Goal: Task Accomplishment & Management: Manage account settings

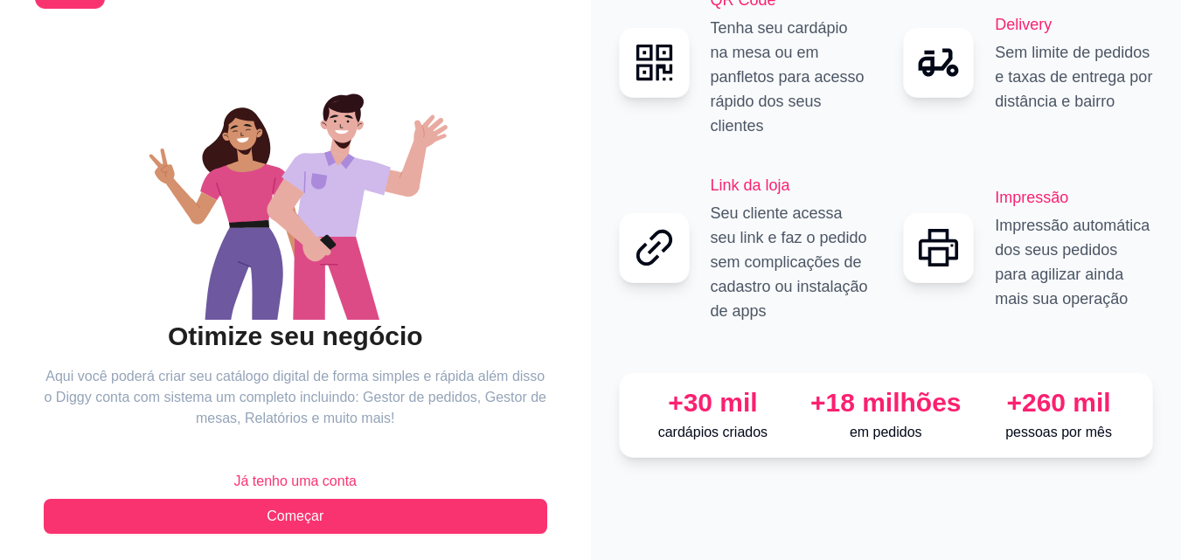
scroll to position [105, 0]
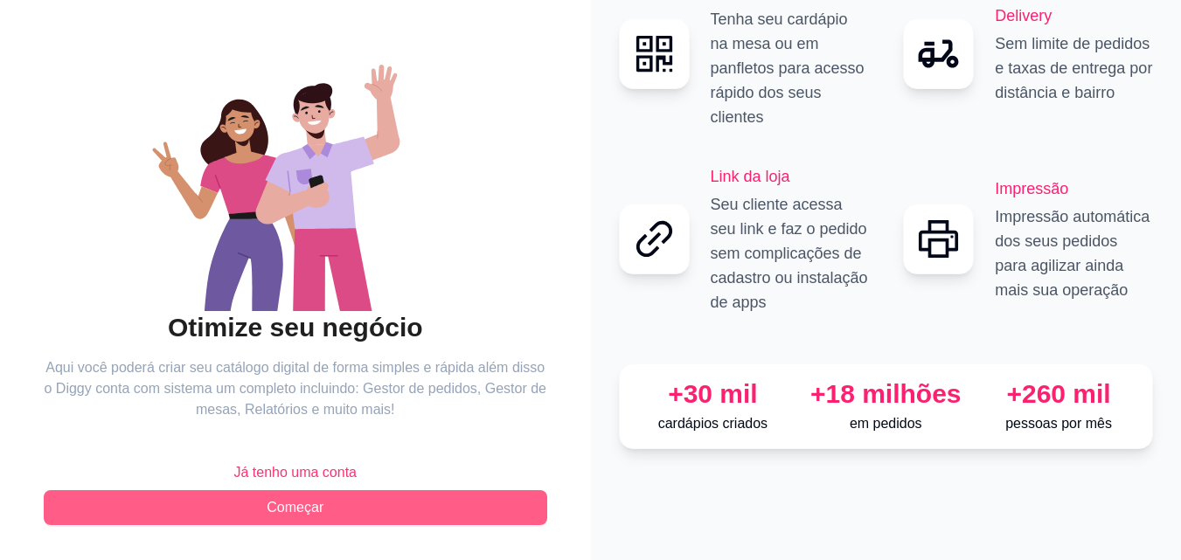
click at [505, 508] on button "Começar" at bounding box center [296, 507] width 504 height 35
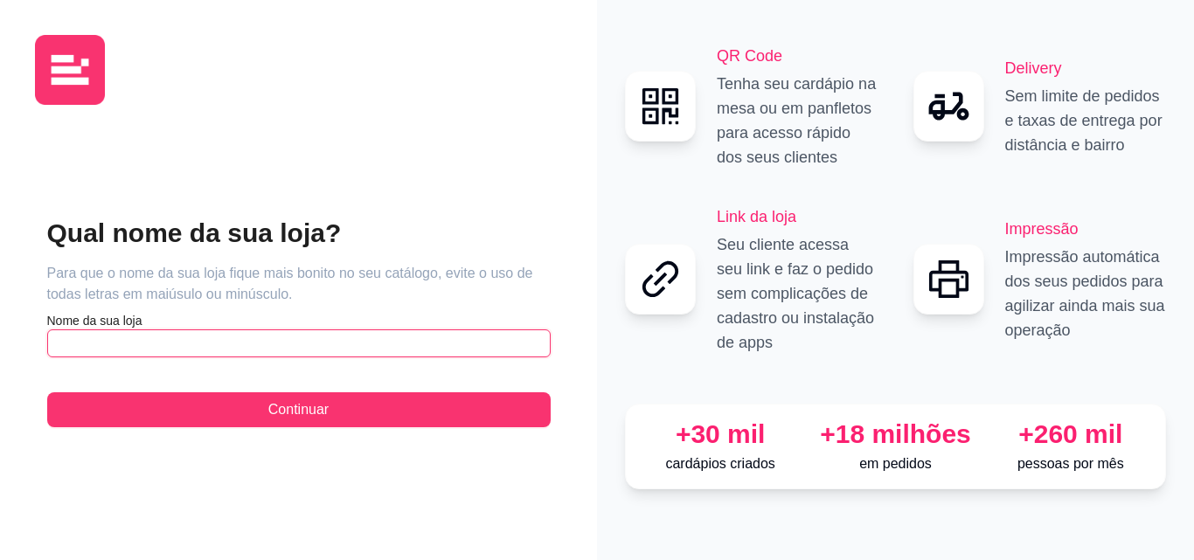
click at [199, 342] on input "text" at bounding box center [299, 344] width 504 height 28
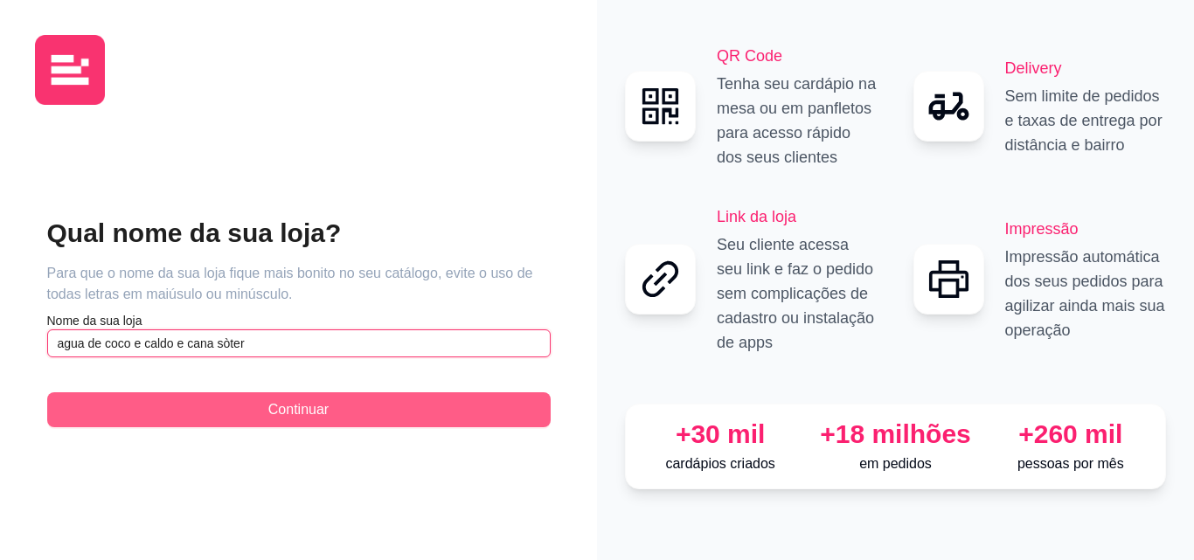
type input "agua de coco e caldo e cana sòter"
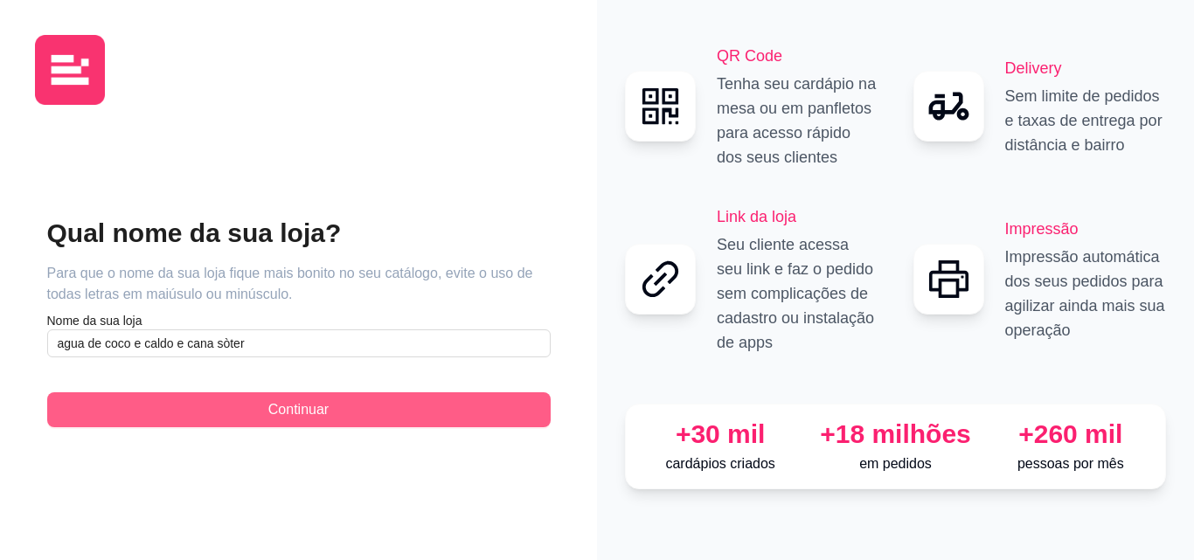
click at [342, 403] on button "Continuar" at bounding box center [299, 410] width 504 height 35
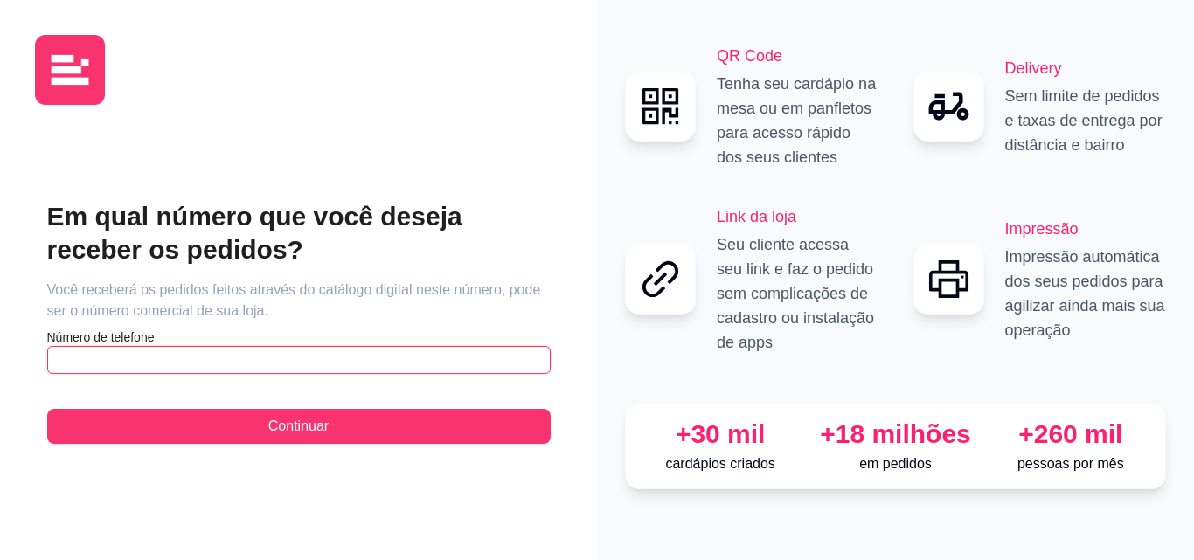
click at [187, 354] on input "text" at bounding box center [299, 360] width 504 height 28
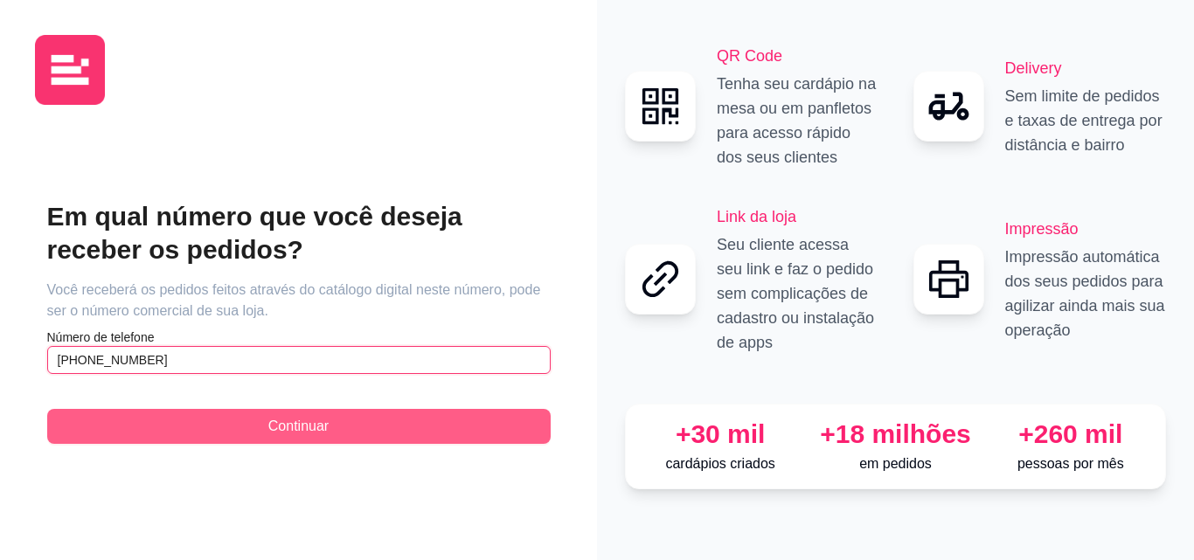
type input "[PHONE_NUMBER]"
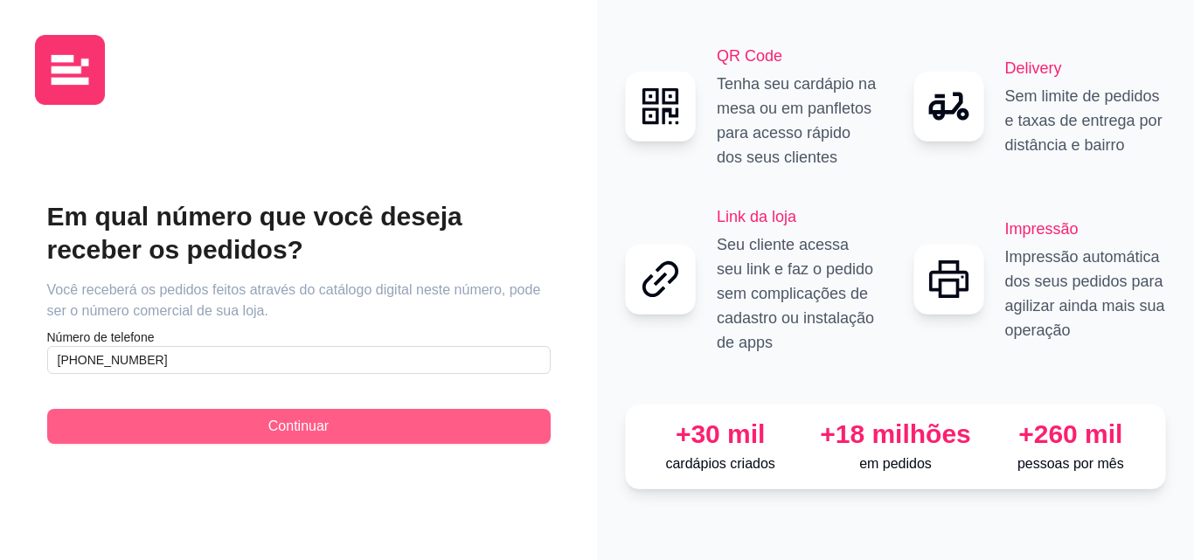
click at [305, 436] on span "Continuar" at bounding box center [298, 426] width 60 height 21
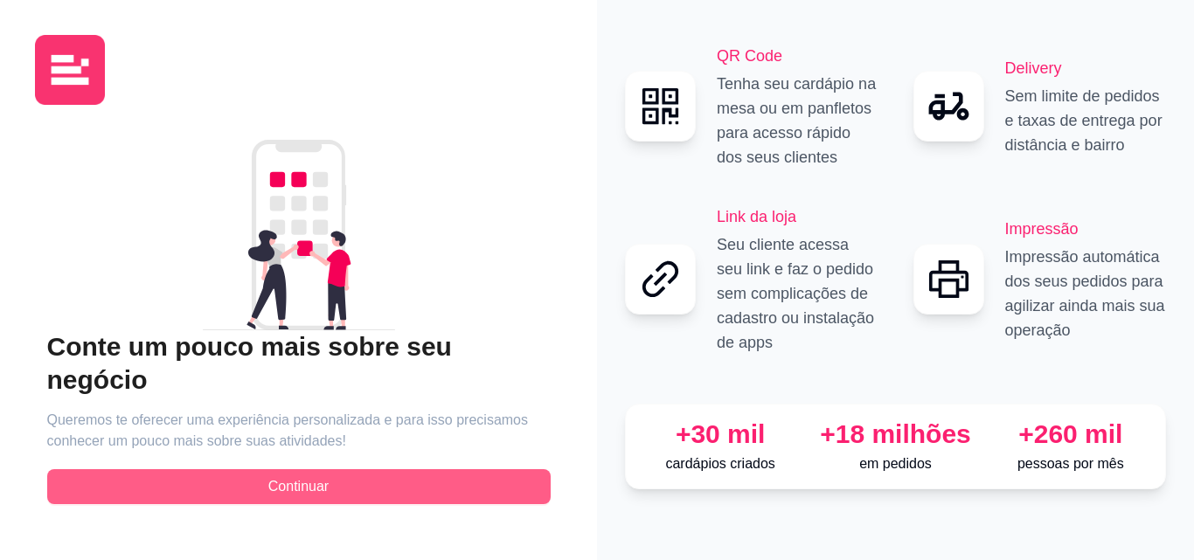
click at [331, 469] on button "Continuar" at bounding box center [299, 486] width 504 height 35
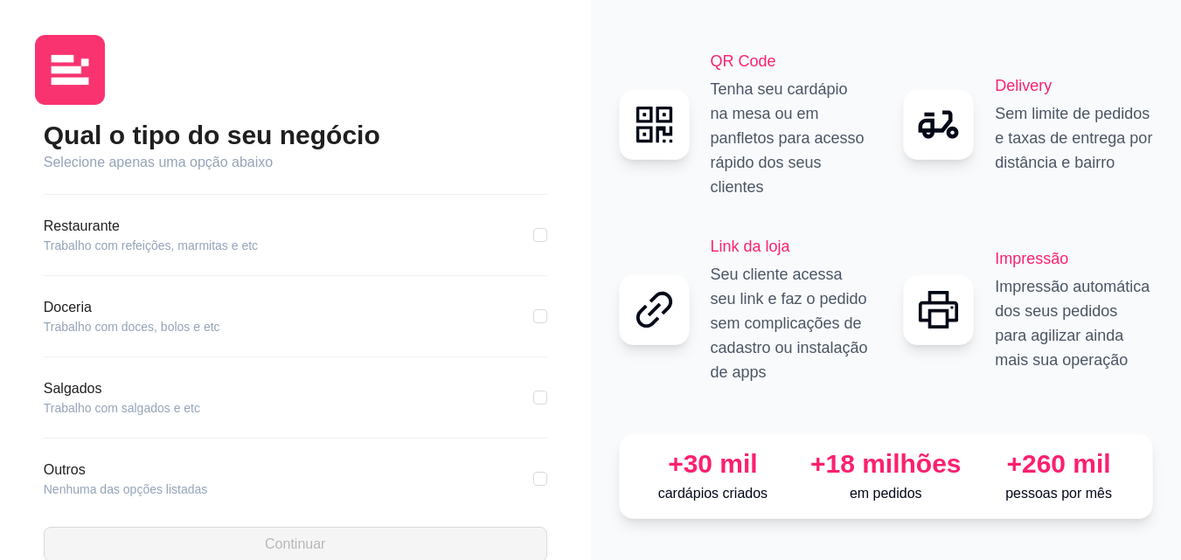
scroll to position [331, 0]
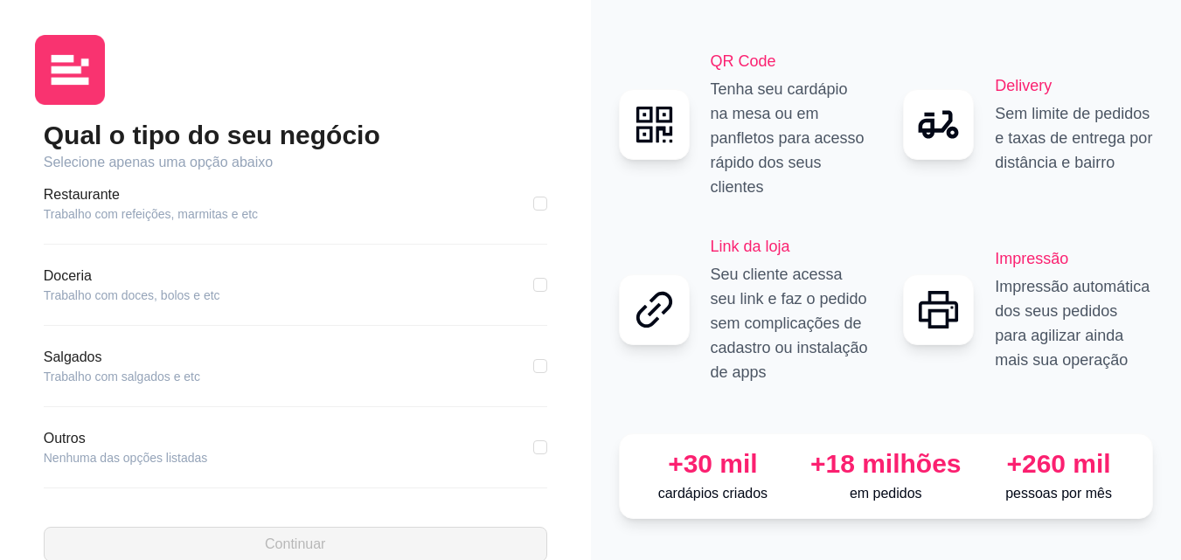
click at [165, 430] on article "Outros" at bounding box center [126, 438] width 164 height 21
click at [95, 435] on article "Outros" at bounding box center [126, 438] width 164 height 21
click at [95, 452] on article "Nenhuma das opções listadas" at bounding box center [126, 457] width 164 height 17
click at [100, 466] on article "Nenhuma das opções listadas" at bounding box center [126, 457] width 164 height 17
click at [126, 453] on article "Nenhuma das opções listadas" at bounding box center [126, 457] width 164 height 17
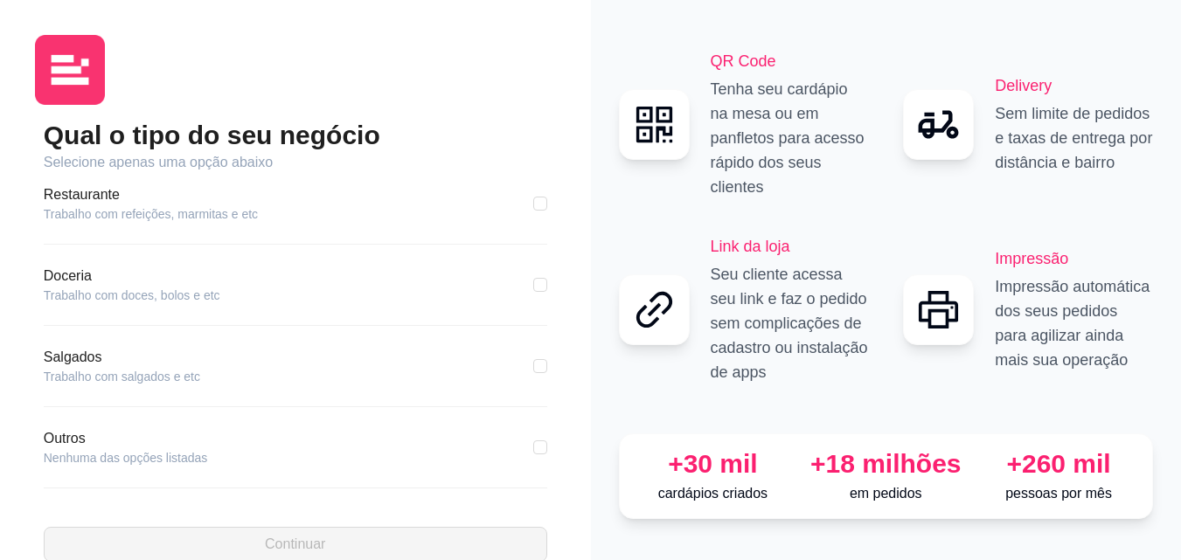
click at [124, 456] on article "Nenhuma das opções listadas" at bounding box center [126, 457] width 164 height 17
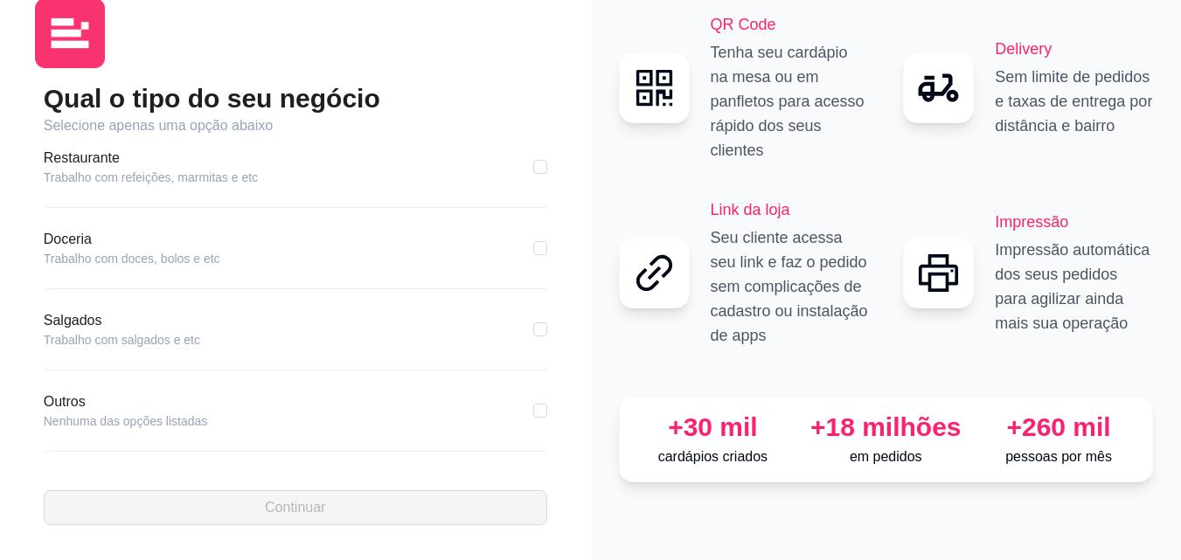
click at [240, 359] on div "Salgados Trabalho com salgados e etc" at bounding box center [296, 340] width 504 height 60
click at [533, 414] on input "checkbox" at bounding box center [540, 411] width 14 height 14
checkbox input "true"
click at [125, 447] on div "Outros Nenhuma das opções listadas Eu trabalho com" at bounding box center [296, 453] width 504 height 123
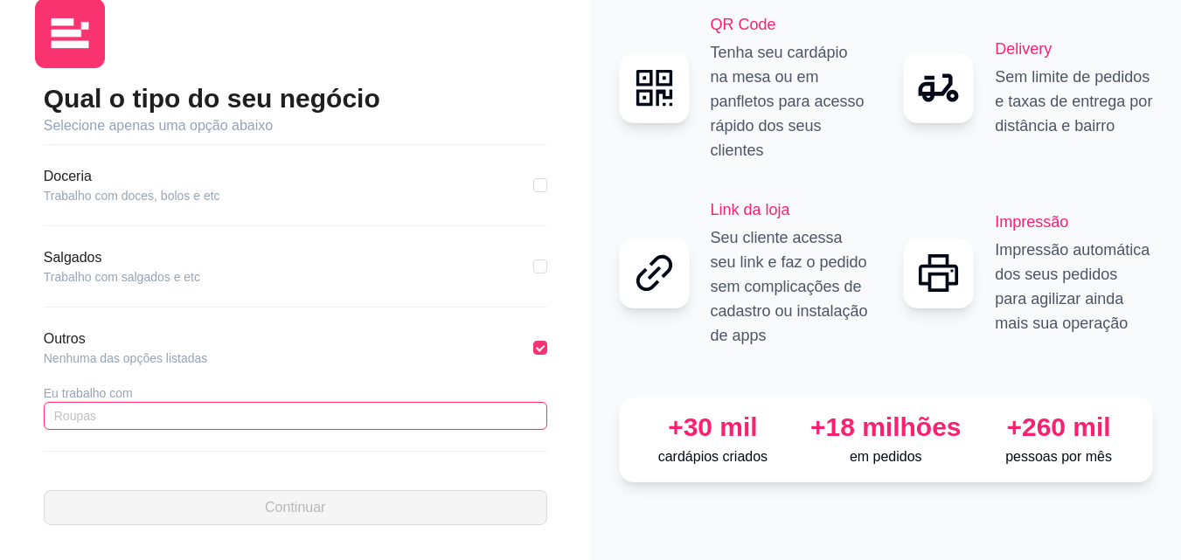
click at [149, 413] on input "text" at bounding box center [296, 416] width 504 height 28
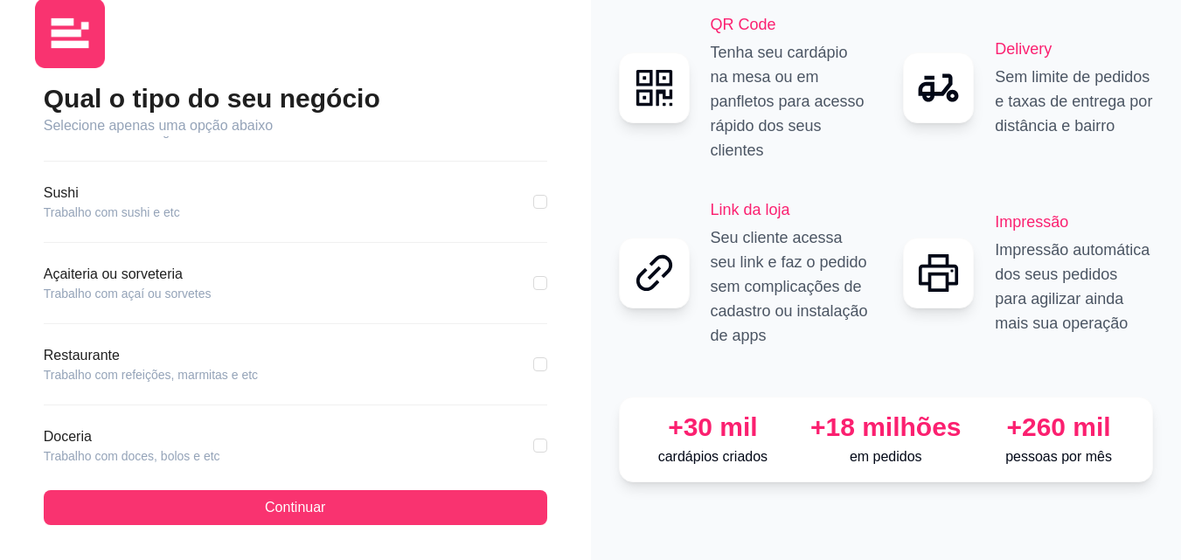
scroll to position [132, 0]
type input "caldo"
click at [212, 368] on article "Trabalho com refeições, marmitas e etc" at bounding box center [151, 376] width 214 height 17
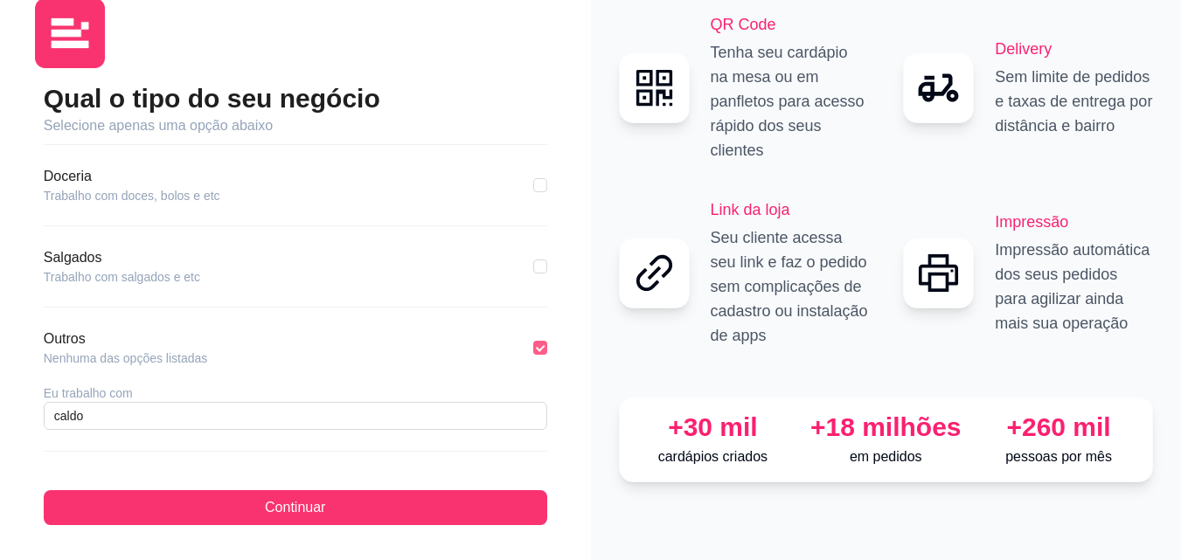
click at [533, 350] on input "checkbox" at bounding box center [540, 348] width 14 height 14
checkbox input "false"
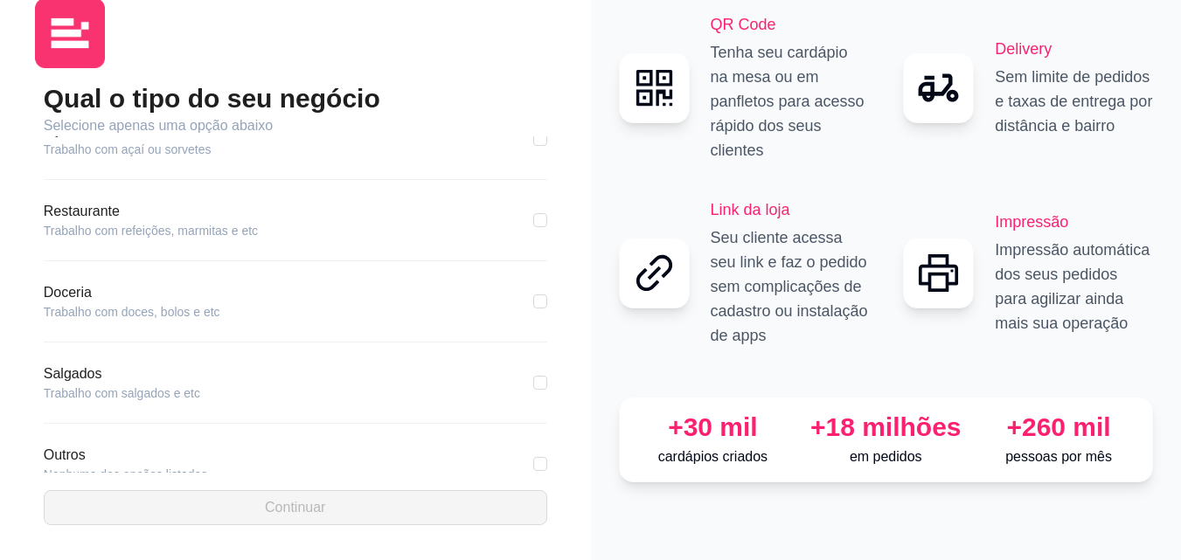
scroll to position [156, 0]
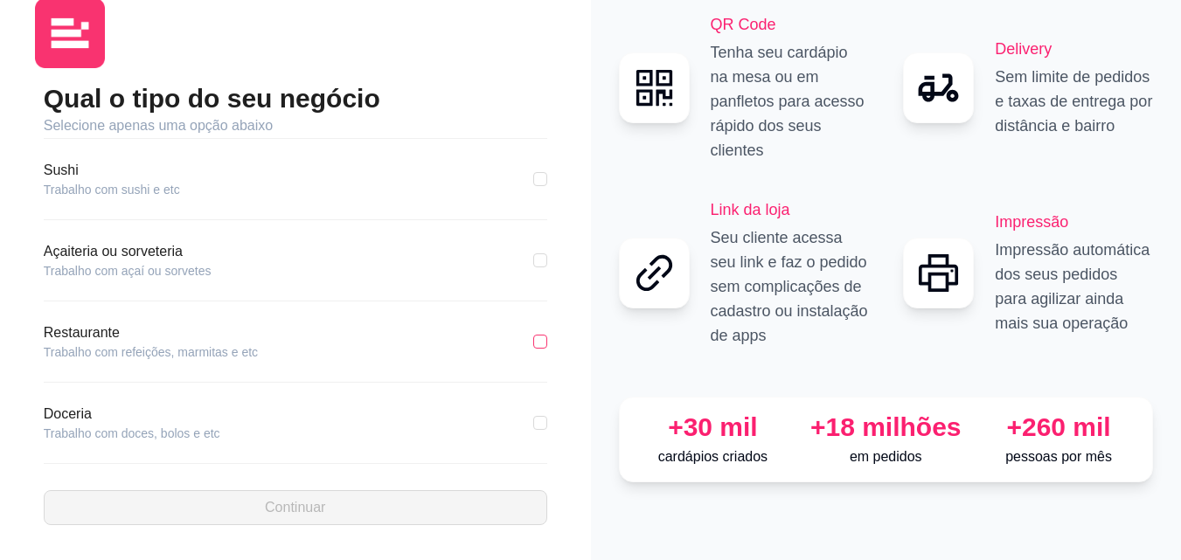
click at [533, 349] on label at bounding box center [540, 341] width 14 height 19
click at [533, 349] on input "checkbox" at bounding box center [540, 342] width 14 height 14
checkbox input "true"
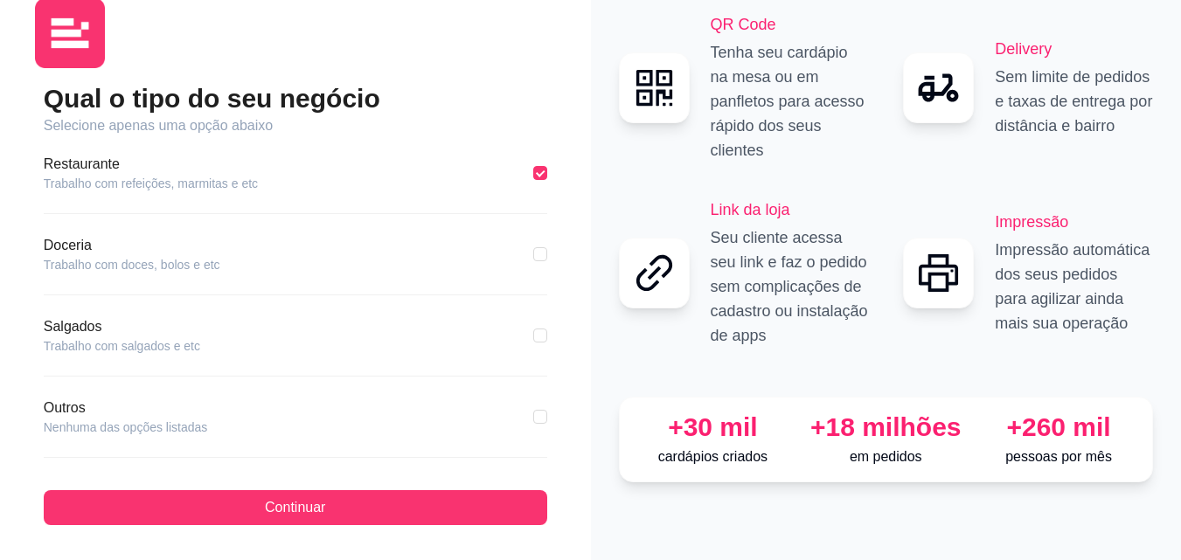
scroll to position [331, 0]
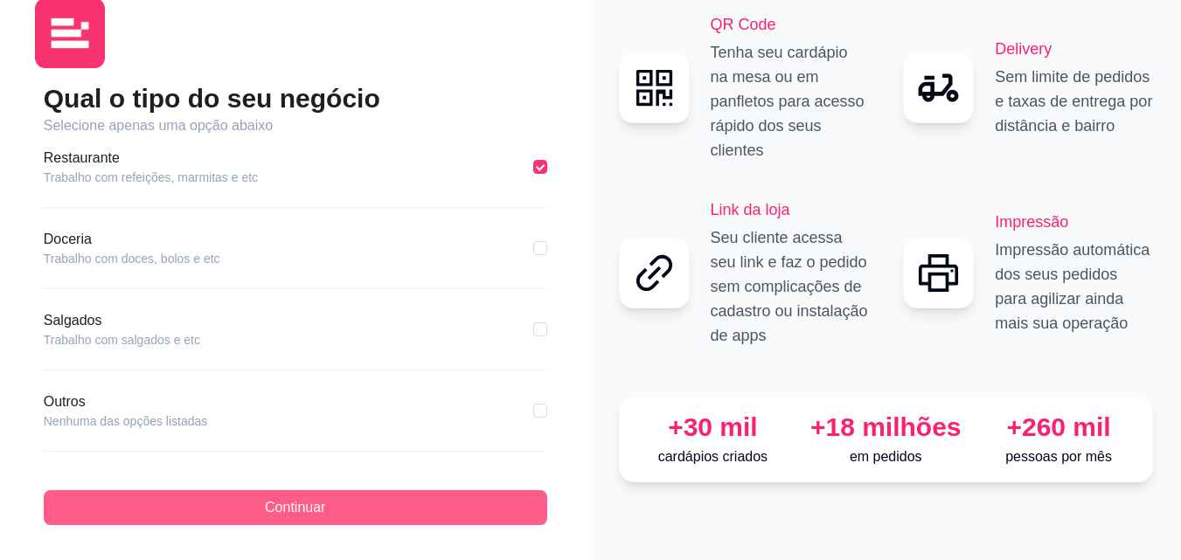
click at [402, 492] on button "Continuar" at bounding box center [296, 507] width 504 height 35
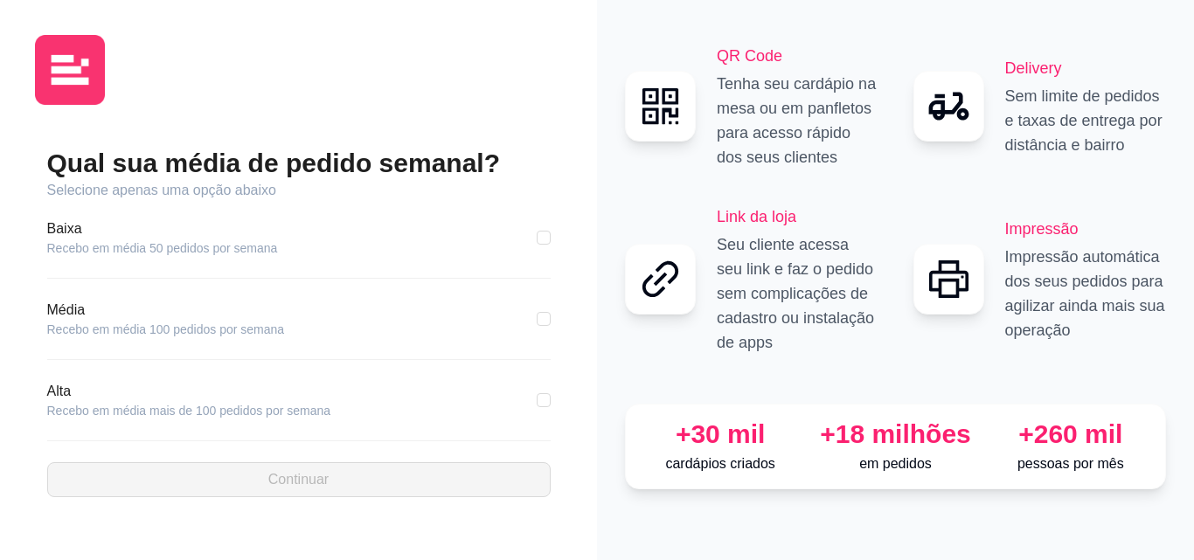
click at [292, 407] on article "Recebo em média mais de 100 pedidos por semana" at bounding box center [189, 410] width 284 height 17
click at [286, 411] on article "Recebo em média mais de 100 pedidos por semana" at bounding box center [189, 410] width 284 height 17
click at [98, 389] on article "Alta" at bounding box center [189, 391] width 284 height 21
drag, startPoint x: 103, startPoint y: 421, endPoint x: 101, endPoint y: 406, distance: 15.8
click at [103, 420] on div "Alta Recebo em média mais de 100 pedidos por semana" at bounding box center [299, 411] width 504 height 60
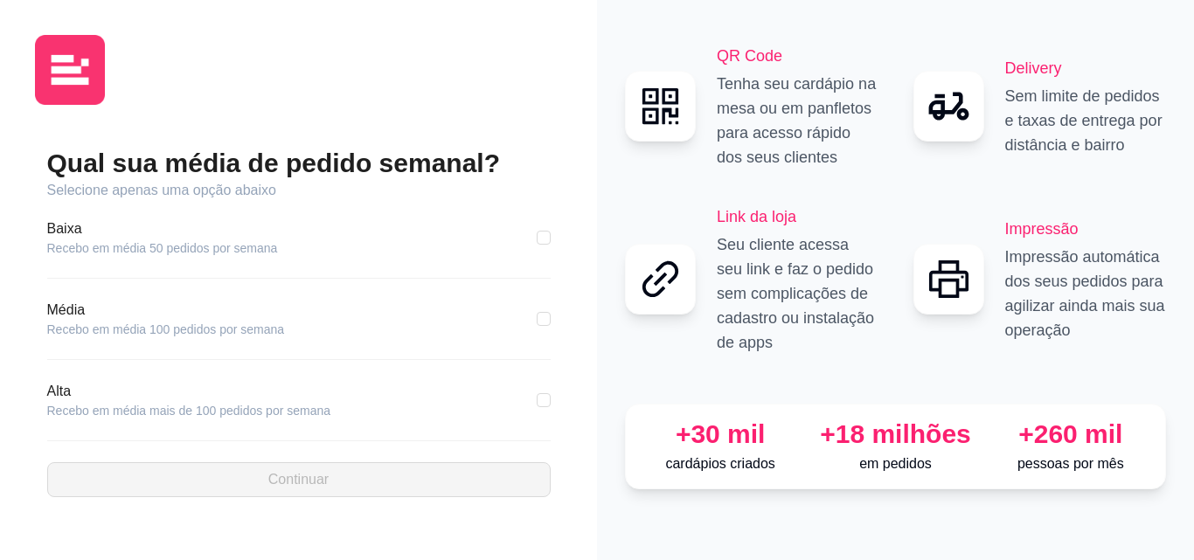
click at [188, 330] on article "Recebo em média 100 pedidos por semana" at bounding box center [166, 329] width 238 height 17
drag, startPoint x: 179, startPoint y: 254, endPoint x: 282, endPoint y: 257, distance: 103.2
click at [282, 257] on div "Baixa Recebo em média 50 pedidos por semana" at bounding box center [299, 249] width 504 height 60
drag, startPoint x: 149, startPoint y: 301, endPoint x: 109, endPoint y: 308, distance: 40.0
click at [131, 305] on article "Média" at bounding box center [166, 310] width 238 height 21
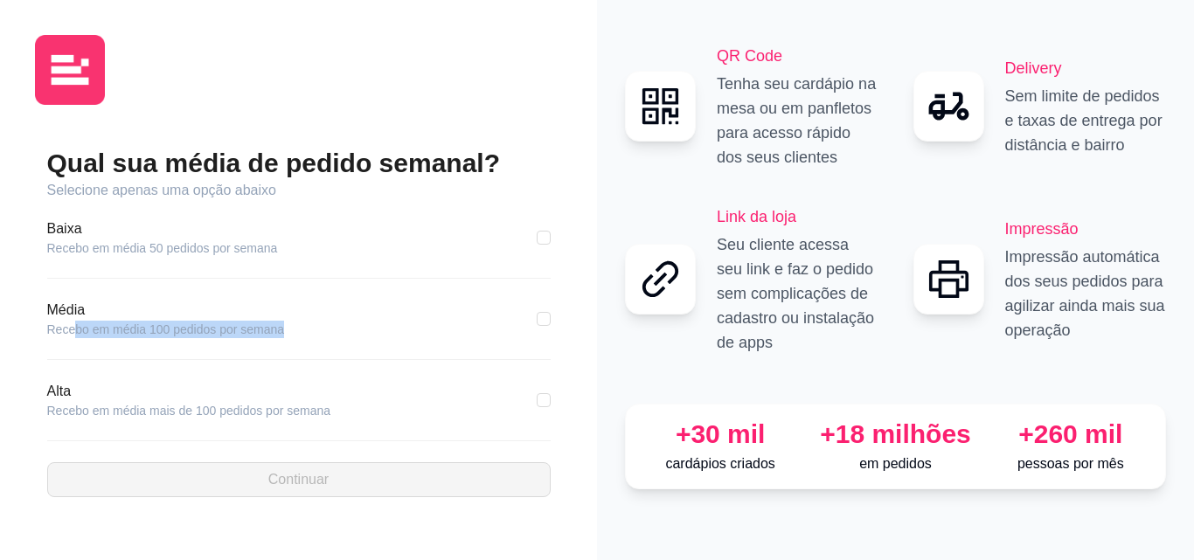
drag, startPoint x: 75, startPoint y: 325, endPoint x: 282, endPoint y: 332, distance: 206.5
click at [282, 332] on div "Média Recebo em média 100 pedidos por semana" at bounding box center [299, 319] width 504 height 38
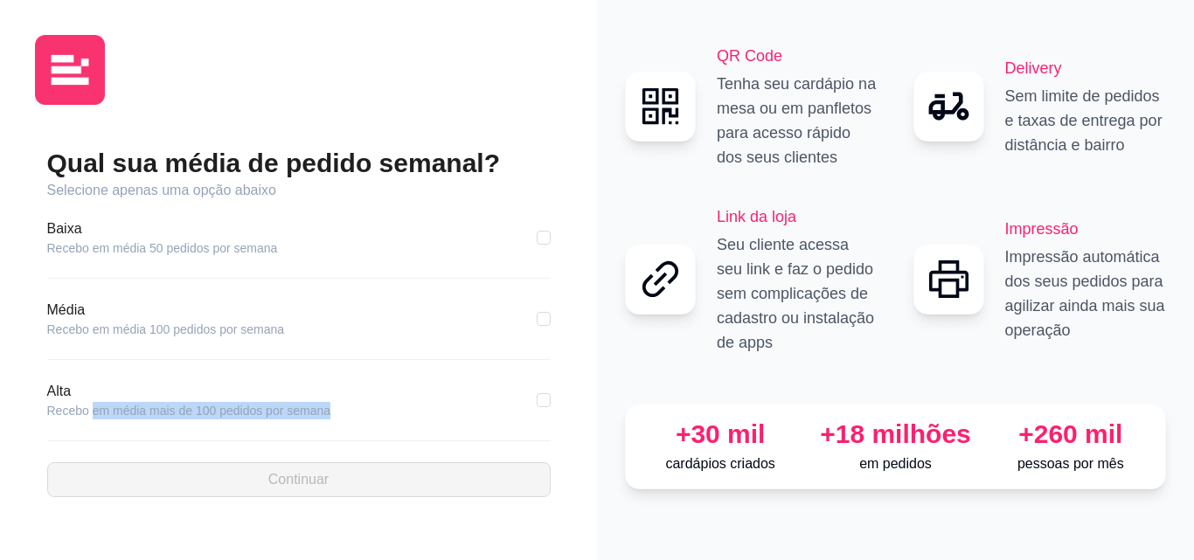
drag, startPoint x: 88, startPoint y: 407, endPoint x: 355, endPoint y: 409, distance: 266.7
click at [355, 409] on div "Alta Recebo em média mais de 100 pedidos por semana" at bounding box center [299, 400] width 504 height 38
click at [353, 417] on div "Alta Recebo em média mais de 100 pedidos por semana" at bounding box center [299, 400] width 504 height 38
click at [545, 314] on input "checkbox" at bounding box center [544, 319] width 14 height 14
checkbox input "true"
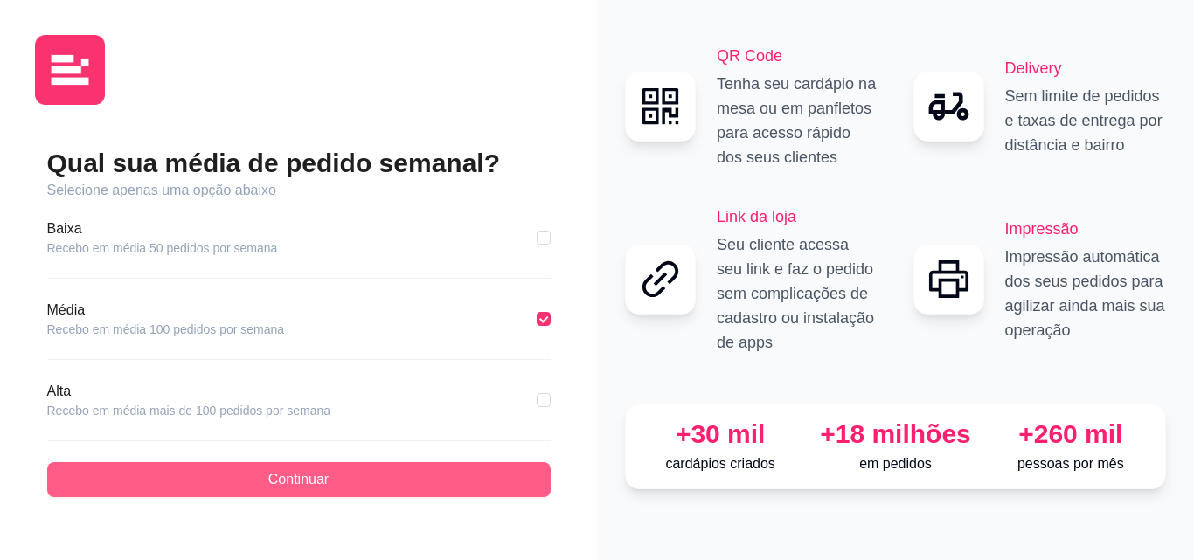
click at [317, 476] on span "Continuar" at bounding box center [298, 479] width 60 height 21
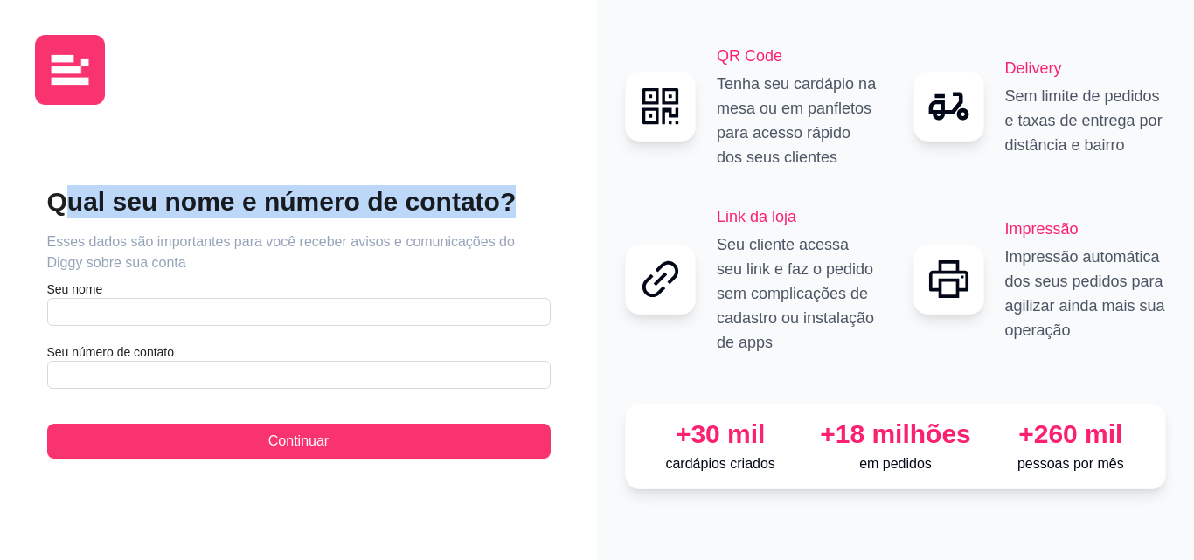
drag, startPoint x: 62, startPoint y: 205, endPoint x: 496, endPoint y: 209, distance: 433.7
click at [496, 209] on h2 "Qual seu nome e número de contato?" at bounding box center [299, 201] width 504 height 33
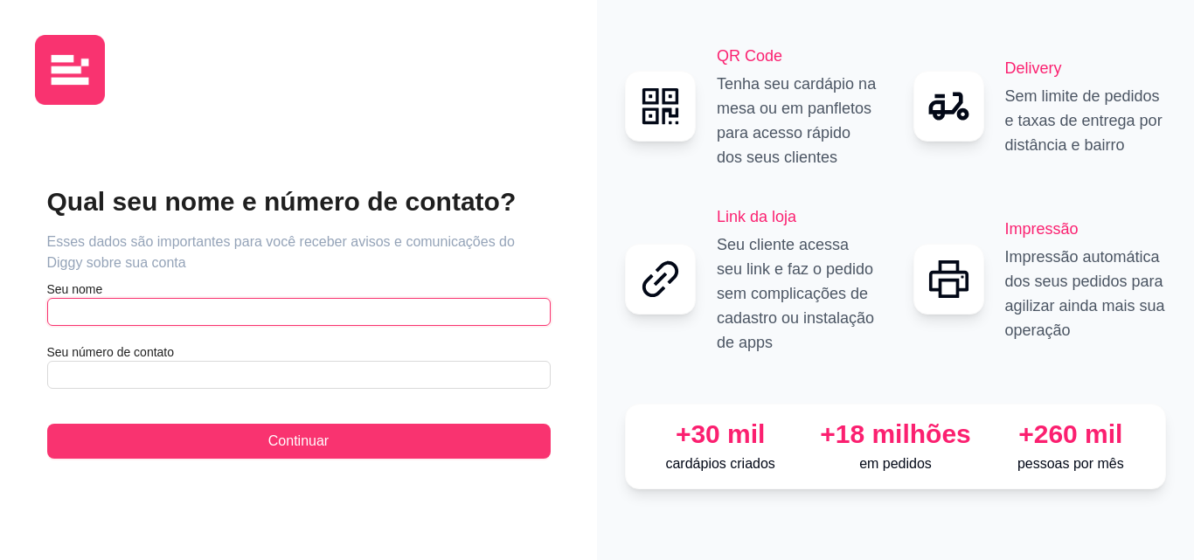
click at [243, 309] on input "text" at bounding box center [299, 312] width 504 height 28
click at [209, 307] on input "maria do rosario de oliveiral alves" at bounding box center [299, 312] width 504 height 28
click at [131, 314] on input "maria do rosario de oliveira alves" at bounding box center [299, 312] width 504 height 28
type input "maria do rosário de oliveira Alves"
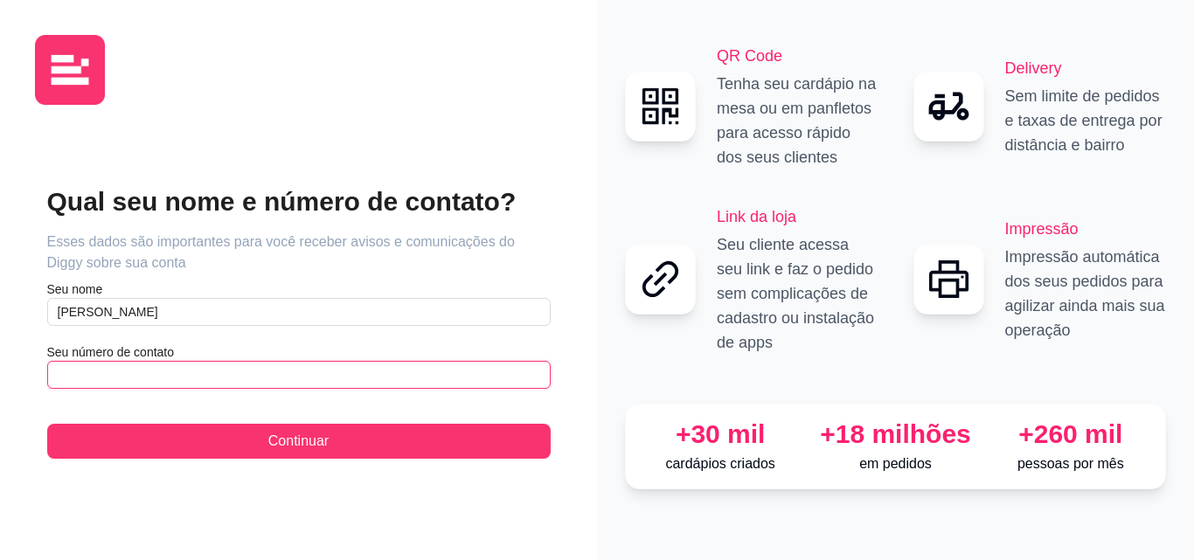
click at [118, 379] on input "text" at bounding box center [299, 375] width 504 height 28
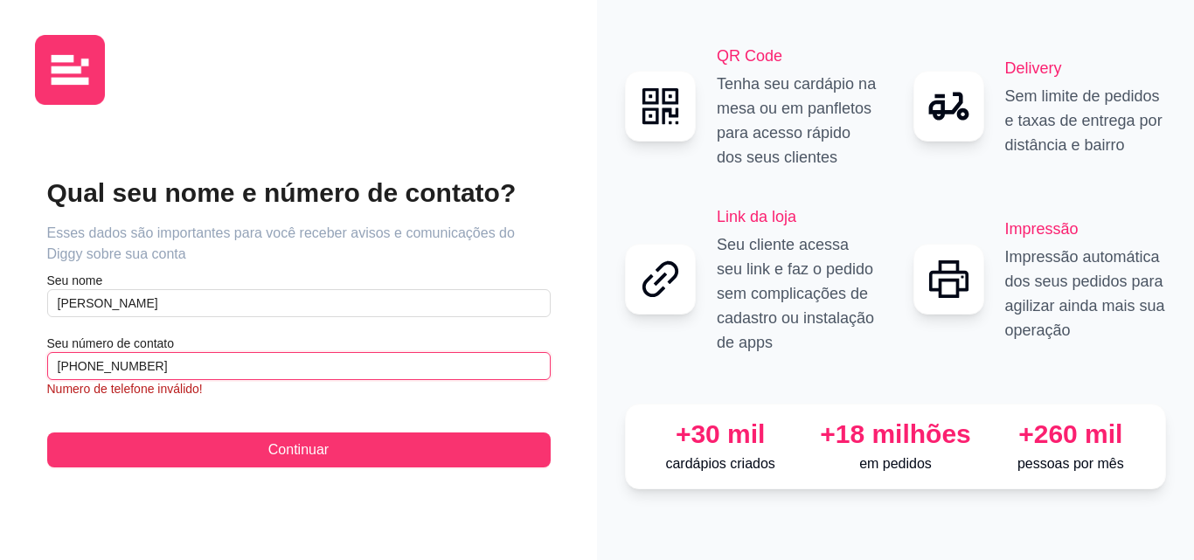
click at [103, 369] on input "(67) 9 9926-10490" at bounding box center [299, 366] width 504 height 28
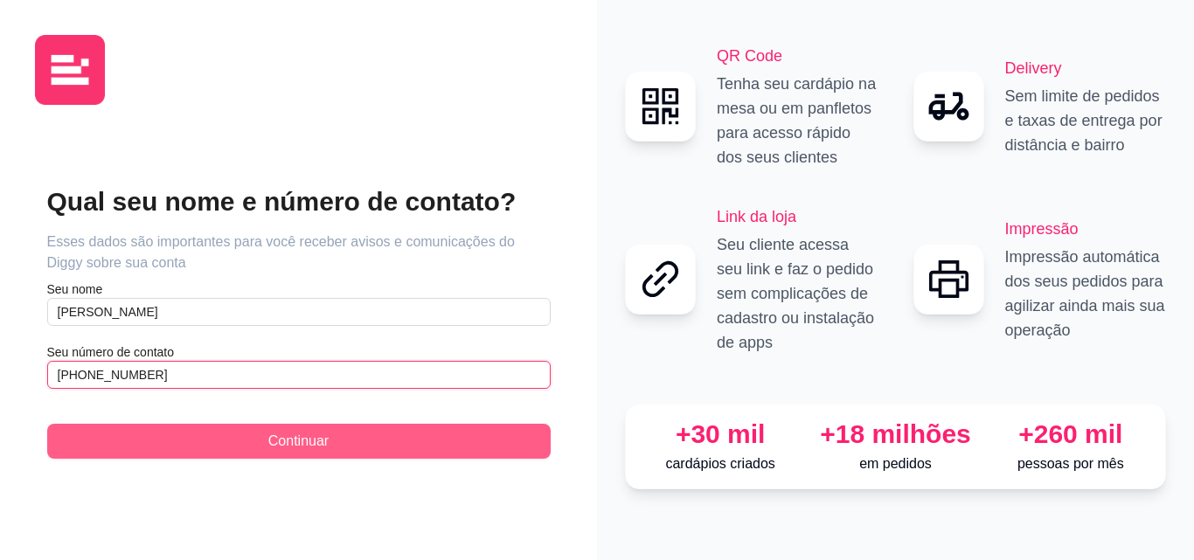
type input "[PHONE_NUMBER]"
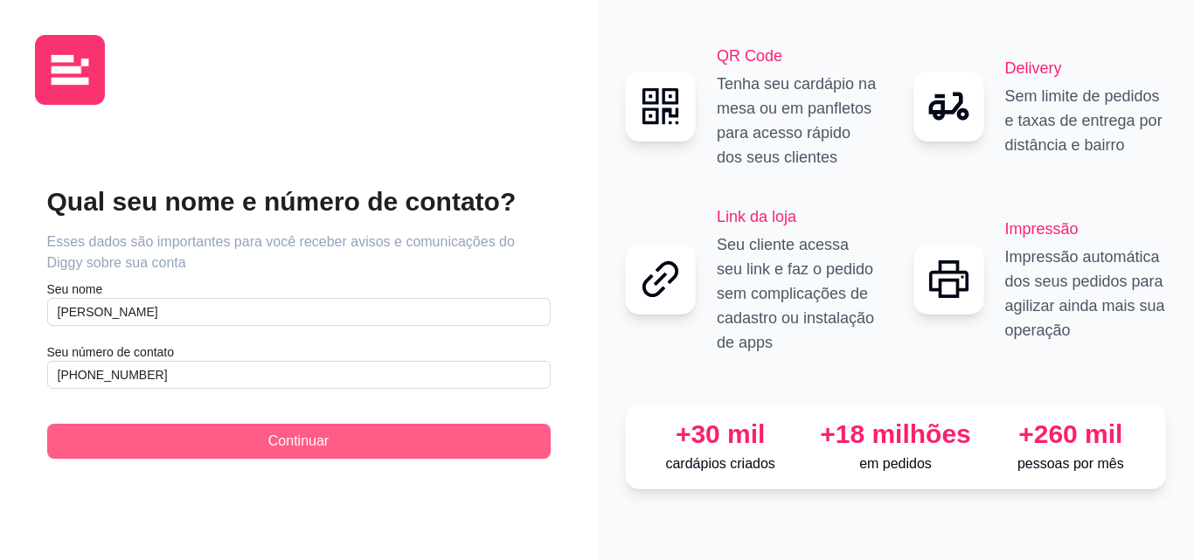
click at [358, 437] on button "Continuar" at bounding box center [299, 441] width 504 height 35
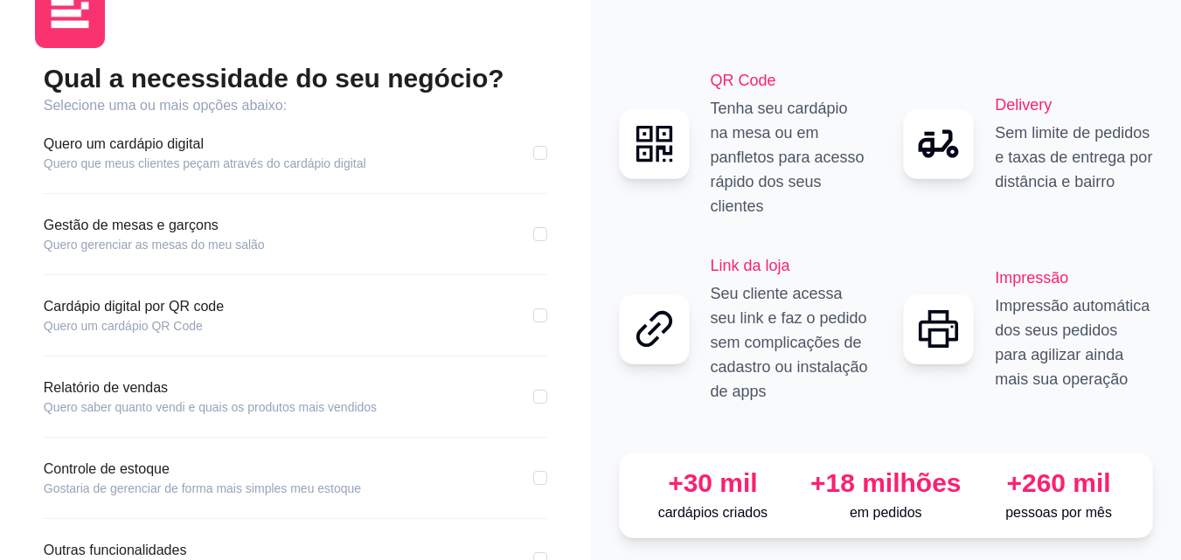
scroll to position [87, 0]
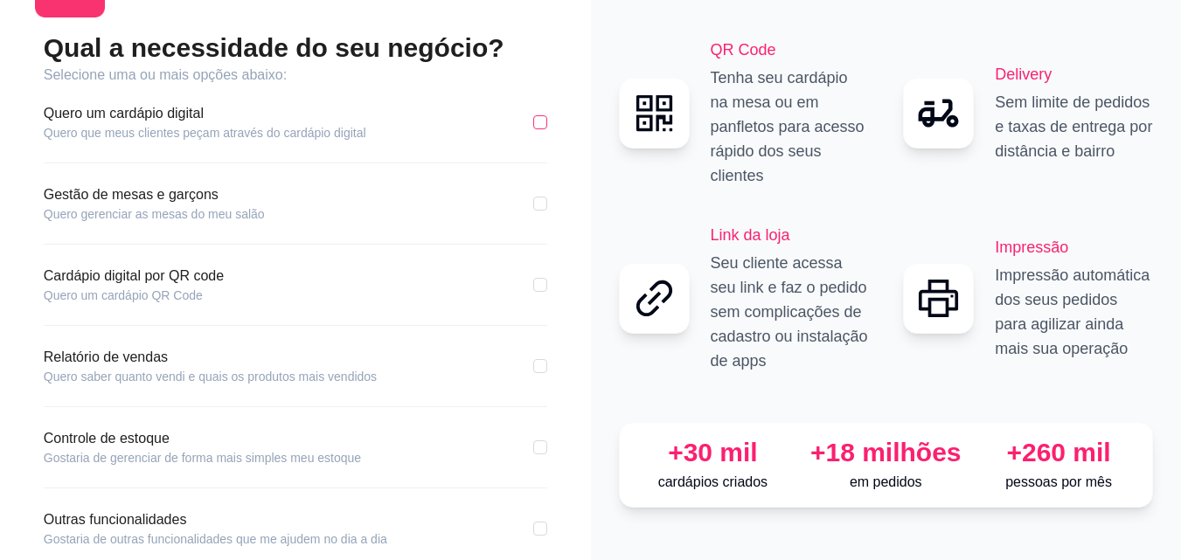
click at [538, 124] on input "checkbox" at bounding box center [540, 122] width 14 height 14
checkbox input "true"
click at [533, 282] on input "checkbox" at bounding box center [540, 285] width 14 height 14
checkbox input "true"
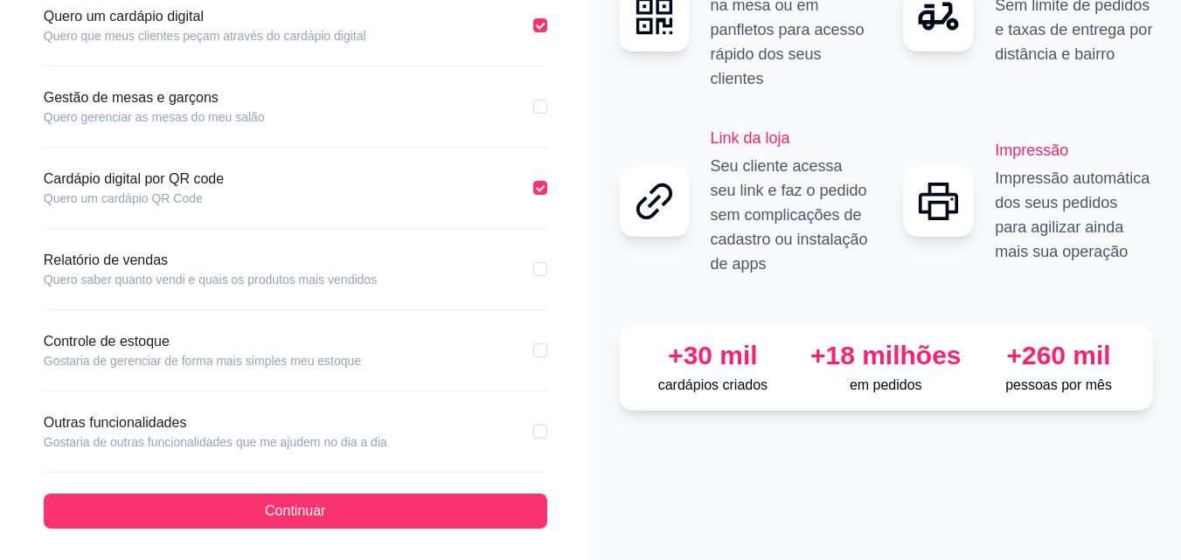
scroll to position [188, 0]
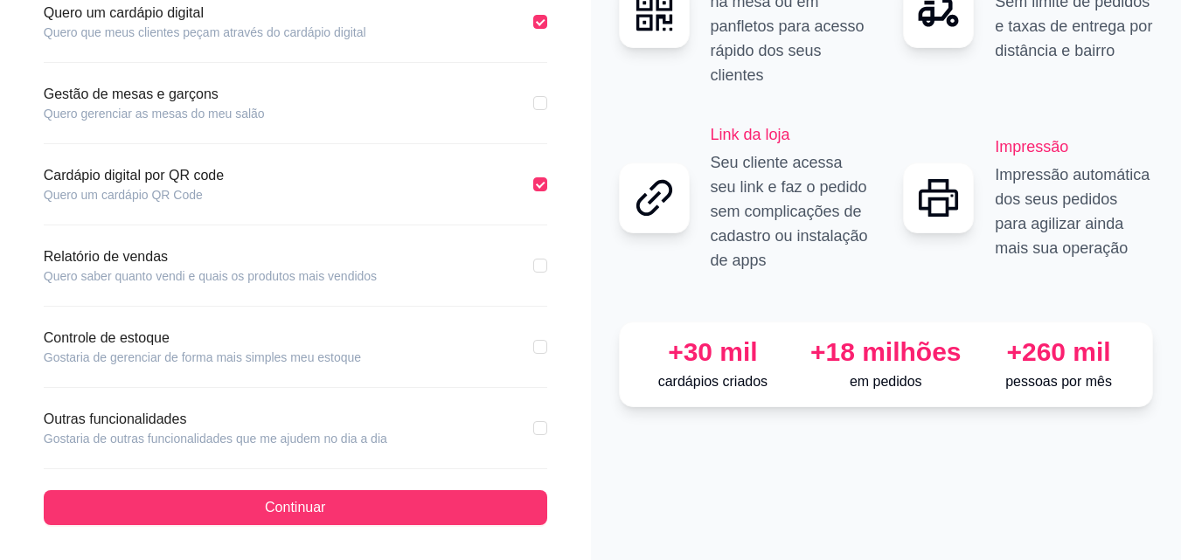
click at [558, 261] on div "Qual a necessidade do seu negócio? Selecione uma ou mais opções abaixo: Quero u…" at bounding box center [295, 186] width 591 height 748
click at [544, 268] on input "checkbox" at bounding box center [540, 266] width 14 height 14
checkbox input "true"
click at [546, 427] on input "checkbox" at bounding box center [540, 428] width 14 height 14
checkbox input "true"
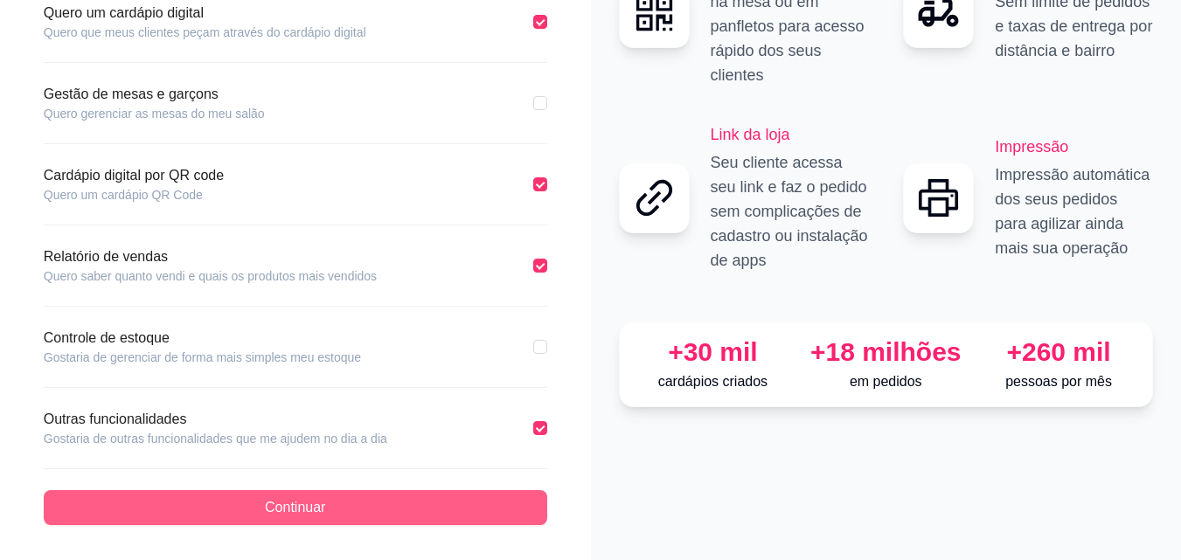
click at [504, 518] on button "Continuar" at bounding box center [296, 507] width 504 height 35
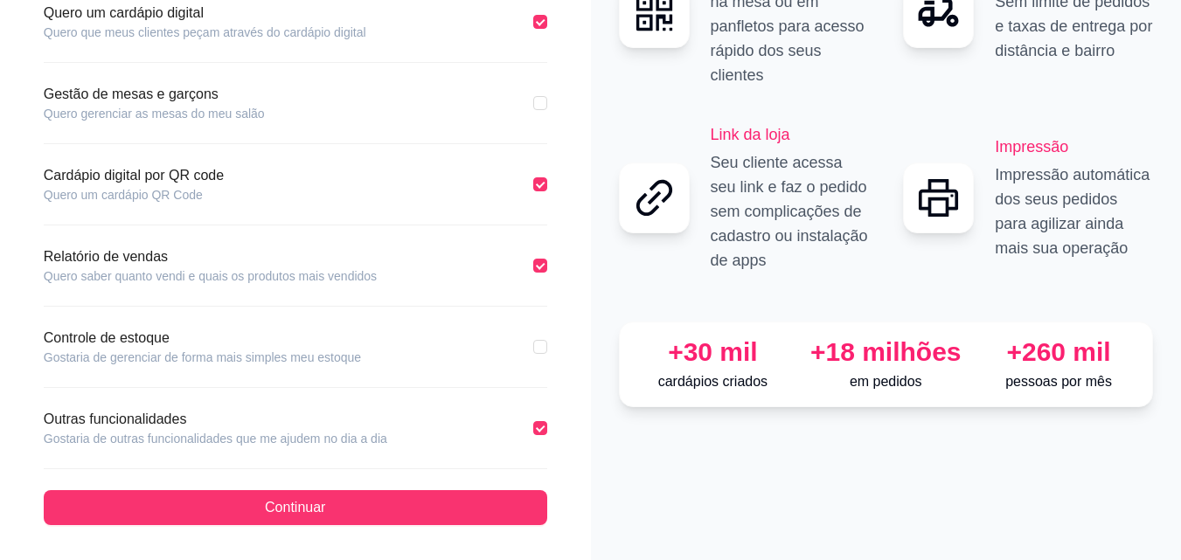
scroll to position [107, 0]
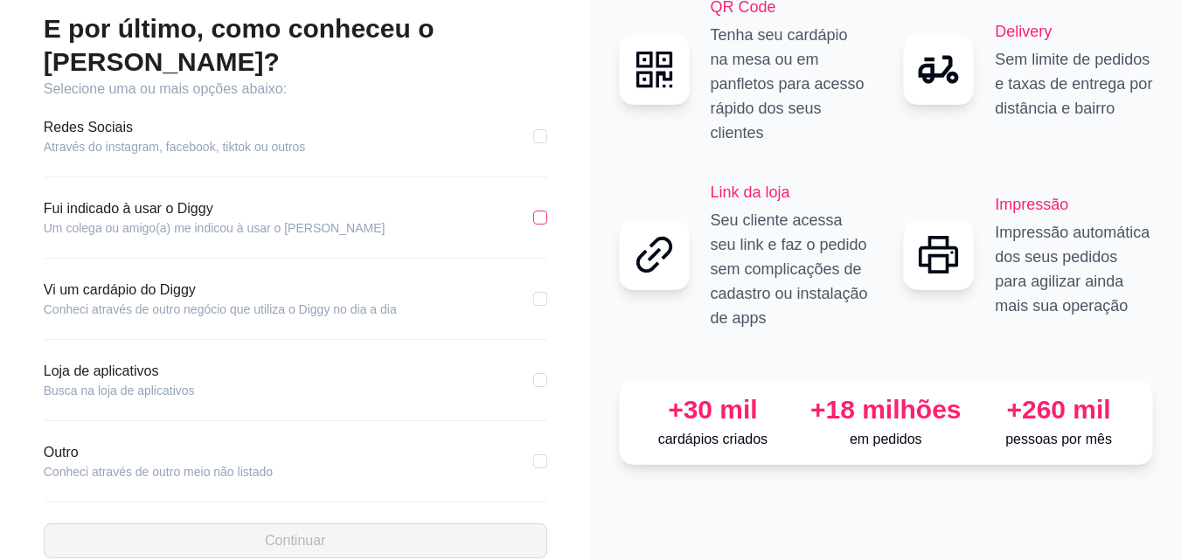
click at [539, 211] on input "checkbox" at bounding box center [540, 218] width 14 height 14
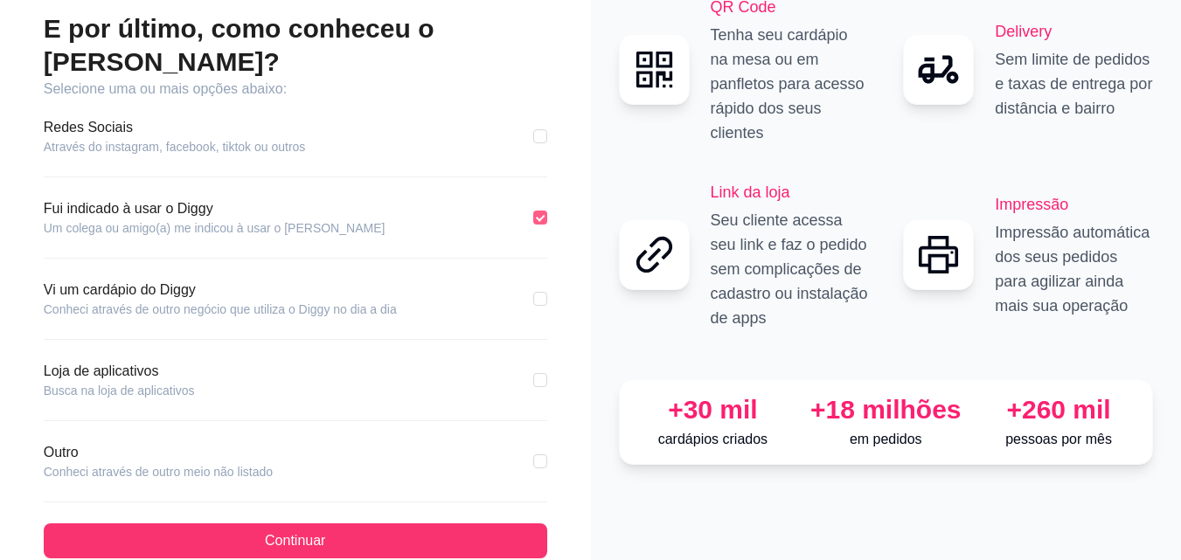
click at [545, 211] on input "checkbox" at bounding box center [540, 218] width 14 height 14
checkbox input "false"
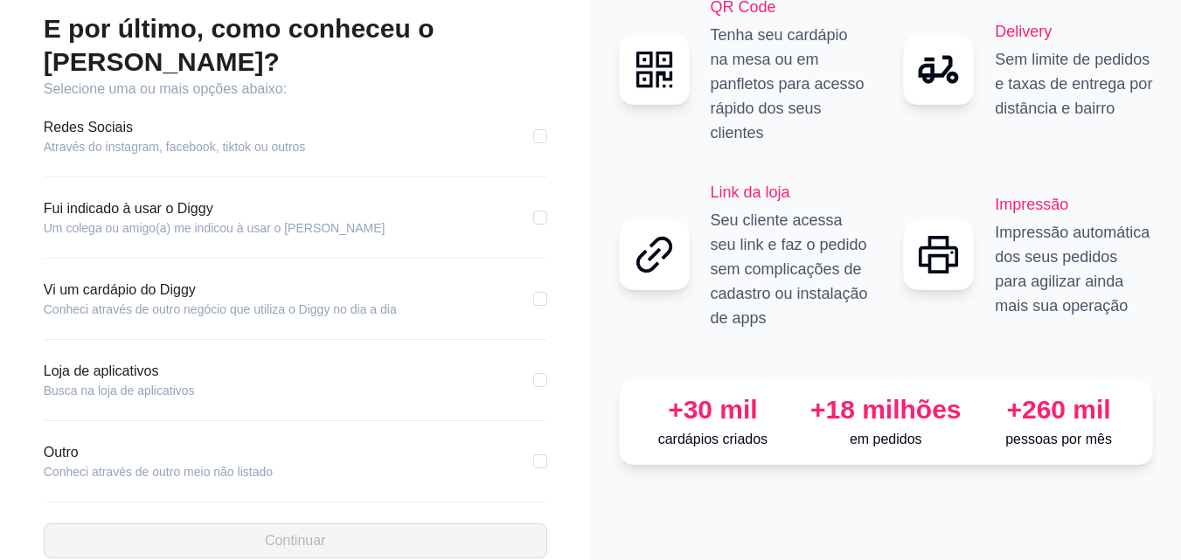
click at [537, 288] on div "Vi um cardápio do Diggy Conheci através de outro negócio que utiliza o Diggy no…" at bounding box center [296, 310] width 504 height 60
click at [539, 292] on input "checkbox" at bounding box center [540, 299] width 14 height 14
checkbox input "true"
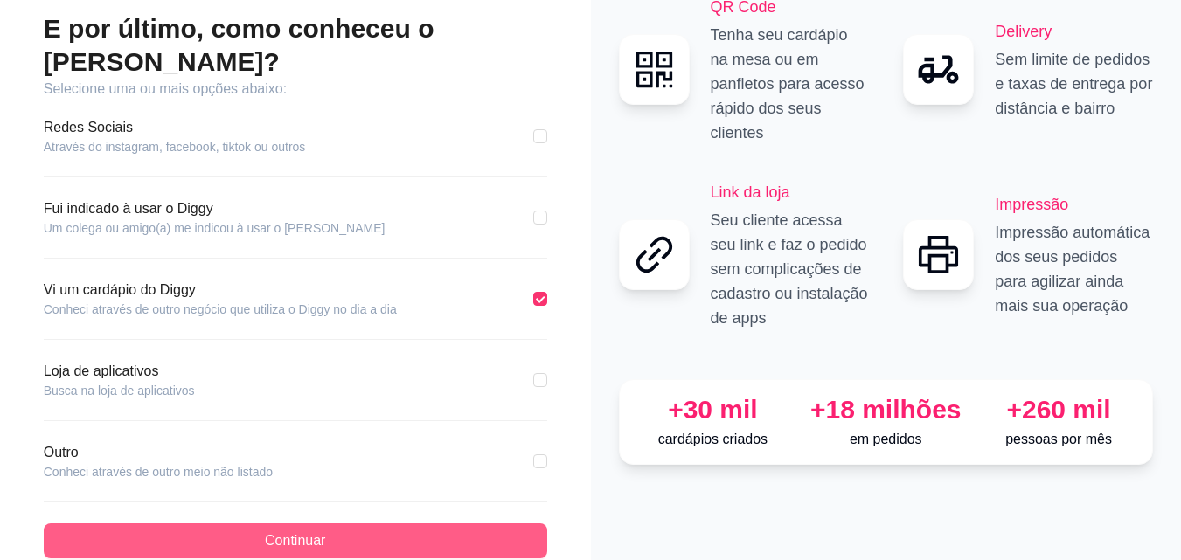
click at [267, 531] on span "Continuar" at bounding box center [295, 541] width 60 height 21
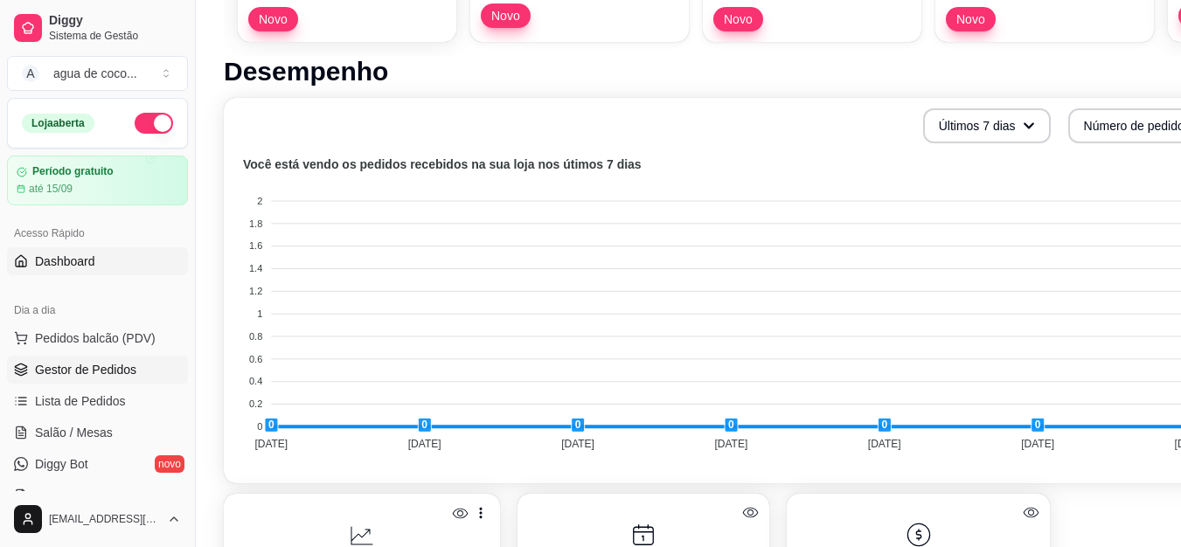
scroll to position [350, 0]
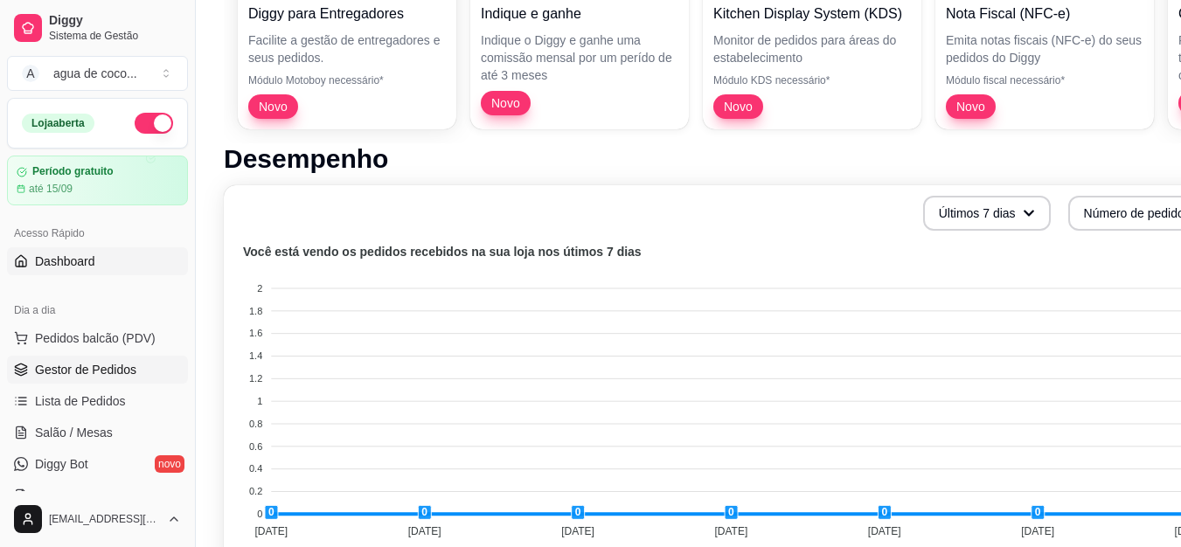
click at [92, 366] on span "Gestor de Pedidos" at bounding box center [85, 369] width 101 height 17
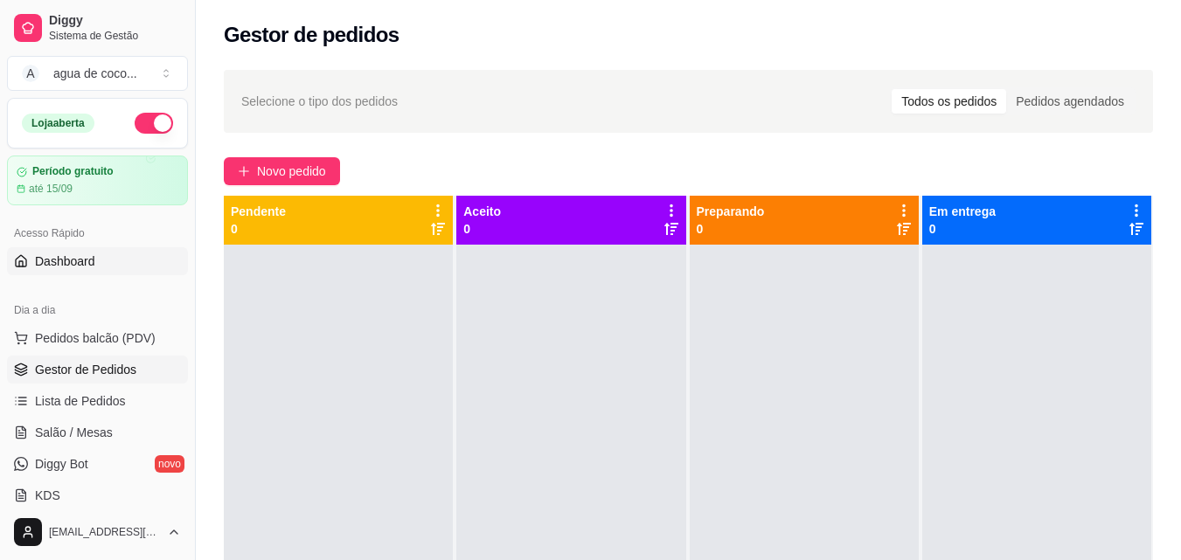
click at [143, 257] on link "Dashboard" at bounding box center [97, 261] width 181 height 28
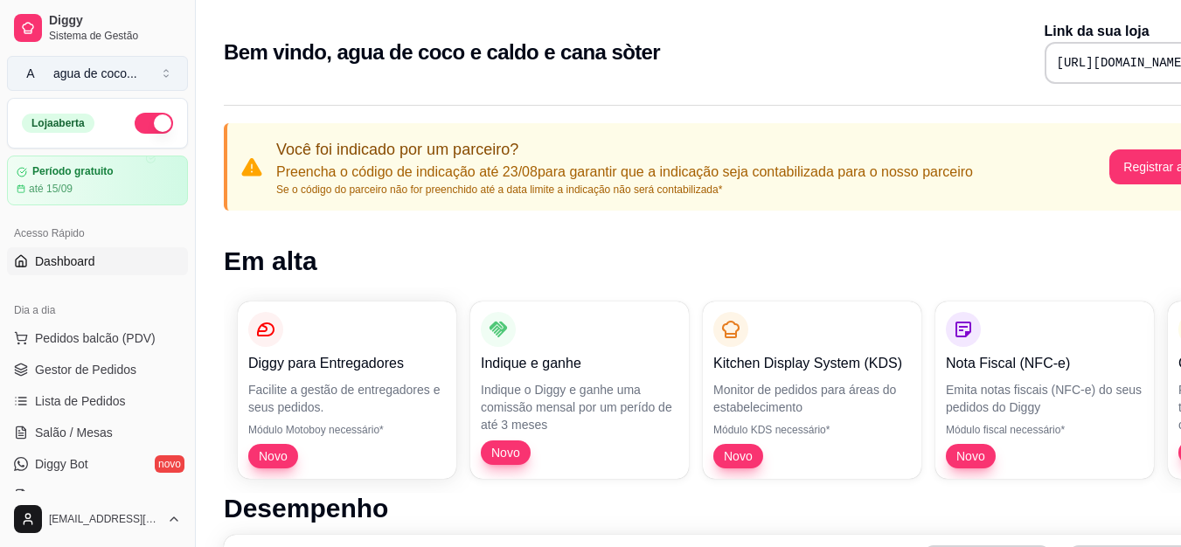
click at [97, 84] on button "A agua de coco ..." at bounding box center [97, 73] width 181 height 35
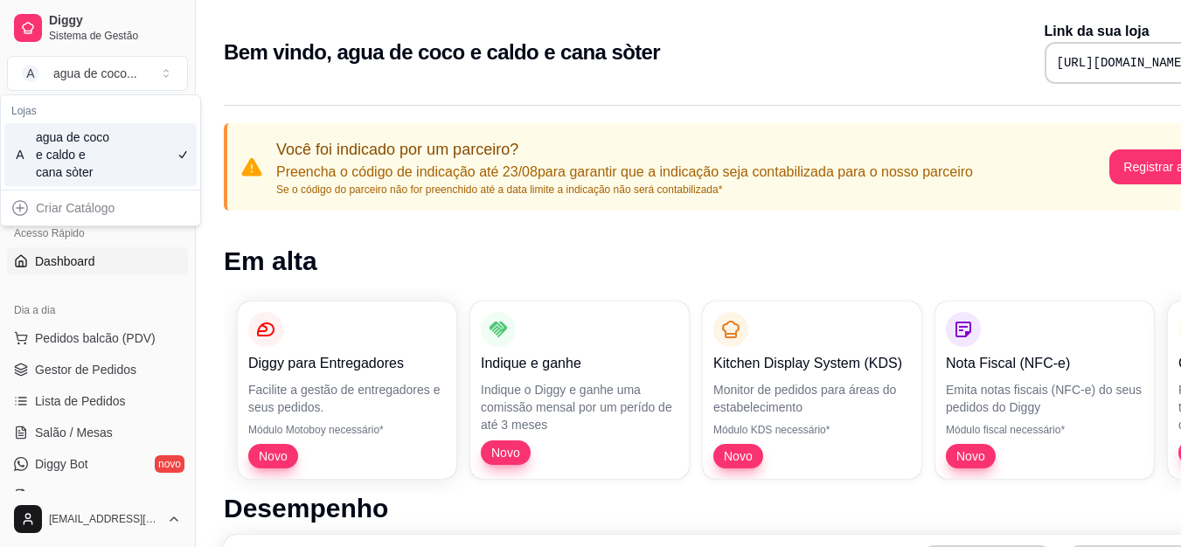
click at [136, 297] on div "Dia a dia" at bounding box center [97, 310] width 181 height 28
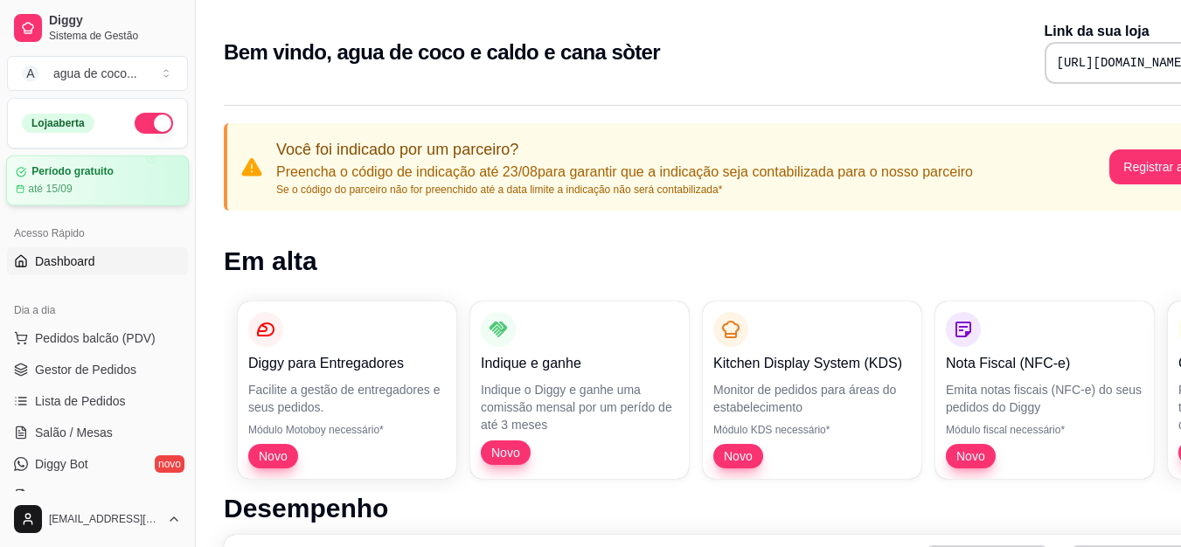
click at [111, 182] on div "até 15/09" at bounding box center [97, 189] width 163 height 14
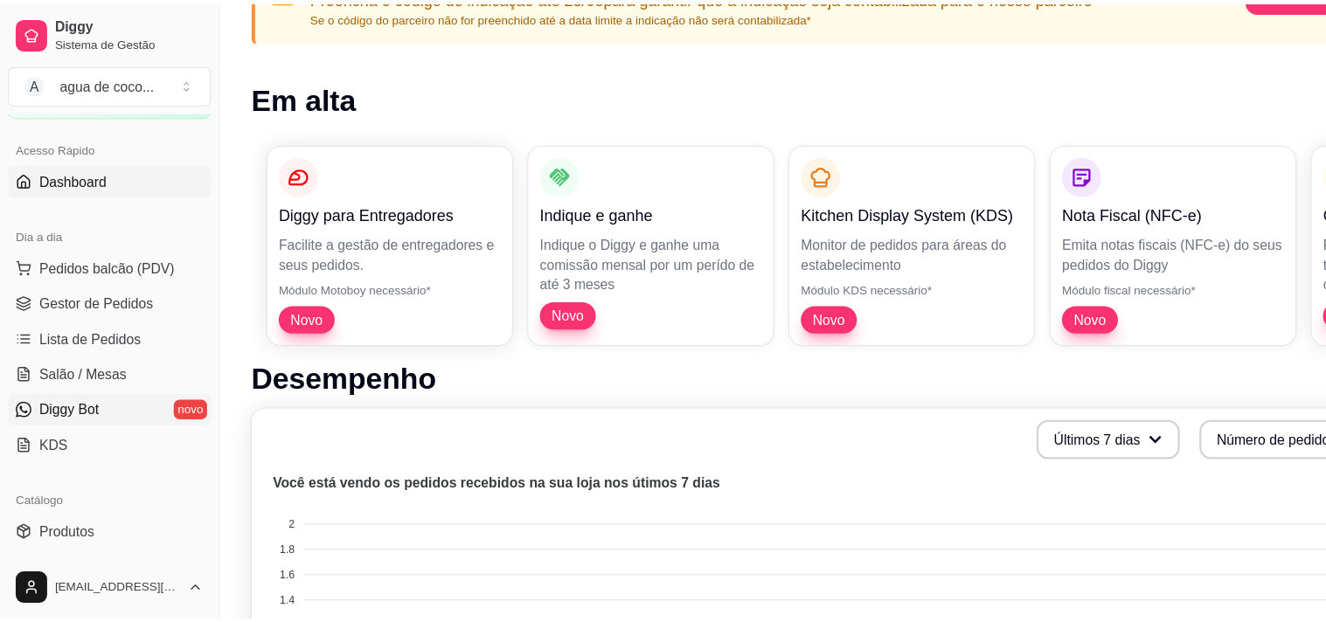
scroll to position [87, 0]
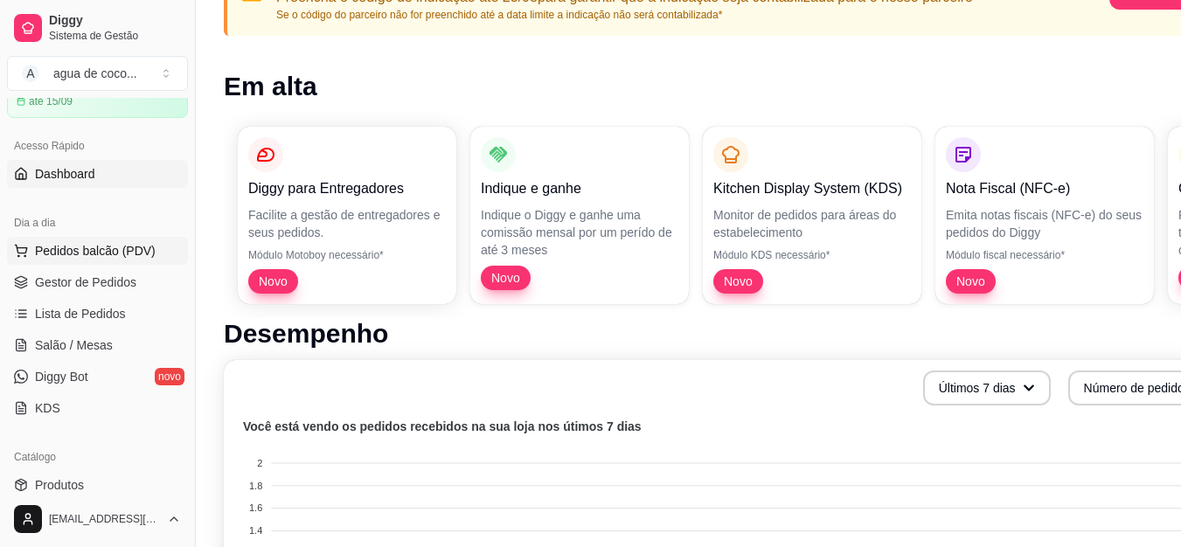
click at [100, 253] on span "Pedidos balcão (PDV)" at bounding box center [95, 250] width 121 height 17
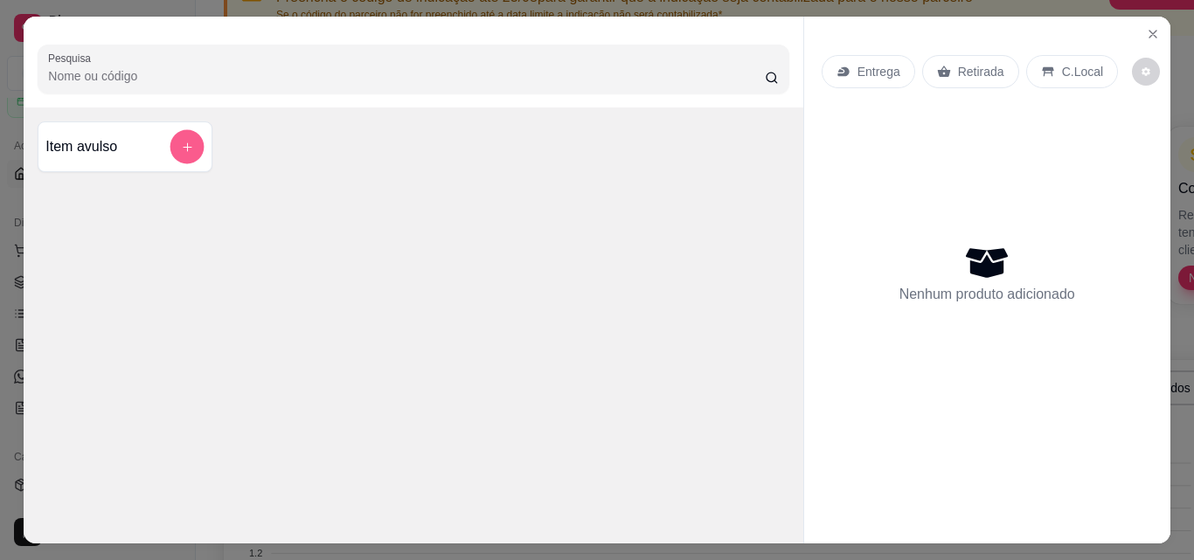
click at [181, 141] on icon "add-separate-item" at bounding box center [187, 147] width 13 height 13
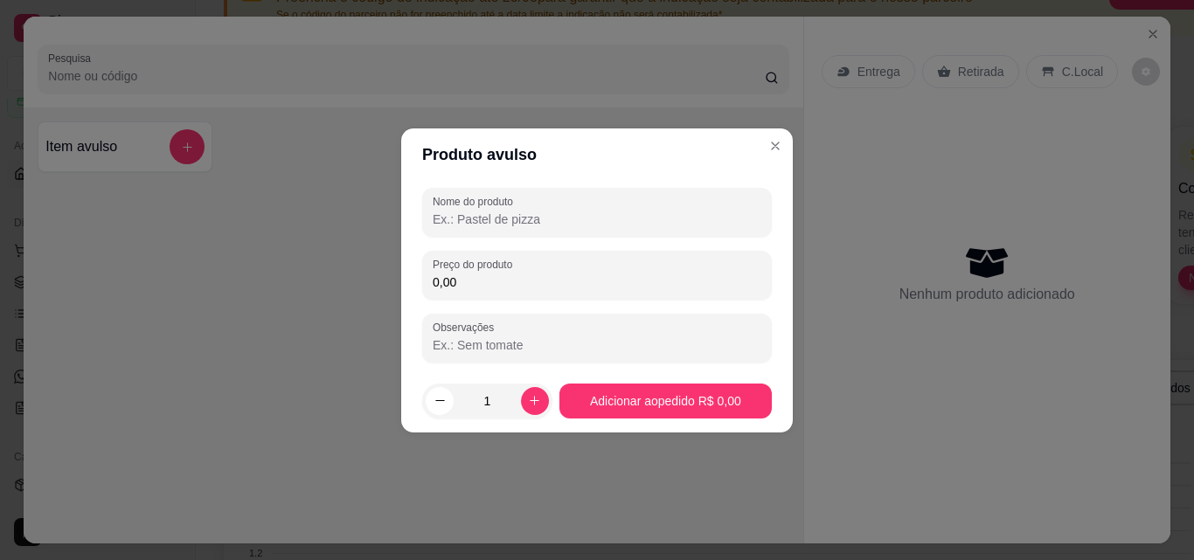
click at [510, 215] on input "Nome do produto" at bounding box center [597, 219] width 329 height 17
type input "a"
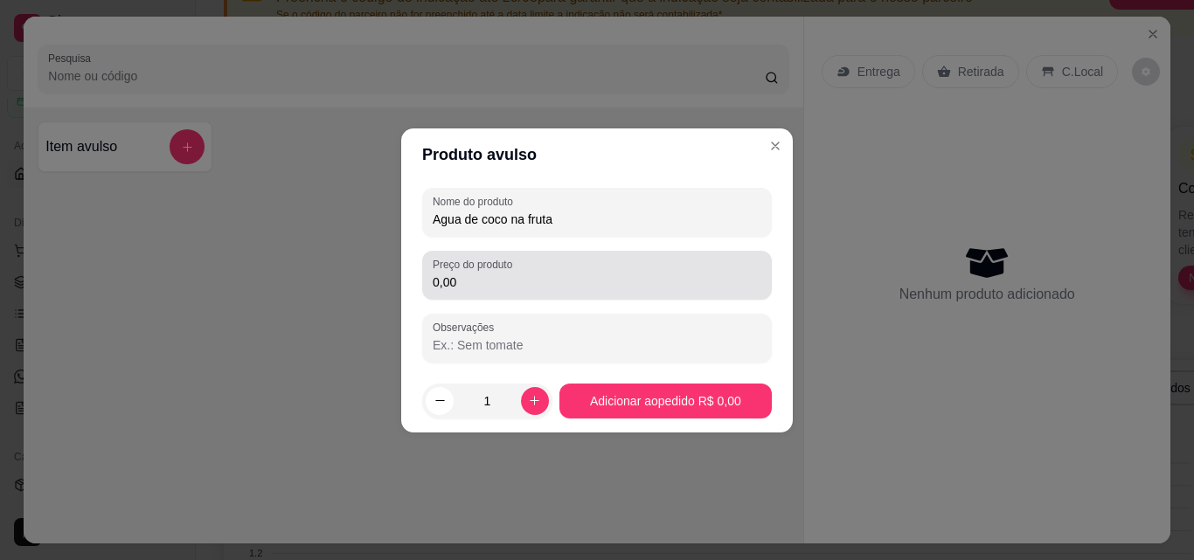
type input "Agua de coco na fruta"
click at [592, 265] on div "0,00" at bounding box center [597, 275] width 329 height 35
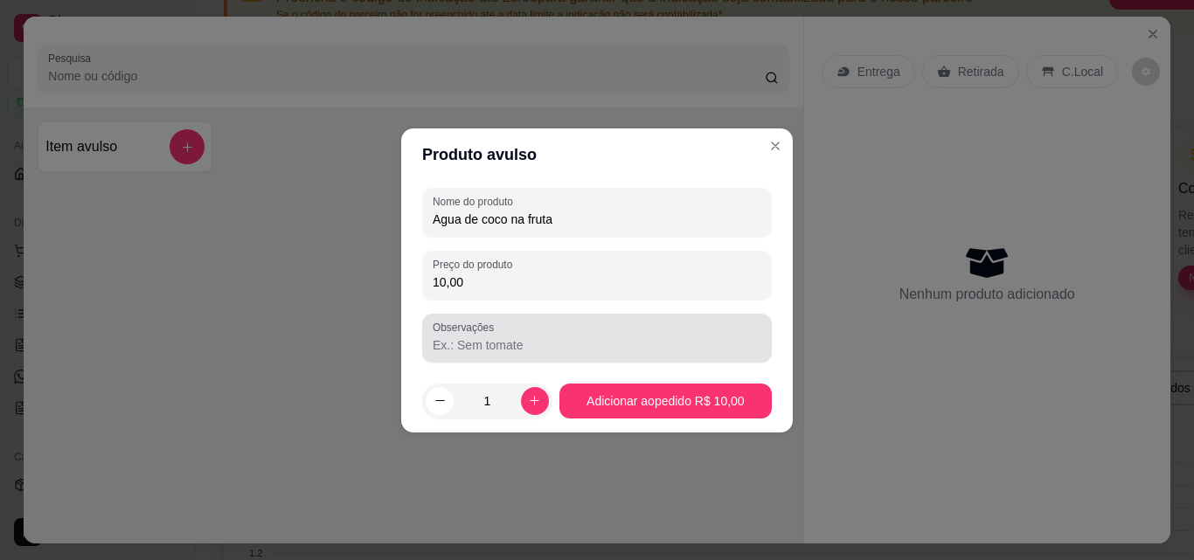
type input "10,00"
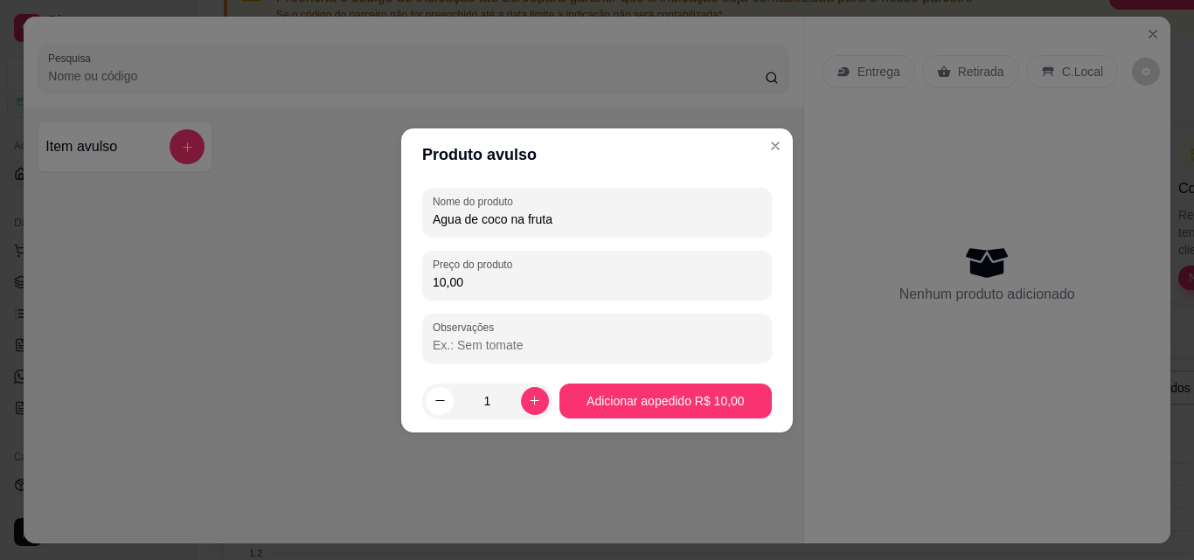
click at [502, 341] on input "Observações" at bounding box center [597, 345] width 329 height 17
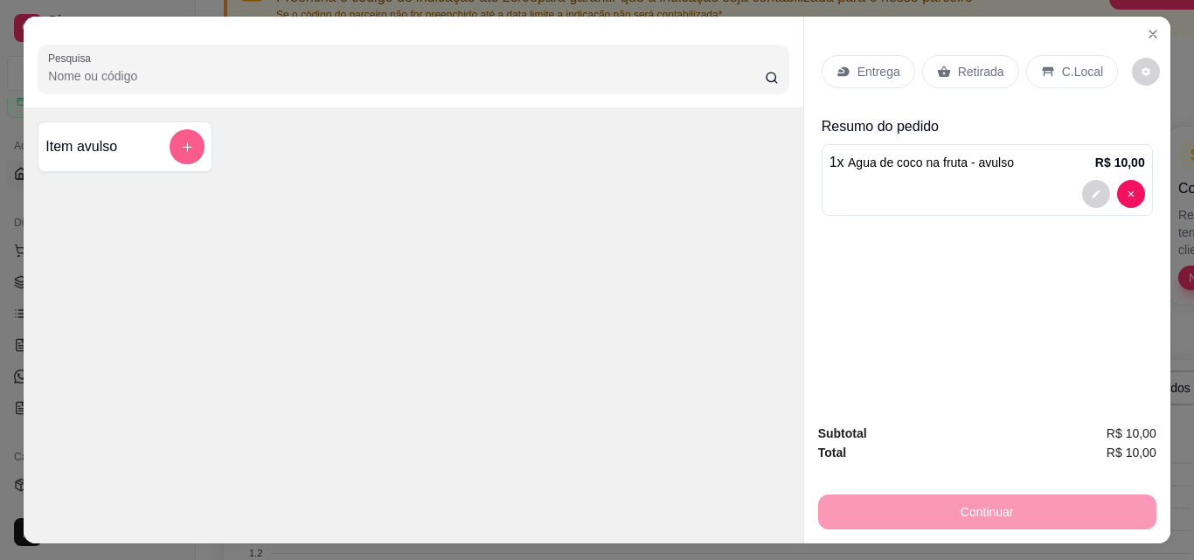
click at [193, 138] on button "add-separate-item" at bounding box center [187, 146] width 35 height 35
click at [243, 196] on div "Pesquisa Item avulso" at bounding box center [413, 280] width 779 height 527
click at [1091, 189] on icon "decrease-product-quantity" at bounding box center [1096, 194] width 10 height 10
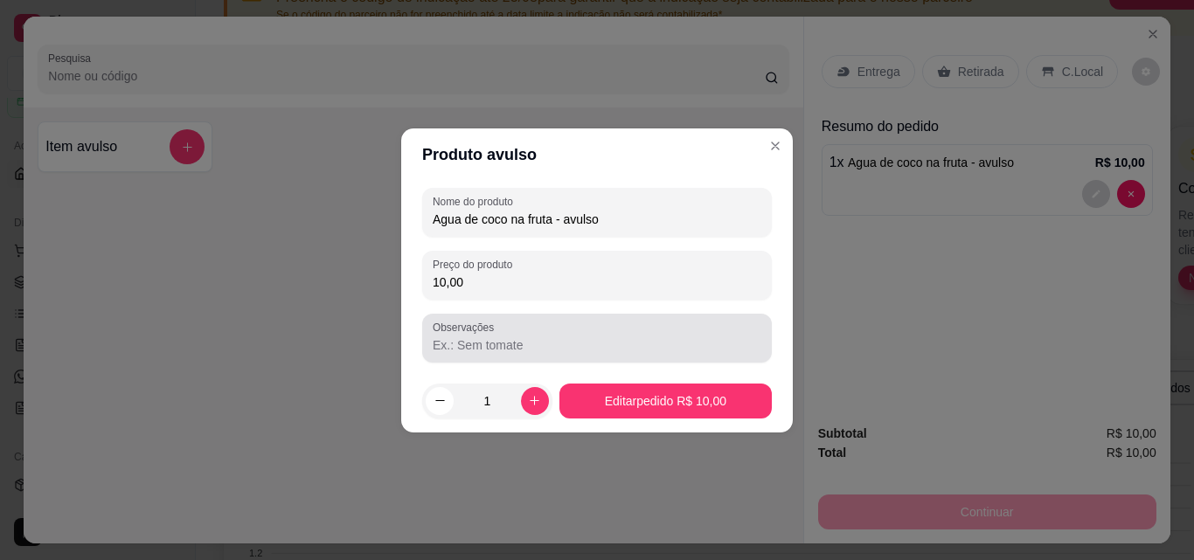
click at [521, 336] on div at bounding box center [597, 338] width 329 height 35
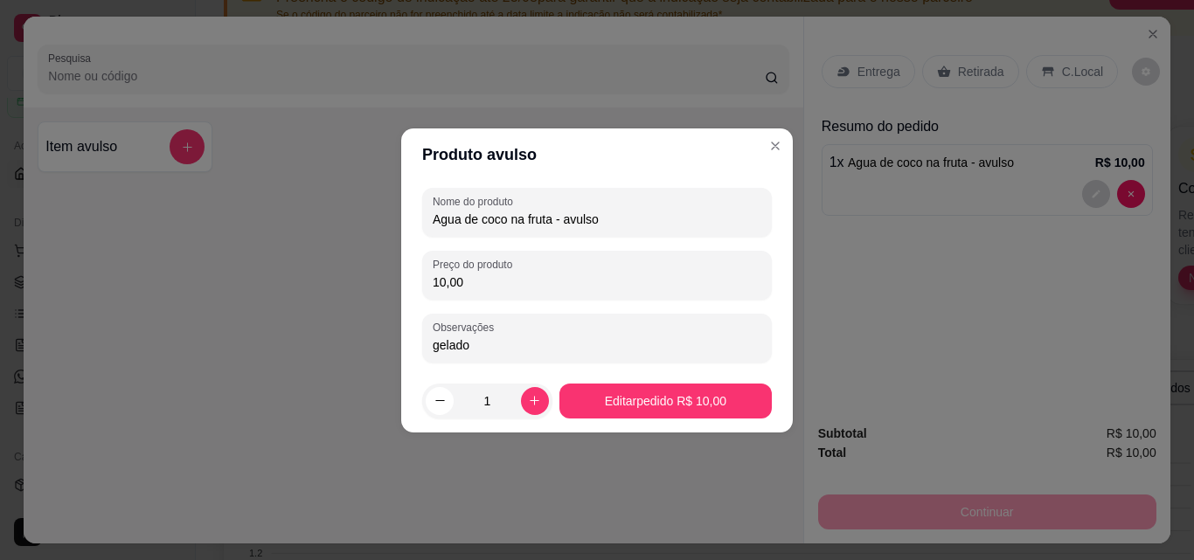
type input "gelado"
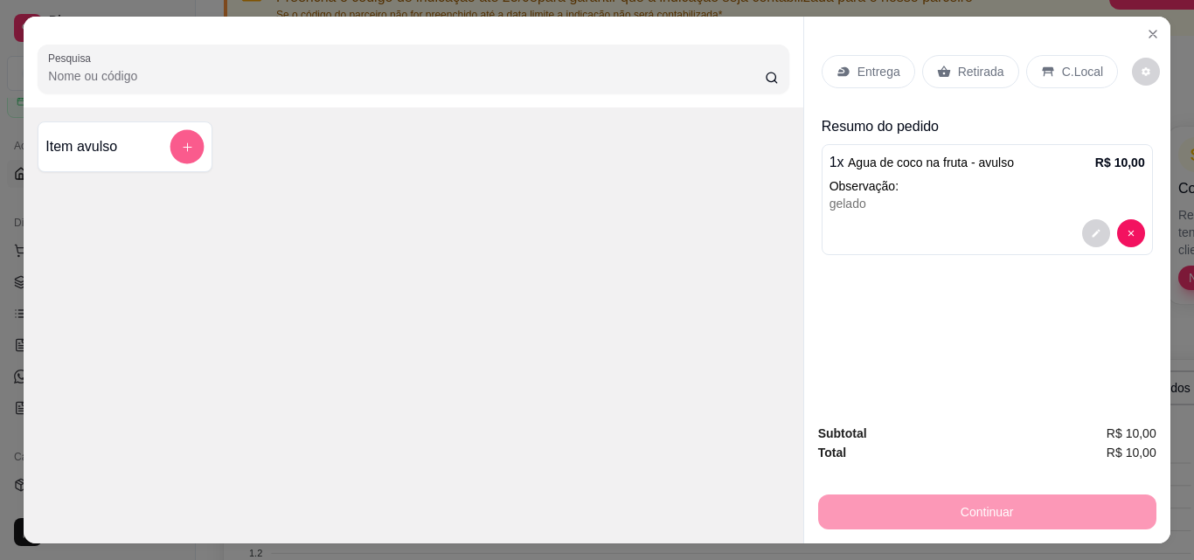
click at [192, 147] on button "add-separate-item" at bounding box center [187, 147] width 34 height 34
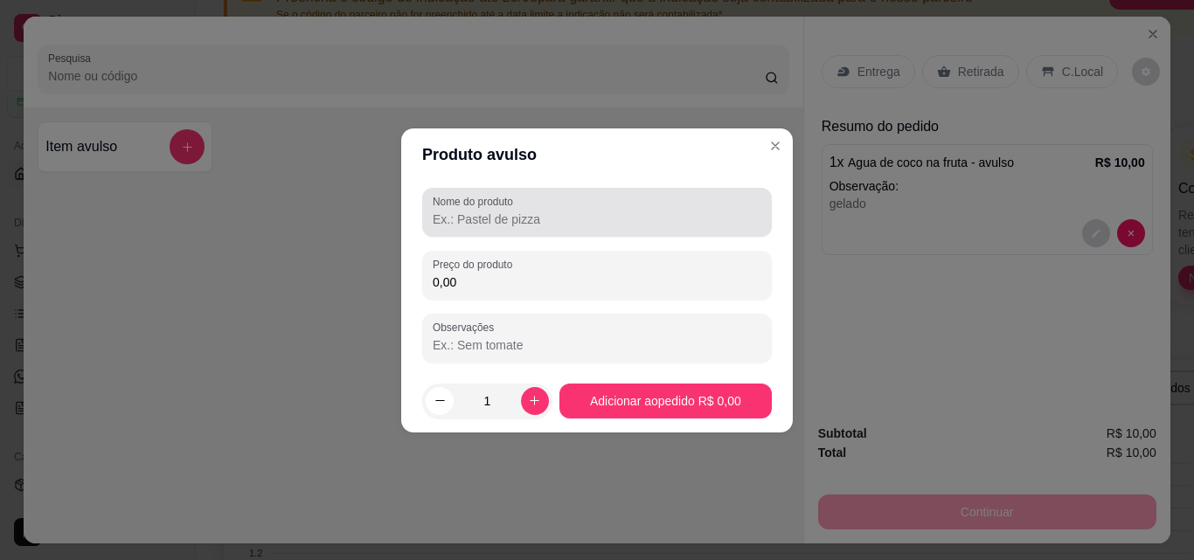
click at [645, 208] on div at bounding box center [597, 212] width 329 height 35
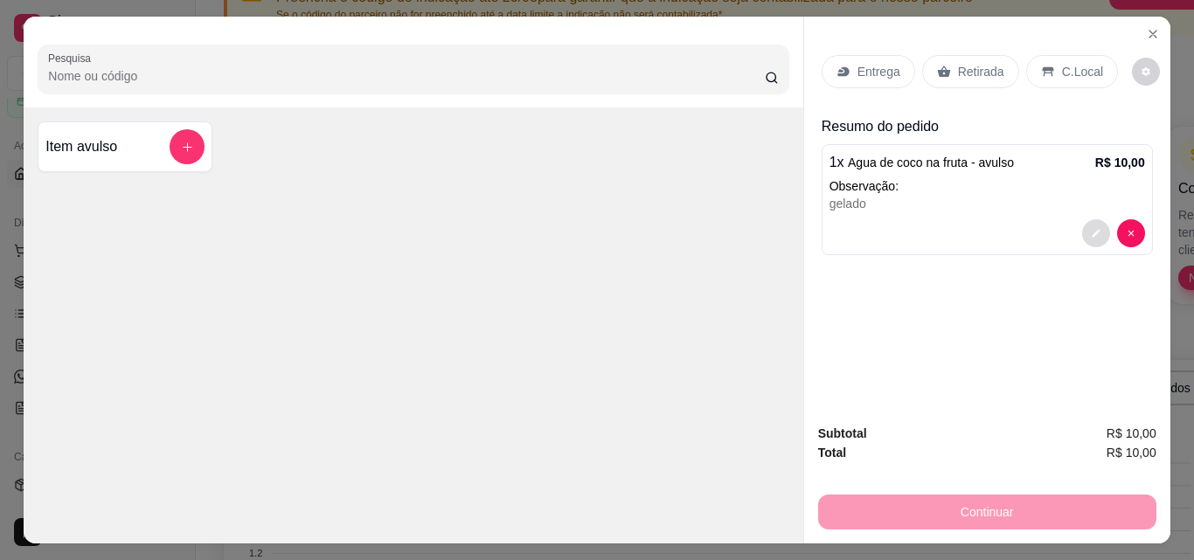
click at [1091, 228] on icon "decrease-product-quantity" at bounding box center [1096, 233] width 10 height 10
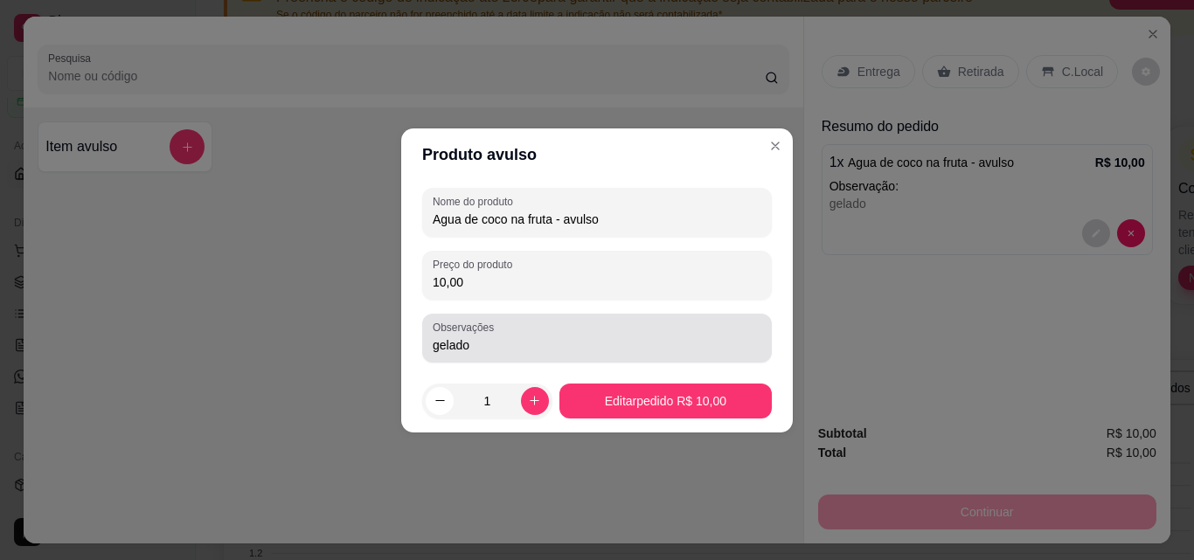
click at [492, 351] on input "gelado" at bounding box center [597, 345] width 329 height 17
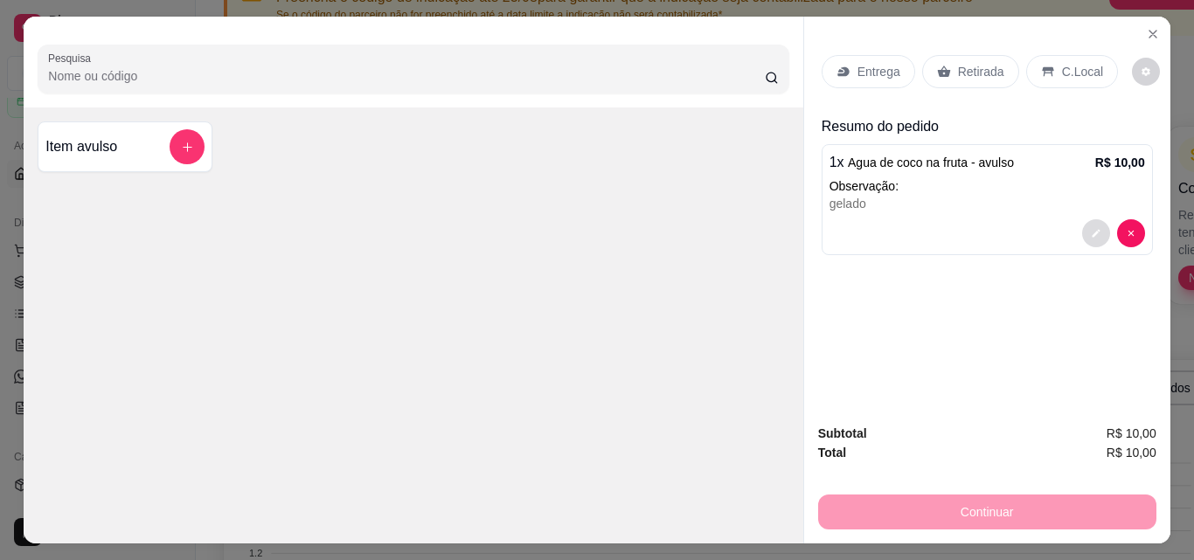
click at [1095, 223] on button "decrease-product-quantity" at bounding box center [1096, 233] width 28 height 28
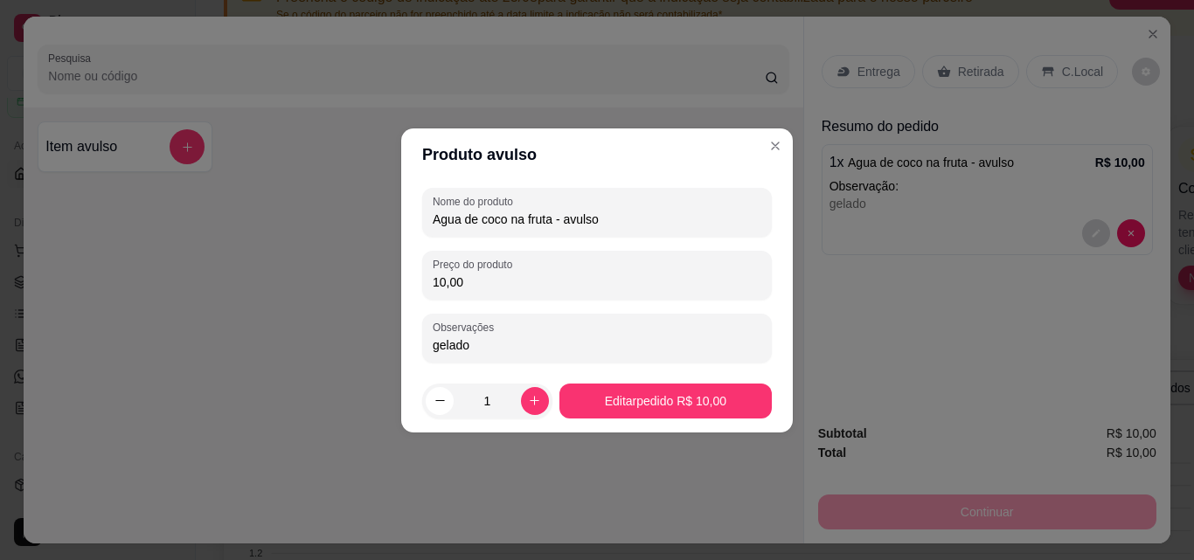
click at [489, 349] on input "gelado" at bounding box center [597, 345] width 329 height 17
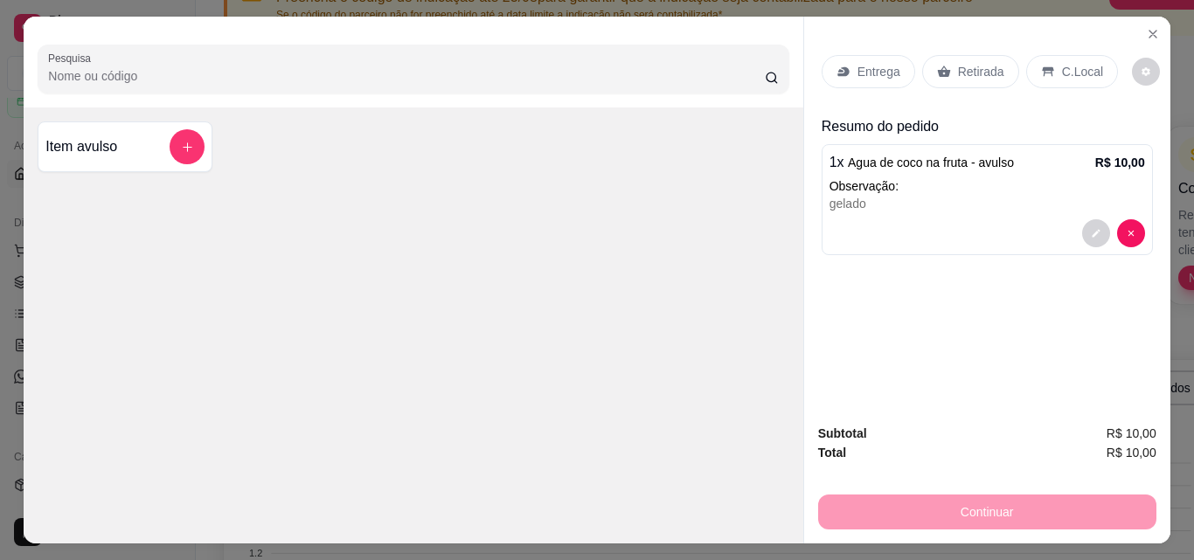
click at [173, 148] on button "add-separate-item" at bounding box center [187, 146] width 35 height 35
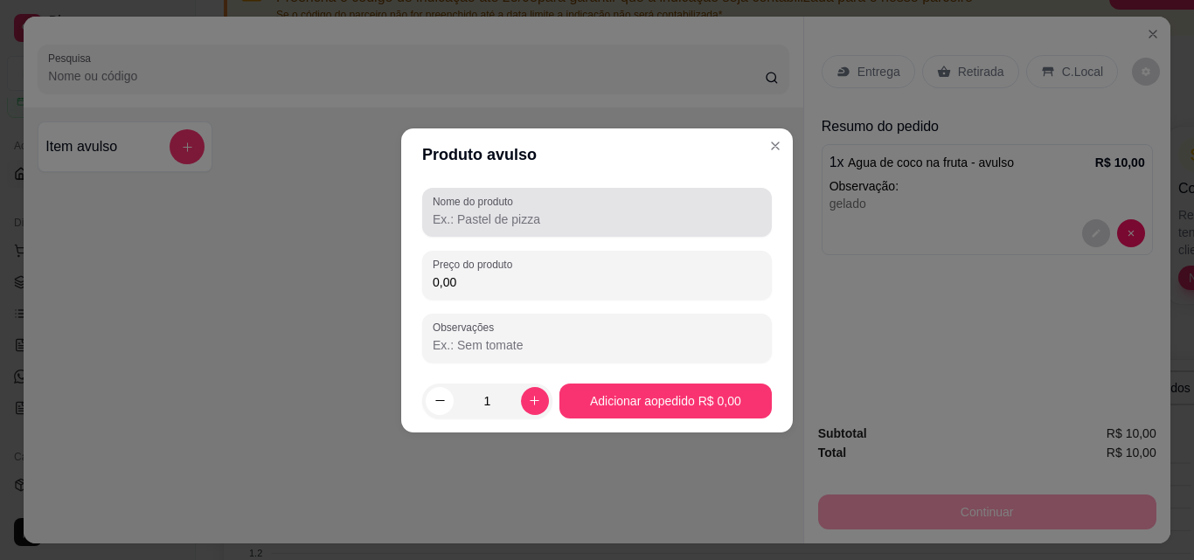
click at [542, 202] on div at bounding box center [597, 212] width 329 height 35
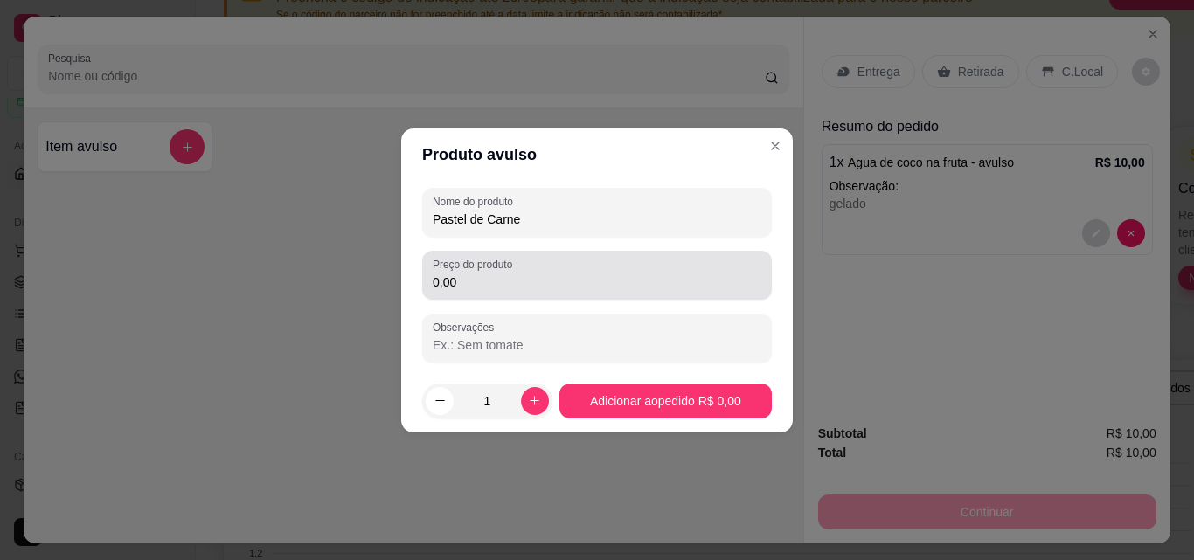
type input "Pastel de Carne"
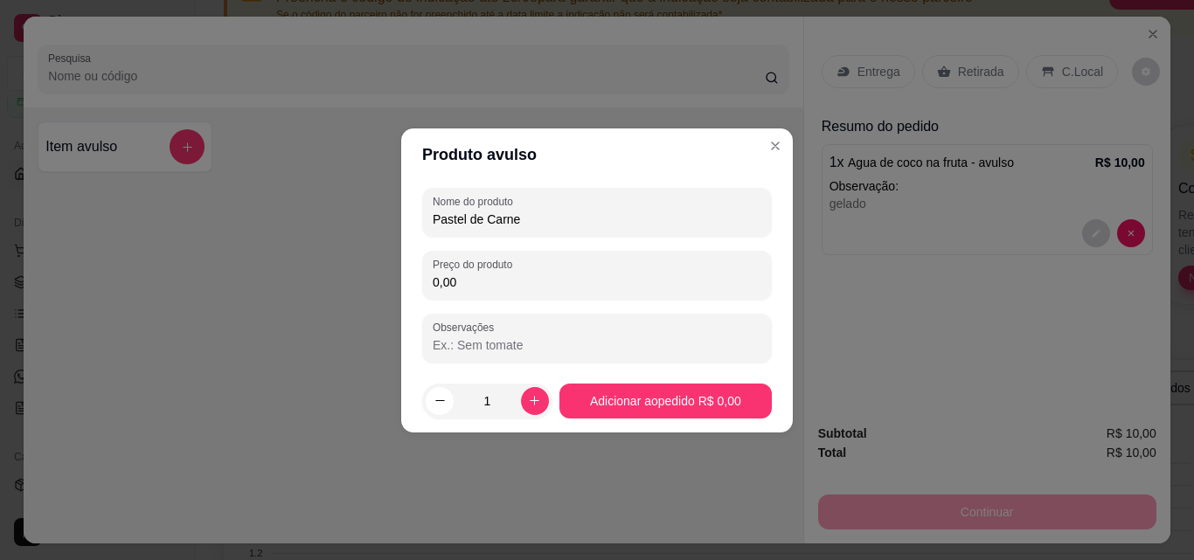
click at [538, 284] on input "0,00" at bounding box center [597, 282] width 329 height 17
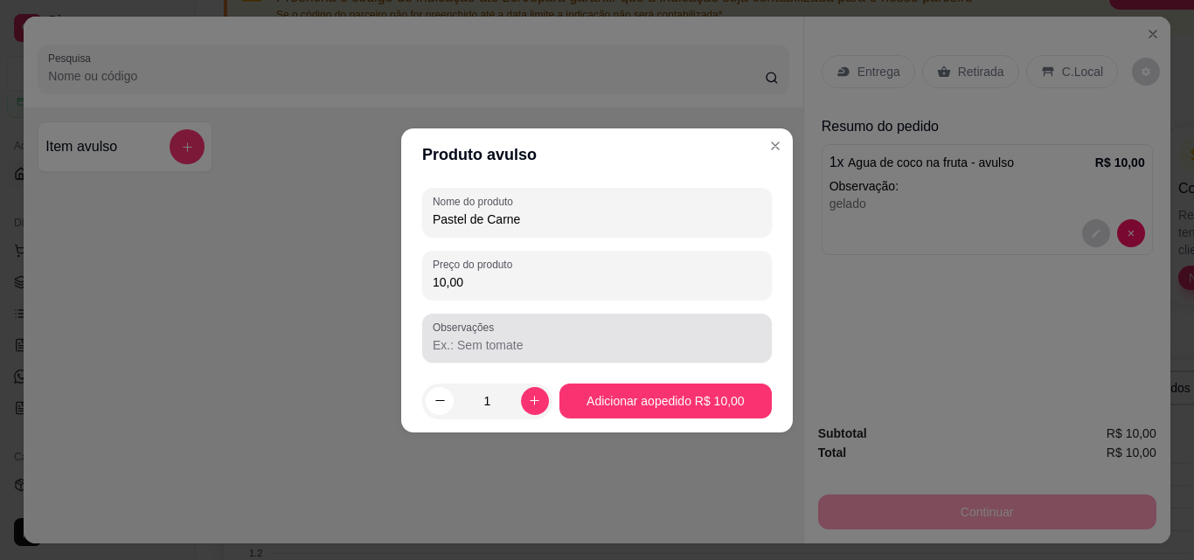
type input "10,00"
click at [483, 332] on label "Observações" at bounding box center [466, 327] width 67 height 15
click at [483, 337] on input "Observações" at bounding box center [597, 345] width 329 height 17
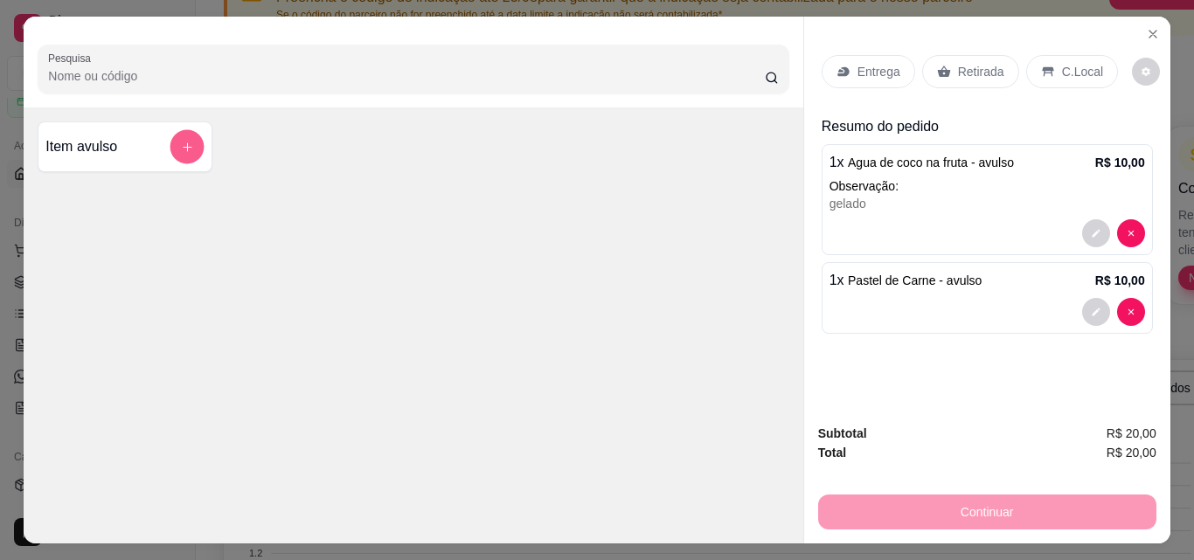
click at [194, 131] on button "add-separate-item" at bounding box center [187, 147] width 34 height 34
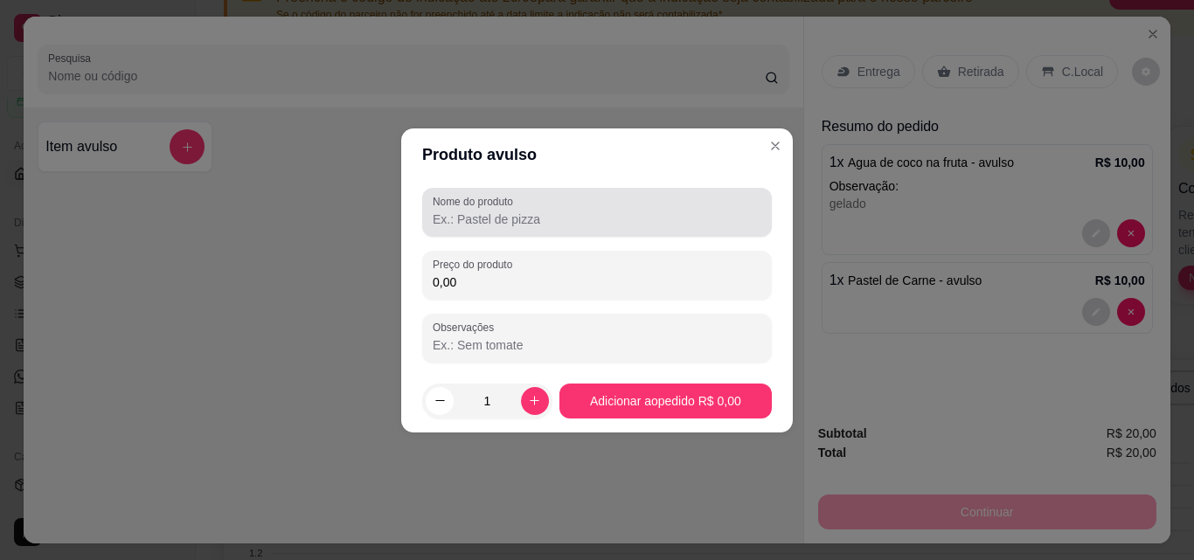
click at [576, 219] on input "Nome do produto" at bounding box center [597, 219] width 329 height 17
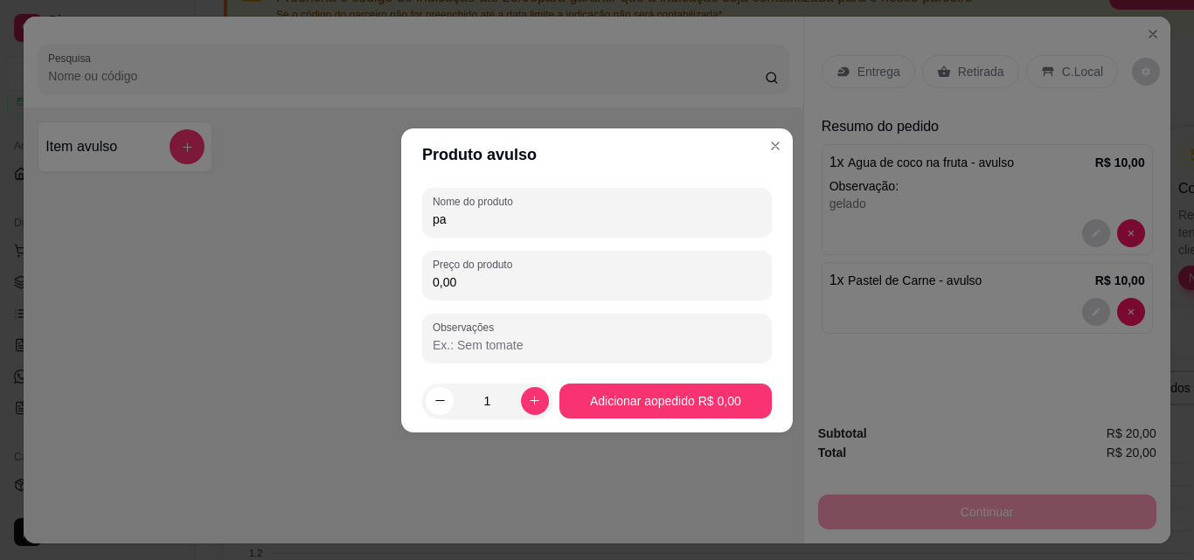
type input "p"
click at [663, 282] on input "0,00" at bounding box center [597, 282] width 329 height 17
click at [504, 223] on input "Pastel misto - Carne com Queijo" at bounding box center [597, 219] width 329 height 17
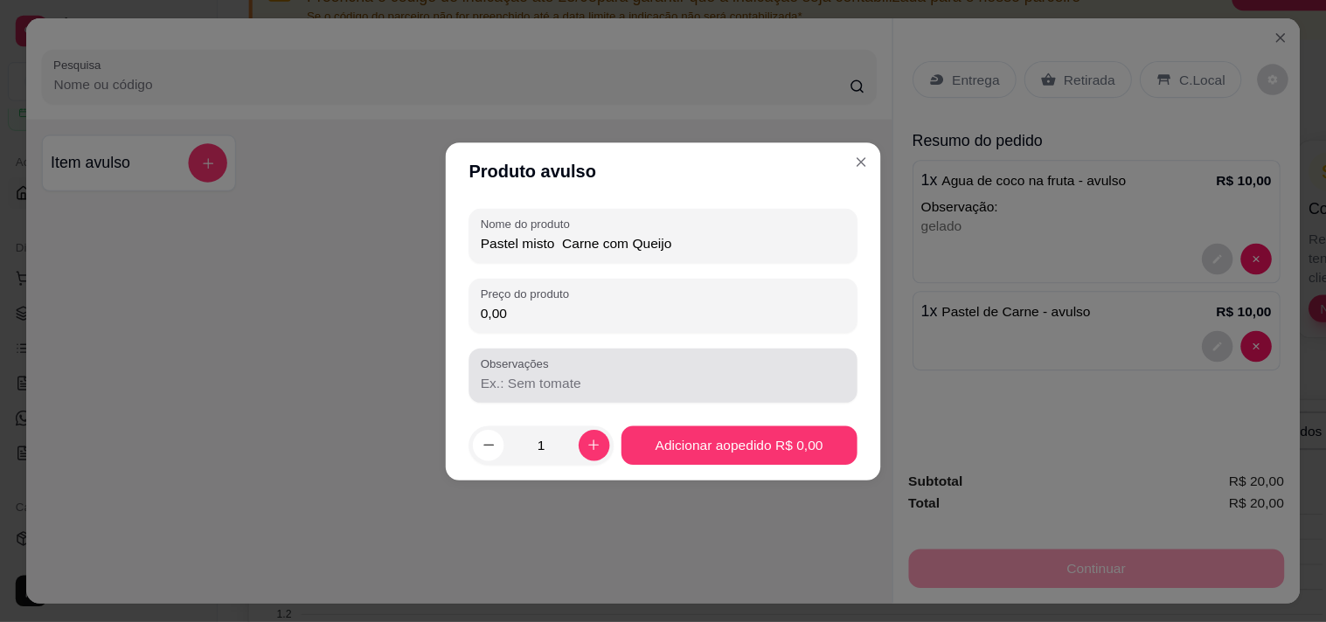
scroll to position [87, 0]
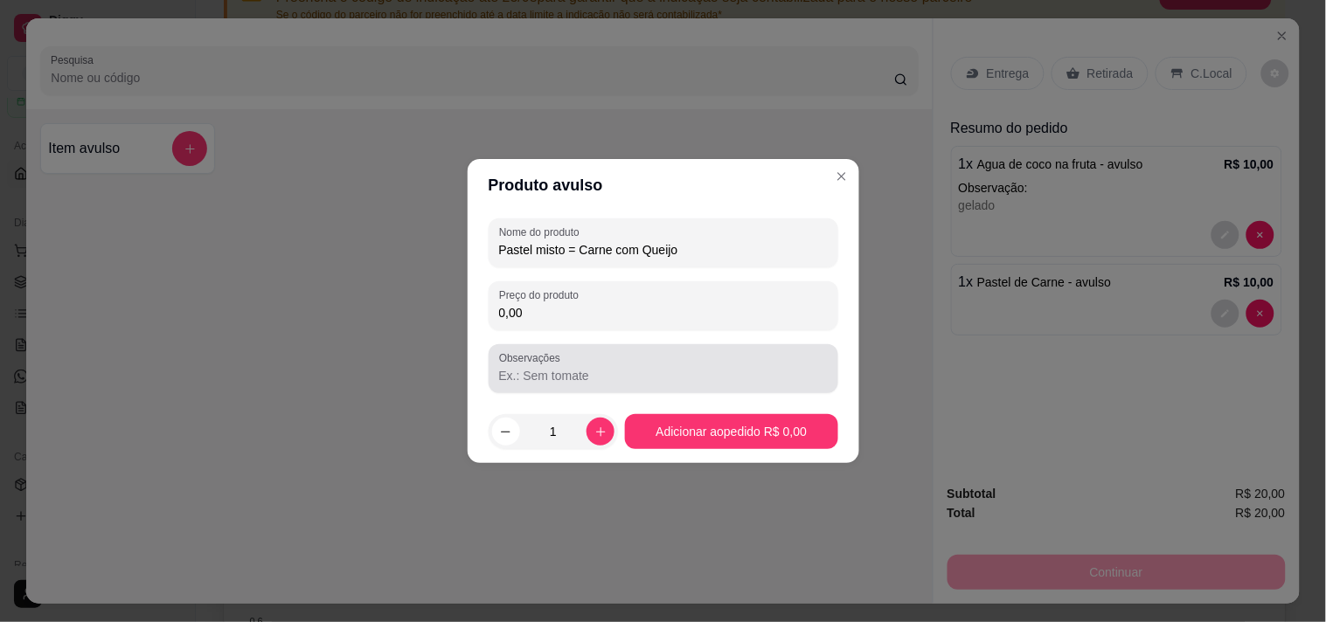
type input "Pastel misto = Carne com Queijo"
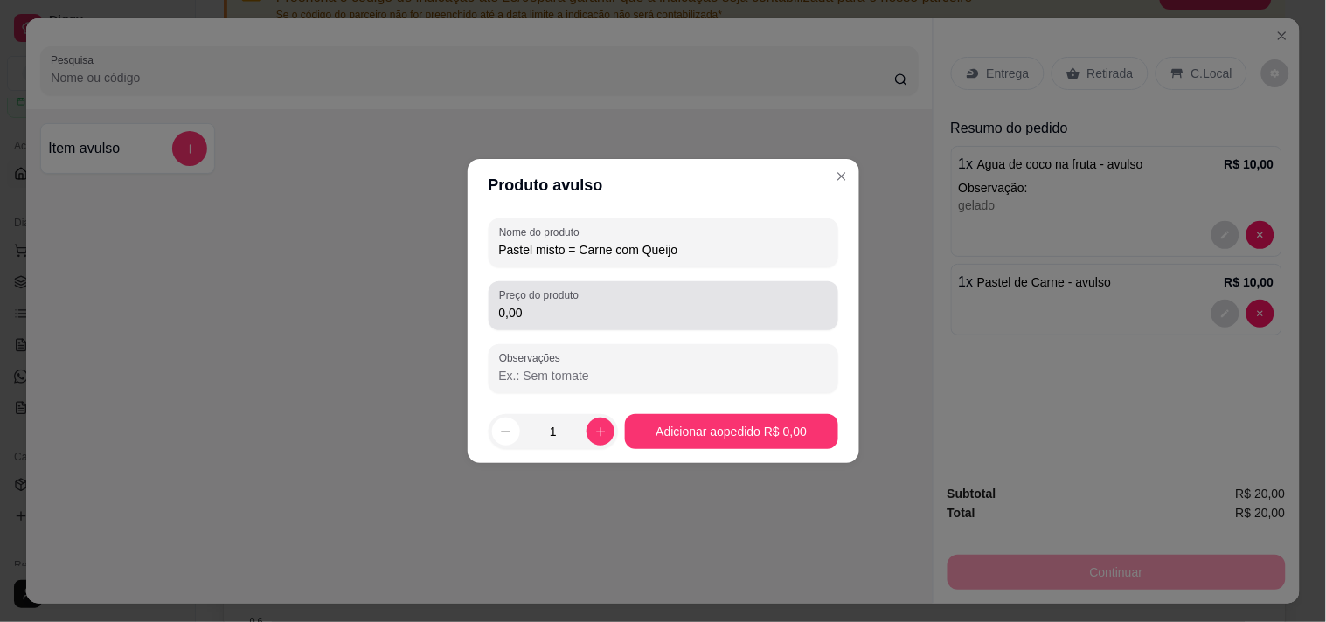
click at [618, 297] on div "0,00" at bounding box center [663, 306] width 329 height 35
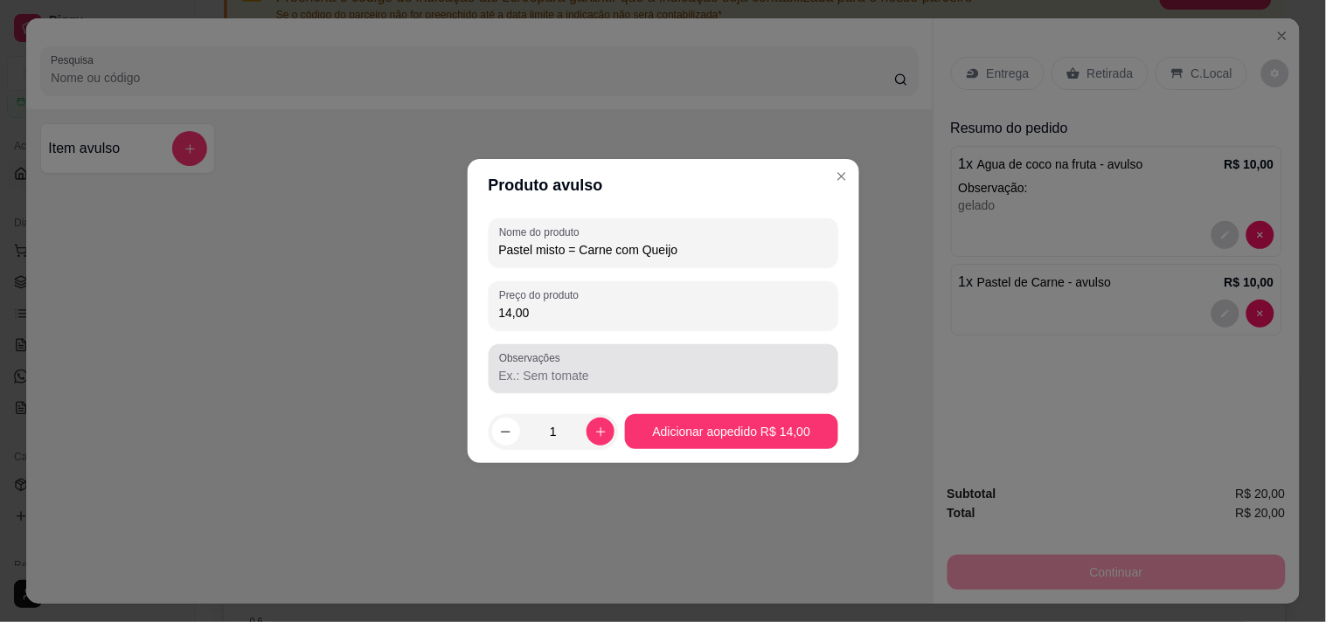
type input "14,00"
click at [616, 364] on div at bounding box center [663, 368] width 329 height 35
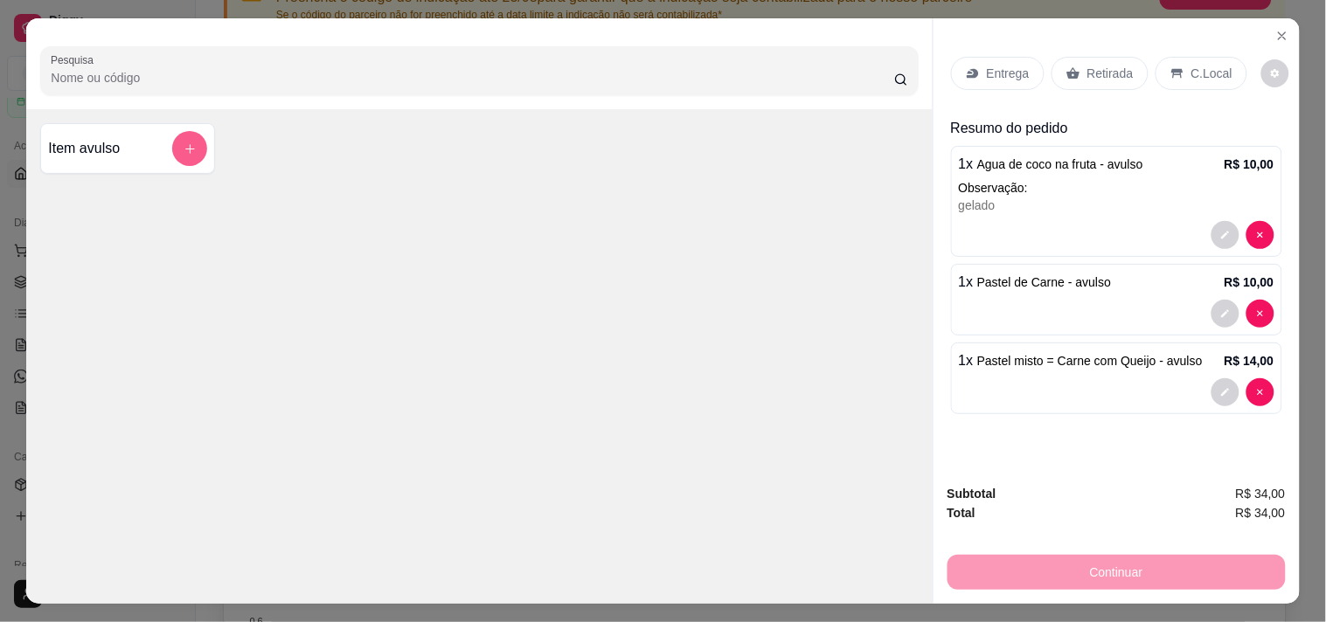
click at [172, 143] on button "add-separate-item" at bounding box center [189, 148] width 35 height 35
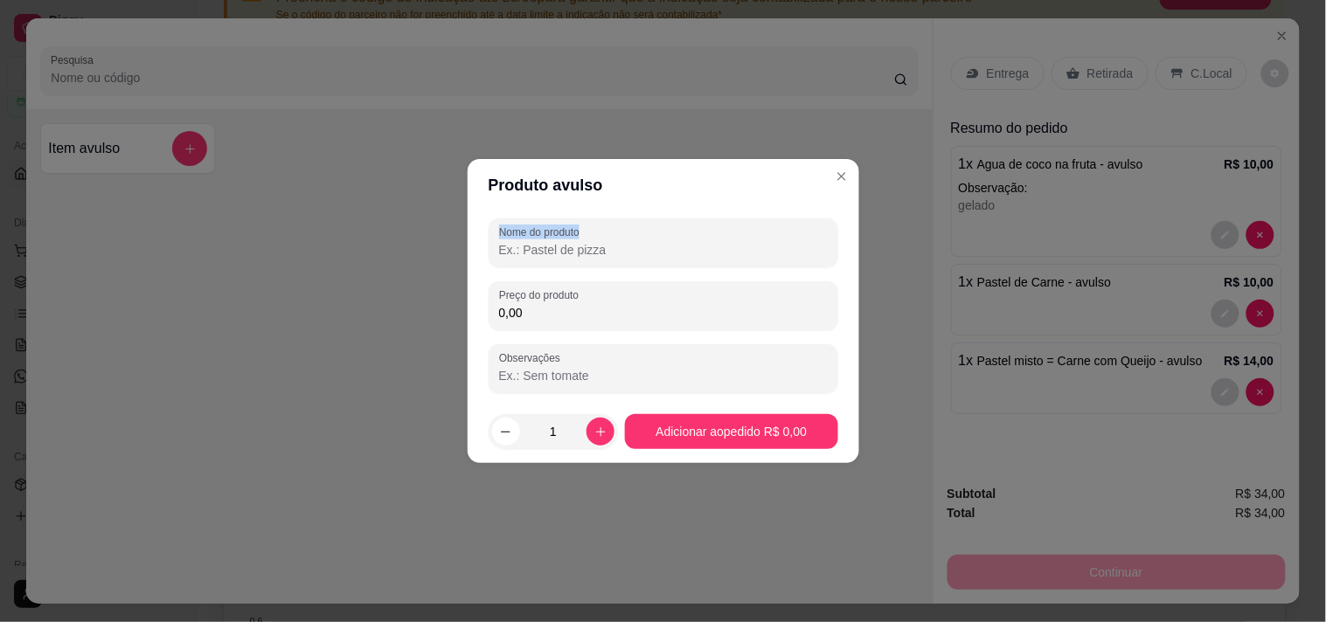
drag, startPoint x: 691, startPoint y: 205, endPoint x: 677, endPoint y: 234, distance: 32.1
click at [677, 233] on section "Produto avulso Nome do produto Preço do produto 0,00 Observações 1 Adicionar ao…" at bounding box center [664, 311] width 392 height 304
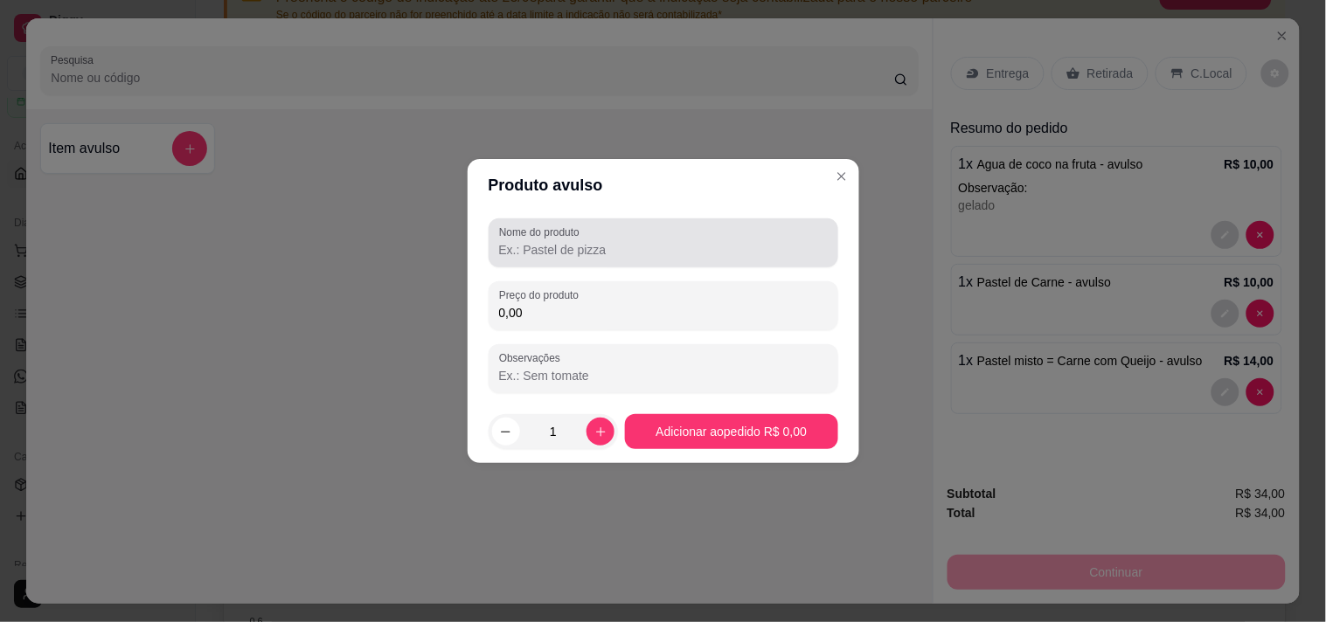
click at [673, 252] on input "Nome do produto" at bounding box center [663, 249] width 329 height 17
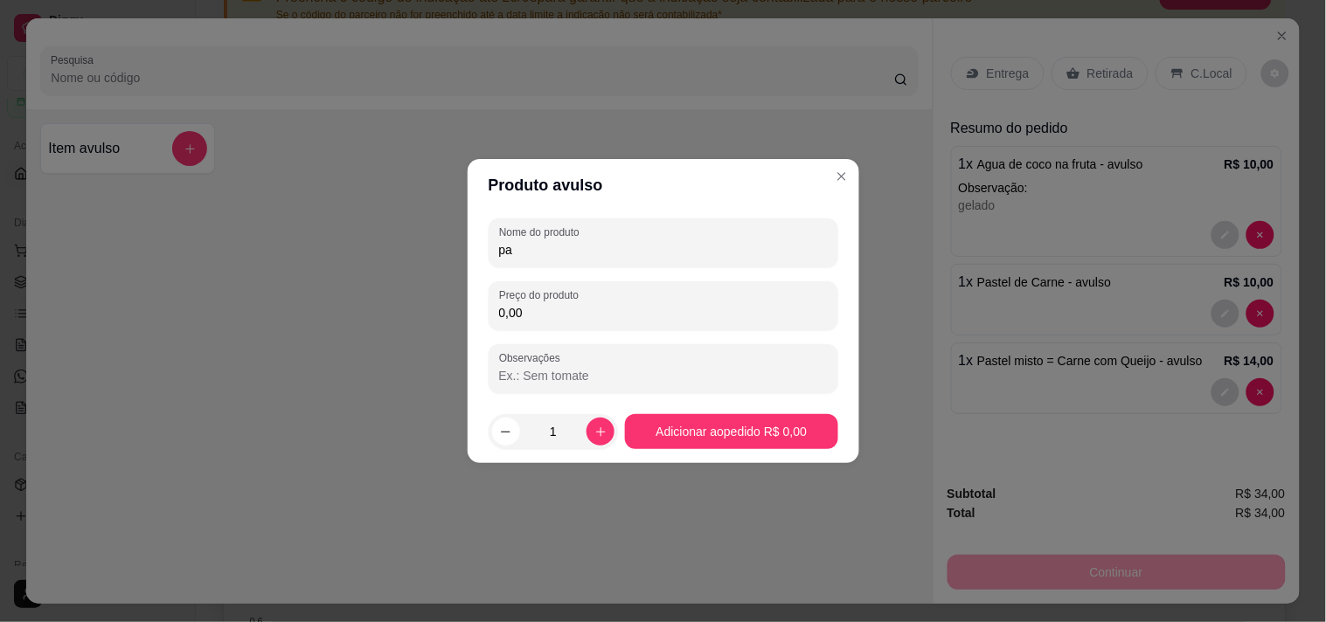
type input "p"
type input "Pastel de Queijo"
click at [617, 316] on input "0,00" at bounding box center [663, 312] width 329 height 17
type input "10,00"
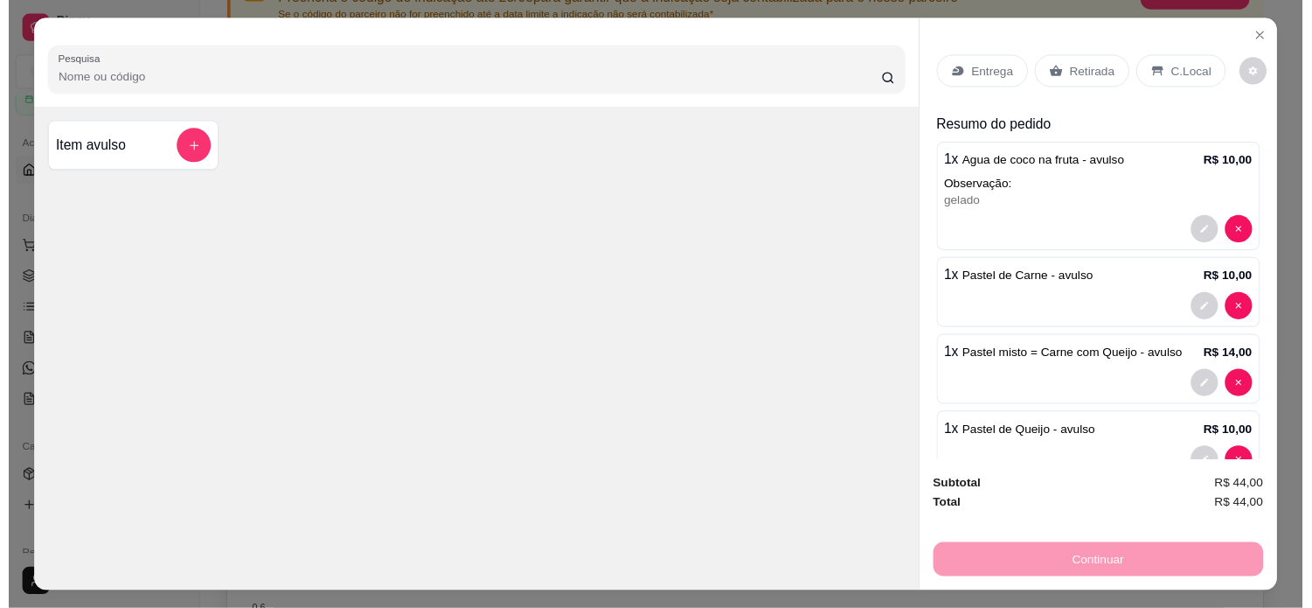
scroll to position [0, 0]
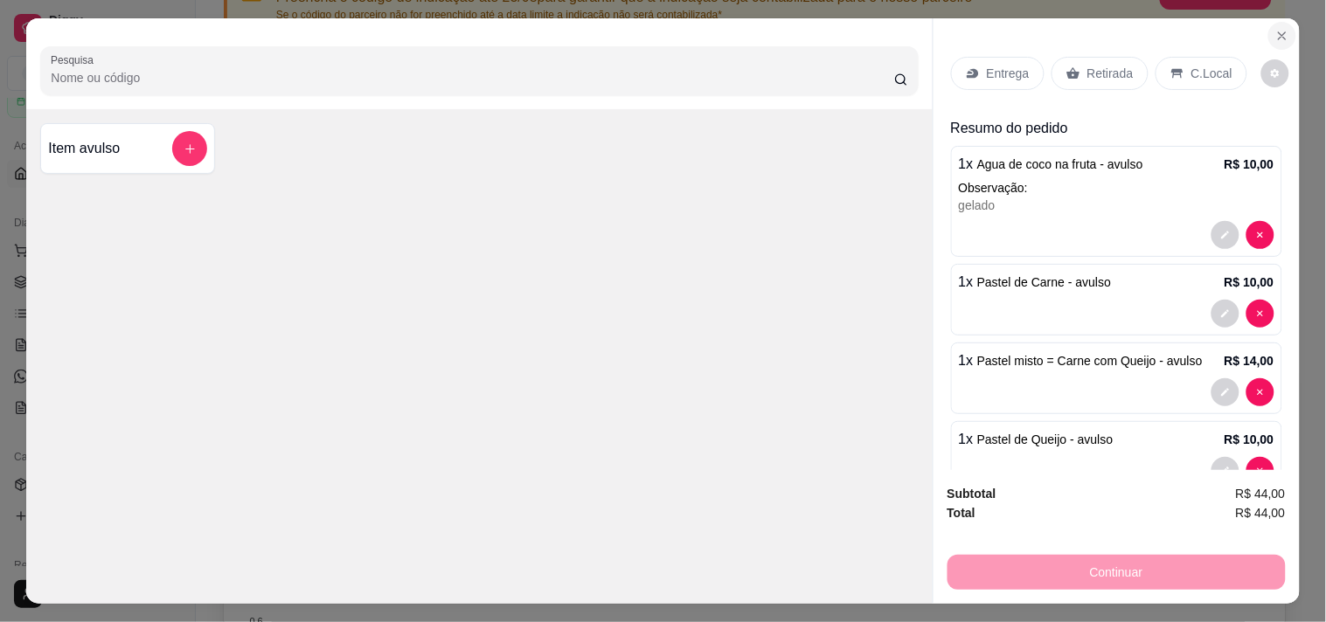
click at [1180, 31] on icon "Close" at bounding box center [1283, 36] width 14 height 14
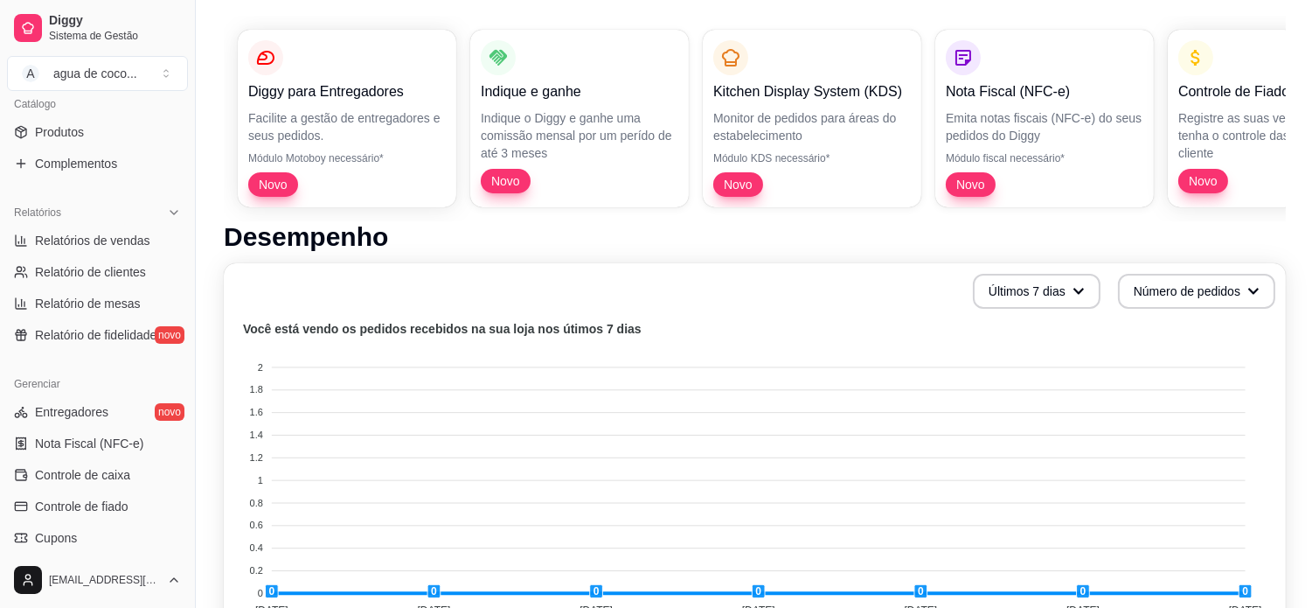
scroll to position [573, 0]
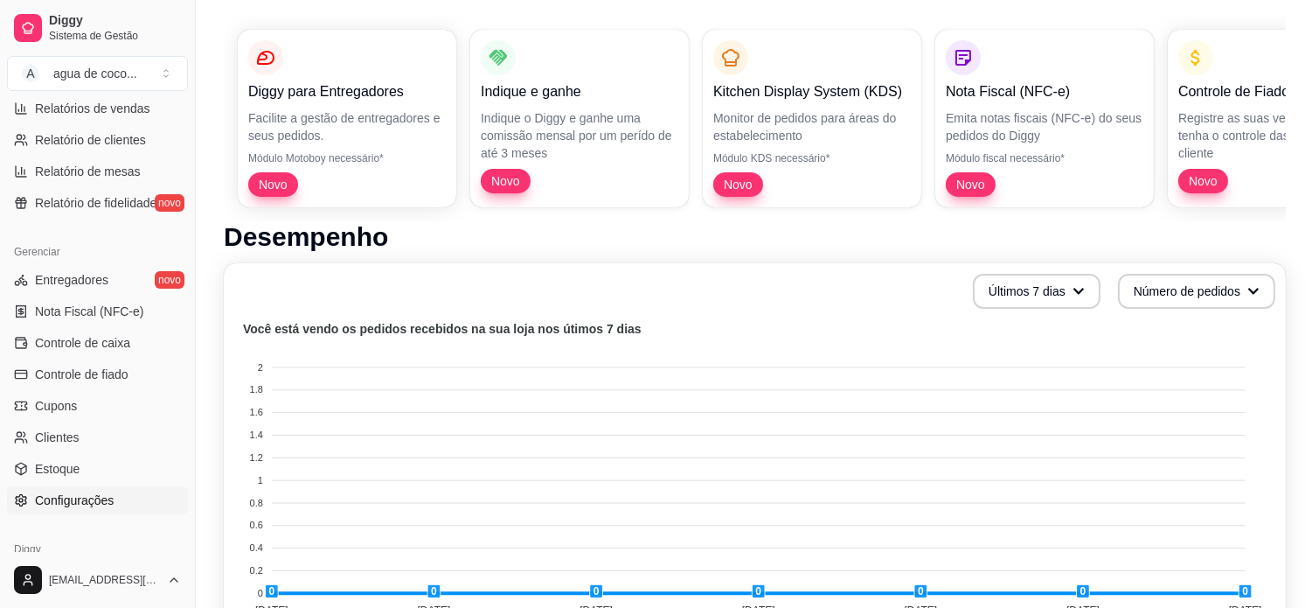
click at [125, 494] on link "Configurações" at bounding box center [97, 500] width 181 height 28
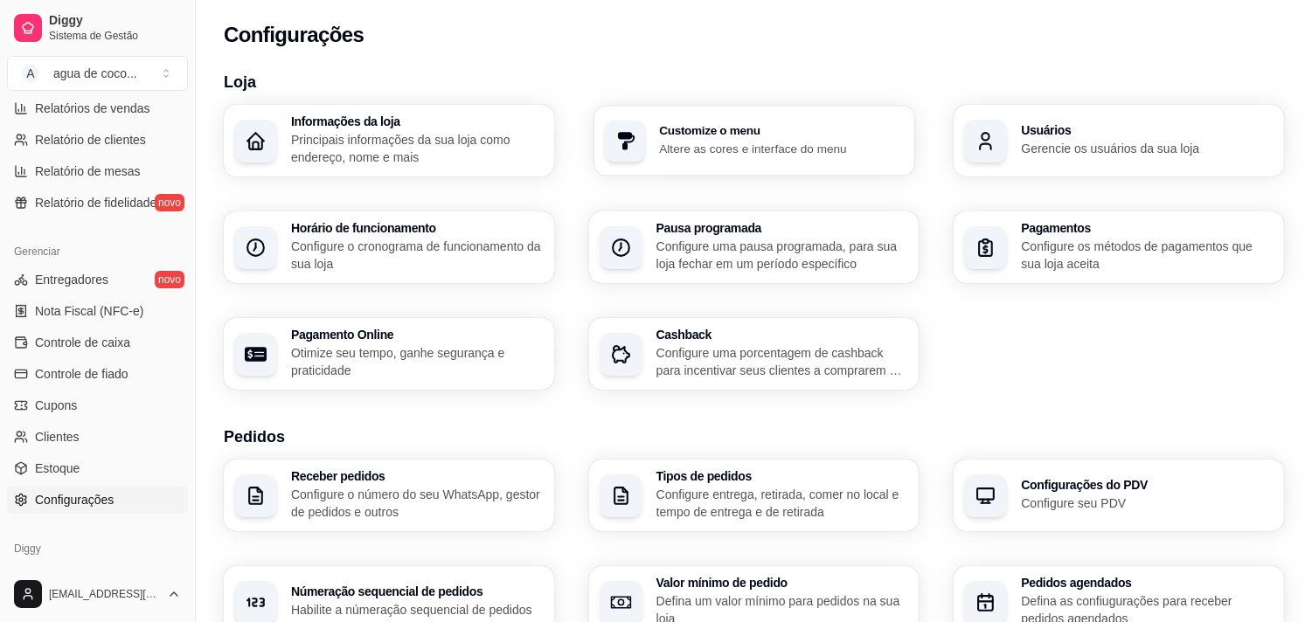
click at [741, 147] on p "Altere as cores e interface do menu" at bounding box center [781, 148] width 245 height 17
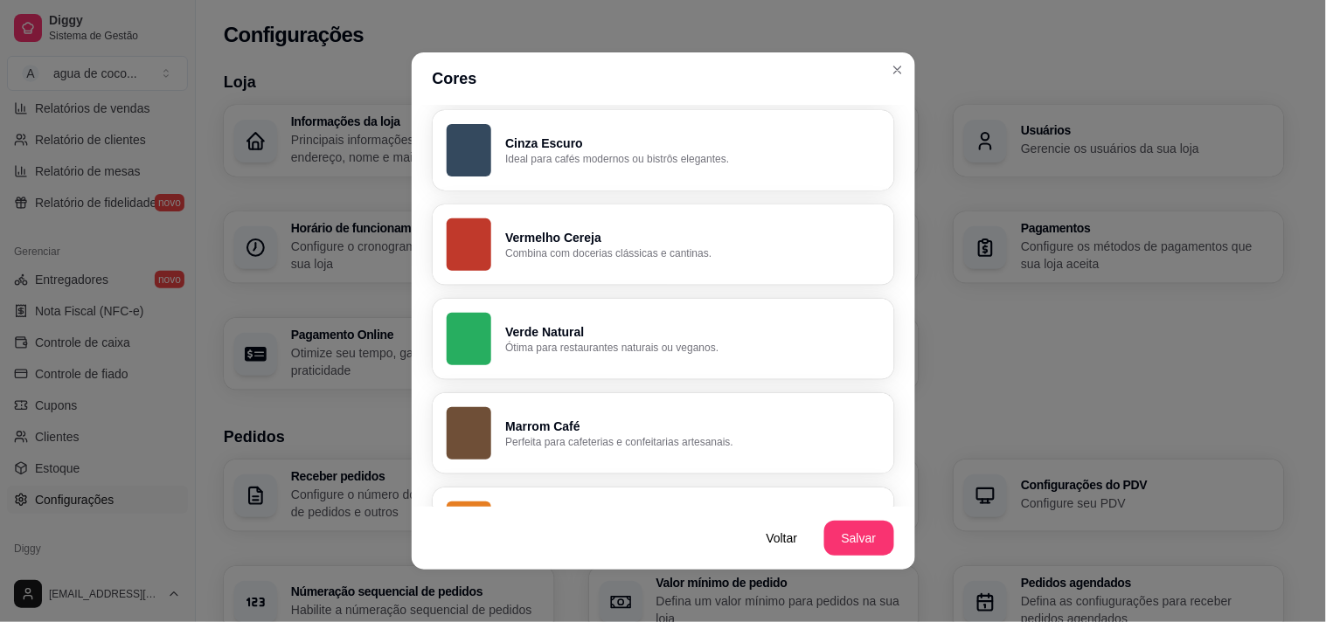
scroll to position [388, 0]
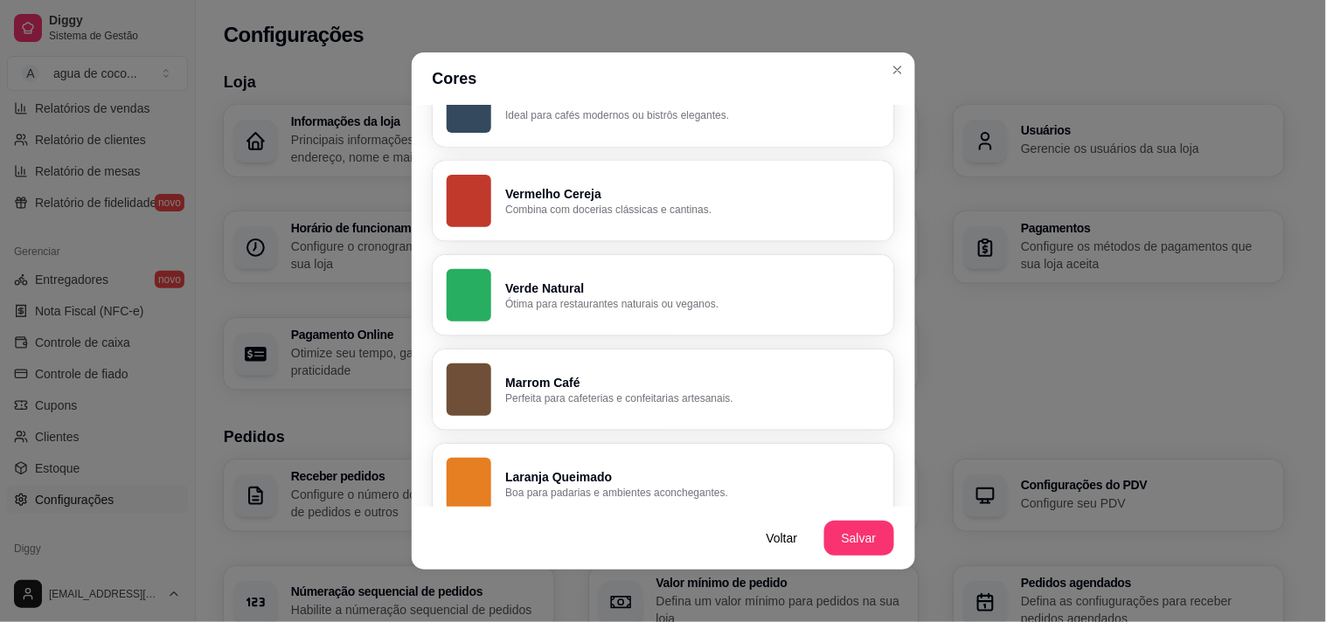
click at [606, 286] on p "Verde Natural" at bounding box center [692, 288] width 374 height 17
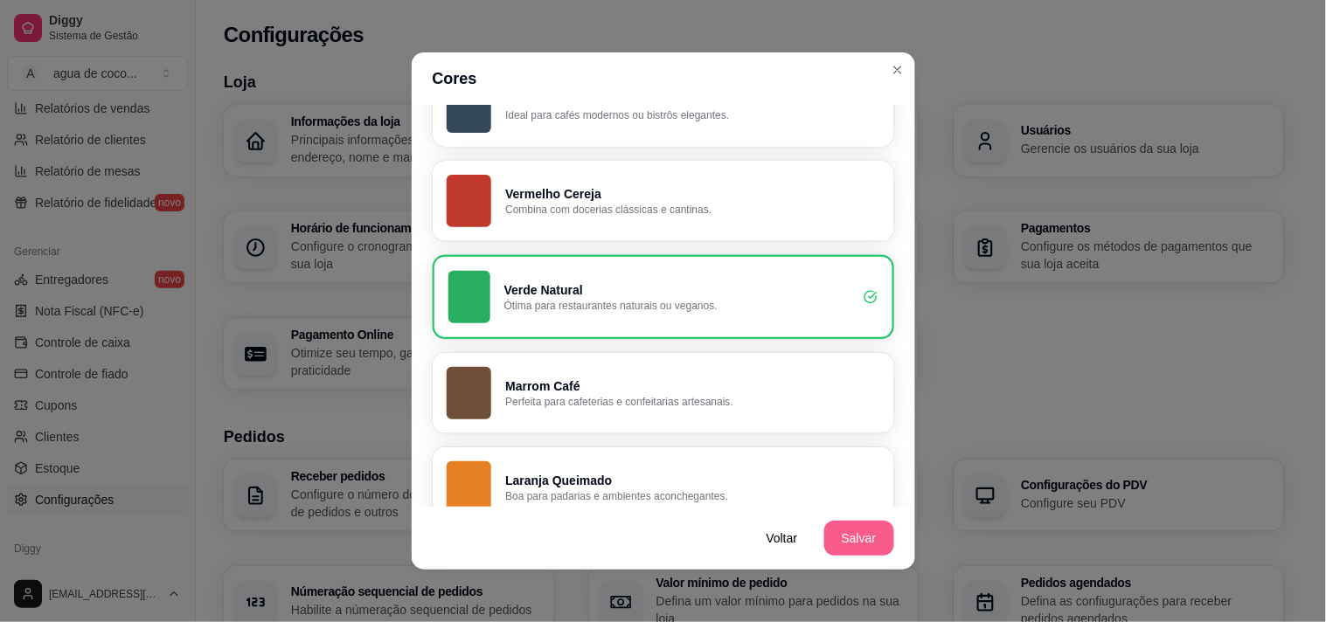
click at [864, 523] on button "Salvar" at bounding box center [859, 538] width 70 height 35
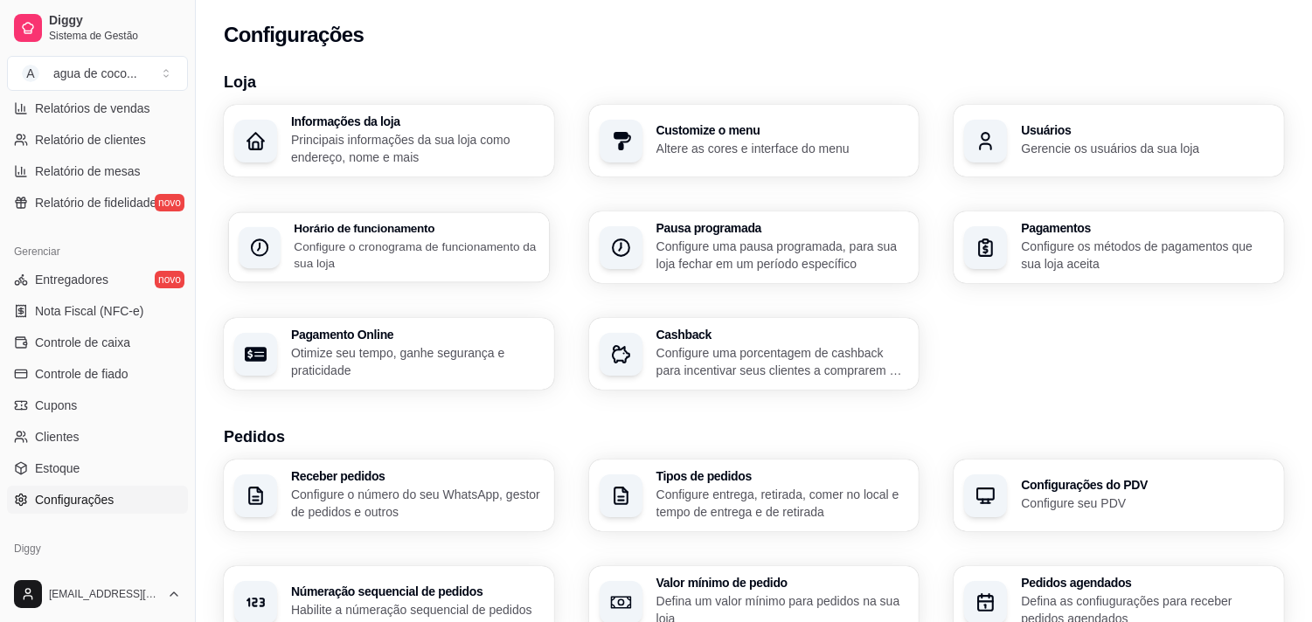
click at [421, 237] on div "Horário de funcionamento Configure o cronograma de funcionamento da sua loja" at bounding box center [416, 247] width 245 height 49
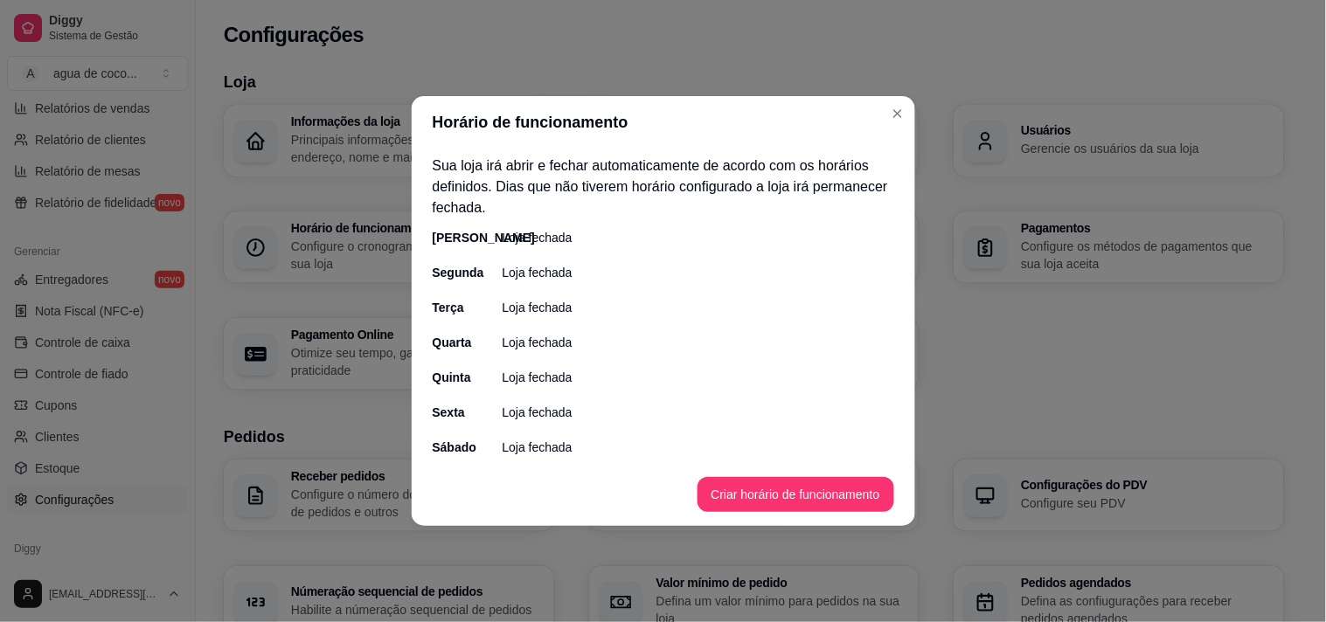
click at [549, 240] on p "Loja fechada" at bounding box center [538, 237] width 70 height 17
click at [763, 484] on button "Criar horário de funcionamento" at bounding box center [795, 495] width 191 height 34
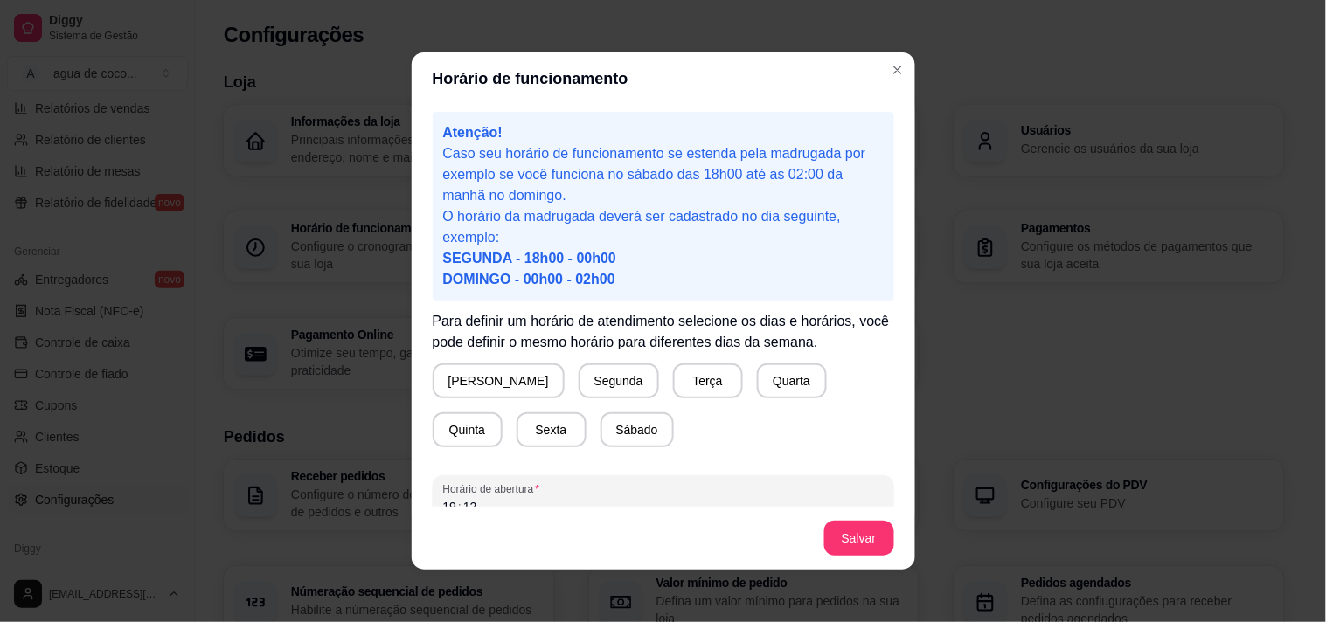
click at [526, 259] on span "SEGUNDA - 18h00 - 00h00" at bounding box center [530, 258] width 174 height 15
click at [549, 258] on span "SEGUNDA - 18h00 - 00h00" at bounding box center [530, 258] width 174 height 15
drag, startPoint x: 577, startPoint y: 275, endPoint x: 623, endPoint y: 277, distance: 46.4
click at [578, 275] on span "DOMINGO - 00h00 - 02h00" at bounding box center [529, 279] width 172 height 15
click at [623, 277] on p "O horário da madrugada deverá ser cadastrado no dia seguinte, exemplo: SEGUNDA …" at bounding box center [663, 248] width 441 height 84
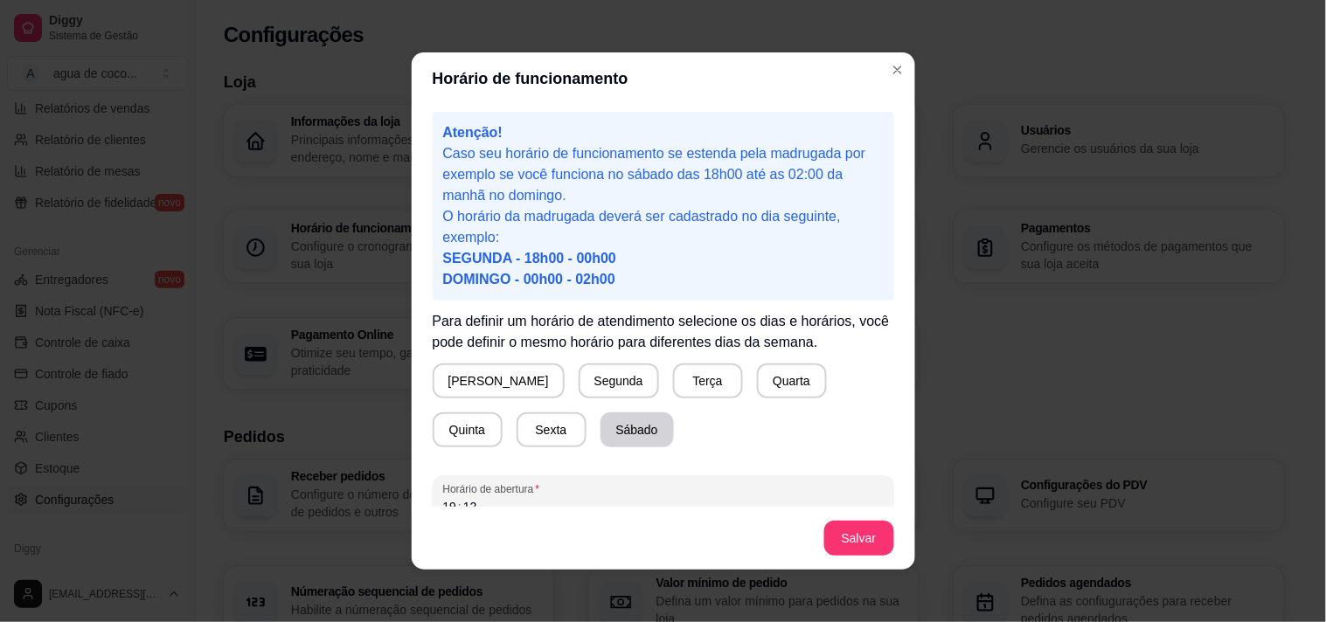
click at [601, 430] on button "Sábado" at bounding box center [637, 430] width 73 height 35
click at [488, 386] on button "Domingo" at bounding box center [499, 381] width 132 height 35
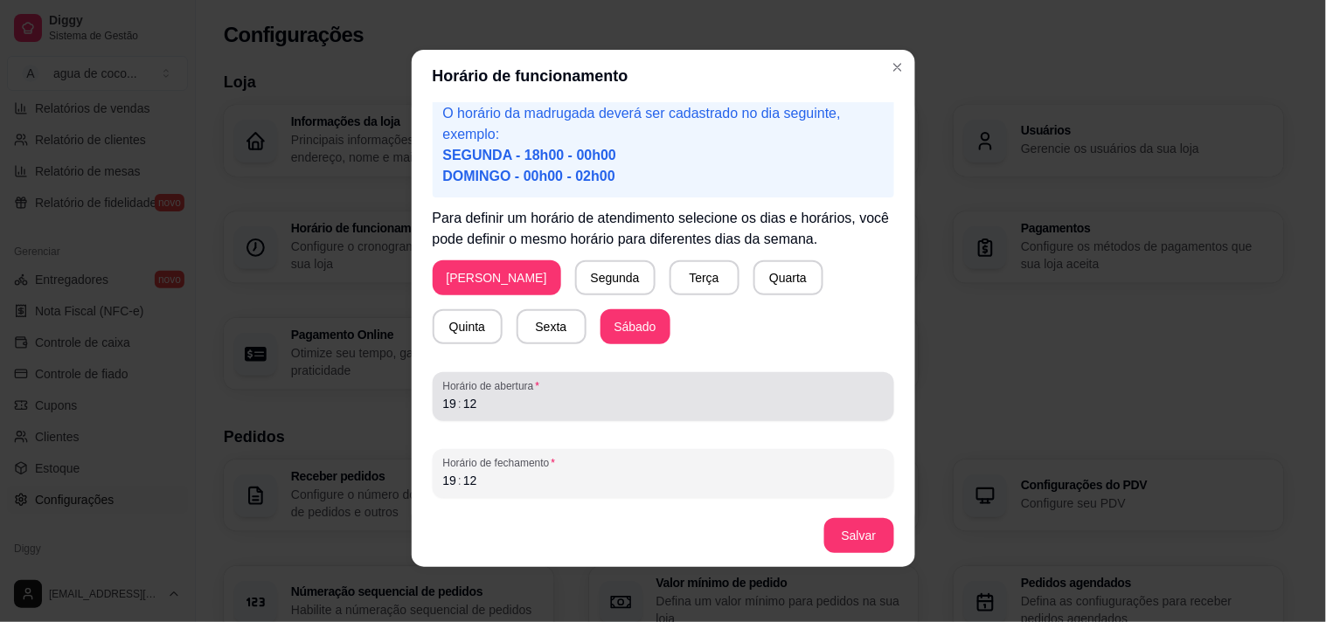
scroll to position [0, 0]
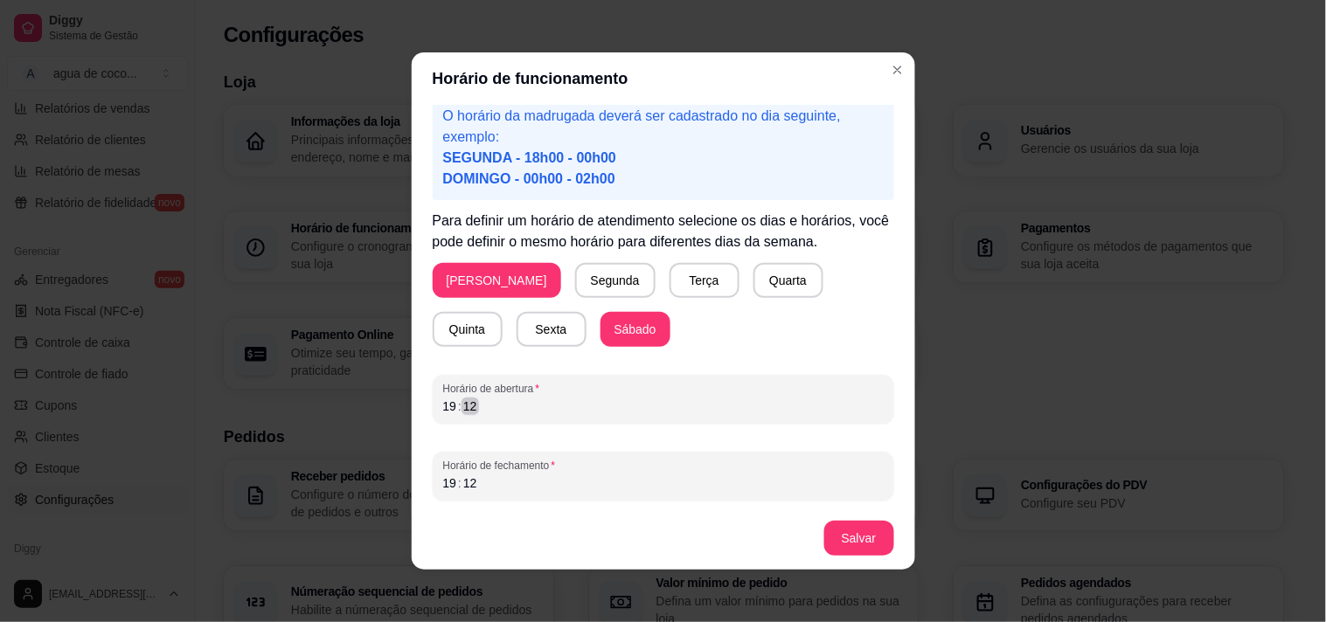
click at [556, 408] on div "19 : 12" at bounding box center [663, 406] width 441 height 21
click at [584, 277] on button "Segunda" at bounding box center [615, 280] width 80 height 35
click at [667, 275] on button "Terça" at bounding box center [701, 281] width 68 height 34
click at [750, 285] on button "Quarta" at bounding box center [785, 280] width 70 height 35
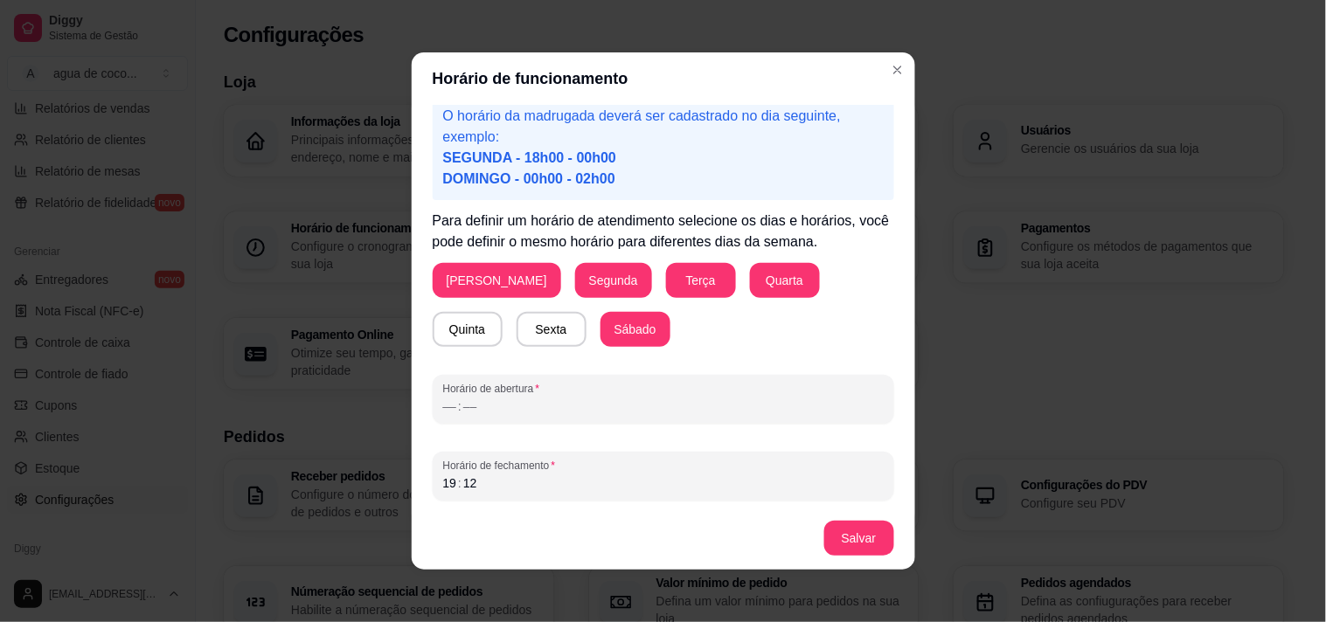
click at [503, 312] on button "Quinta" at bounding box center [468, 329] width 70 height 35
click at [517, 330] on button "Sexta" at bounding box center [552, 329] width 70 height 35
click at [465, 411] on div "––" at bounding box center [470, 406] width 17 height 17
click at [442, 407] on div "––" at bounding box center [450, 406] width 17 height 17
click at [517, 496] on div "Horário de fechamento 19 : 12" at bounding box center [664, 476] width 462 height 49
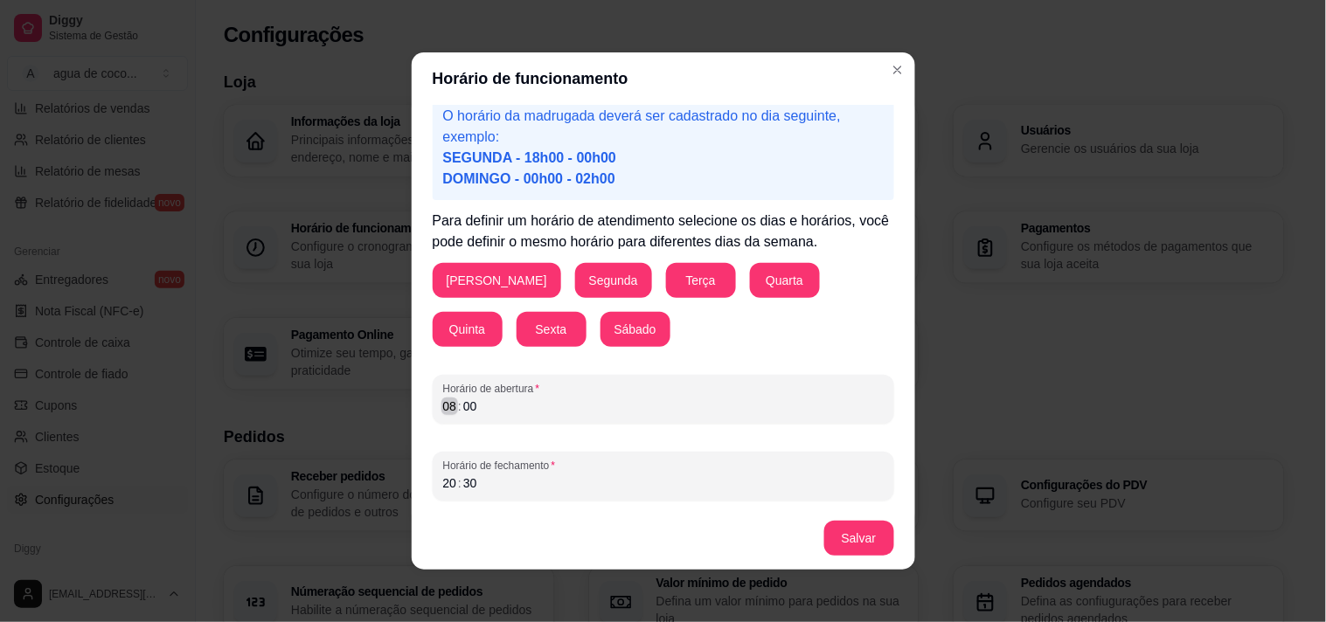
click at [442, 406] on div "08" at bounding box center [450, 406] width 17 height 17
click at [845, 542] on button "Salvar" at bounding box center [859, 538] width 70 height 35
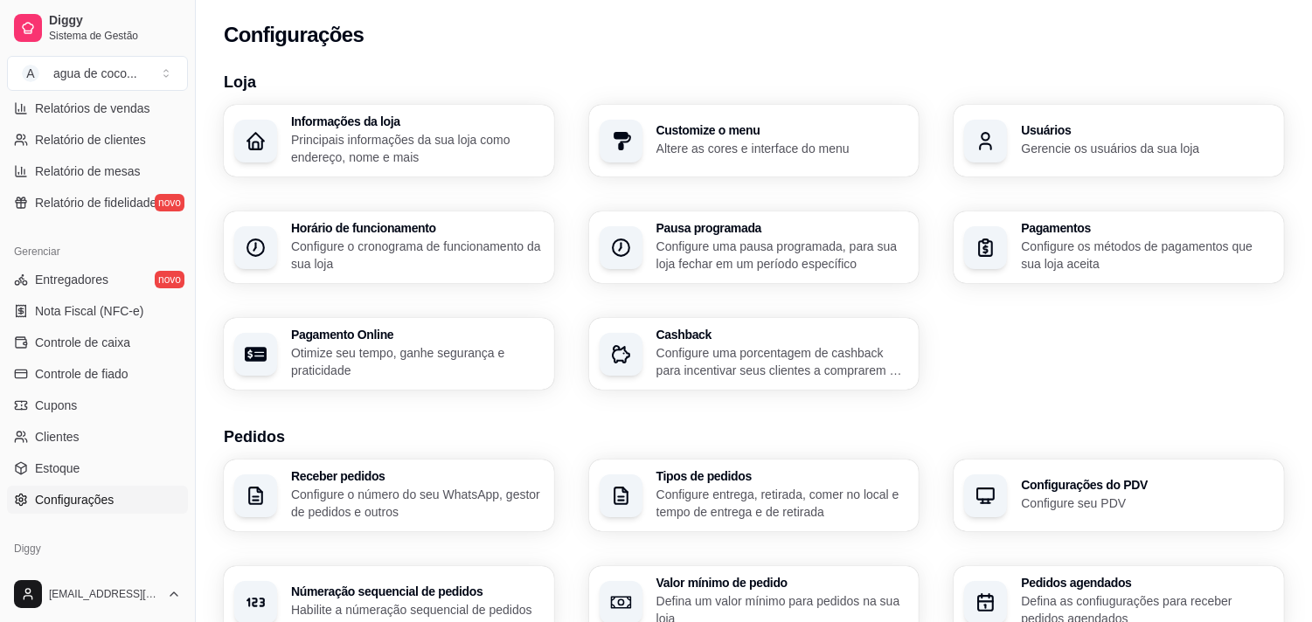
click at [485, 359] on p "Otimize seu tempo, ganhe segurança e praticidade" at bounding box center [417, 361] width 253 height 35
select select "4.98"
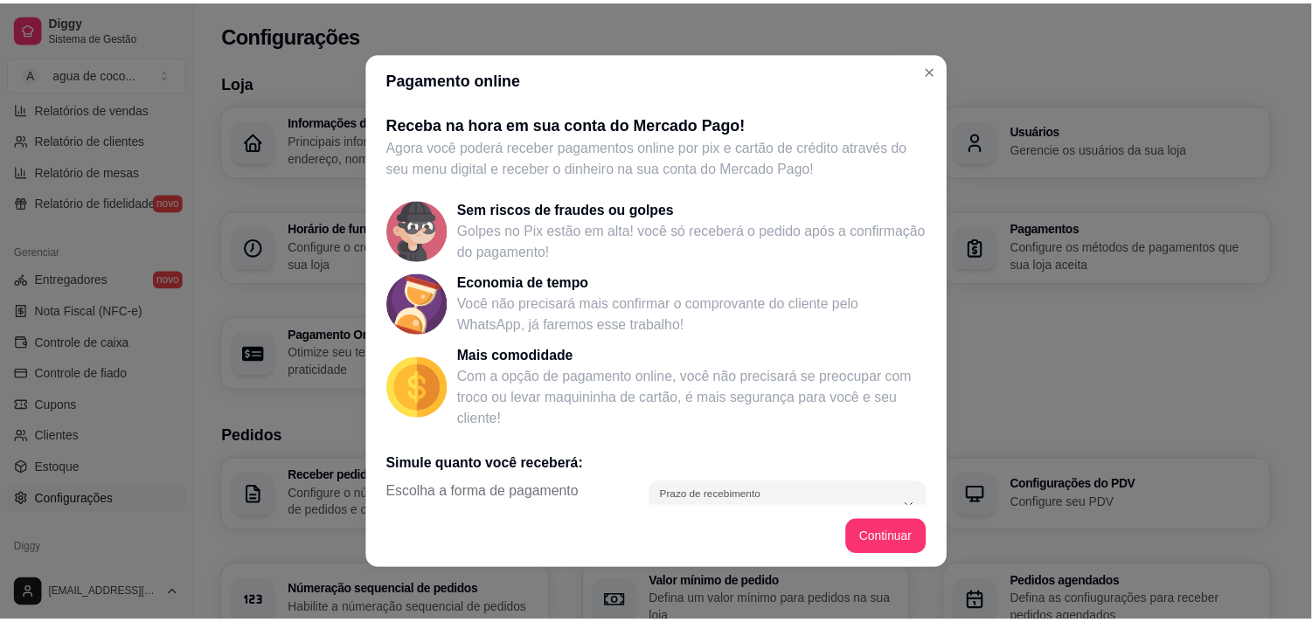
scroll to position [3, 0]
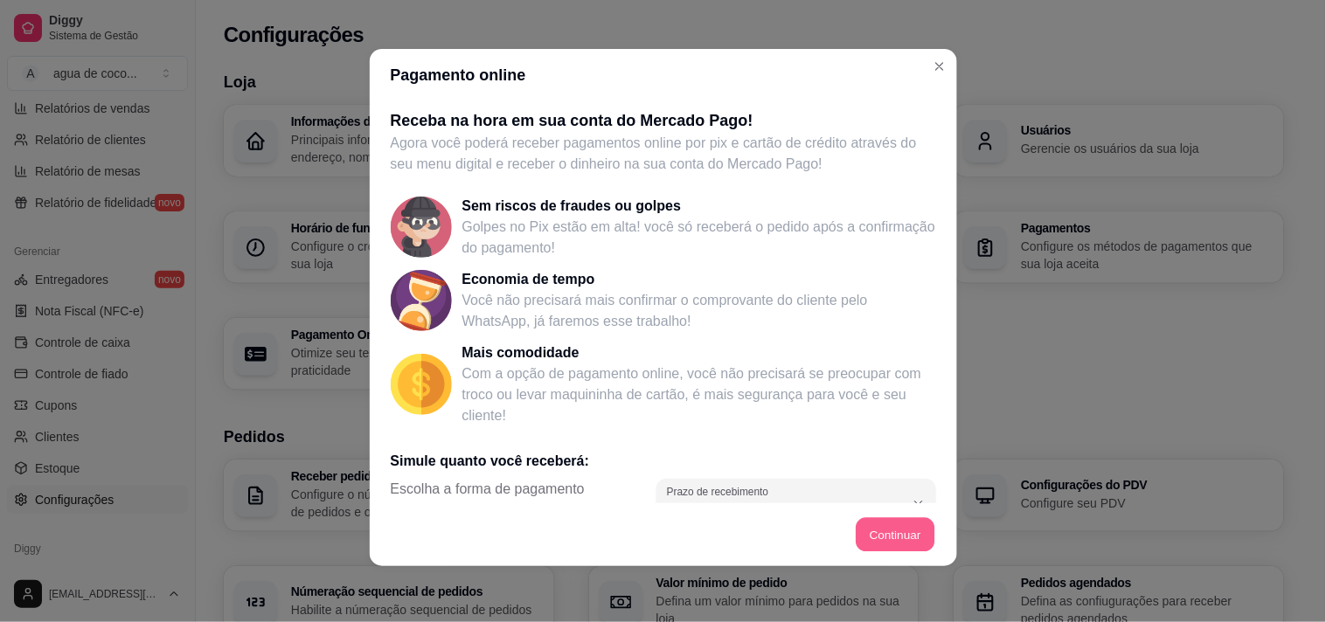
click at [872, 546] on button "Continuar" at bounding box center [895, 535] width 79 height 34
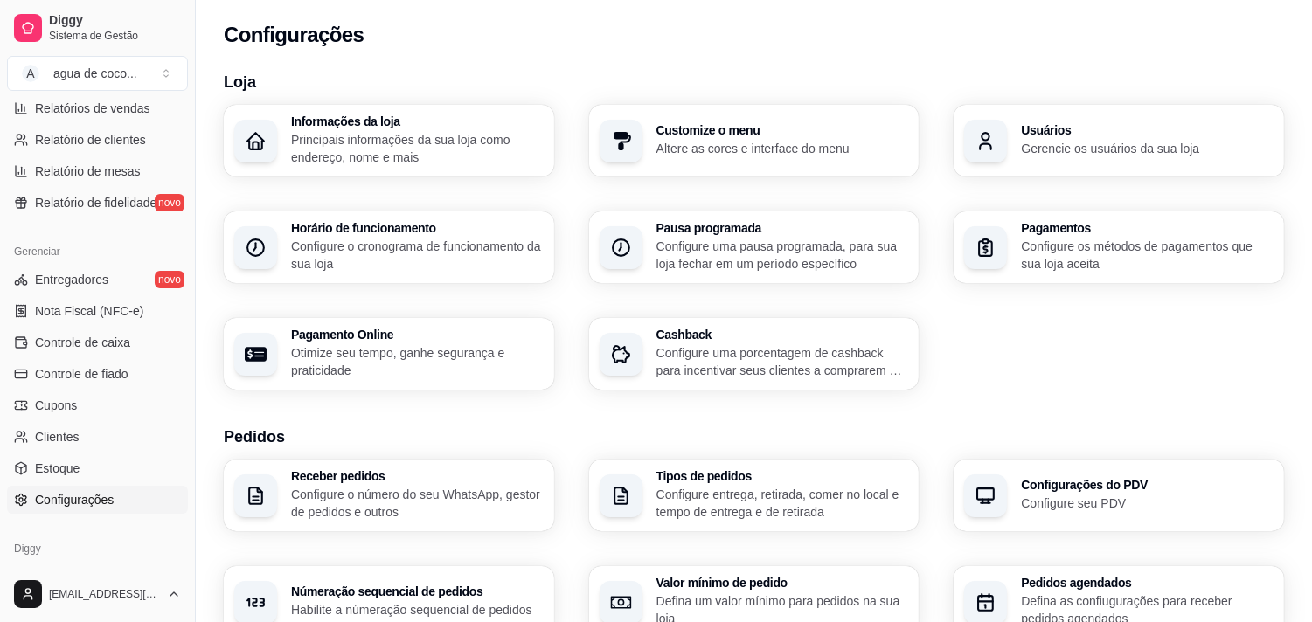
click at [1159, 147] on p "Gerencie os usuários da sua loja" at bounding box center [1147, 148] width 253 height 17
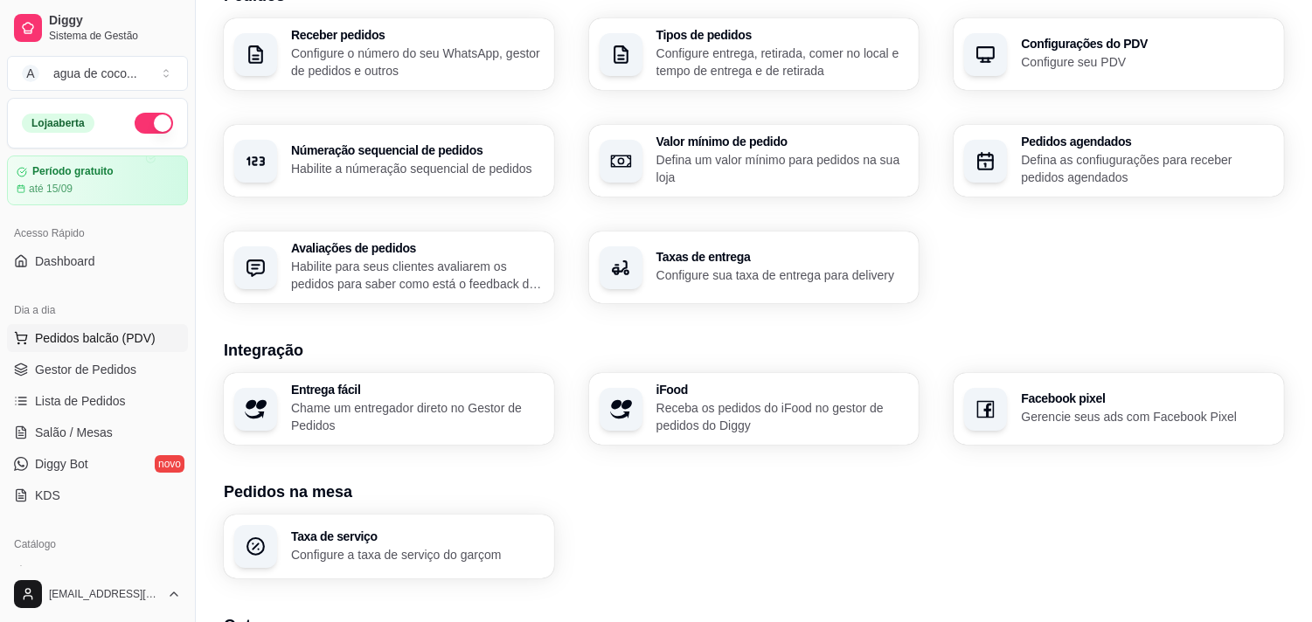
scroll to position [407, 0]
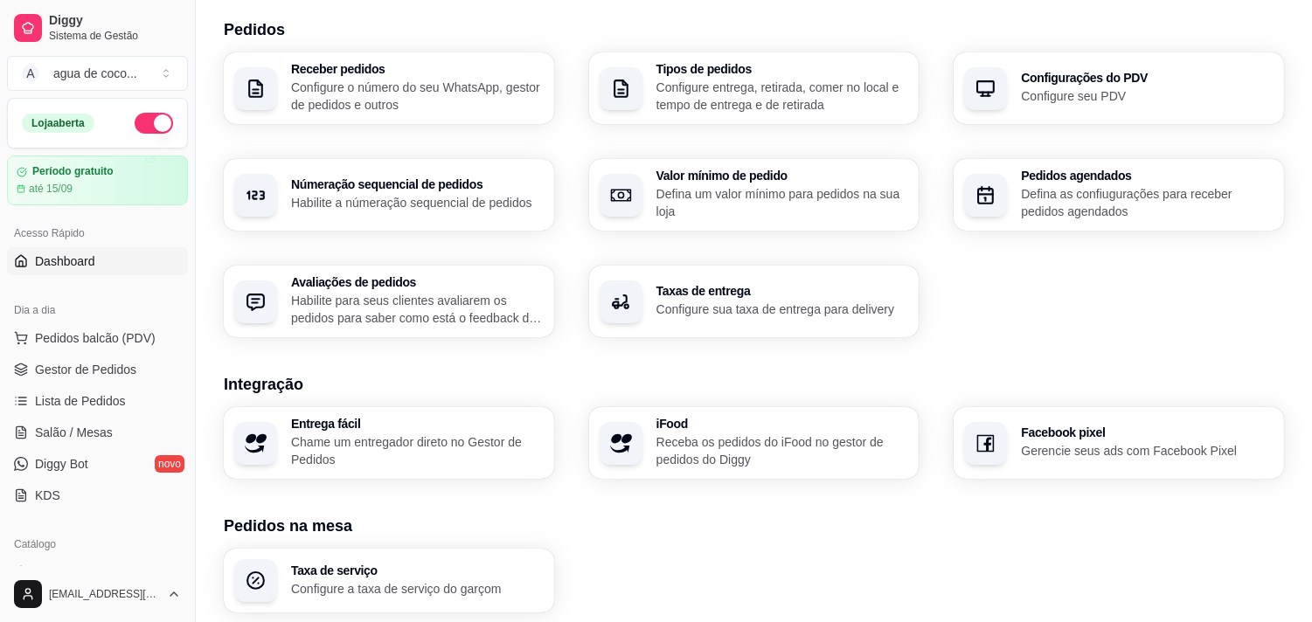
click at [58, 269] on span "Dashboard" at bounding box center [65, 261] width 60 height 17
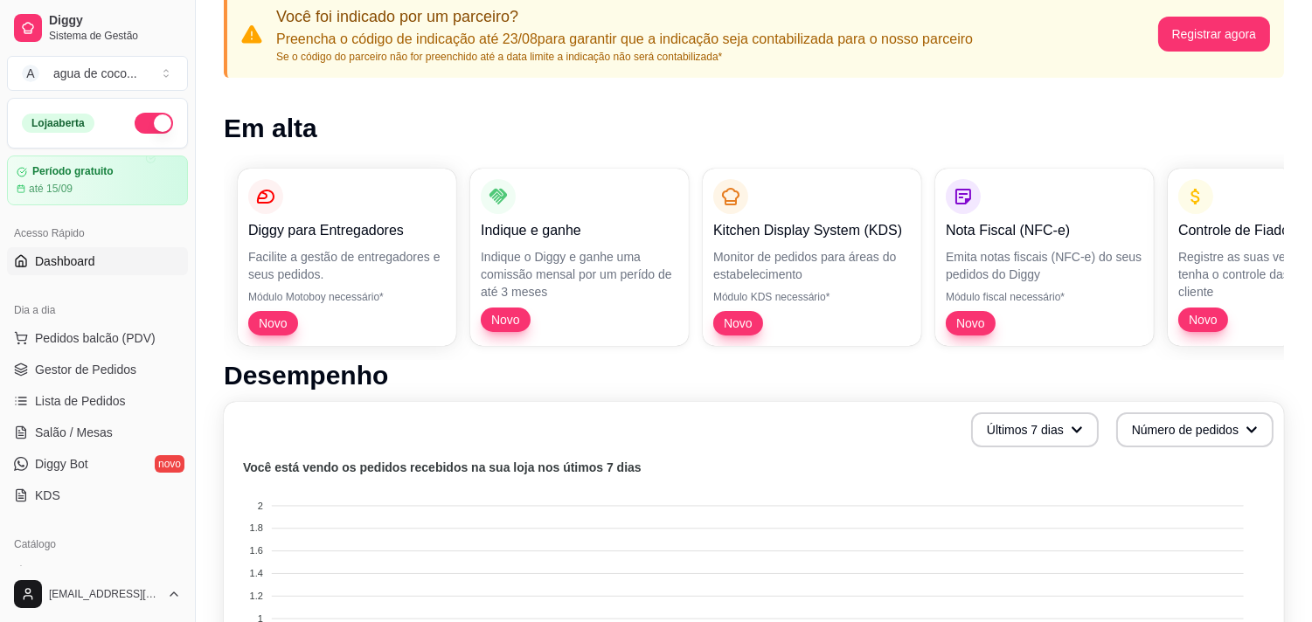
scroll to position [194, 0]
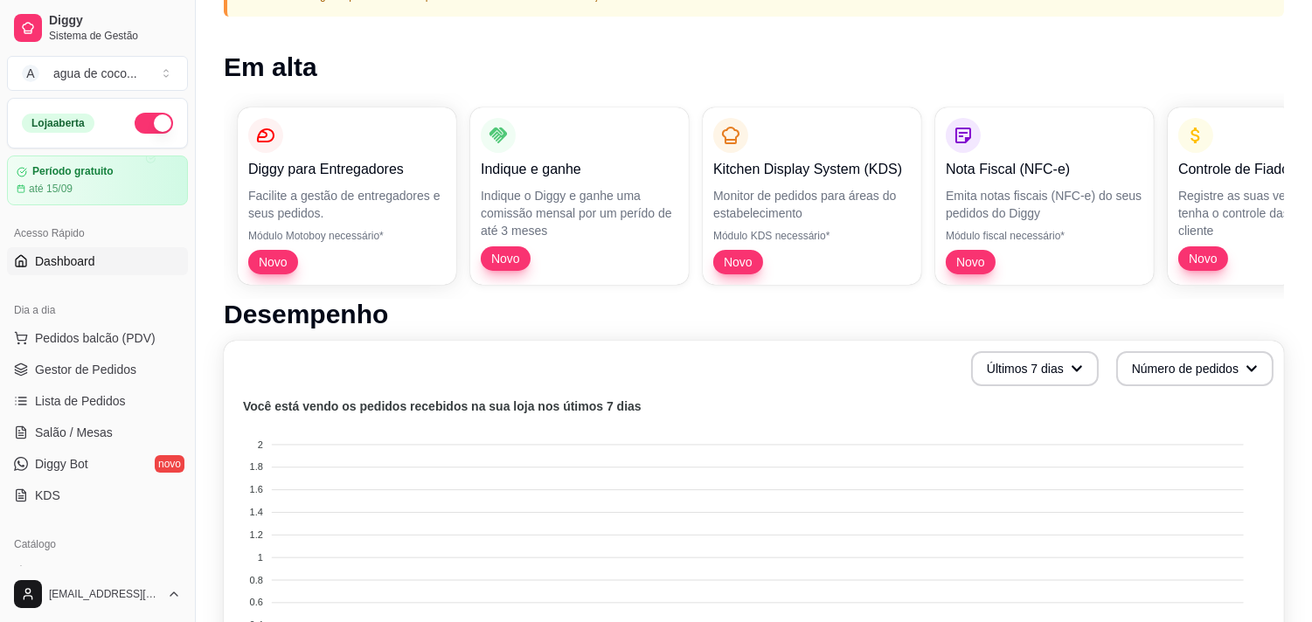
click at [537, 241] on div "Diggy para Entregadores Facilite a gestão de entregadores e seus pedidos. Módul…" at bounding box center [754, 196] width 1061 height 205
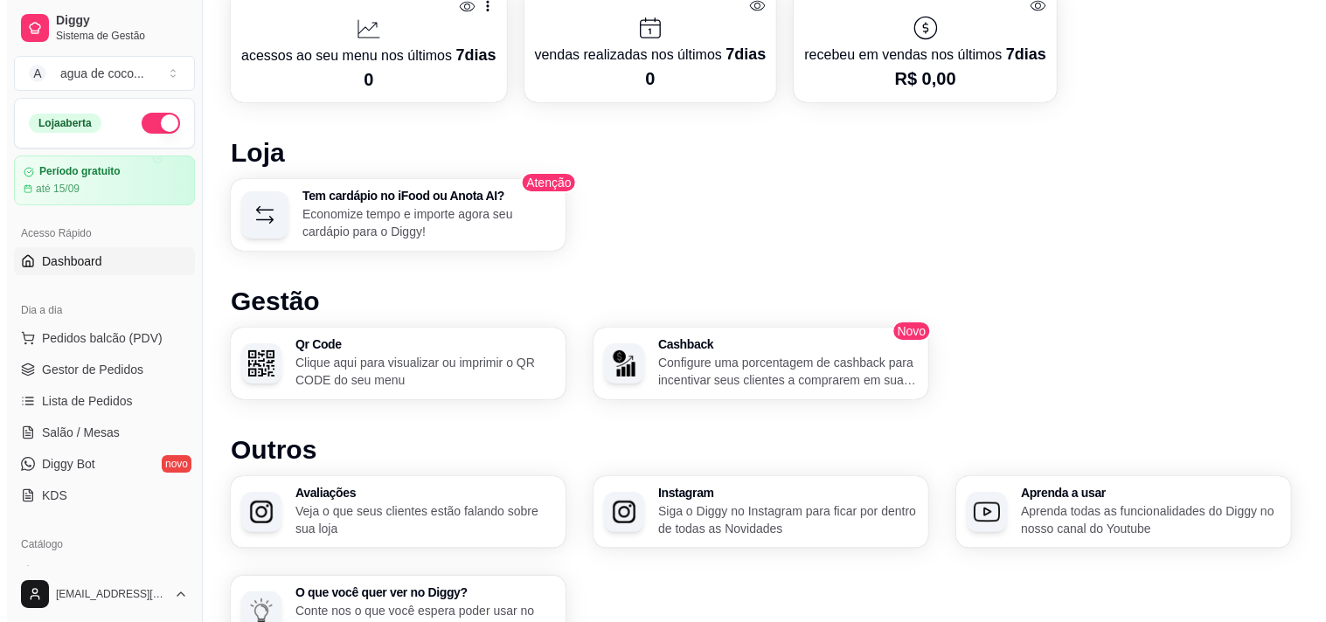
scroll to position [1037, 0]
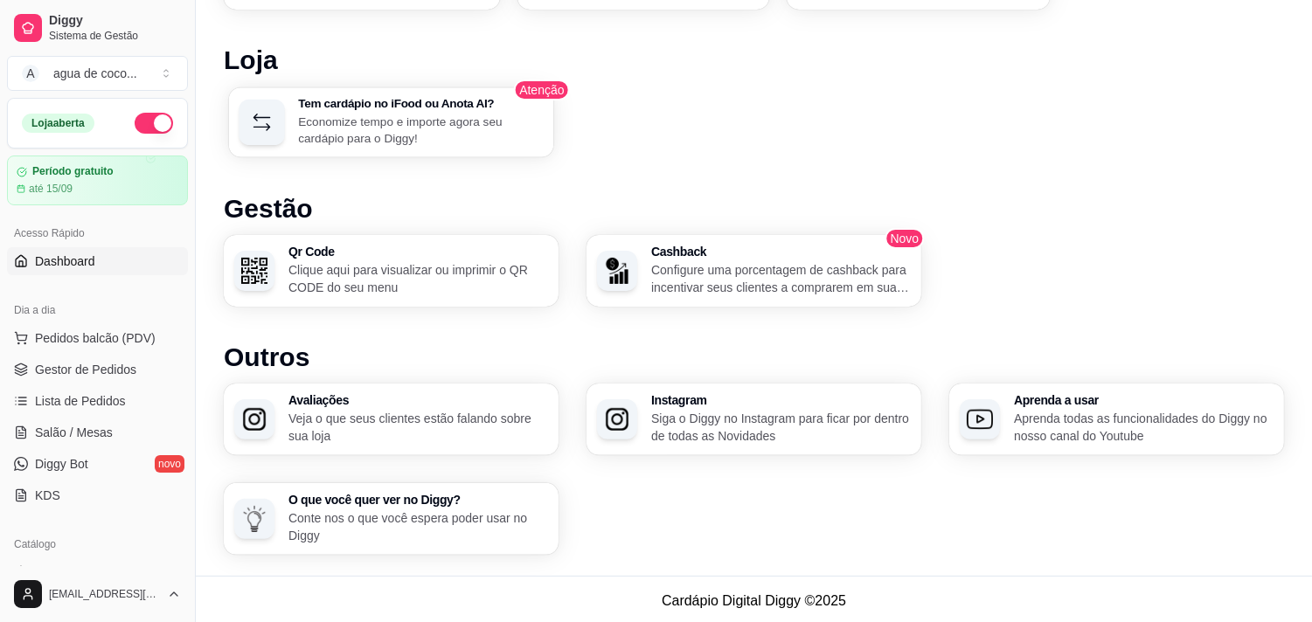
click at [417, 128] on p "Economize tempo e importe agora seu cardápio para o Diggy!" at bounding box center [420, 130] width 245 height 34
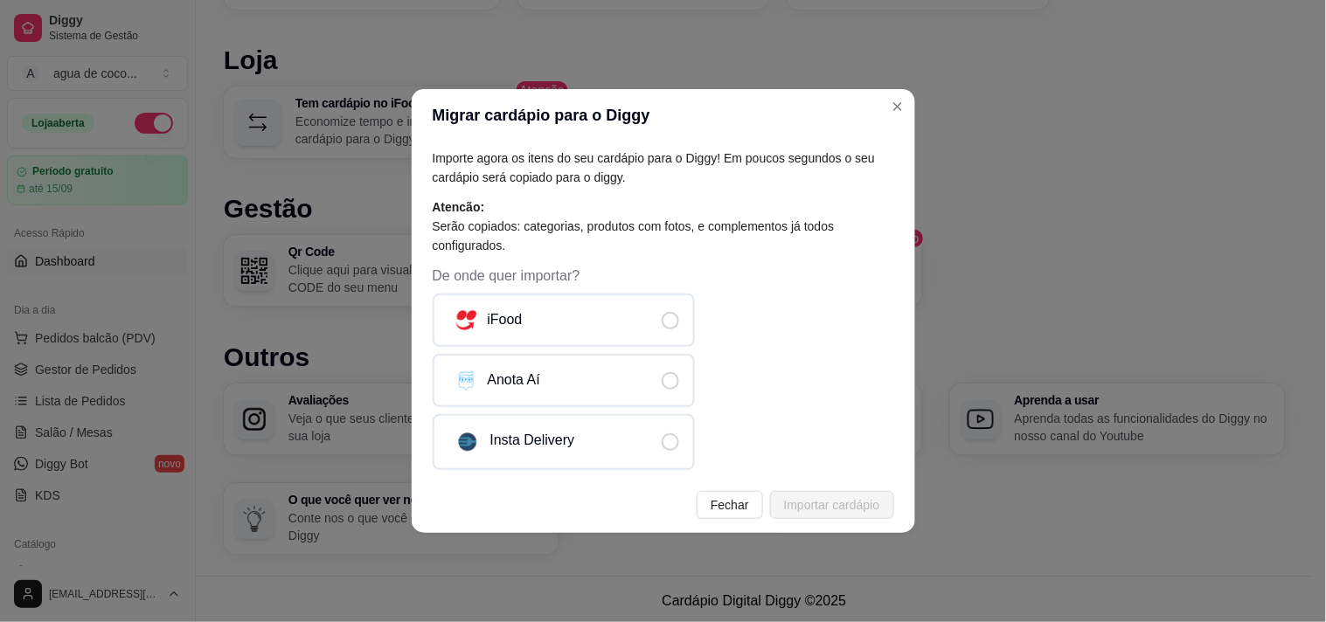
click at [641, 294] on div "De onde quer importar? iFood Anota Aí Insta Delivery" at bounding box center [664, 368] width 462 height 205
click at [636, 307] on label "iFood" at bounding box center [564, 320] width 262 height 53
click at [679, 323] on input "iFood" at bounding box center [684, 328] width 11 height 11
radio input "true"
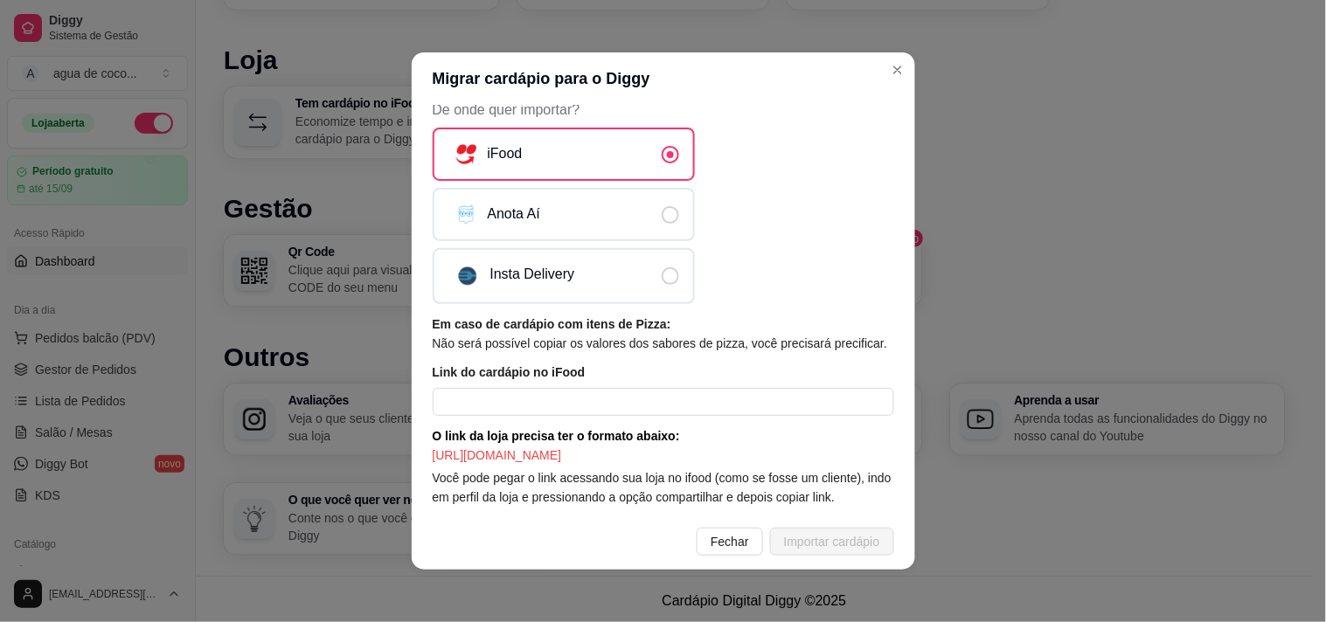
scroll to position [143, 0]
click at [460, 388] on input "text" at bounding box center [664, 402] width 462 height 28
click at [603, 388] on input "text" at bounding box center [664, 402] width 462 height 28
paste input "https://www.ifood.com.br/delivery/campo-grande-ms/agua-de-coco-e-caldo-de-cana-…"
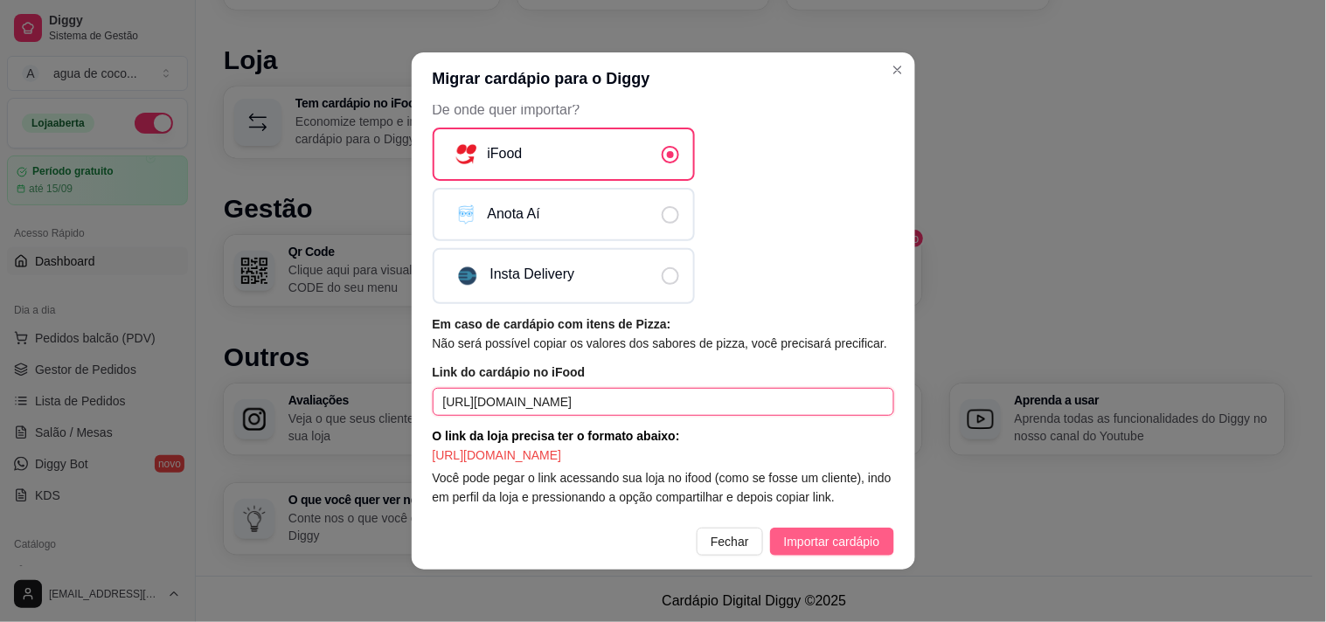
type input "https://www.ifood.com.br/delivery/campo-grande-ms/agua-de-coco-e-caldo-de-cana-…"
click at [845, 545] on span "Importar cardápio" at bounding box center [832, 541] width 96 height 19
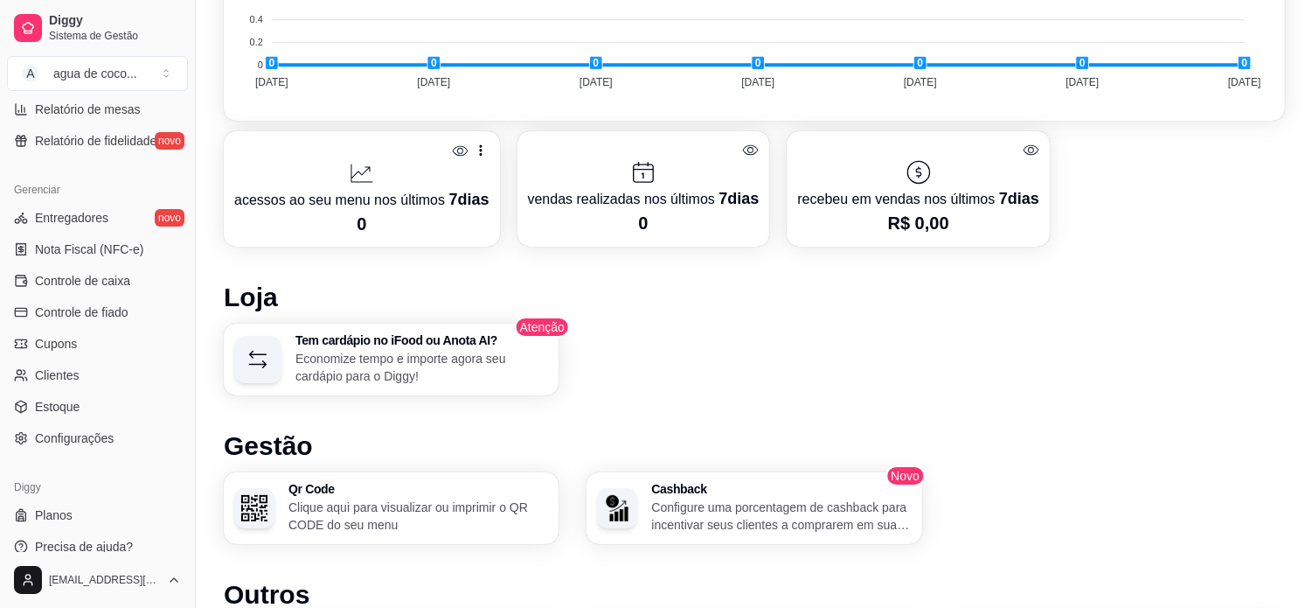
scroll to position [858, 0]
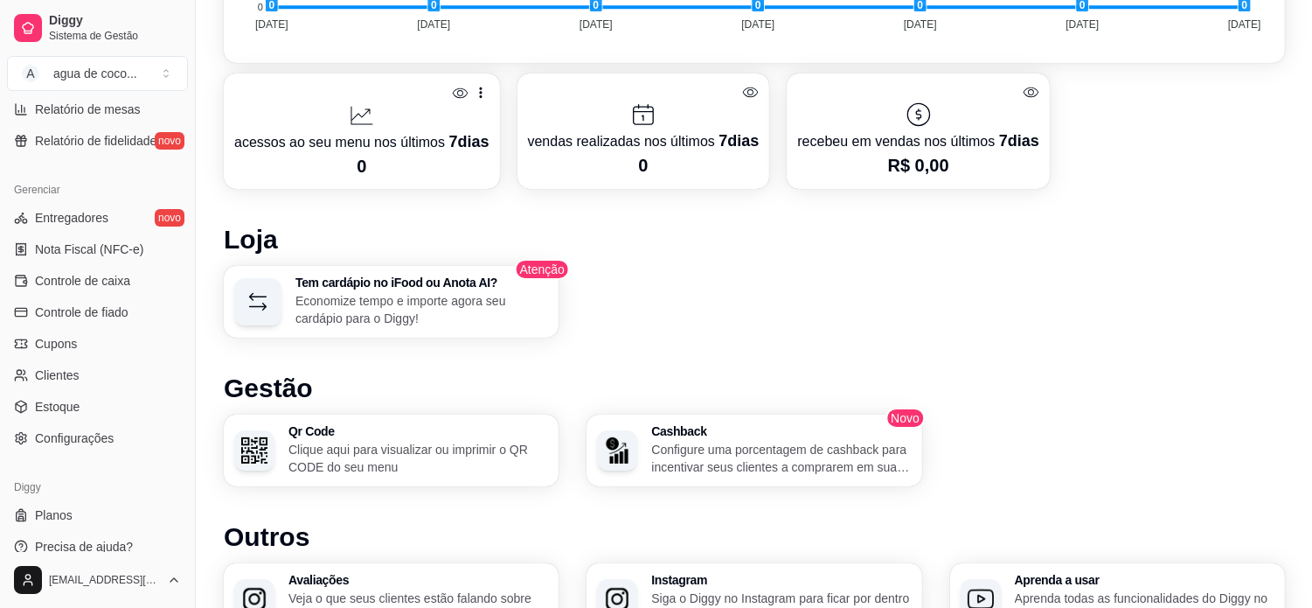
click at [379, 310] on p "Economize tempo e importe agora seu cardápio para o Diggy!" at bounding box center [422, 309] width 253 height 35
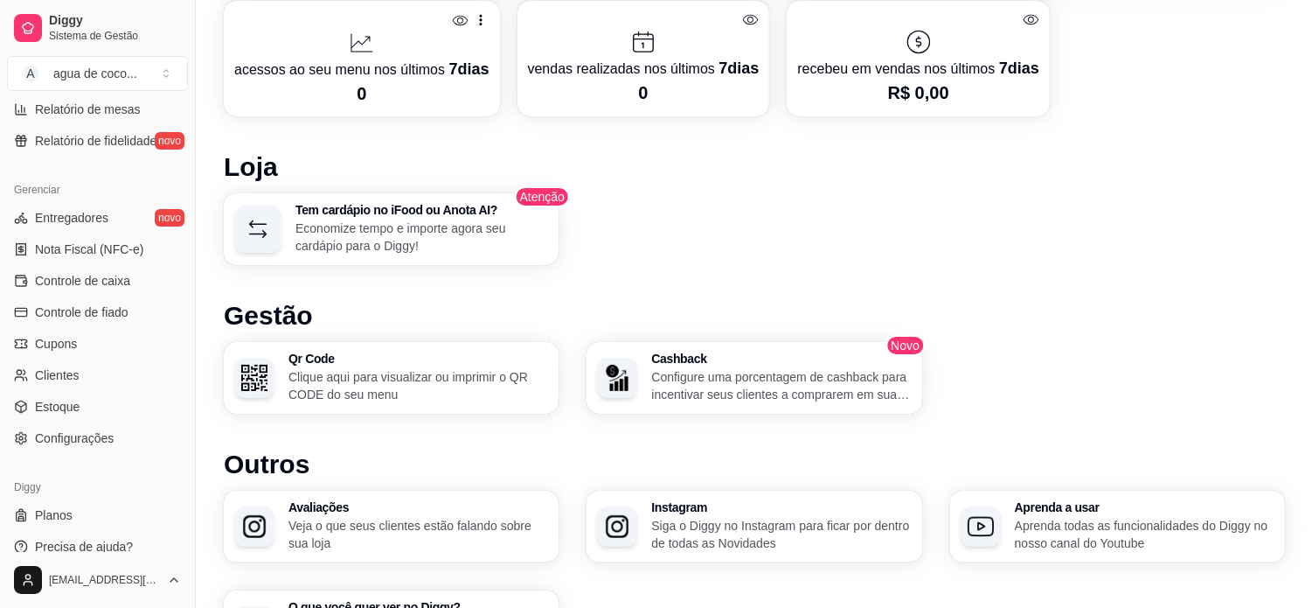
scroll to position [1052, 0]
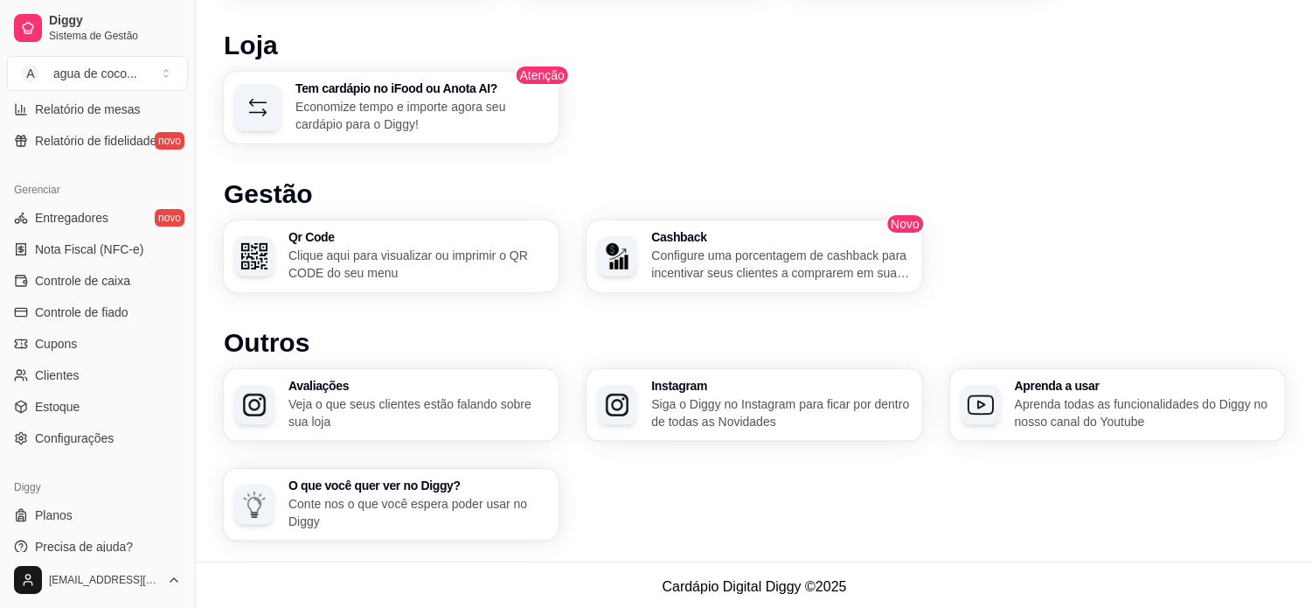
click at [388, 252] on p "Clique aqui para visualizar ou imprimir o QR CODE do seu menu" at bounding box center [419, 264] width 260 height 35
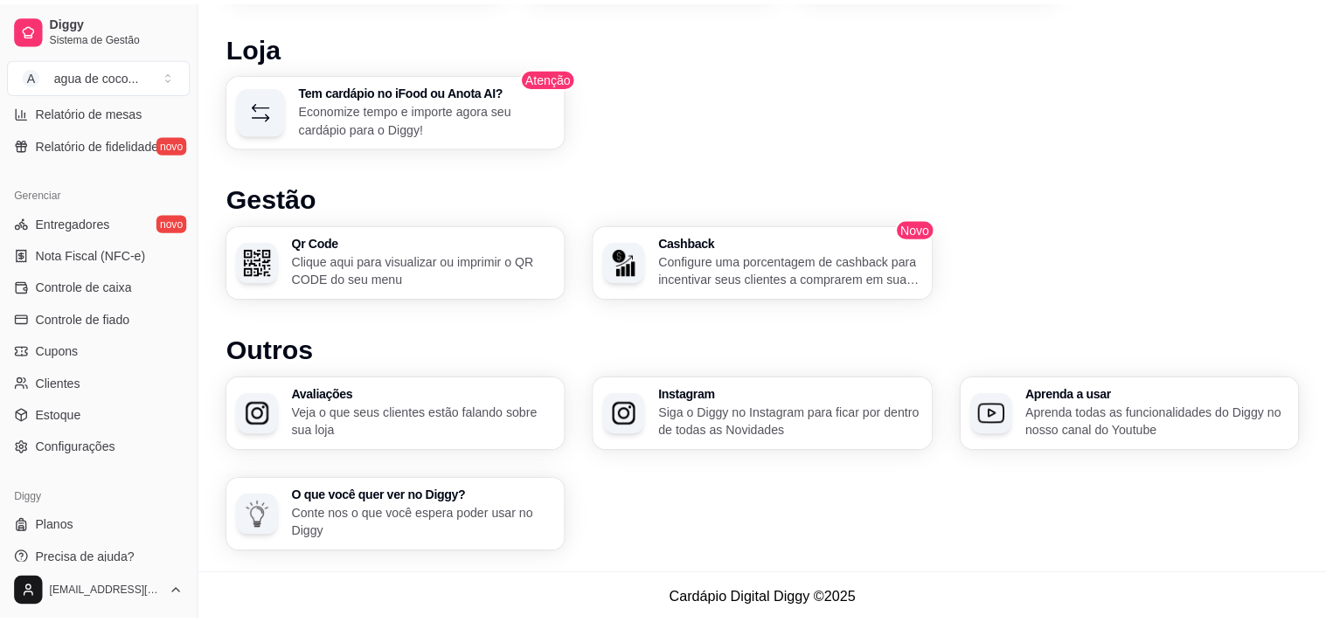
scroll to position [1037, 0]
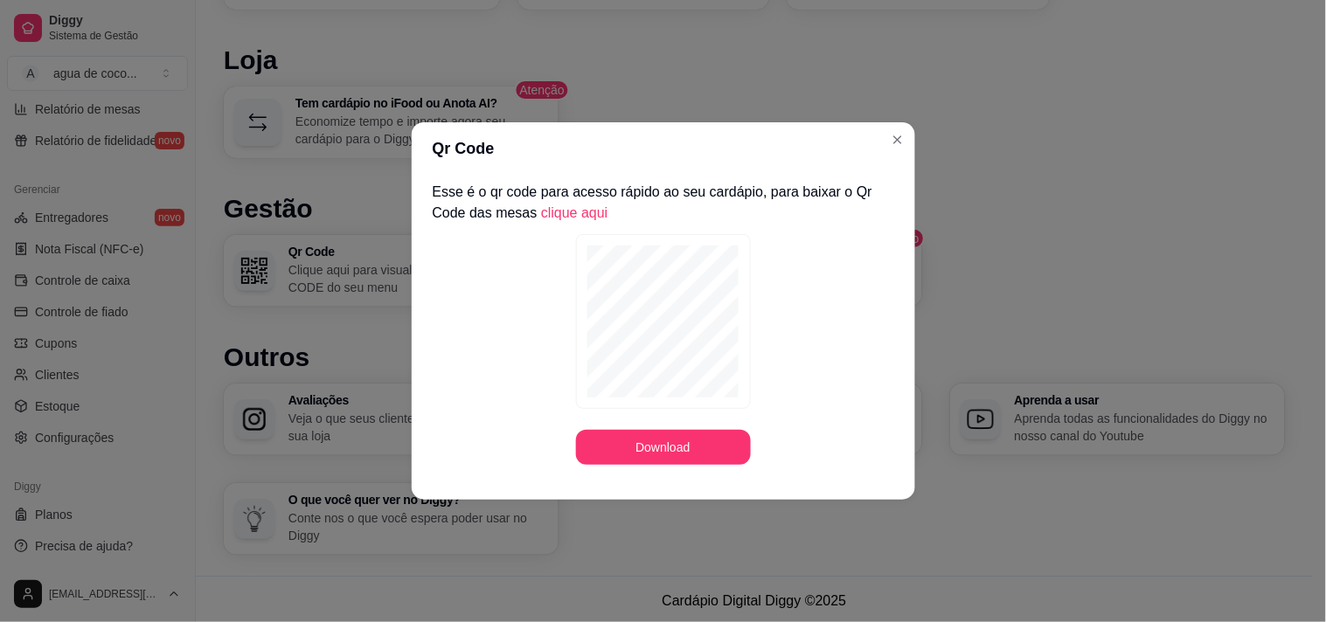
click at [574, 213] on link "clique aqui" at bounding box center [574, 212] width 67 height 15
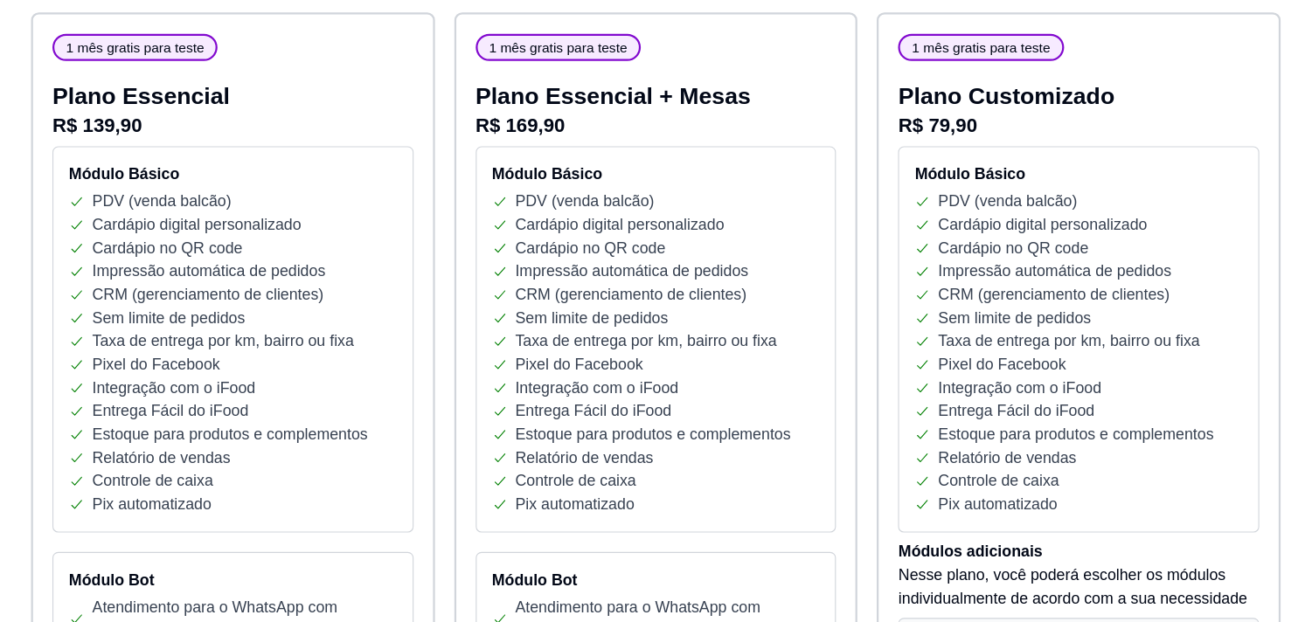
scroll to position [262, 0]
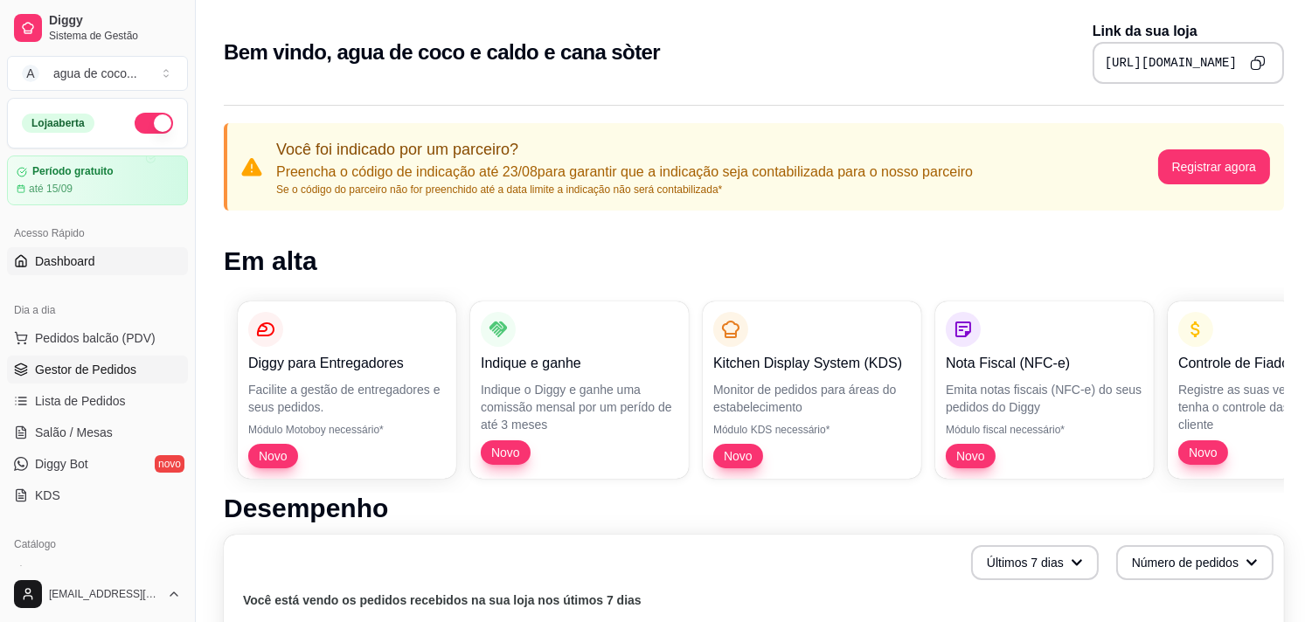
click at [107, 369] on span "Gestor de Pedidos" at bounding box center [85, 369] width 101 height 17
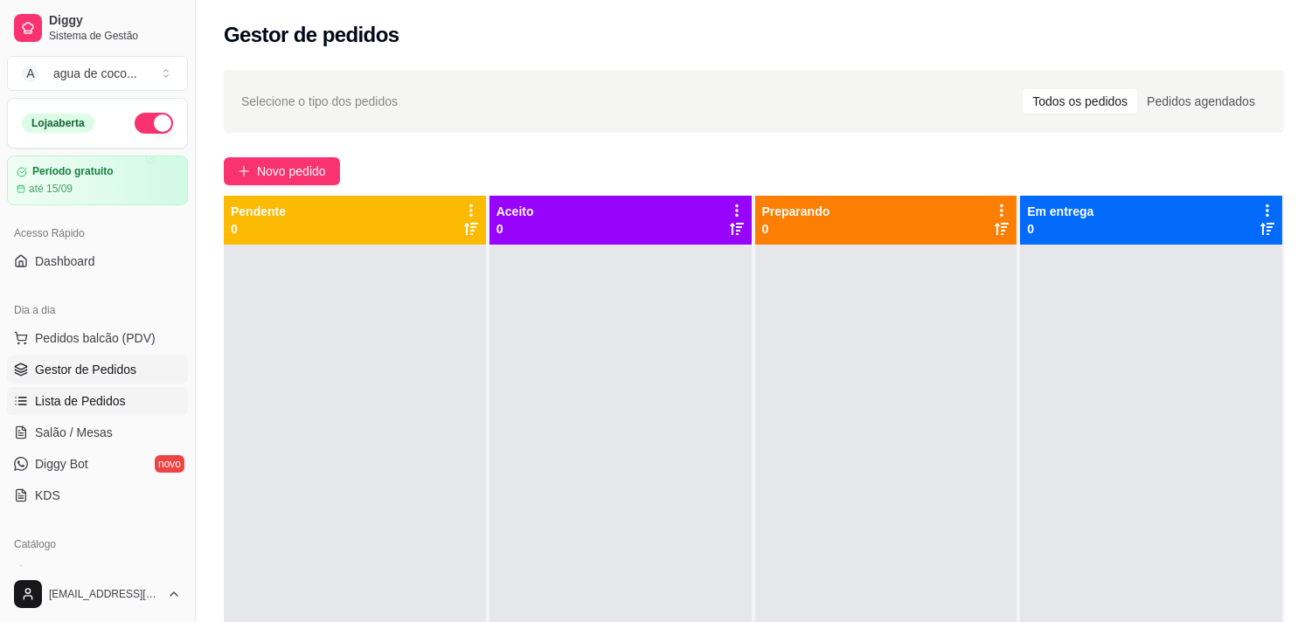
click at [114, 391] on link "Lista de Pedidos" at bounding box center [97, 401] width 181 height 28
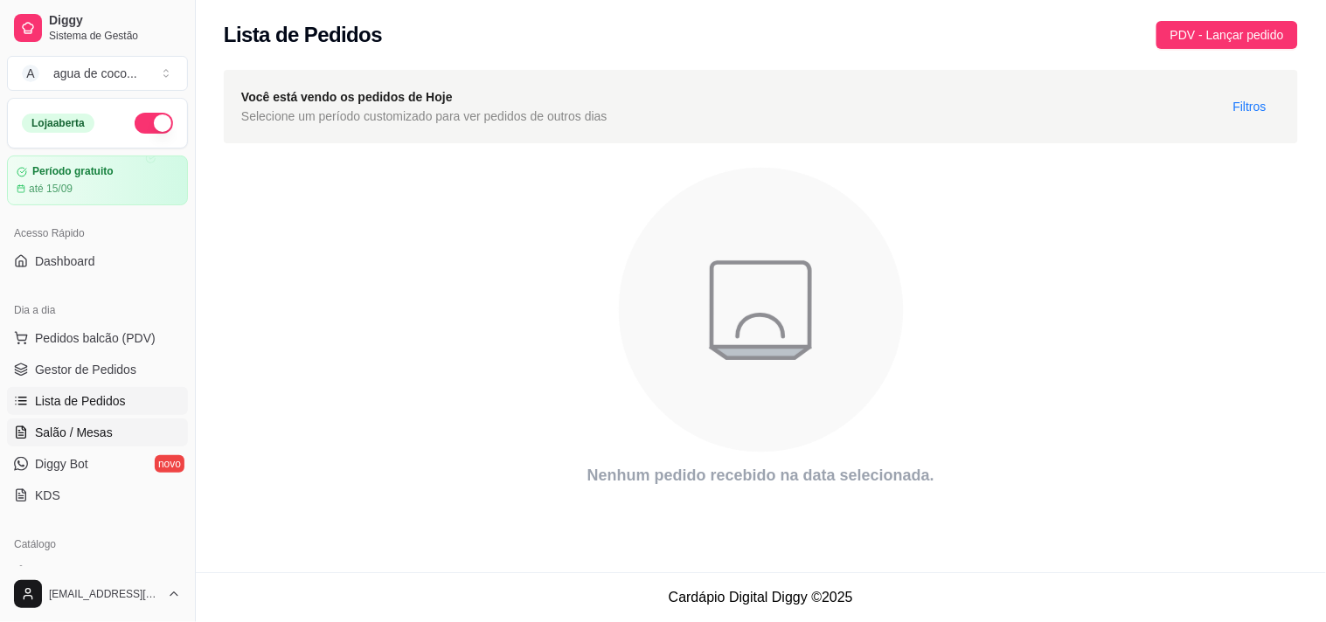
click at [112, 437] on link "Salão / Mesas" at bounding box center [97, 433] width 181 height 28
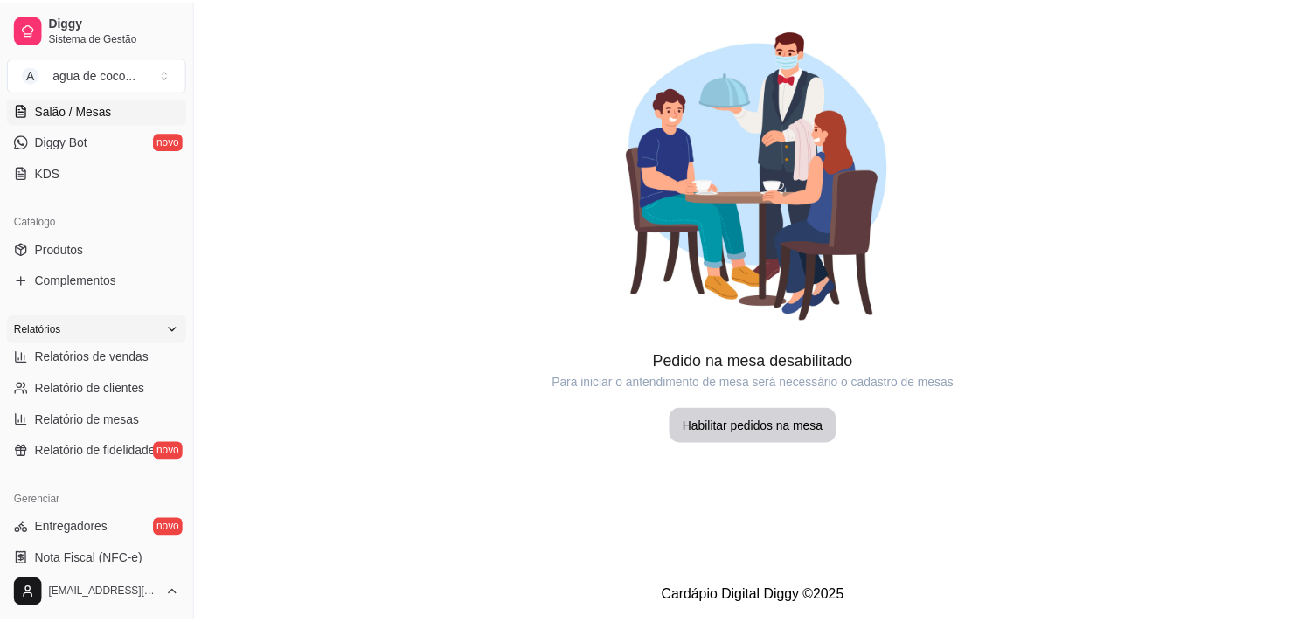
scroll to position [291, 0]
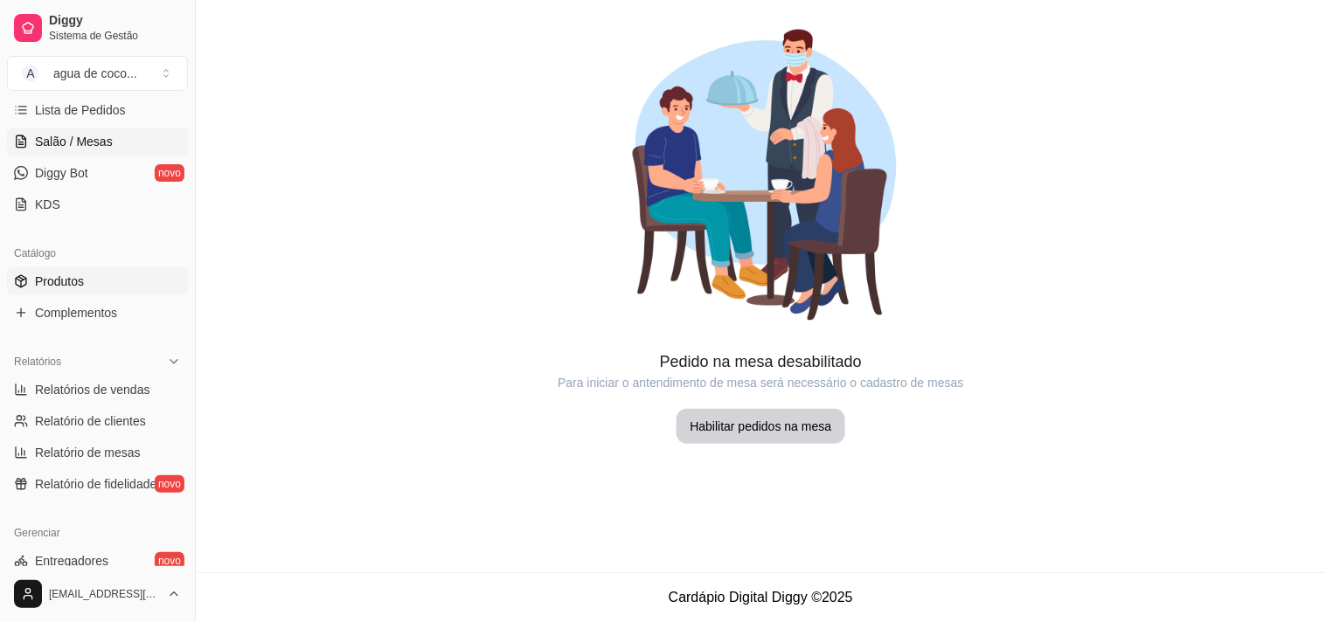
click at [48, 275] on span "Produtos" at bounding box center [59, 281] width 49 height 17
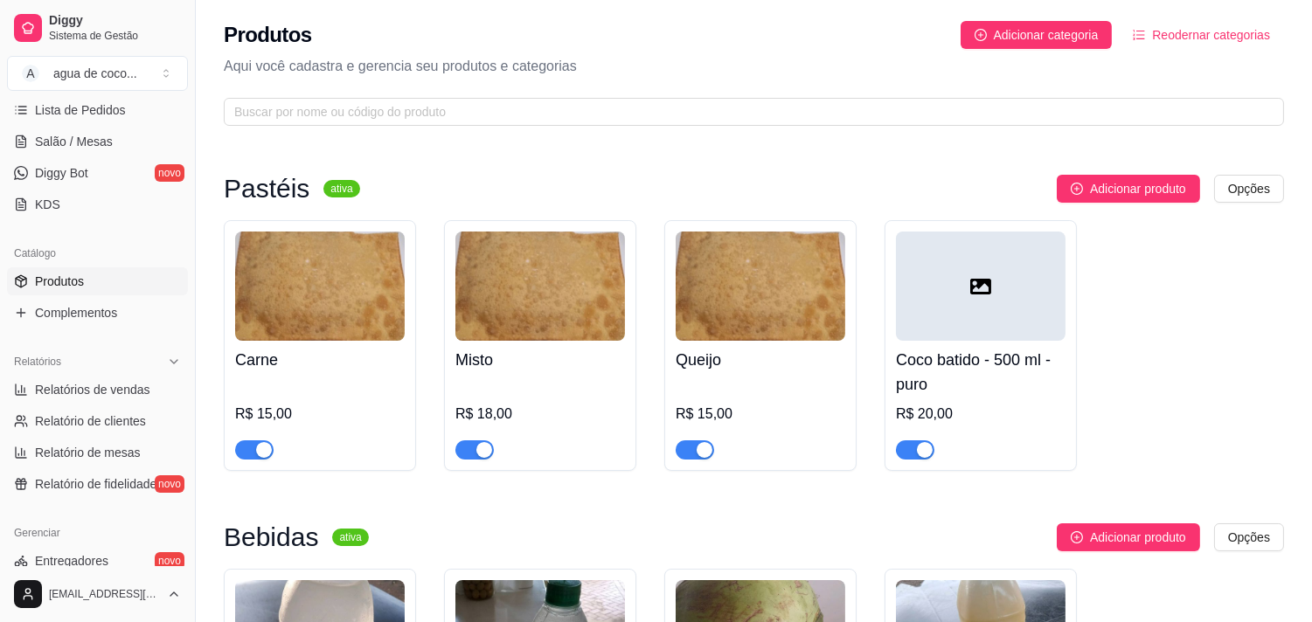
click at [321, 427] on div at bounding box center [320, 442] width 170 height 35
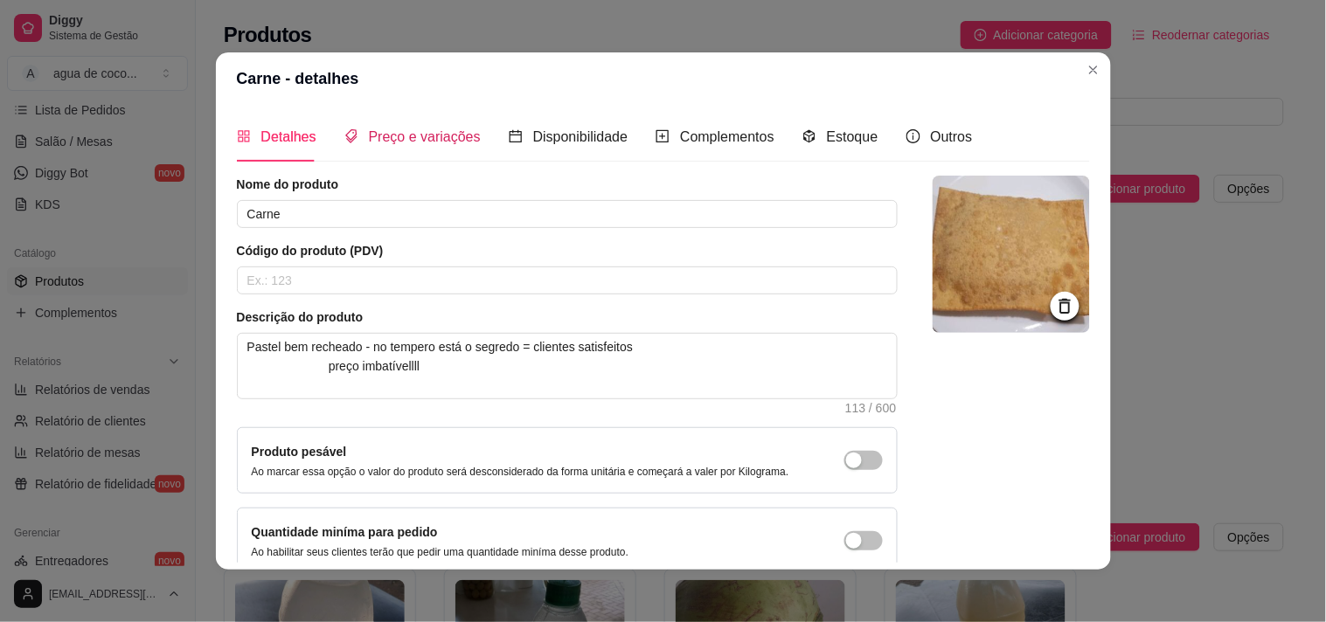
click at [369, 142] on span "Preço e variações" at bounding box center [425, 136] width 112 height 15
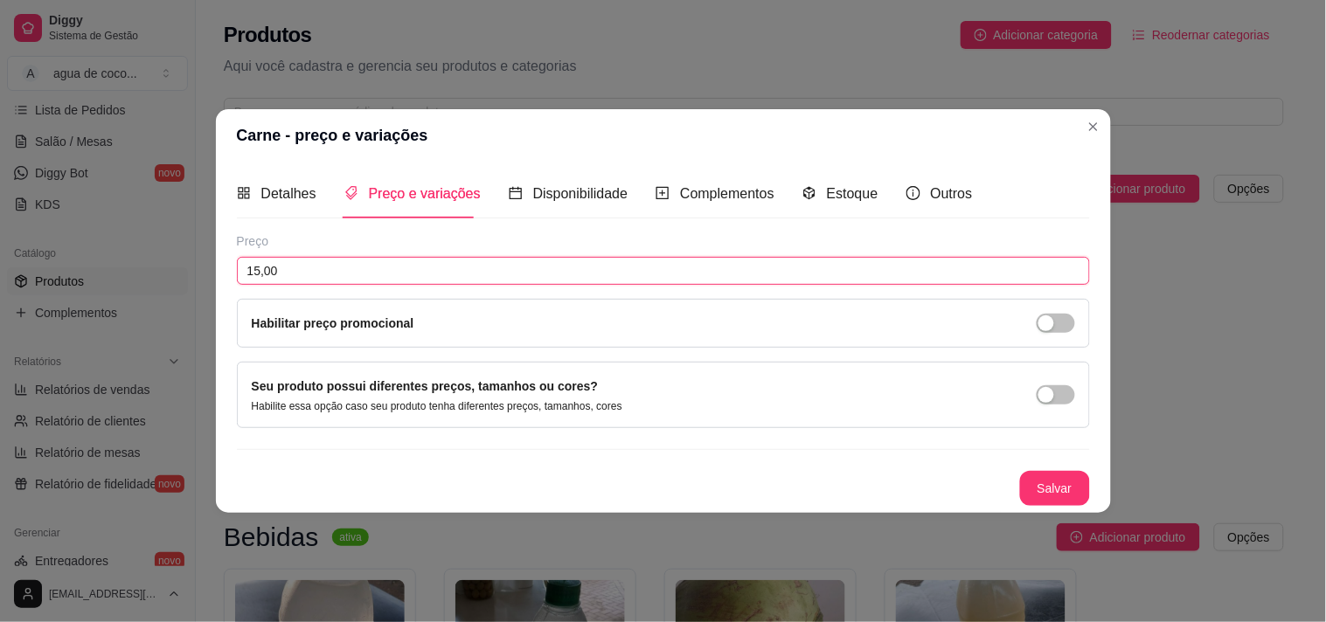
click at [435, 268] on input "15,00" at bounding box center [663, 271] width 853 height 28
type input "10,00"
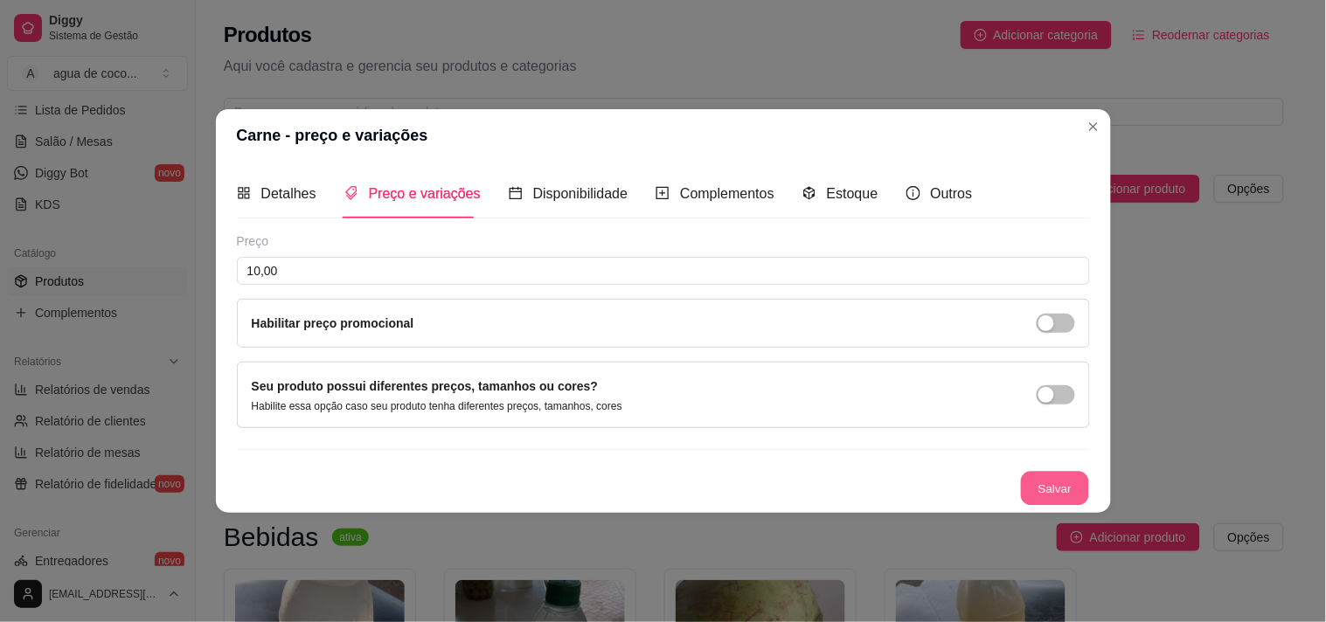
click at [1063, 496] on button "Salvar" at bounding box center [1055, 489] width 68 height 34
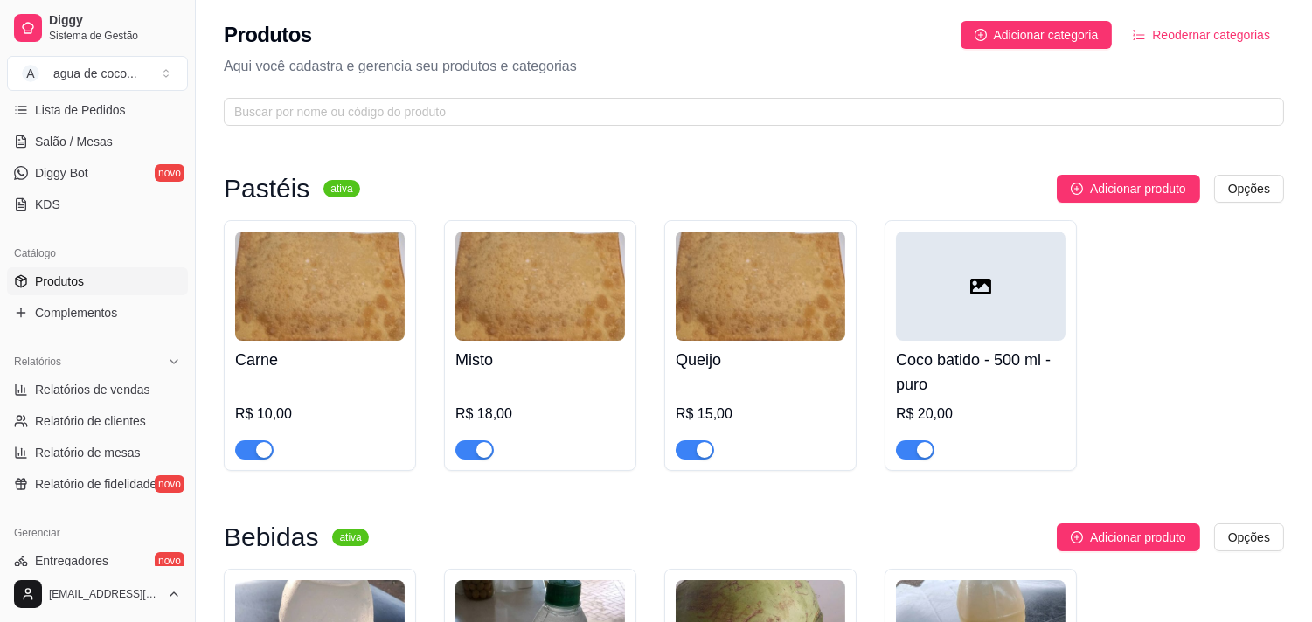
click at [602, 352] on h4 "Misto" at bounding box center [541, 360] width 170 height 24
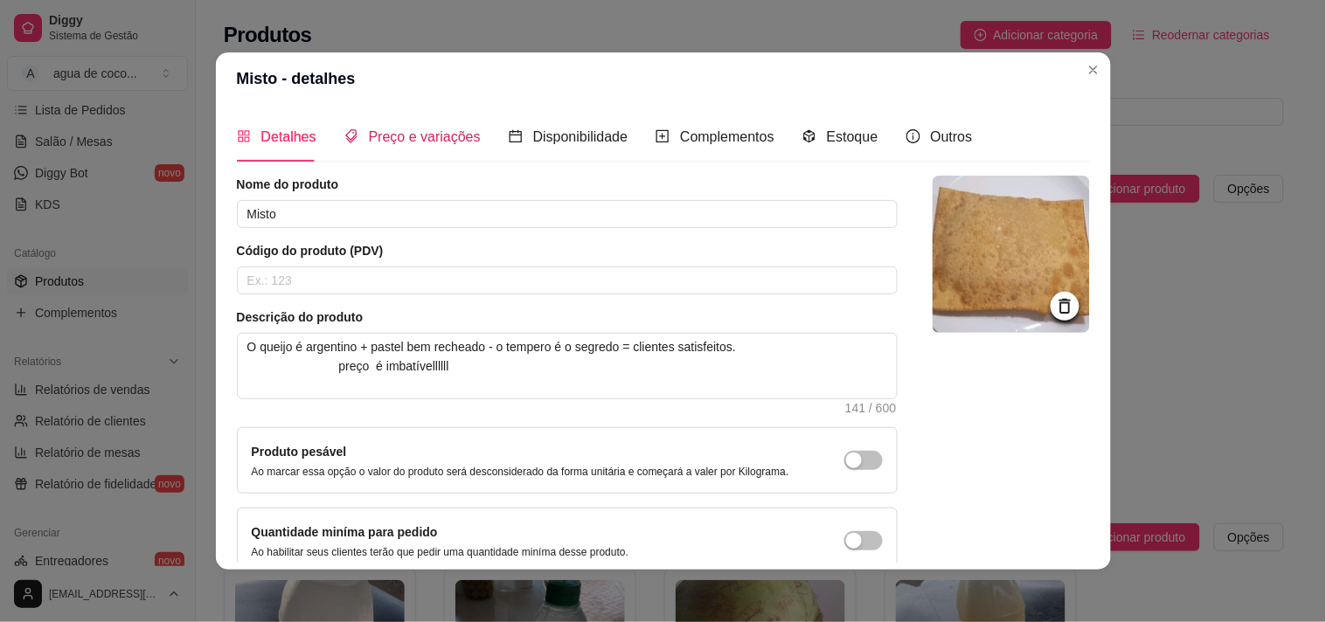
click at [400, 137] on span "Preço e variações" at bounding box center [425, 136] width 112 height 15
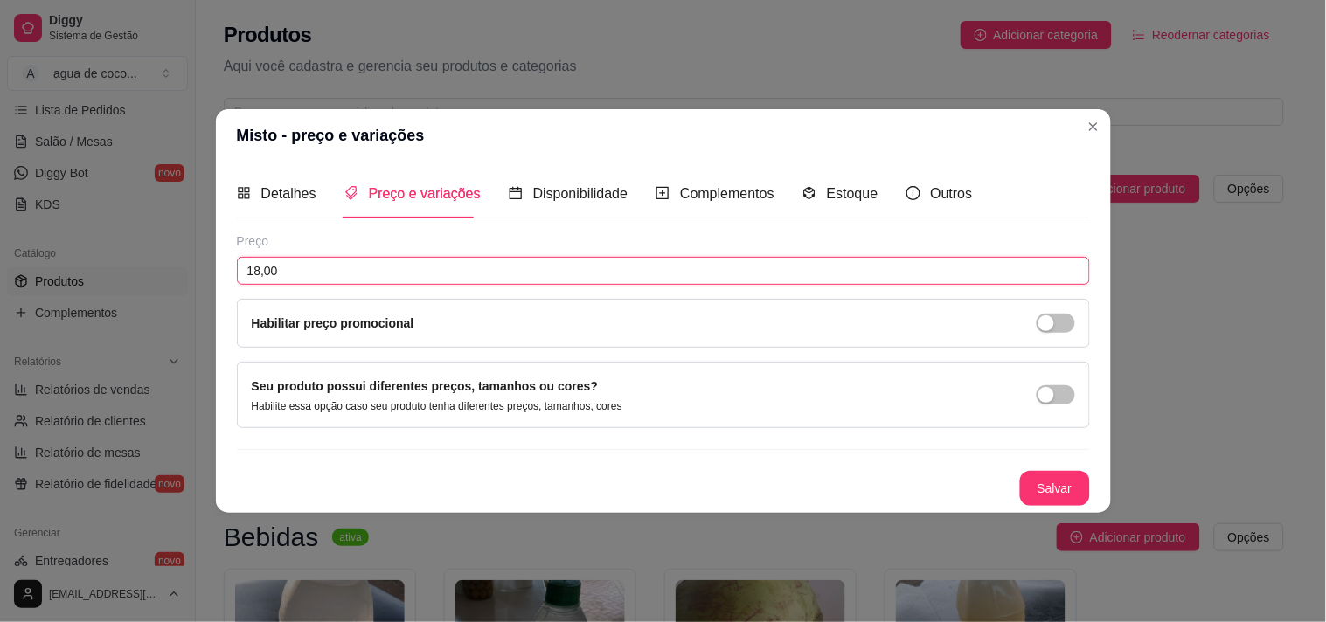
click at [415, 257] on input "18,00" at bounding box center [663, 271] width 853 height 28
type input "14,00"
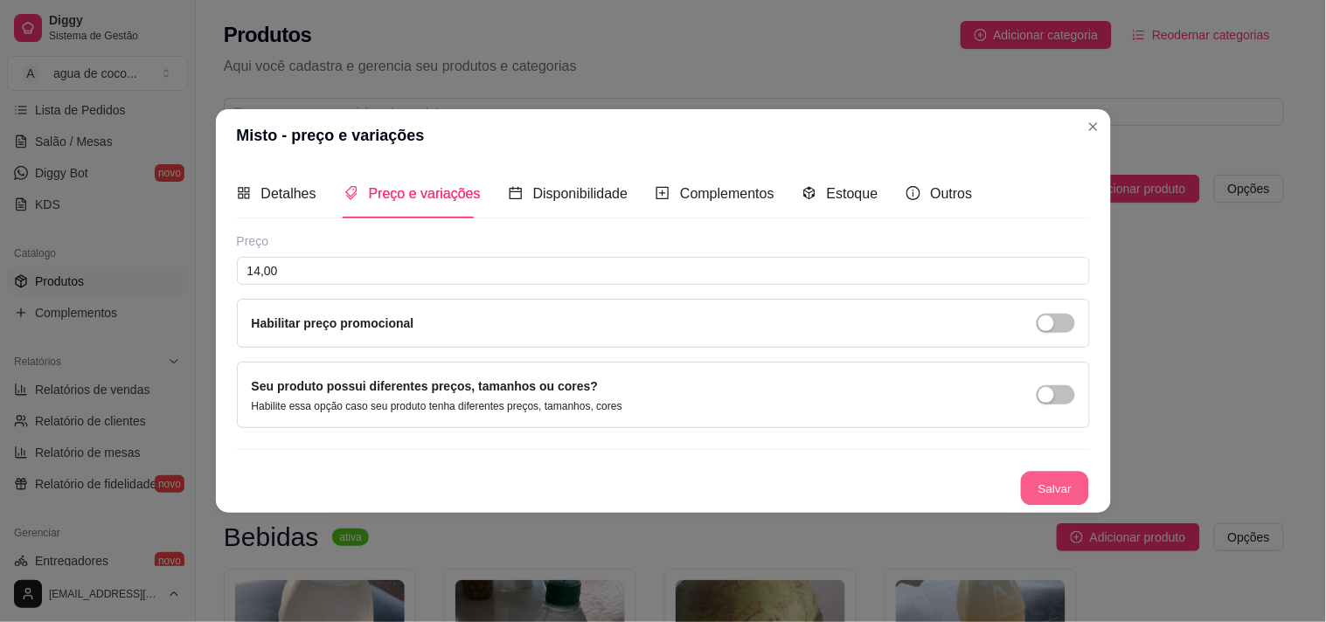
click at [1062, 482] on button "Salvar" at bounding box center [1055, 489] width 68 height 34
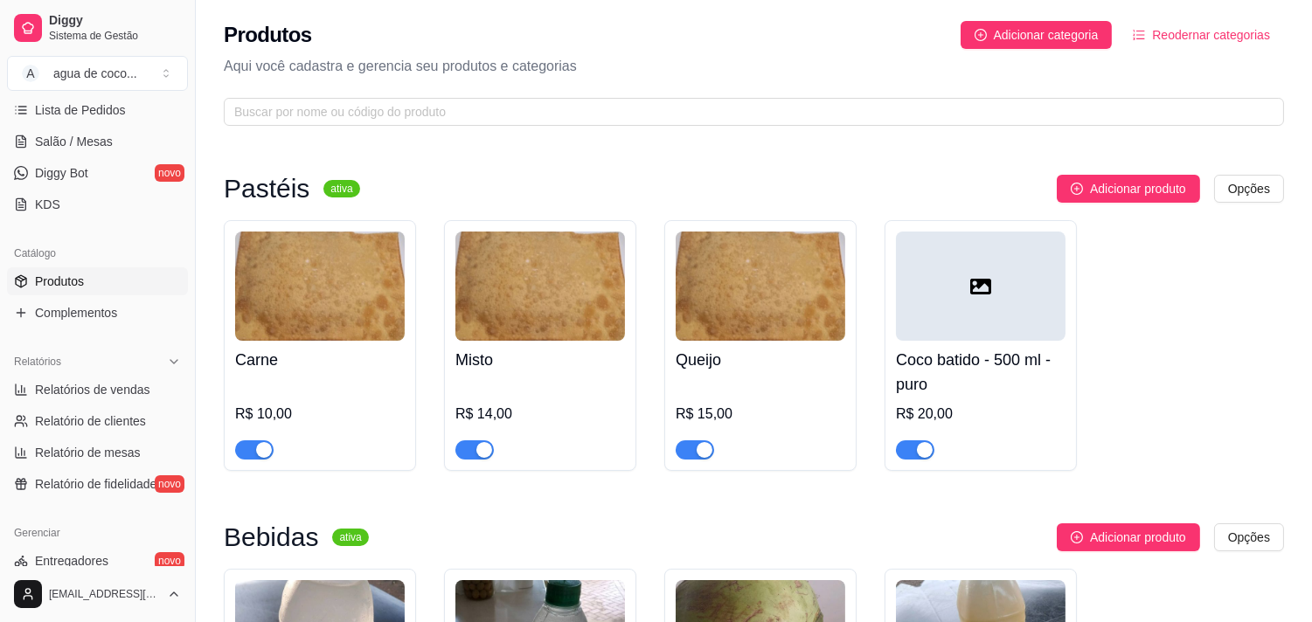
click at [767, 411] on div "R$ 15,00" at bounding box center [761, 414] width 170 height 21
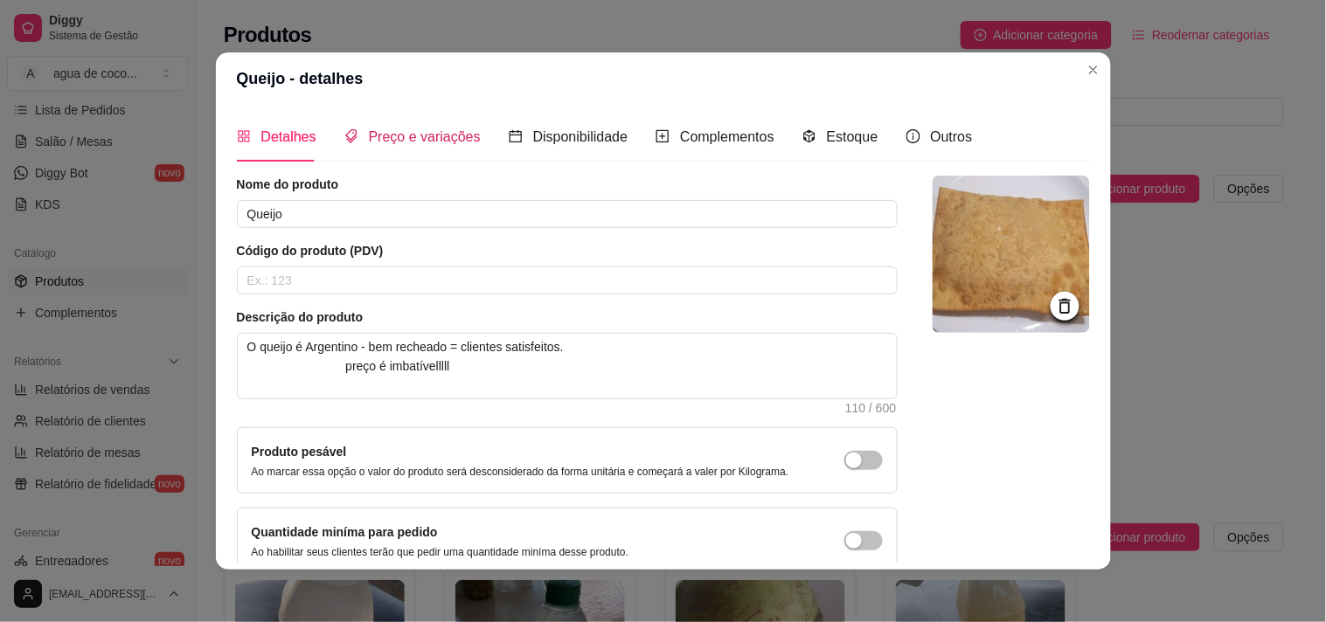
click at [439, 136] on span "Preço e variações" at bounding box center [425, 136] width 112 height 15
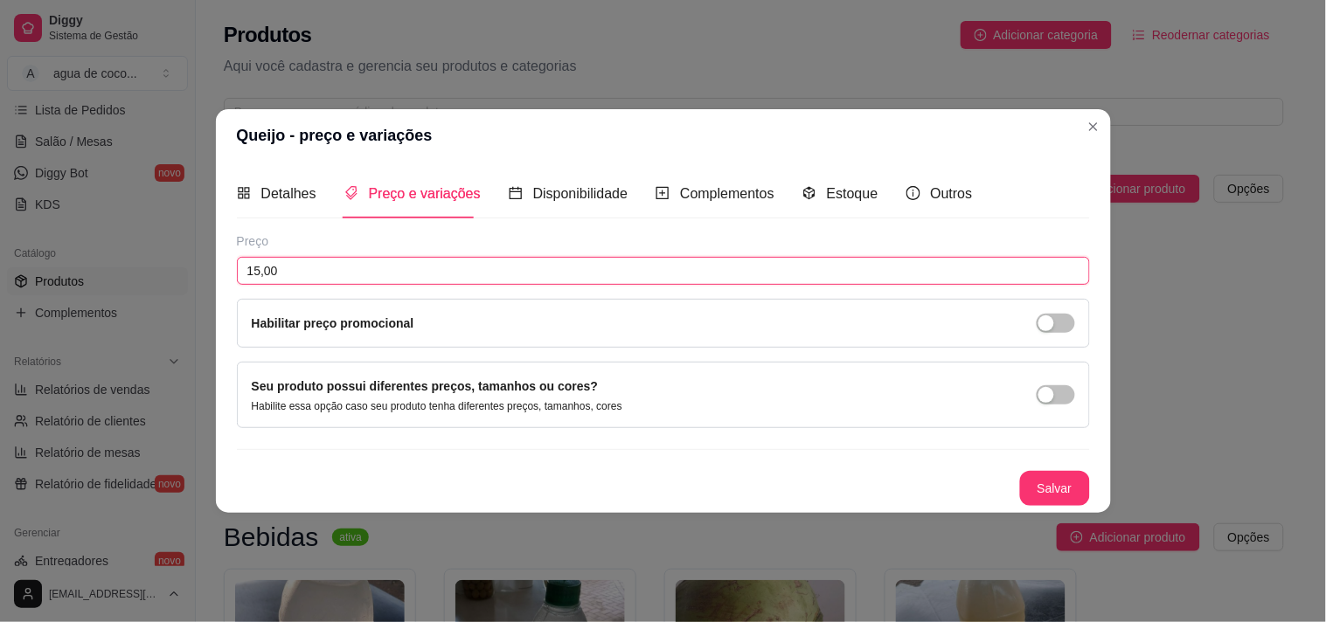
click at [446, 275] on input "15,00" at bounding box center [663, 271] width 853 height 28
type input "10,00"
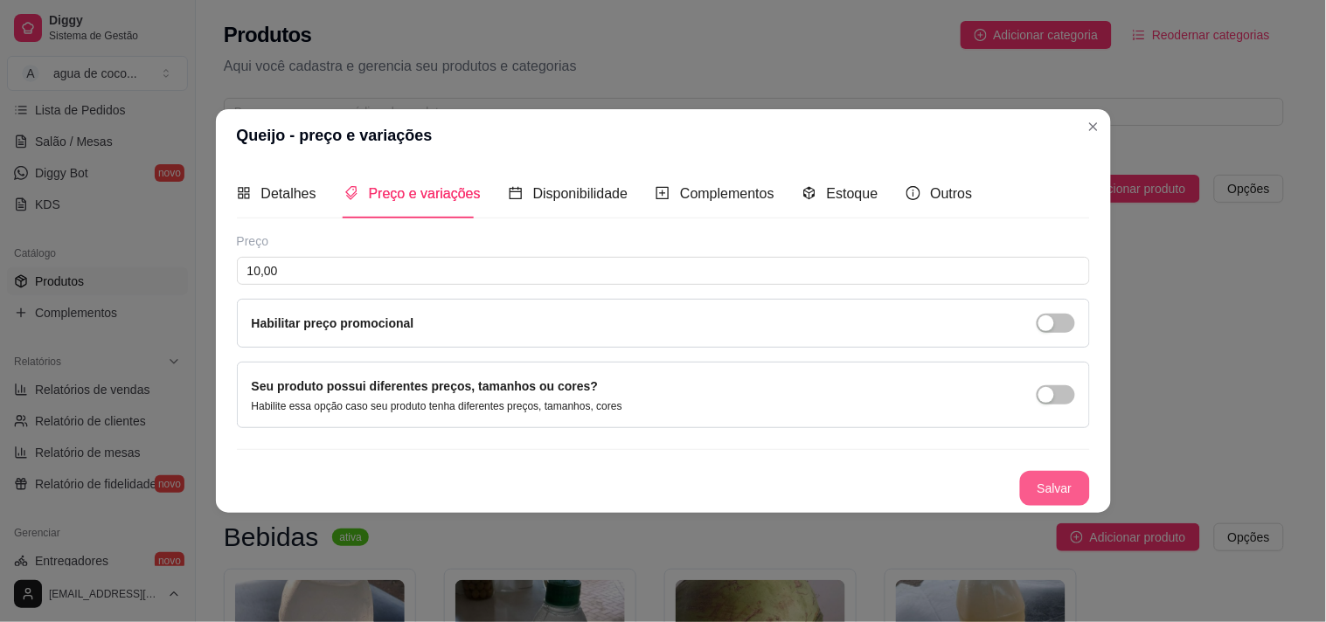
click at [1070, 478] on button "Salvar" at bounding box center [1055, 488] width 70 height 35
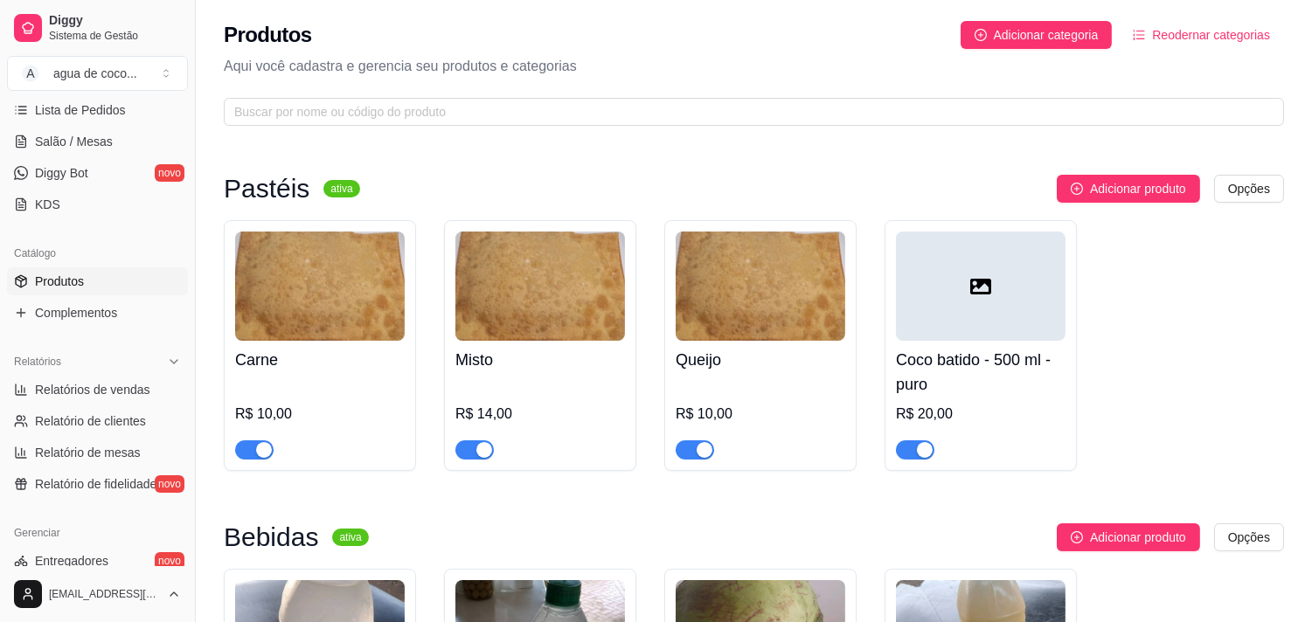
click at [915, 455] on button "button" at bounding box center [915, 450] width 38 height 19
click at [916, 442] on span "button" at bounding box center [915, 450] width 38 height 19
click at [981, 371] on h4 "Coco batido - 500 ml - puro" at bounding box center [981, 372] width 170 height 49
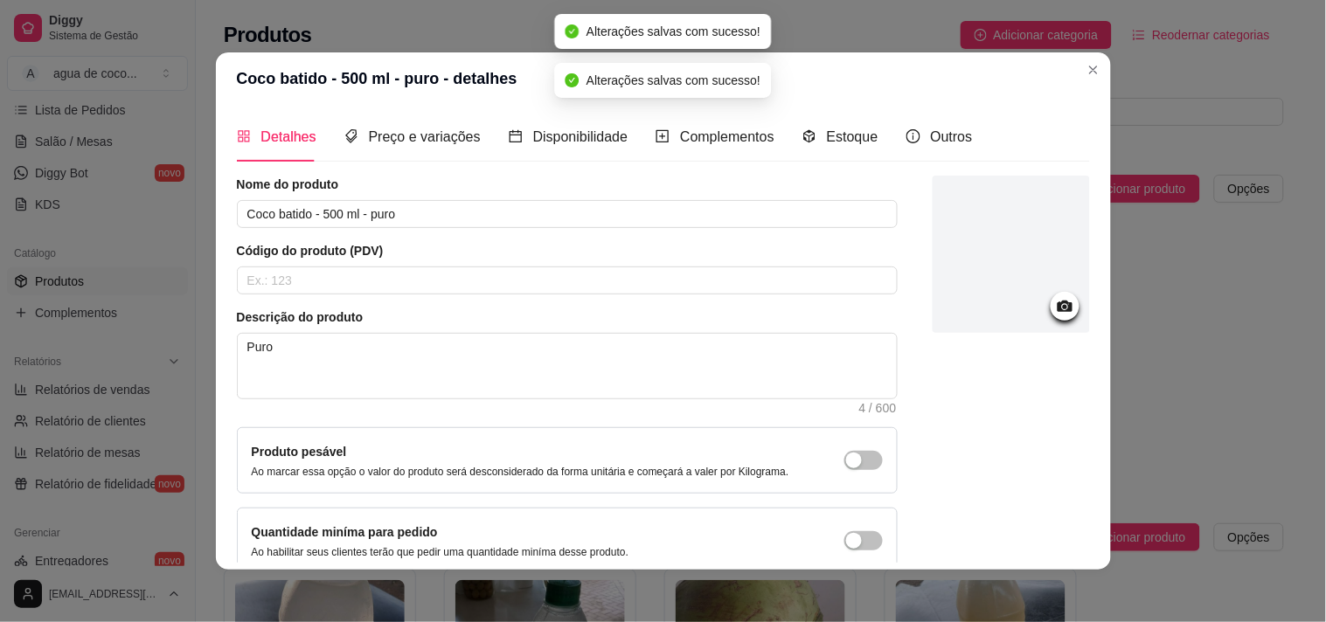
click at [476, 137] on div "Detalhes Preço e variações Disponibilidade Complementos Estoque Outros" at bounding box center [605, 137] width 736 height 50
click at [450, 144] on span "Preço e variações" at bounding box center [425, 136] width 112 height 15
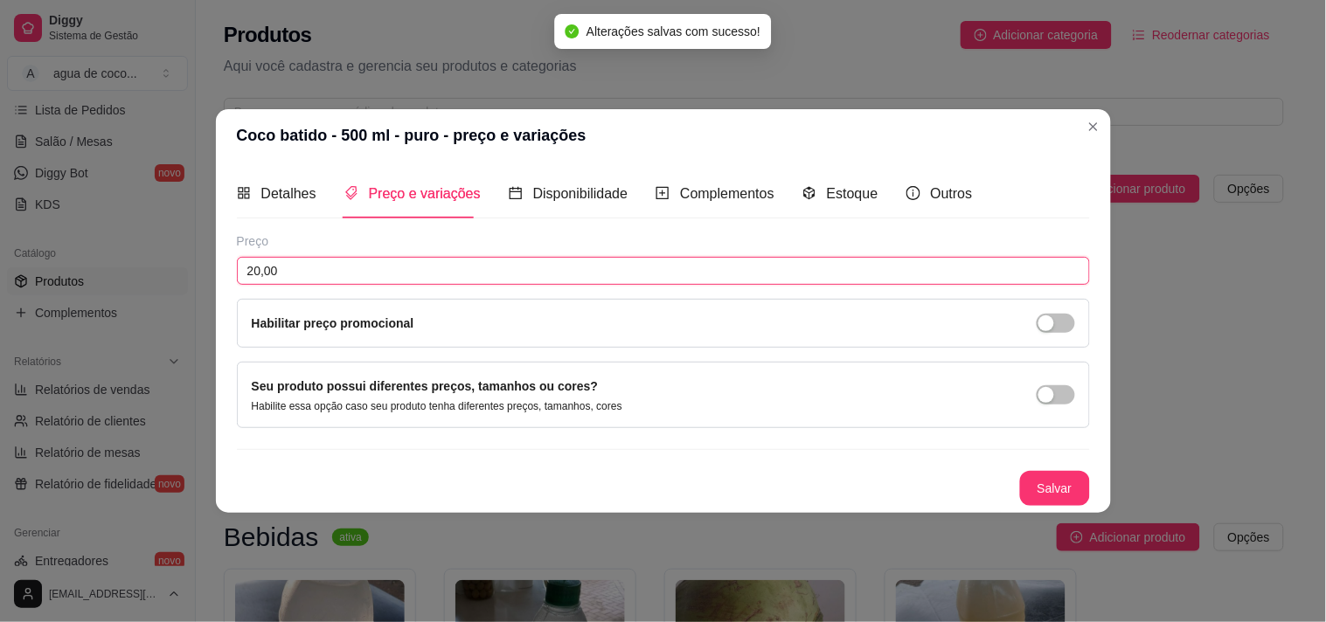
click at [502, 266] on input "20,00" at bounding box center [663, 271] width 853 height 28
type input "15,00"
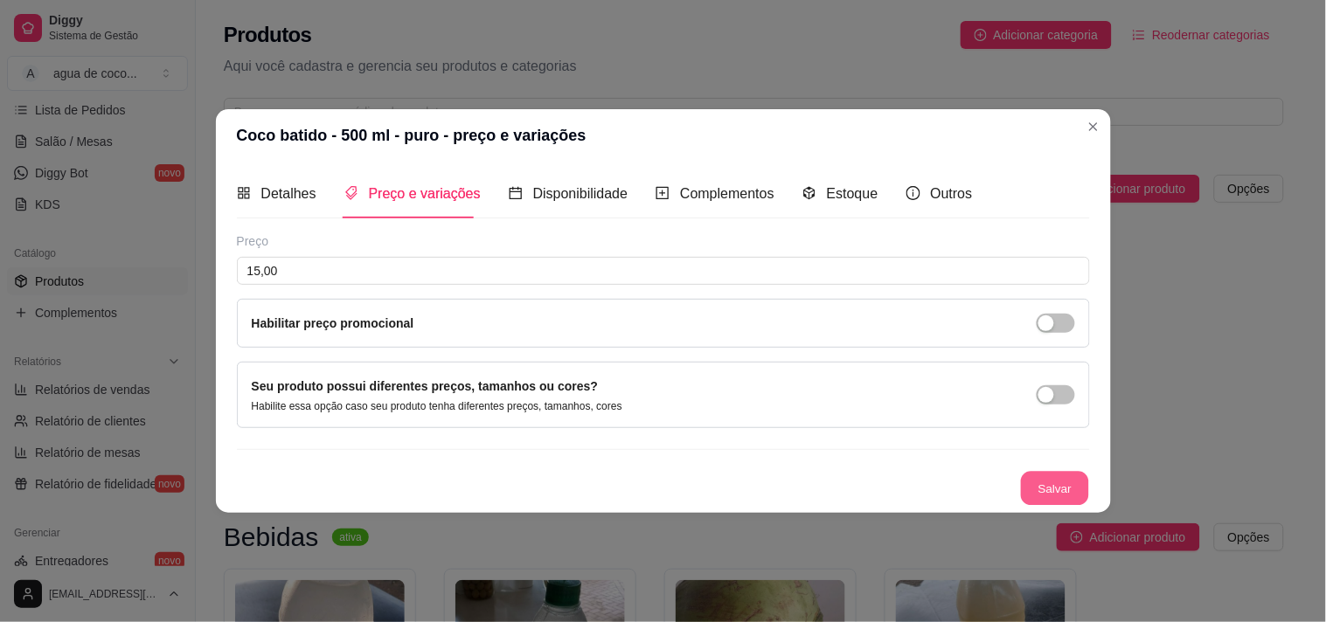
click at [1059, 474] on button "Salvar" at bounding box center [1055, 489] width 68 height 34
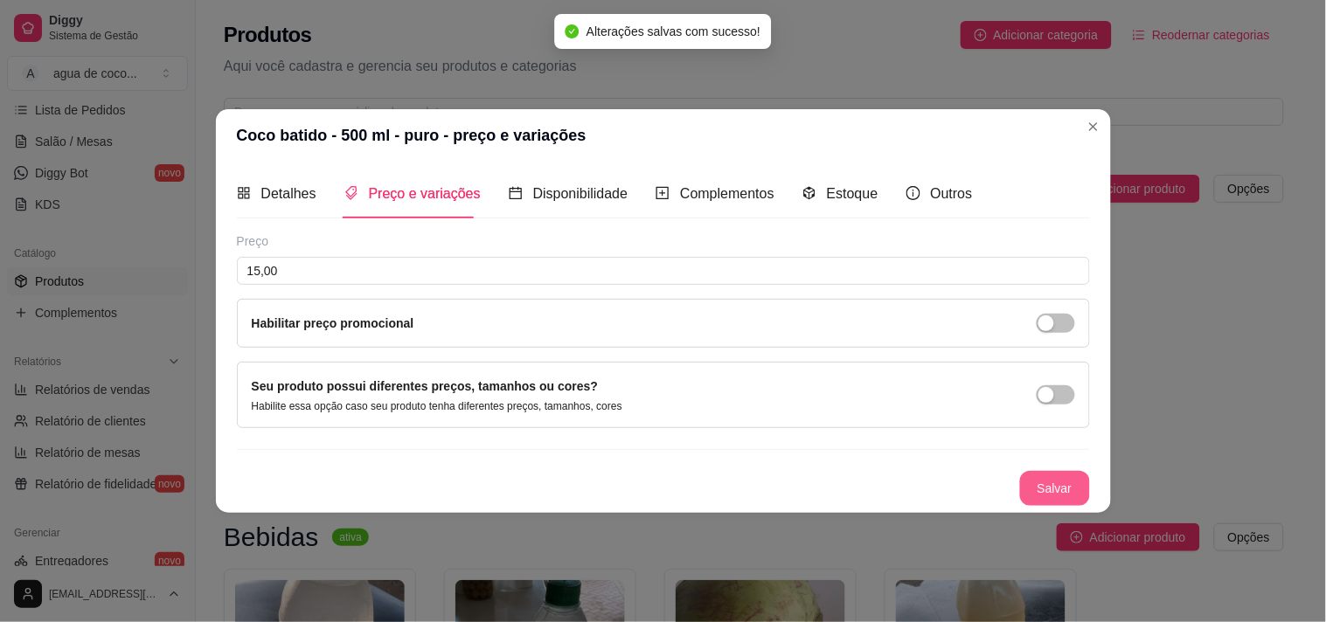
click at [1054, 486] on button "Salvar" at bounding box center [1055, 488] width 70 height 35
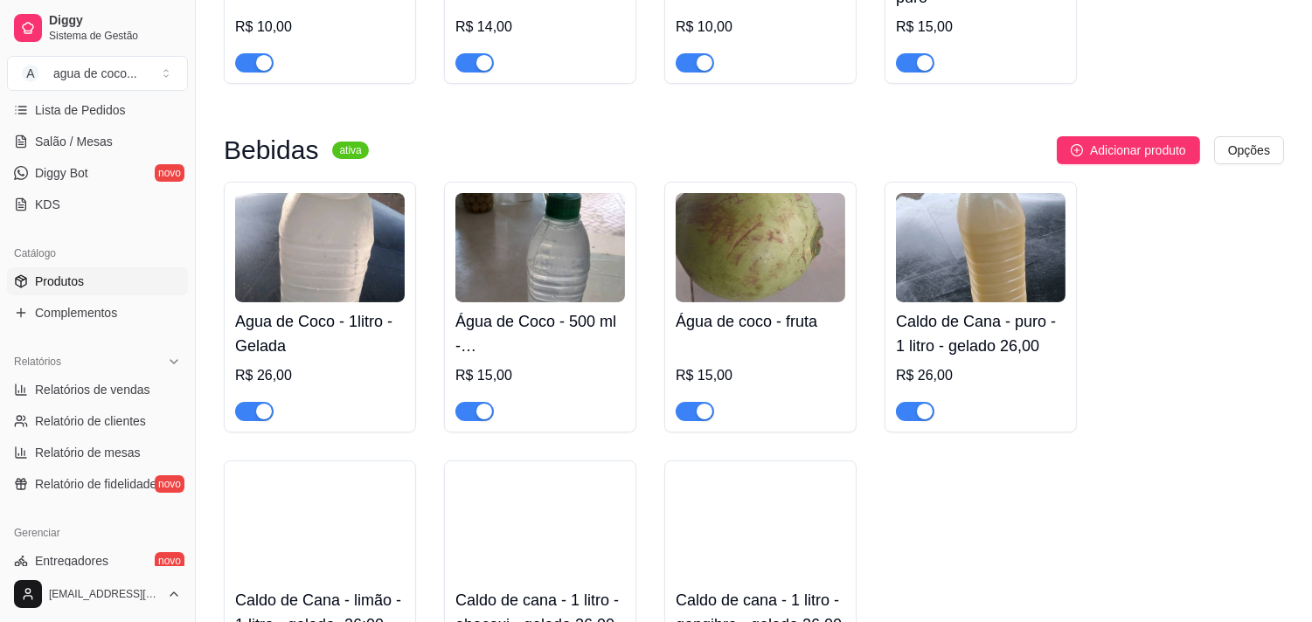
scroll to position [388, 0]
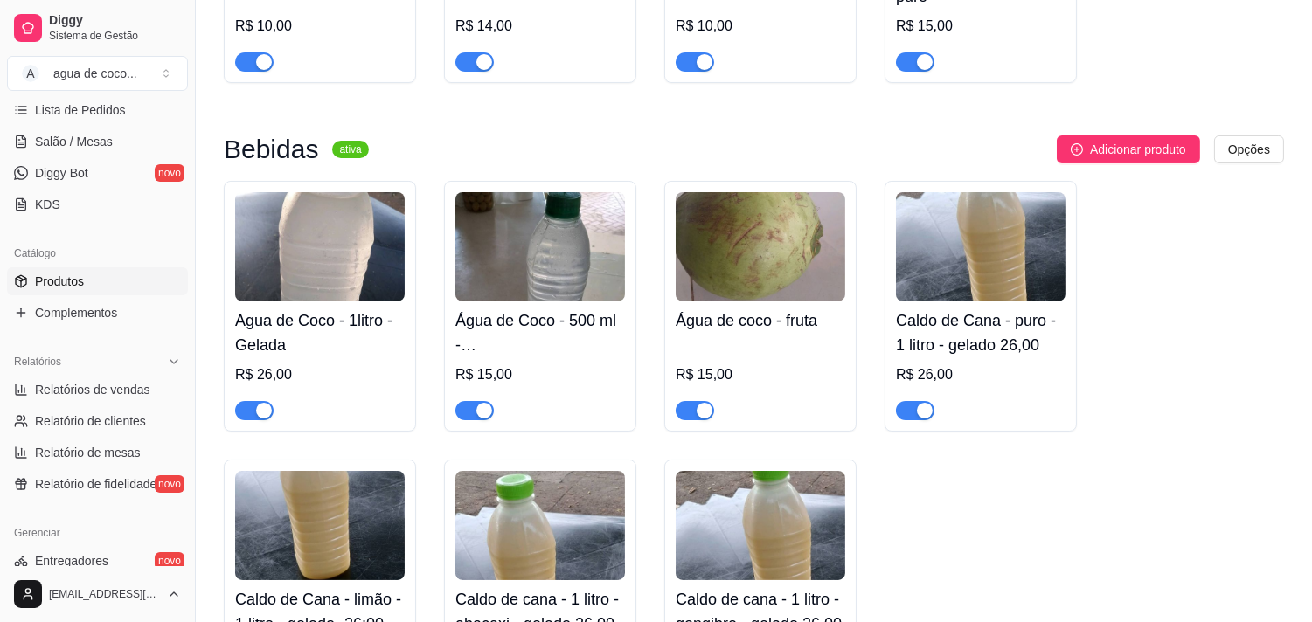
click at [307, 354] on h4 "Agua de Coco - 1litro - Gelada" at bounding box center [320, 333] width 170 height 49
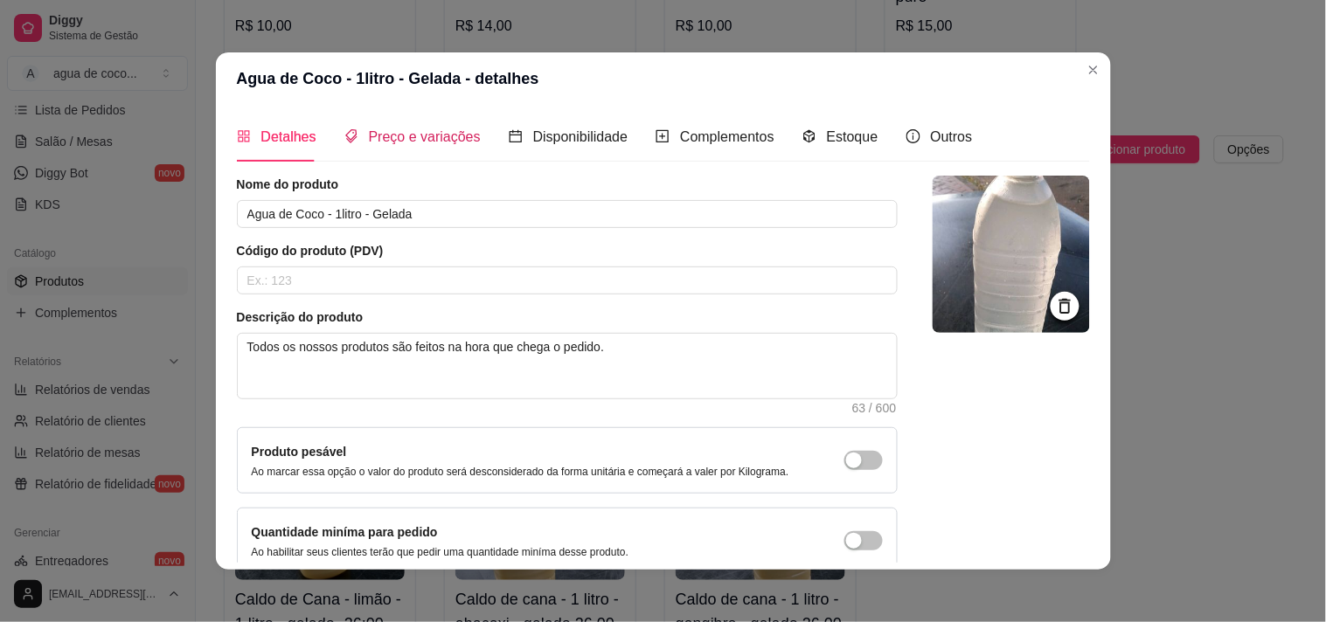
click at [449, 129] on span "Preço e variações" at bounding box center [425, 136] width 112 height 15
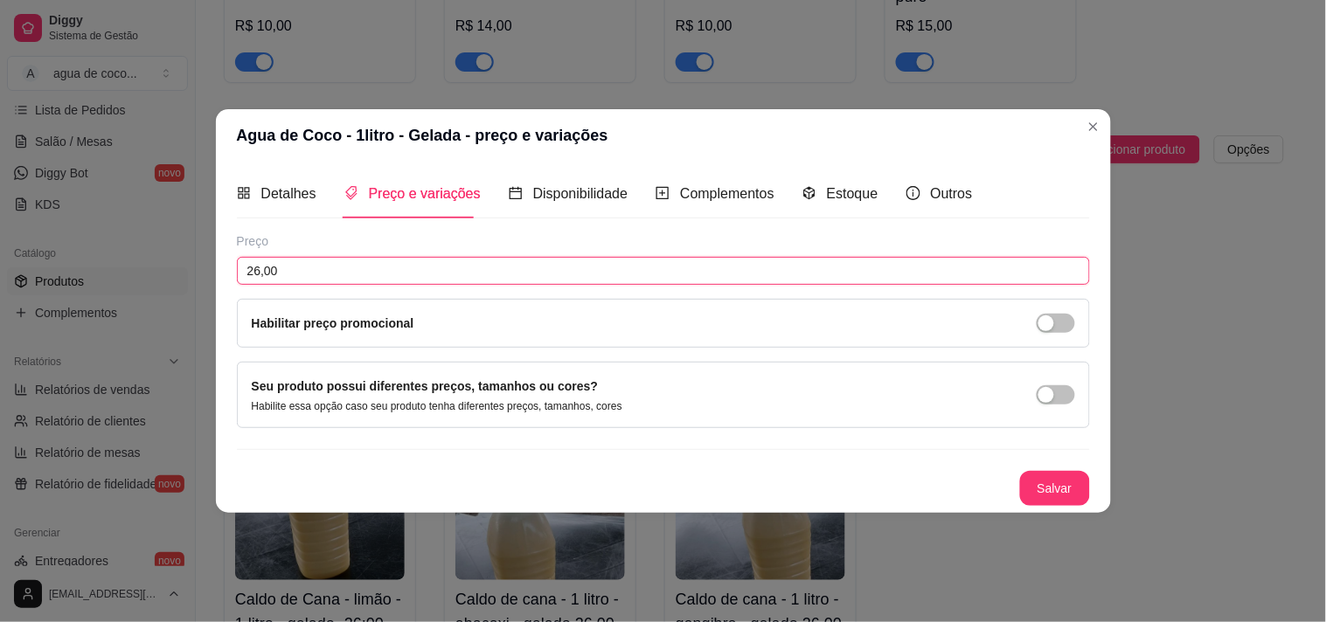
click at [431, 275] on input "26,00" at bounding box center [663, 271] width 853 height 28
type input "21,00"
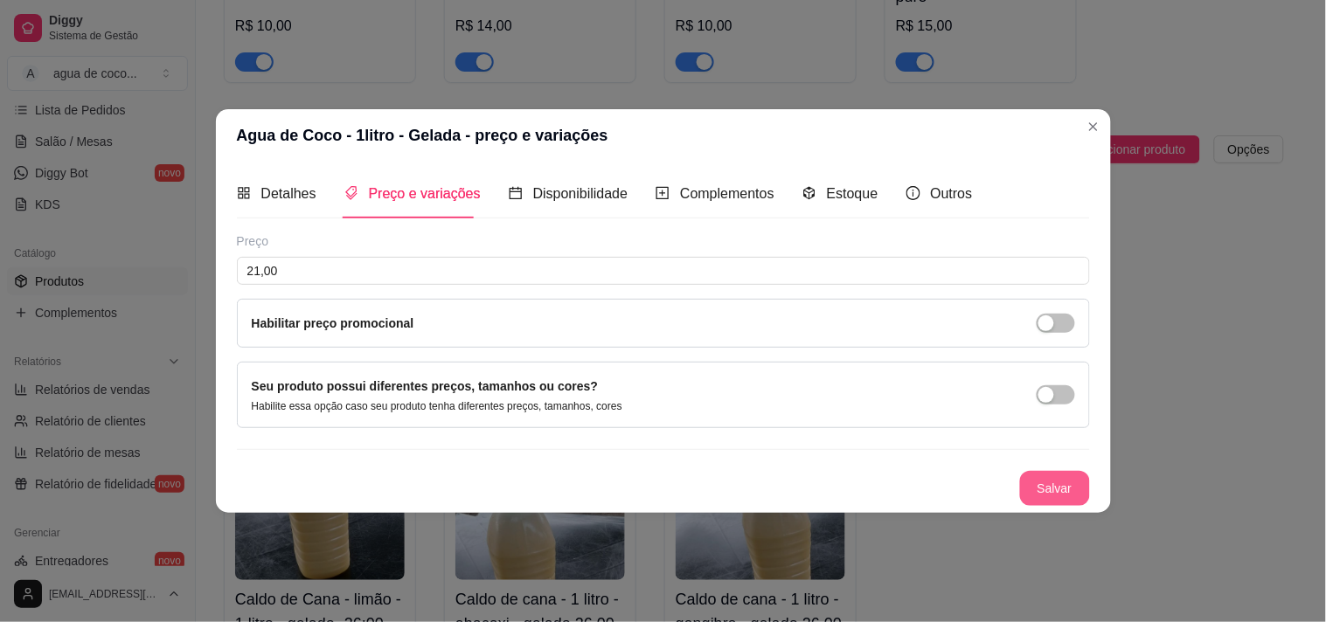
click at [1053, 483] on button "Salvar" at bounding box center [1055, 488] width 70 height 35
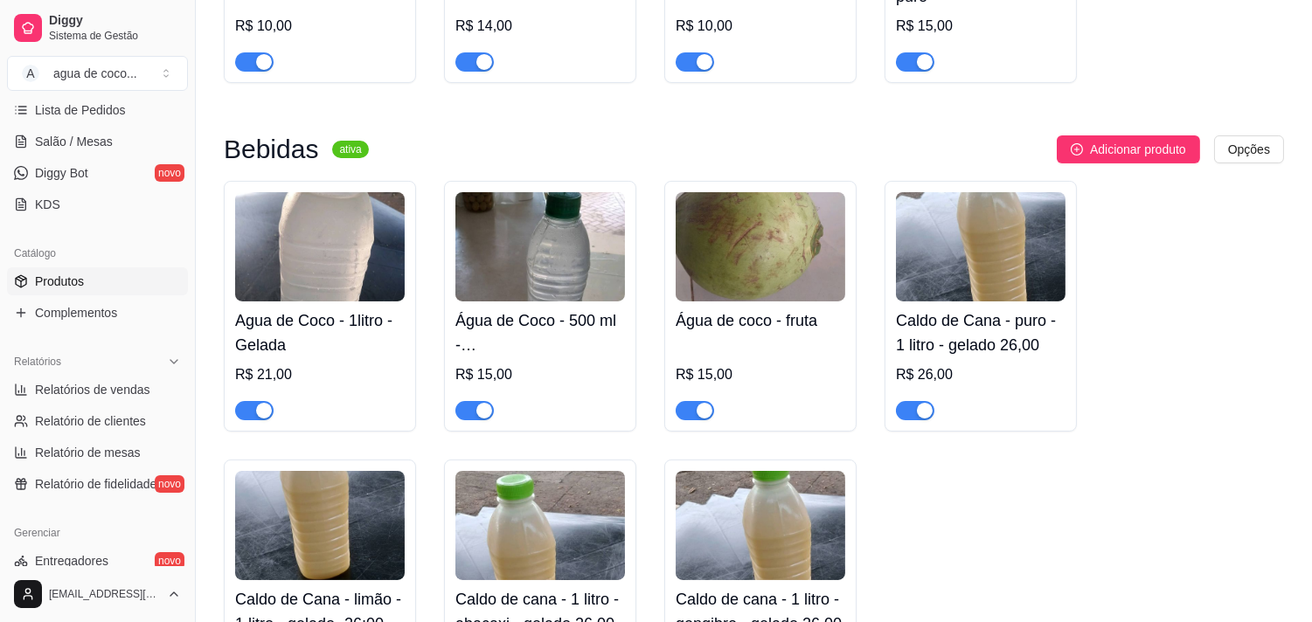
click at [582, 362] on div "Água de Coco - 500 ml - Gelada R$ 15,00" at bounding box center [541, 361] width 170 height 119
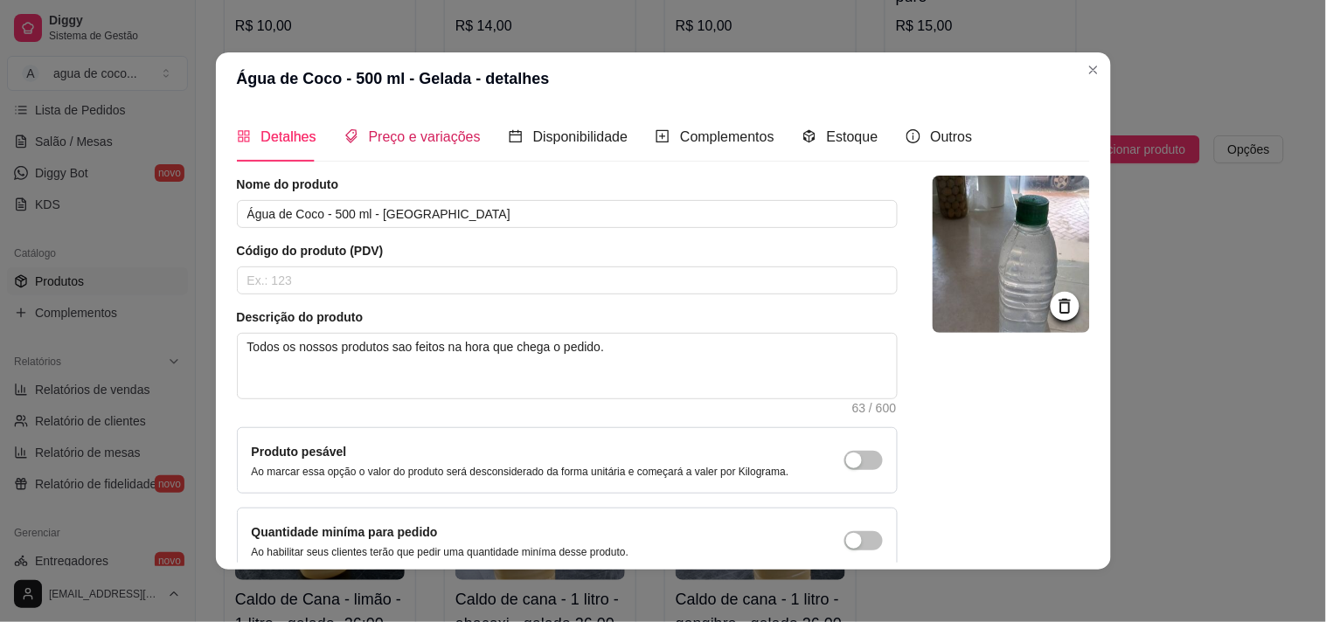
click at [456, 135] on span "Preço e variações" at bounding box center [425, 136] width 112 height 15
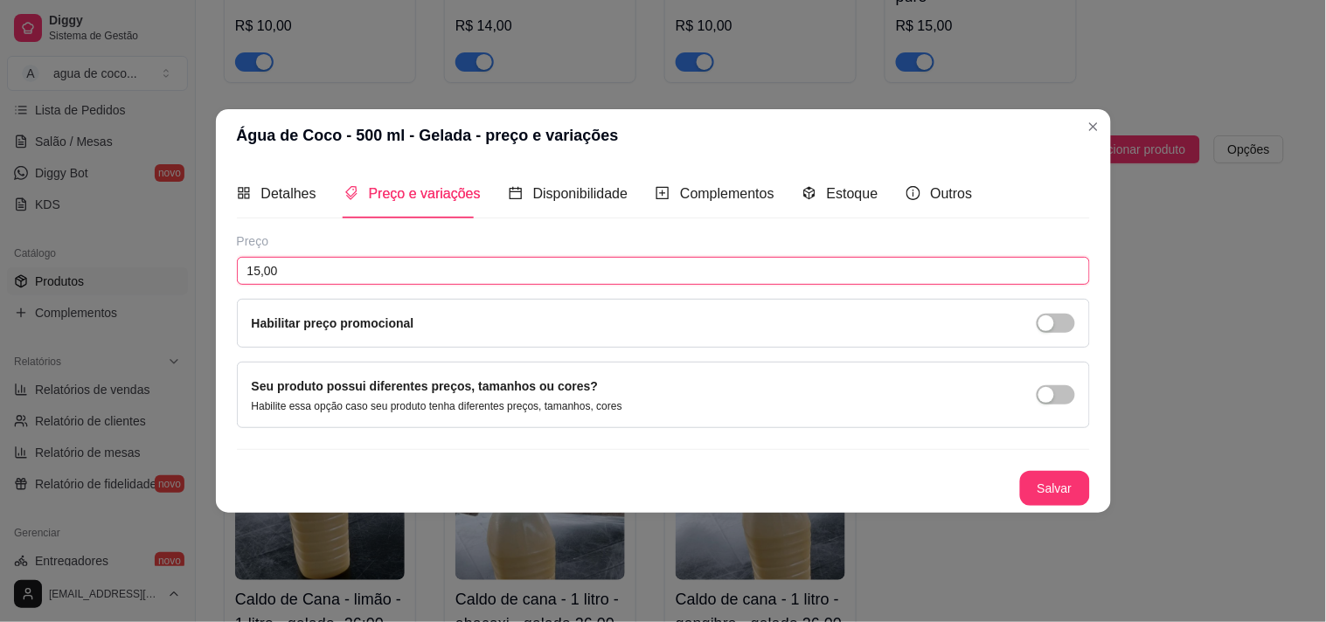
click at [352, 265] on input "15,00" at bounding box center [663, 271] width 853 height 28
type input "11,00"
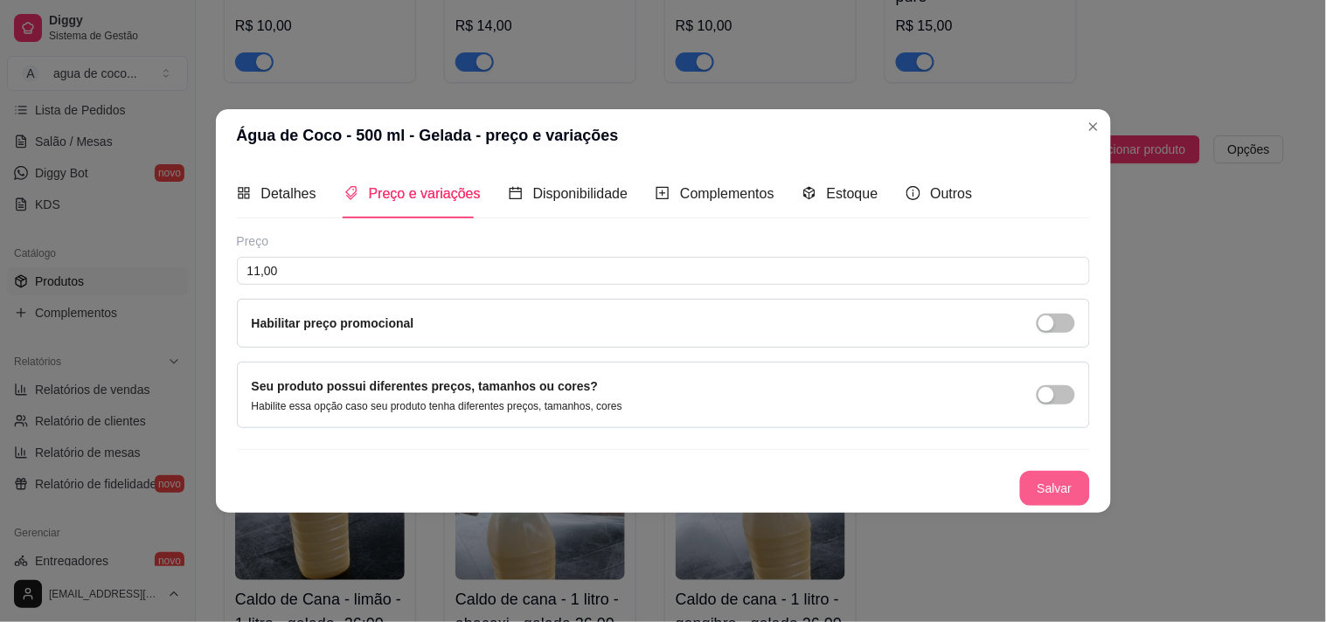
click at [1047, 490] on button "Salvar" at bounding box center [1055, 488] width 70 height 35
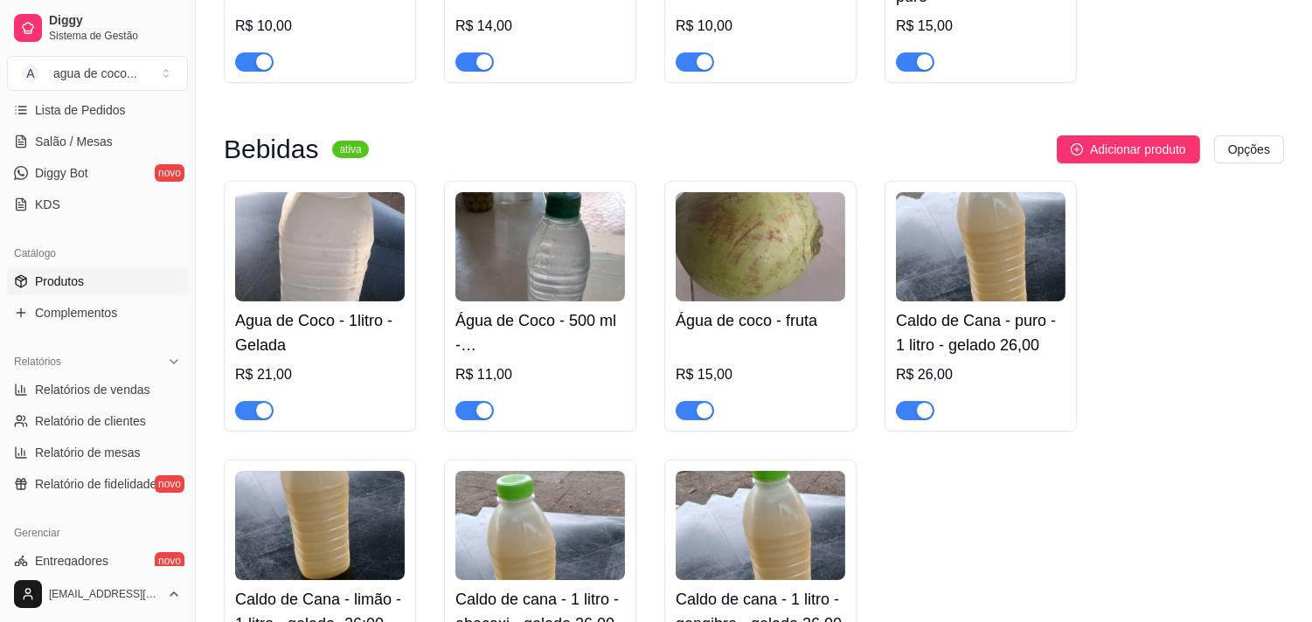
click at [692, 332] on h4 "Água de coco - fruta" at bounding box center [761, 321] width 170 height 24
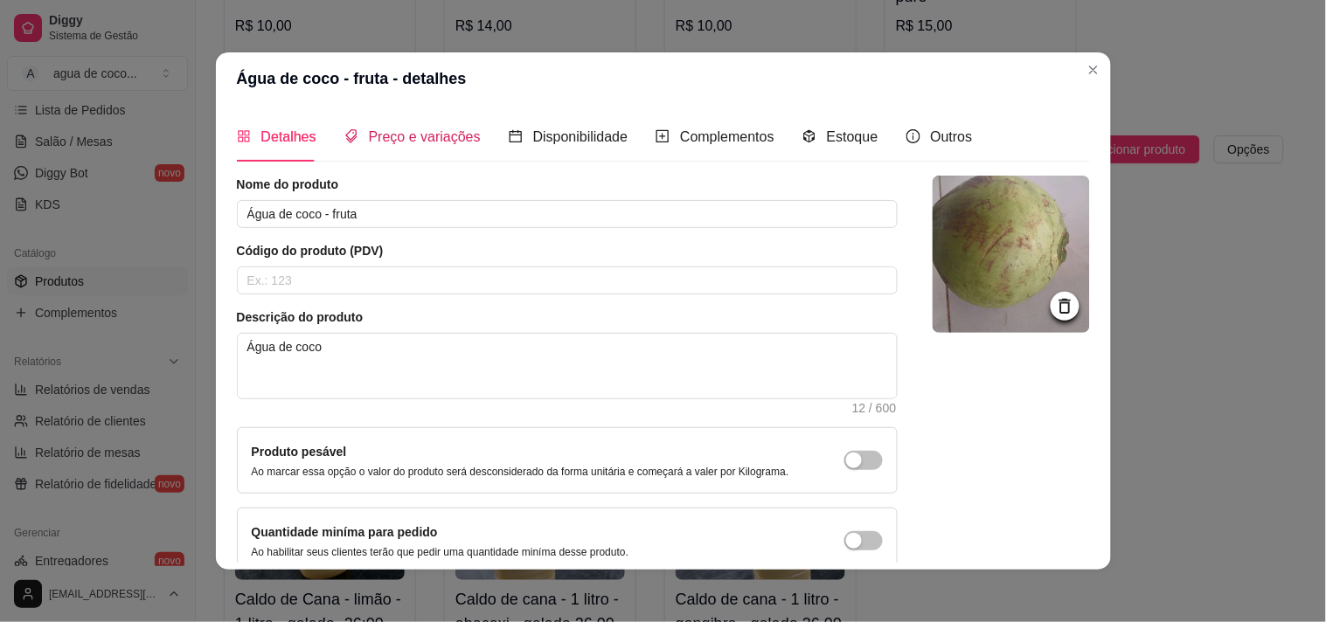
click at [374, 135] on span "Preço e variações" at bounding box center [425, 136] width 112 height 15
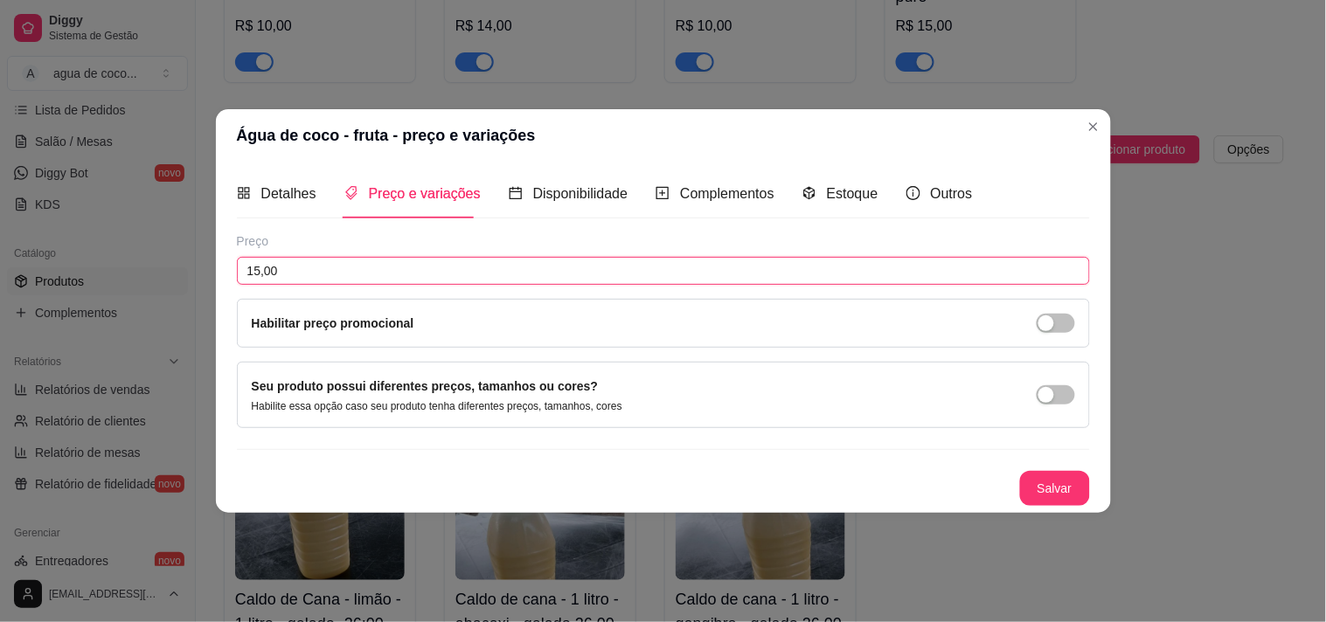
click at [404, 267] on input "15,00" at bounding box center [663, 271] width 853 height 28
type input "10,00"
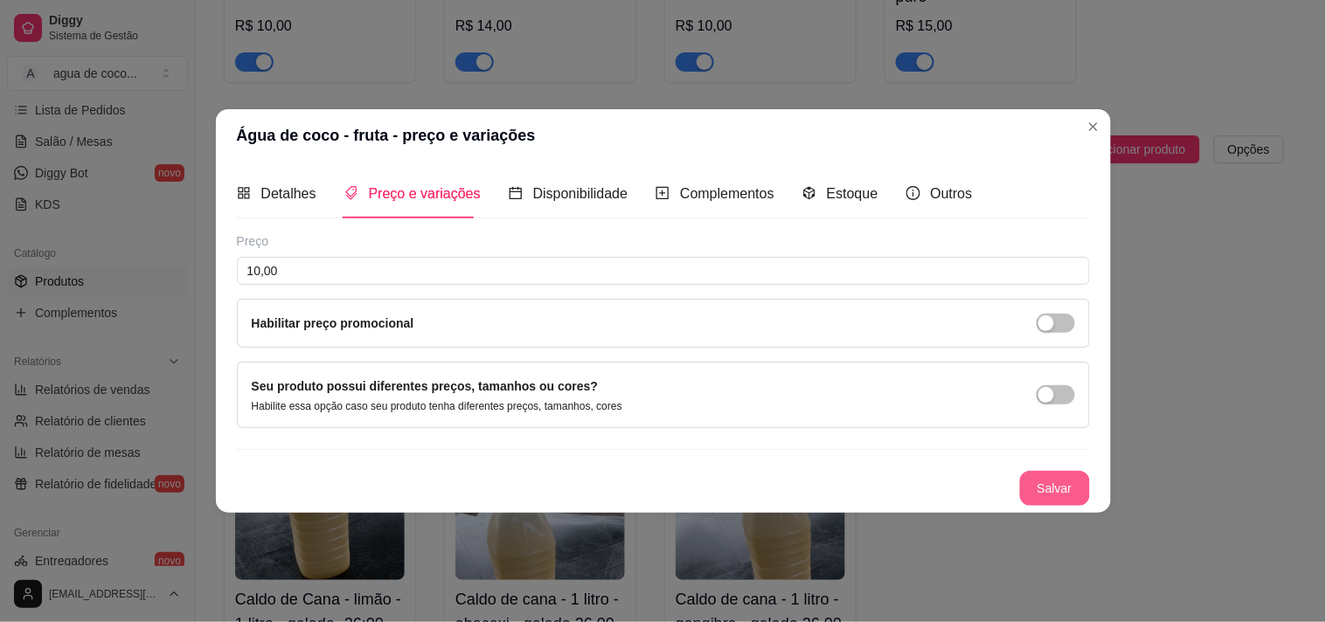
click at [1068, 483] on button "Salvar" at bounding box center [1055, 488] width 70 height 35
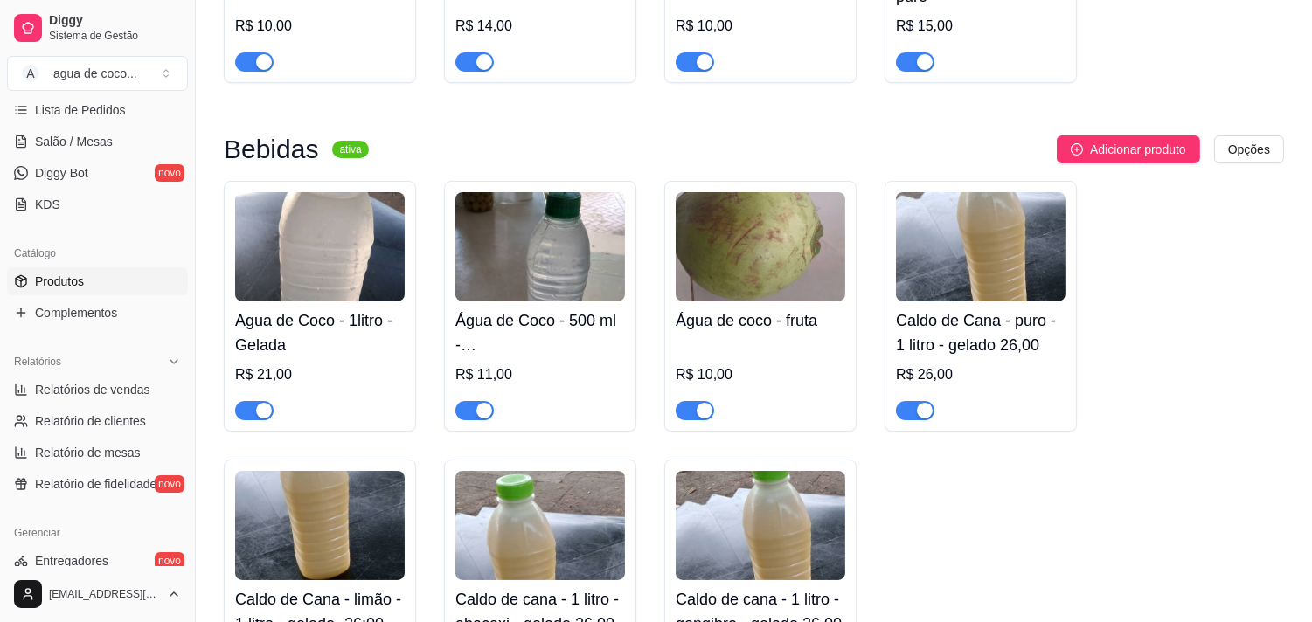
click at [1002, 325] on h4 "Caldo de Cana - puro - 1 litro - gelado 26,00" at bounding box center [981, 333] width 170 height 49
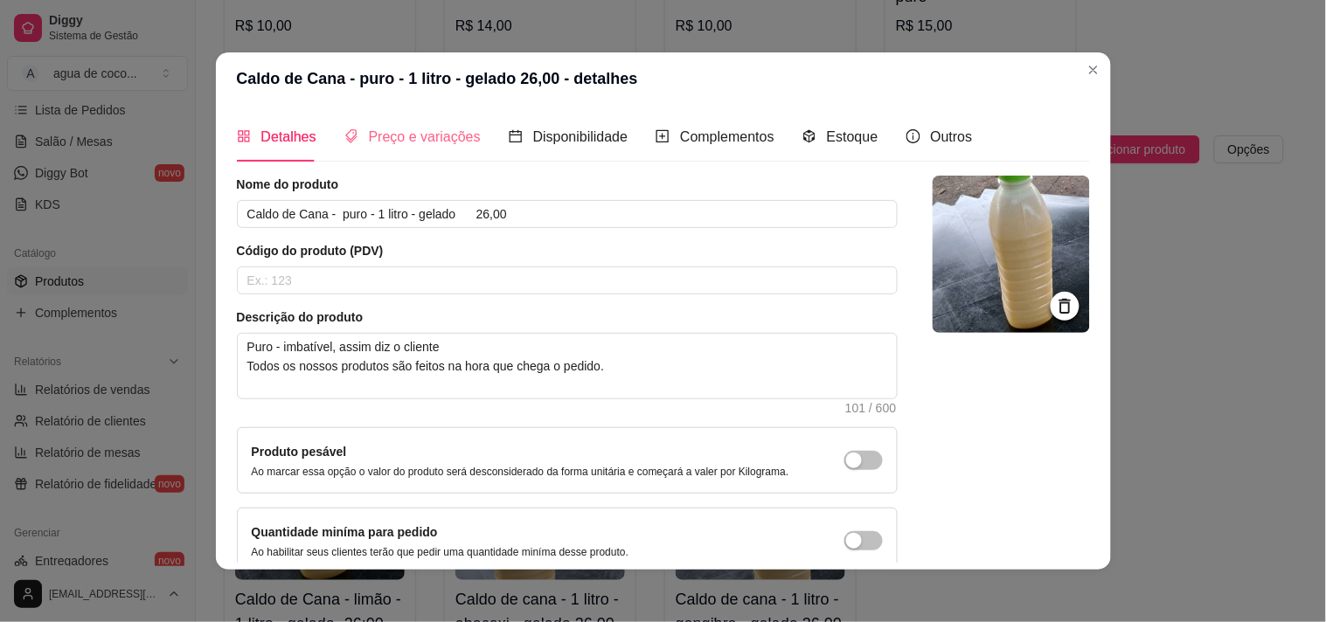
click at [400, 154] on div "Preço e variações" at bounding box center [412, 137] width 136 height 50
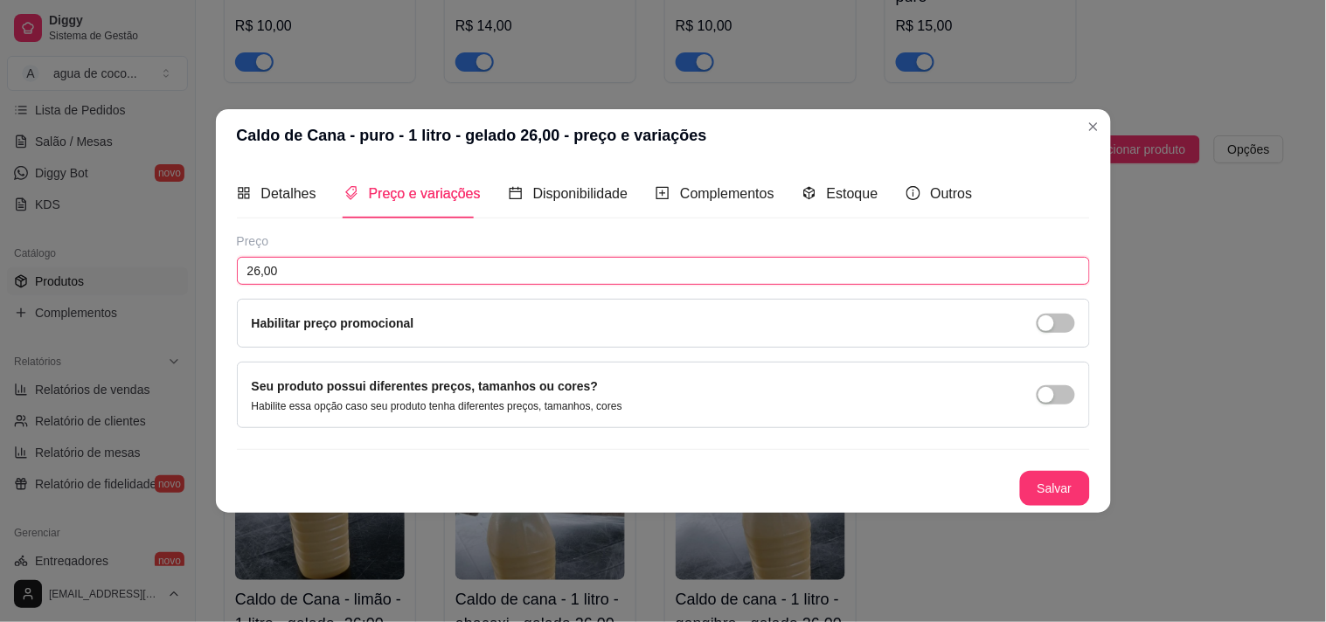
click at [411, 263] on input "26,00" at bounding box center [663, 271] width 853 height 28
type input "20,00"
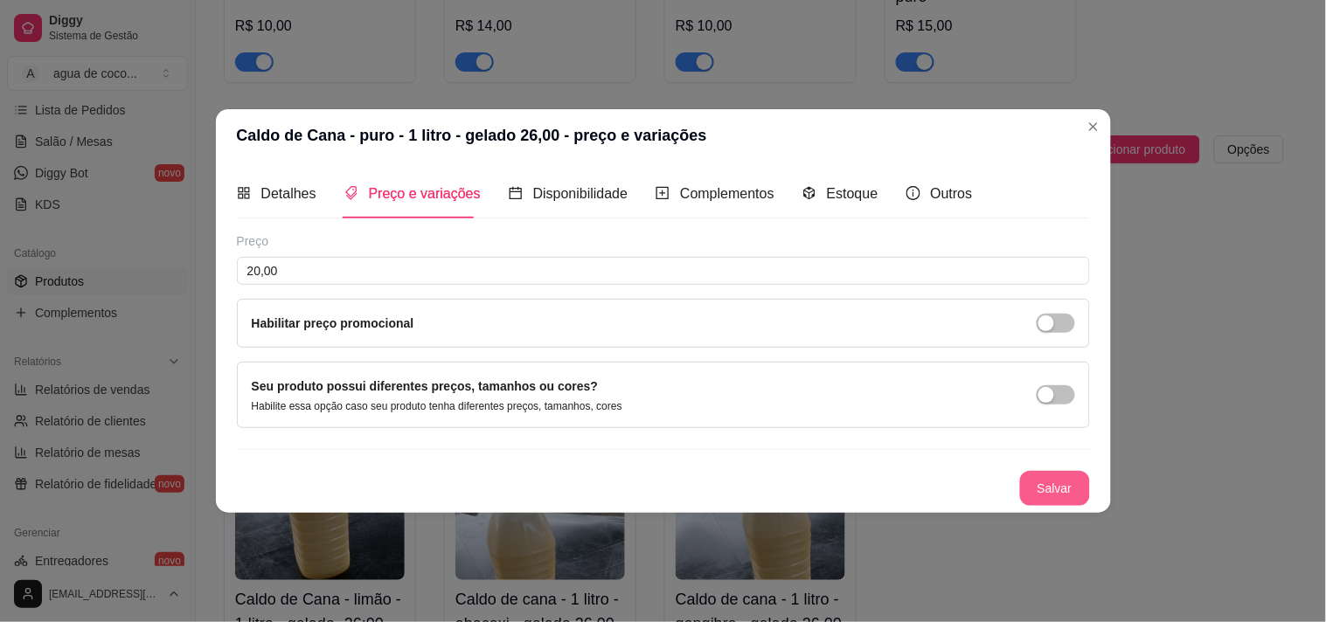
click at [1069, 474] on button "Salvar" at bounding box center [1055, 488] width 70 height 35
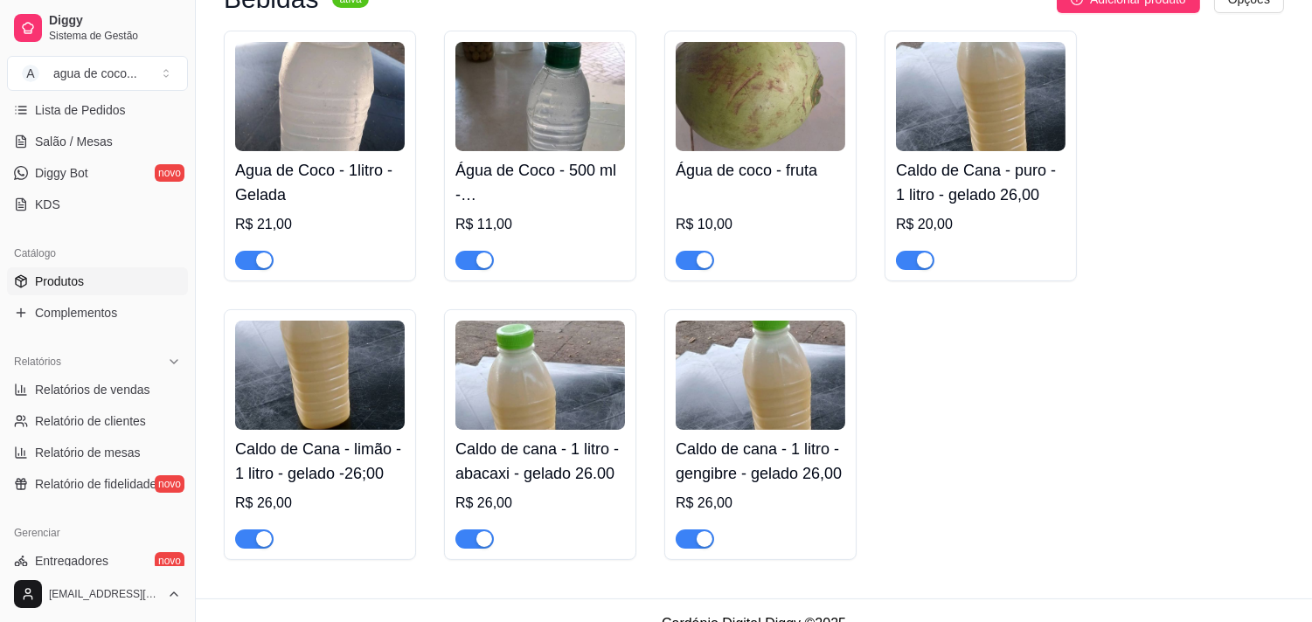
scroll to position [567, 0]
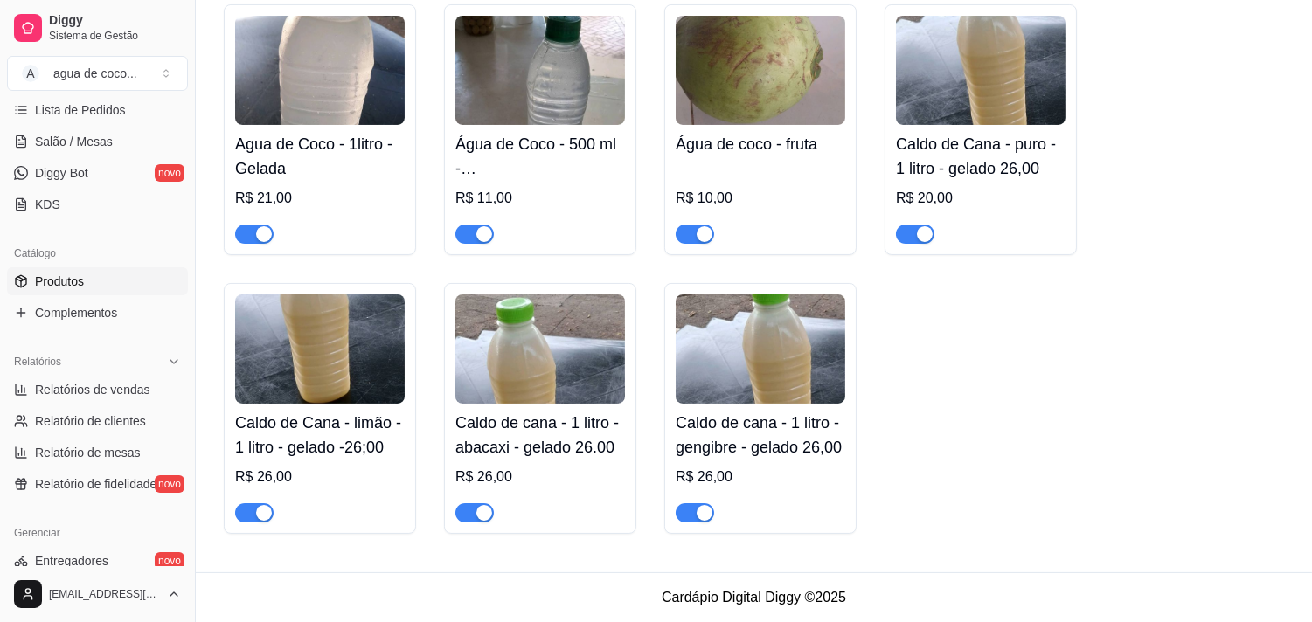
click at [373, 485] on div "R$ 26,00" at bounding box center [320, 477] width 170 height 21
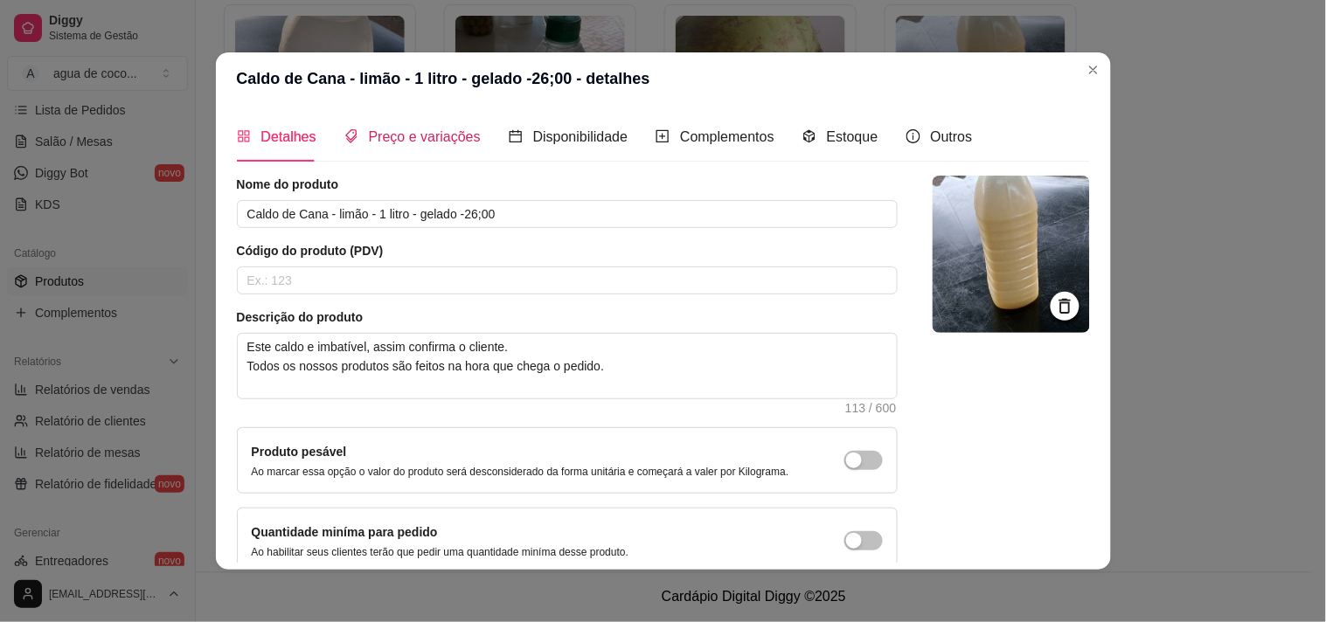
click at [417, 135] on span "Preço e variações" at bounding box center [425, 136] width 112 height 15
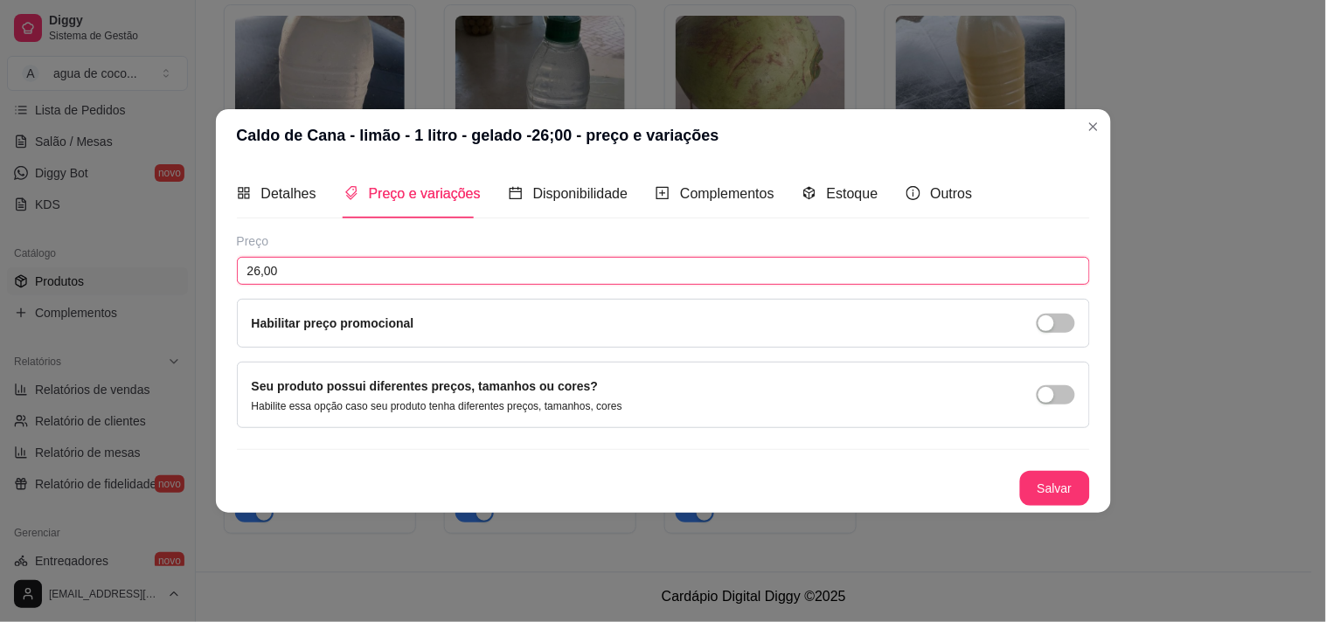
click at [418, 271] on input "26,00" at bounding box center [663, 271] width 853 height 28
type input "20,00"
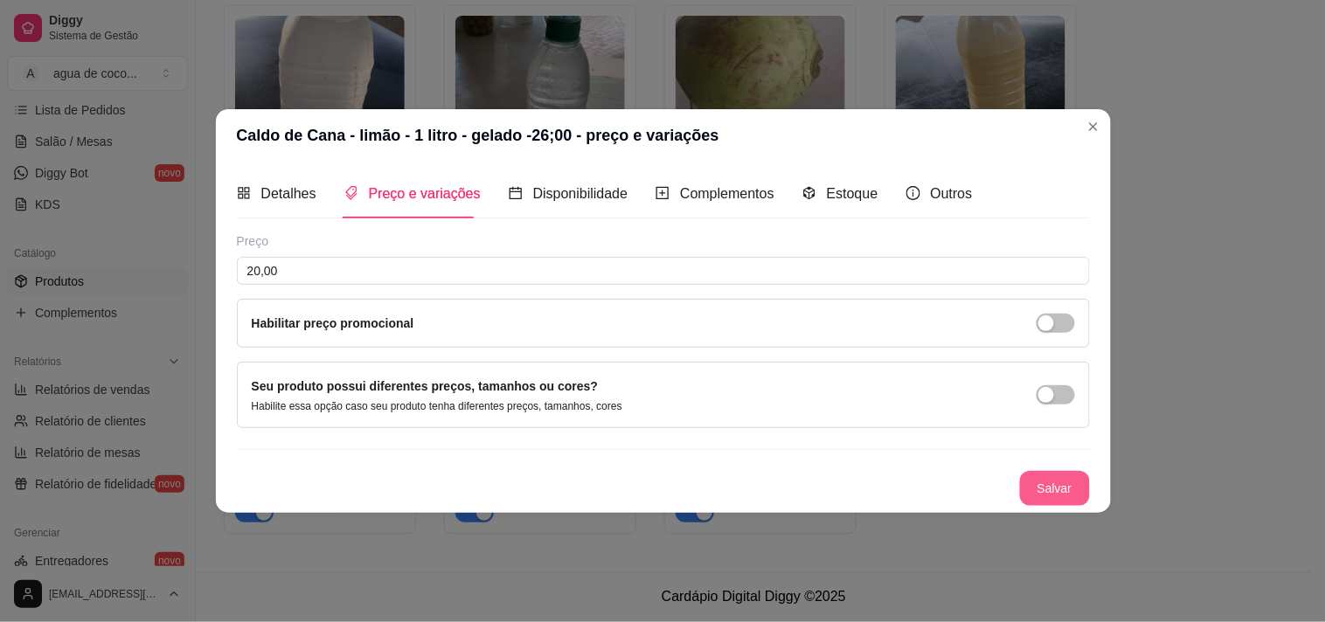
click at [1029, 486] on button "Salvar" at bounding box center [1055, 488] width 70 height 35
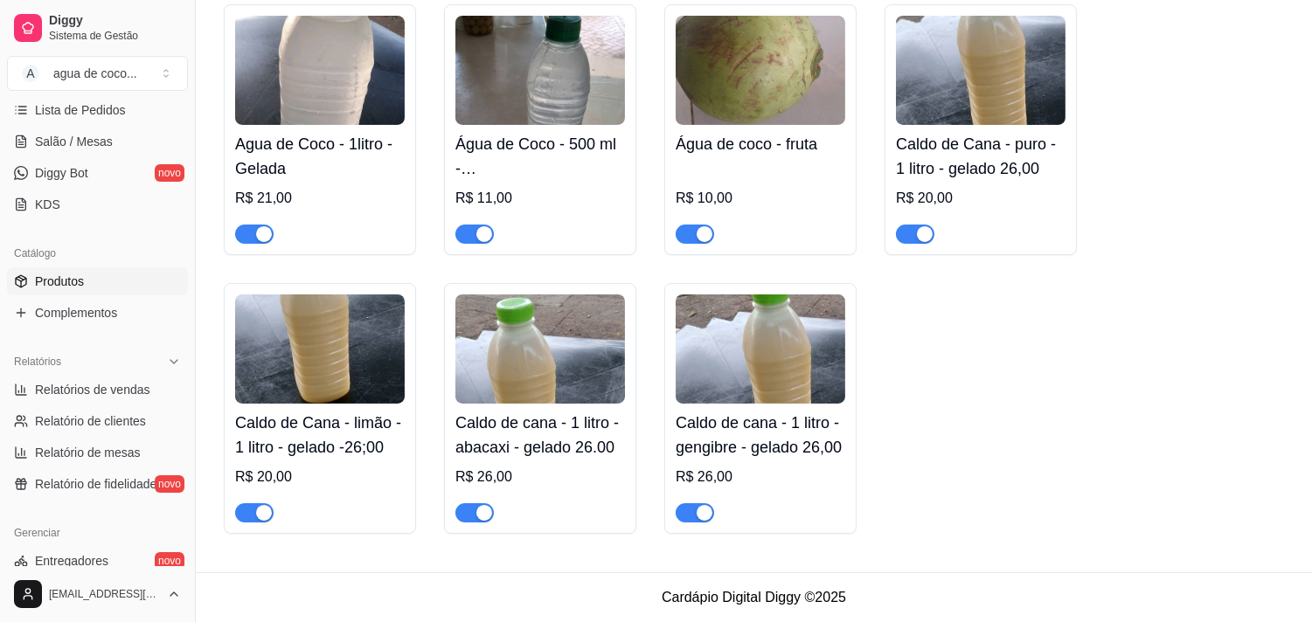
click at [569, 441] on h4 "Caldo de cana - 1 litro - abacaxi - gelado 26.00" at bounding box center [541, 435] width 170 height 49
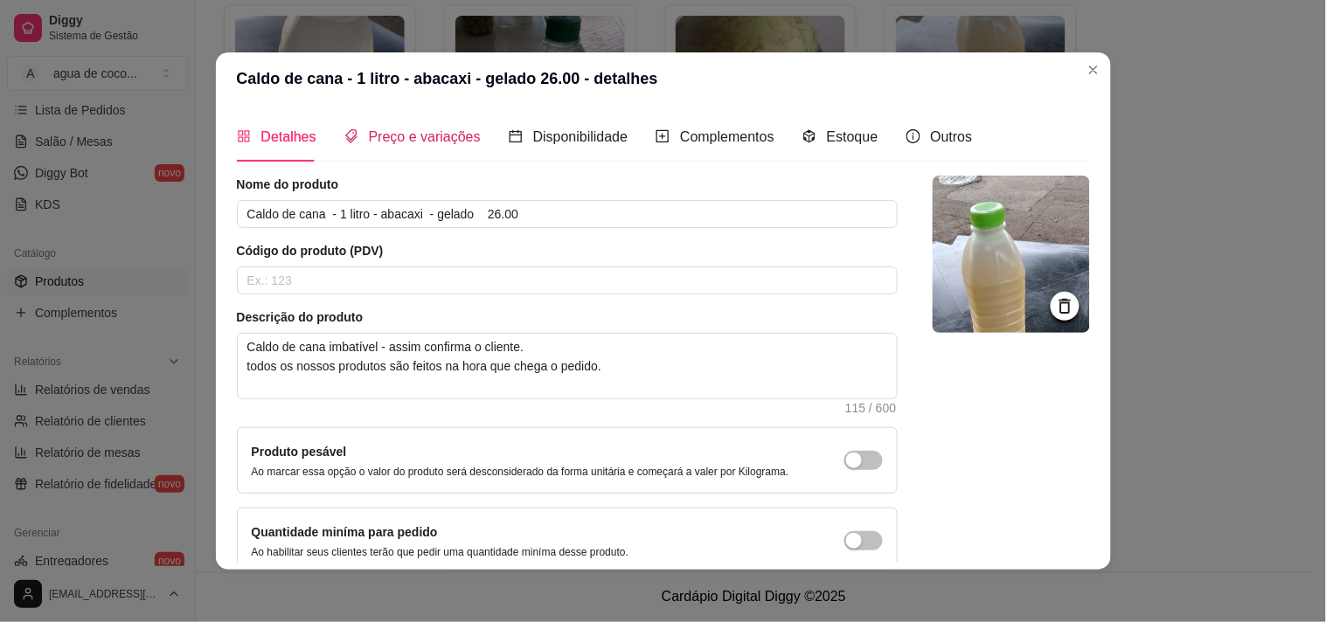
click at [462, 131] on span "Preço e variações" at bounding box center [425, 136] width 112 height 15
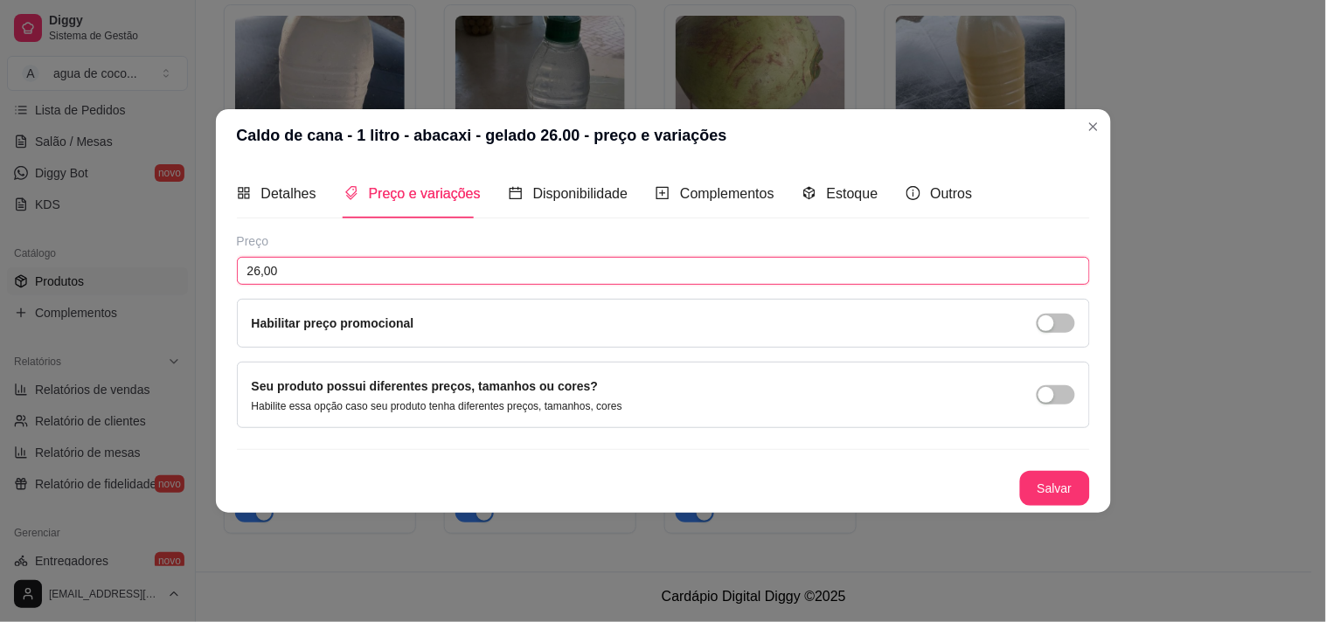
click at [444, 276] on input "26,00" at bounding box center [663, 271] width 853 height 28
type input "20,00"
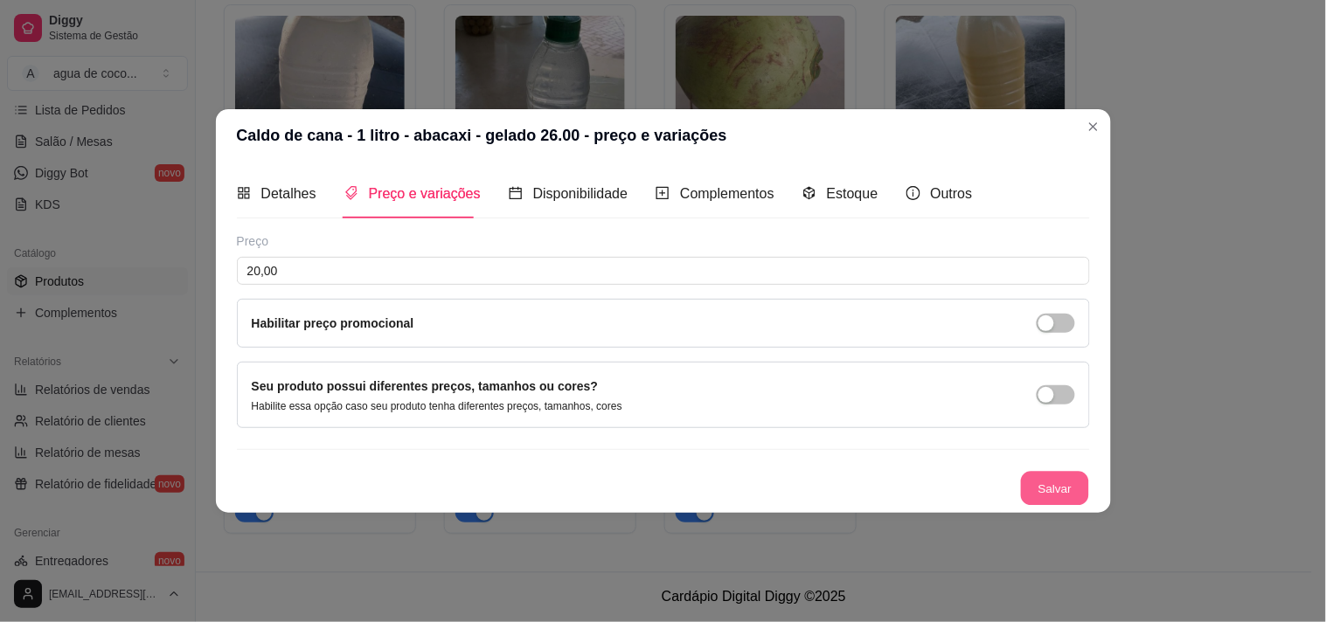
click at [1071, 495] on button "Salvar" at bounding box center [1055, 489] width 68 height 34
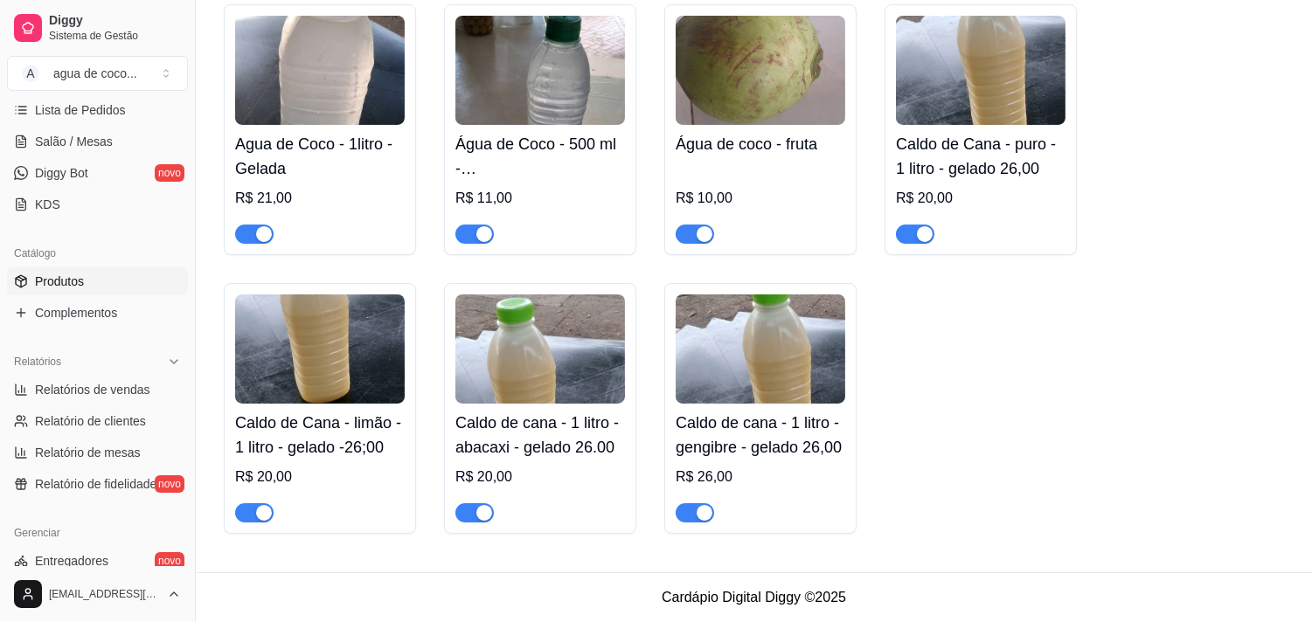
click at [810, 498] on div at bounding box center [761, 505] width 170 height 35
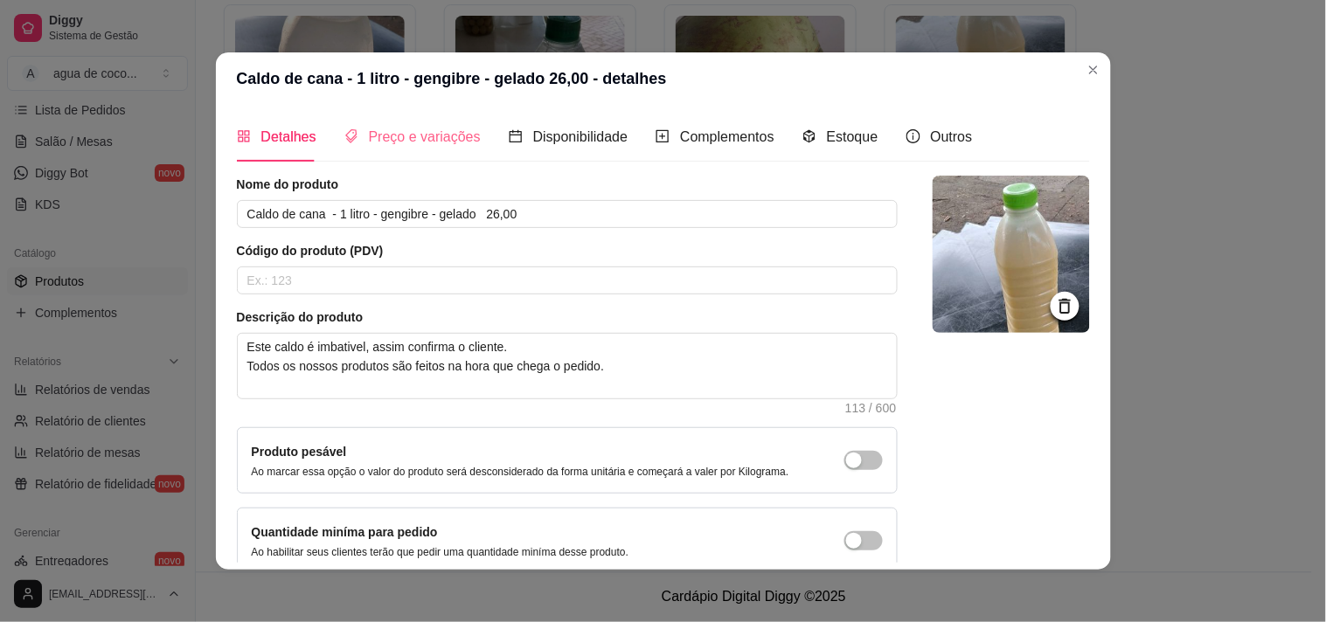
click at [427, 124] on div "Preço e variações" at bounding box center [412, 137] width 136 height 50
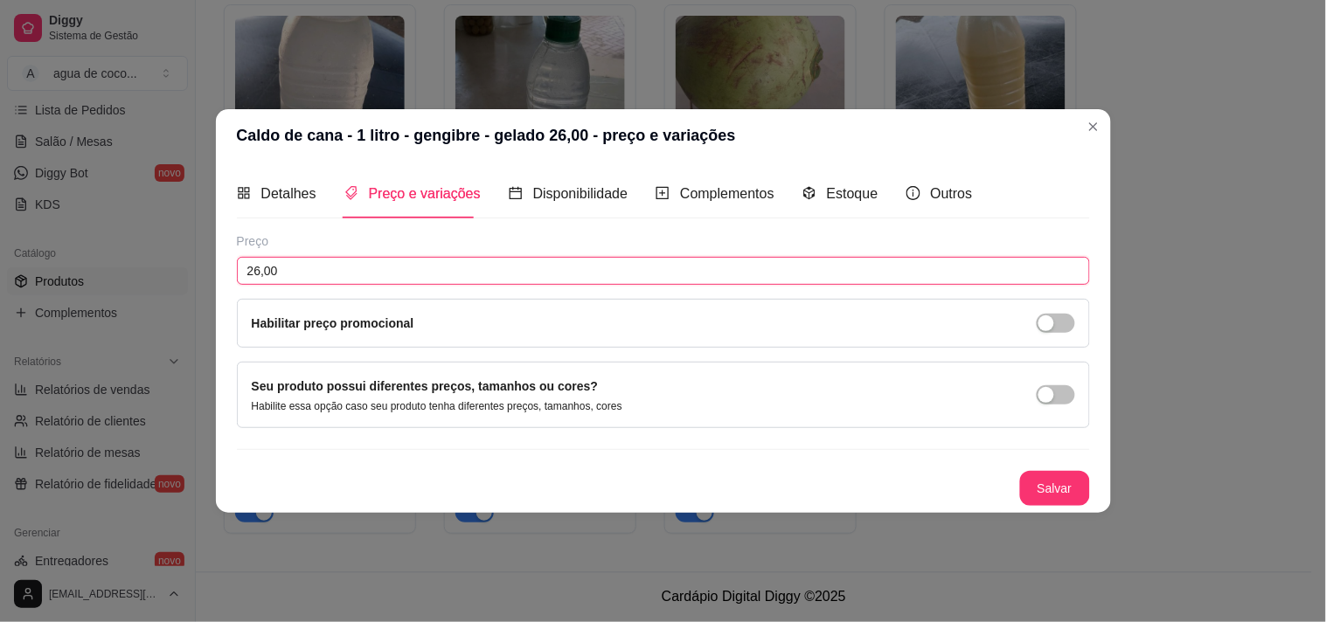
click at [460, 260] on input "26,00" at bounding box center [663, 271] width 853 height 28
type input "20,00"
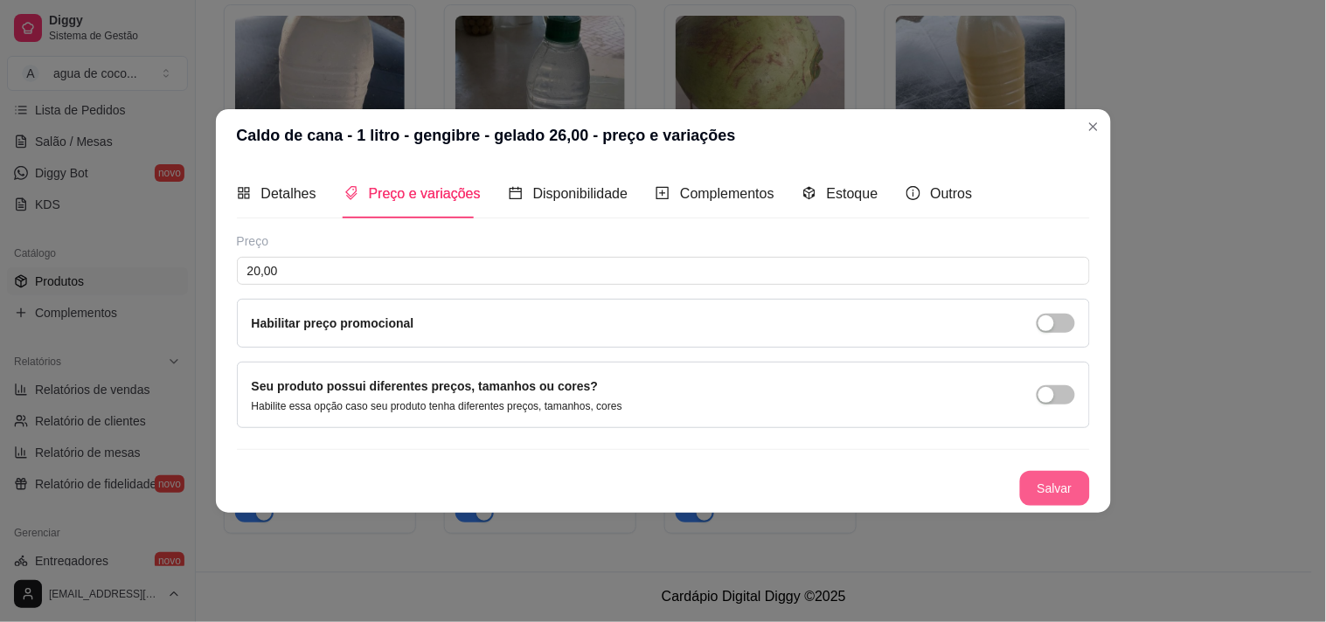
click at [1055, 491] on button "Salvar" at bounding box center [1055, 488] width 70 height 35
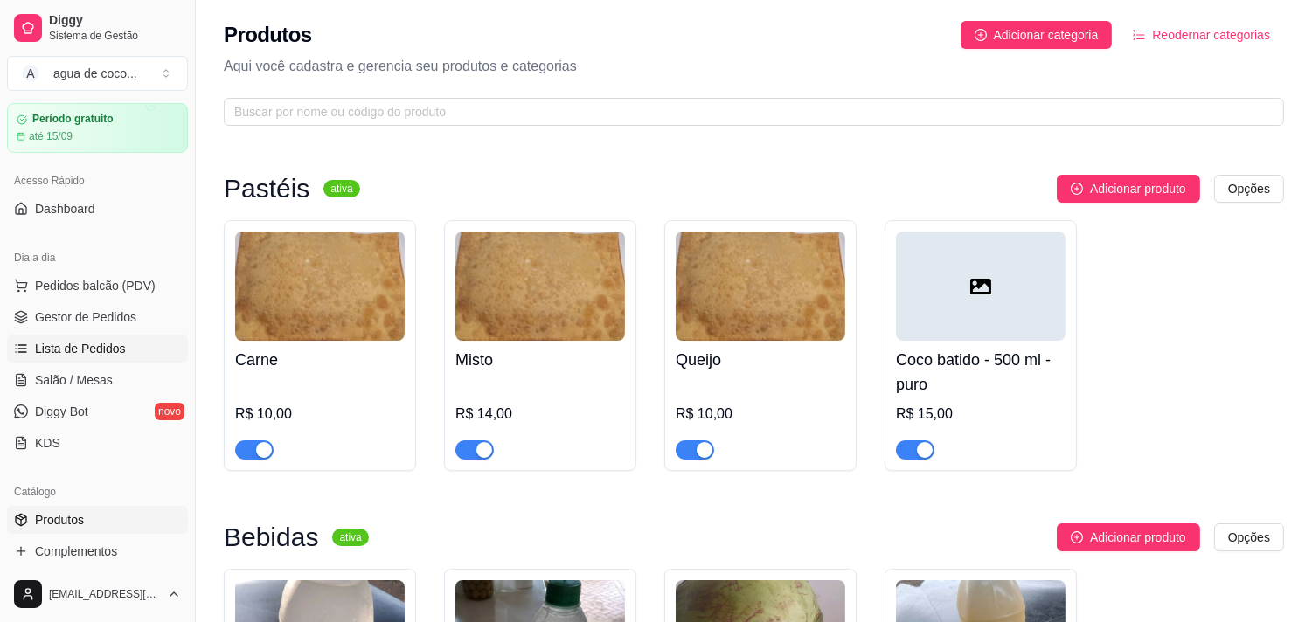
scroll to position [0, 0]
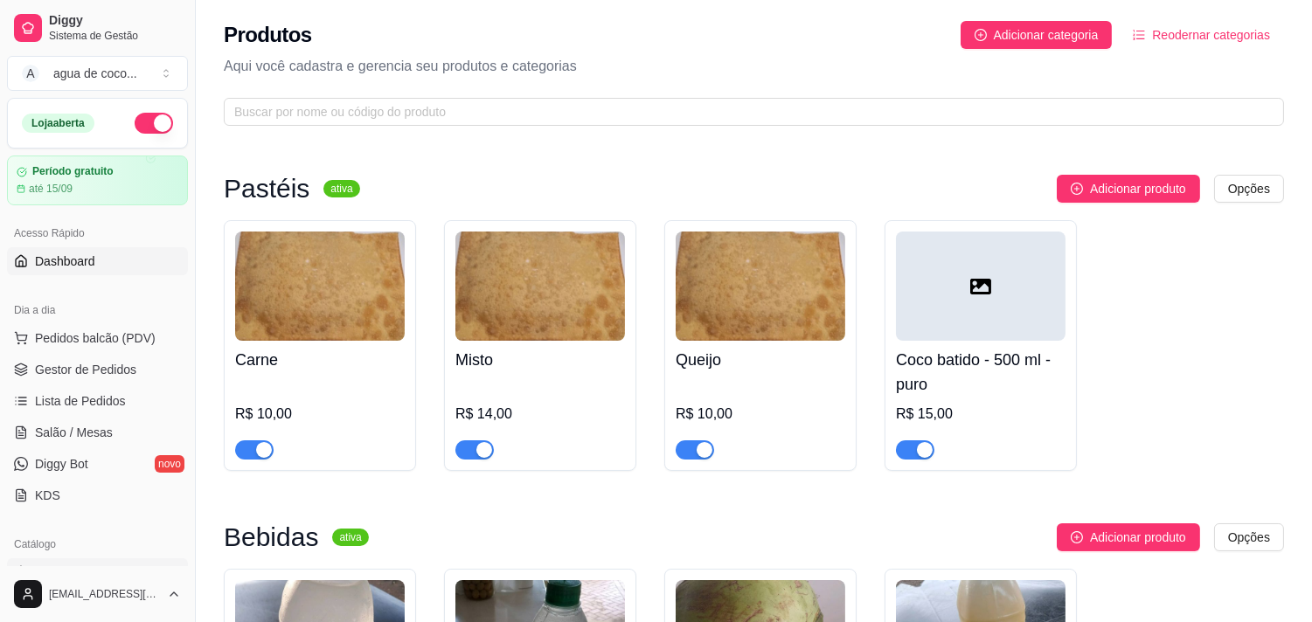
click at [89, 263] on span "Dashboard" at bounding box center [65, 261] width 60 height 17
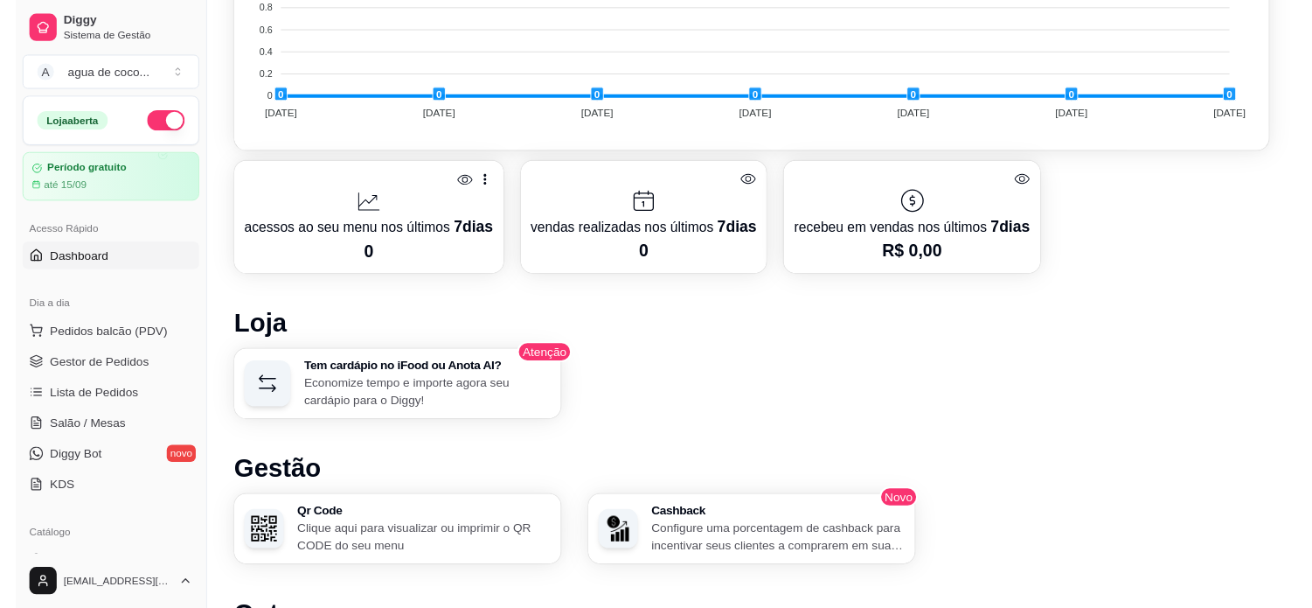
scroll to position [776, 0]
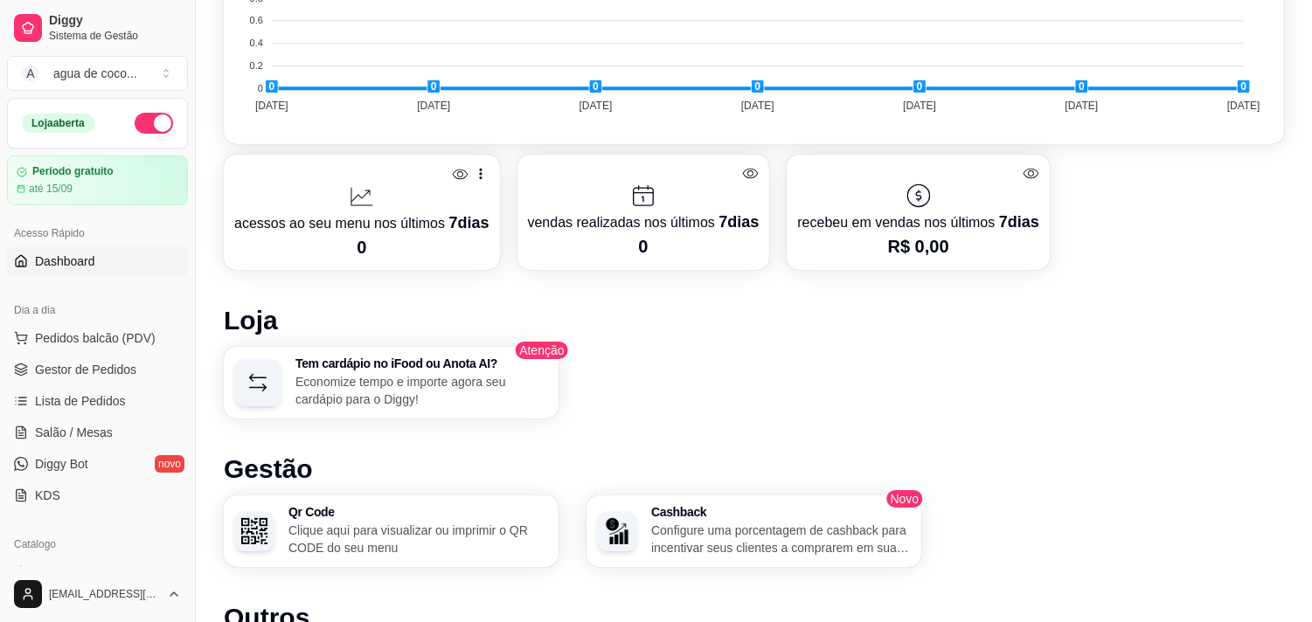
click at [386, 498] on div "Qr Code Clique aqui para visualizar ou imprimir o QR CODE do seu menu" at bounding box center [391, 532] width 335 height 72
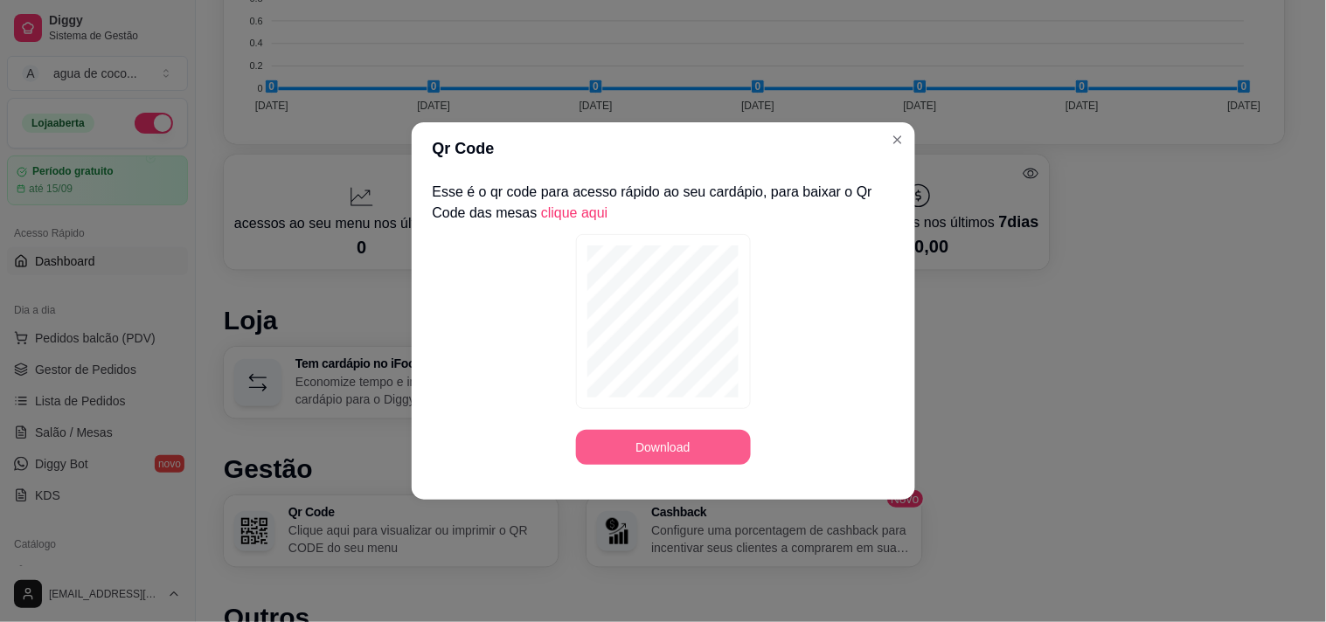
click at [695, 452] on button "Download" at bounding box center [663, 447] width 175 height 35
click at [897, 126] on button "Close" at bounding box center [898, 140] width 28 height 28
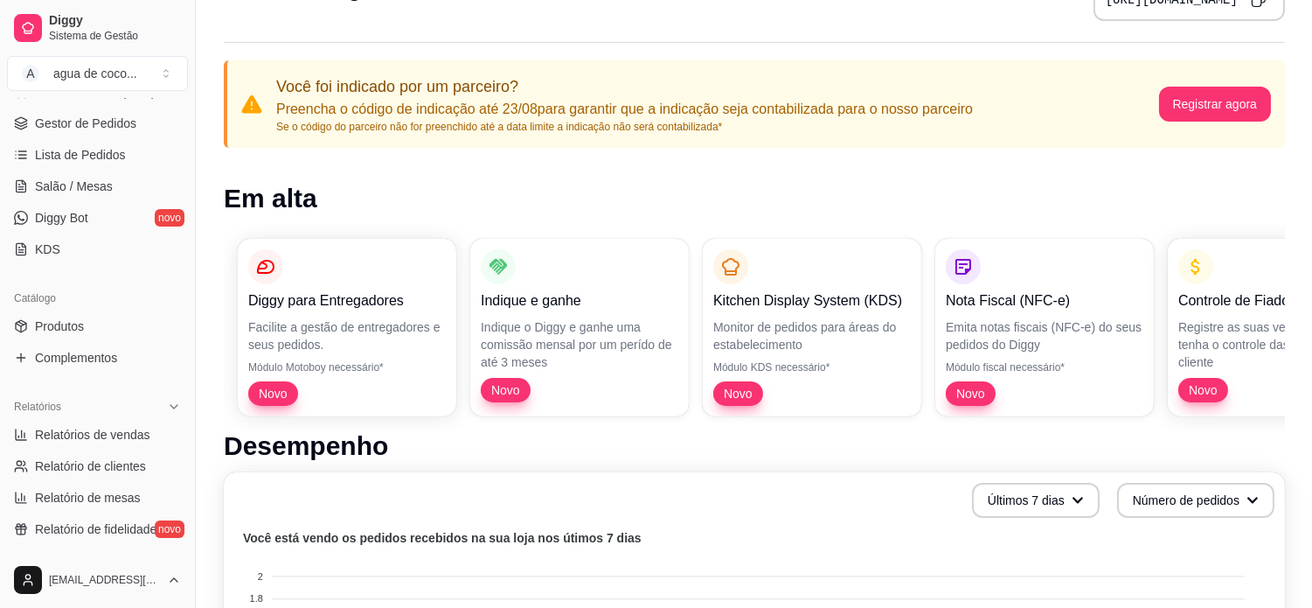
scroll to position [97, 0]
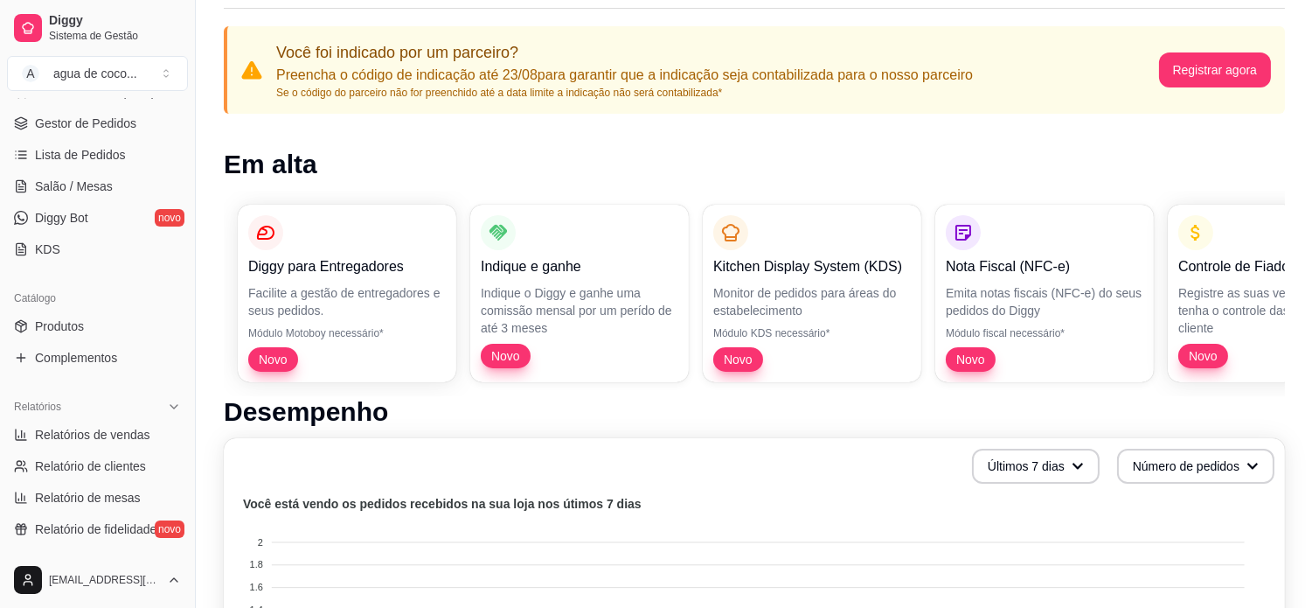
click at [1215, 347] on span "Novo" at bounding box center [1203, 355] width 43 height 17
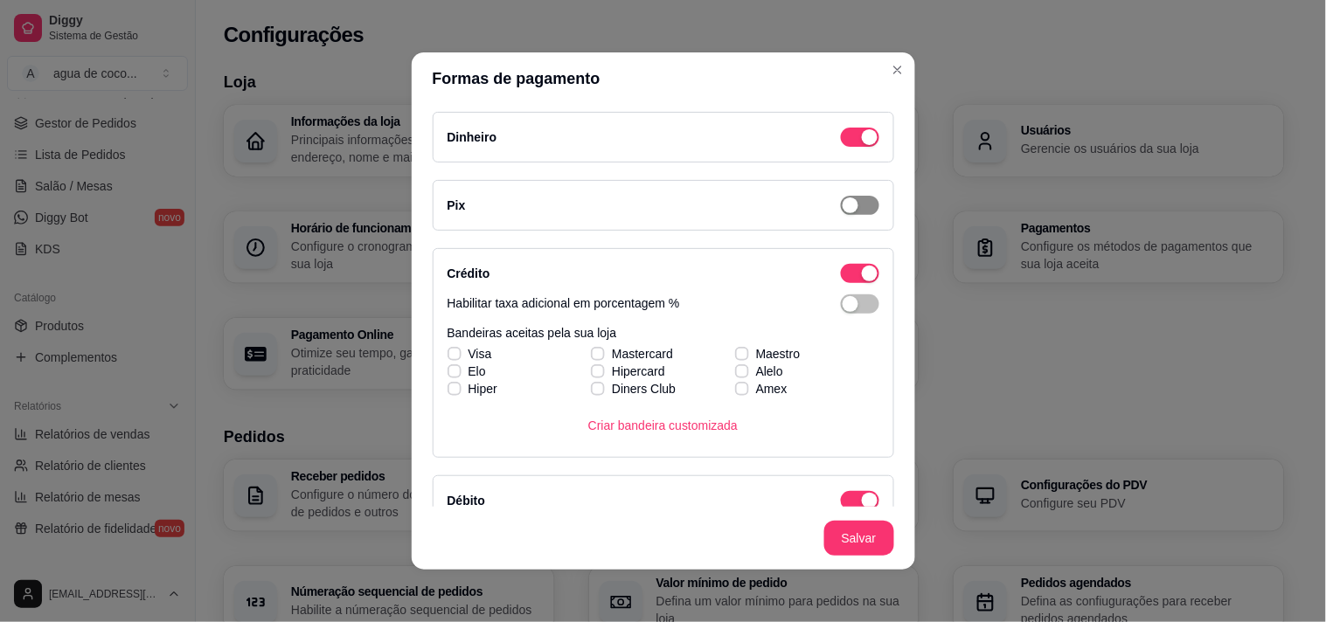
click at [842, 147] on span "button" at bounding box center [860, 137] width 38 height 19
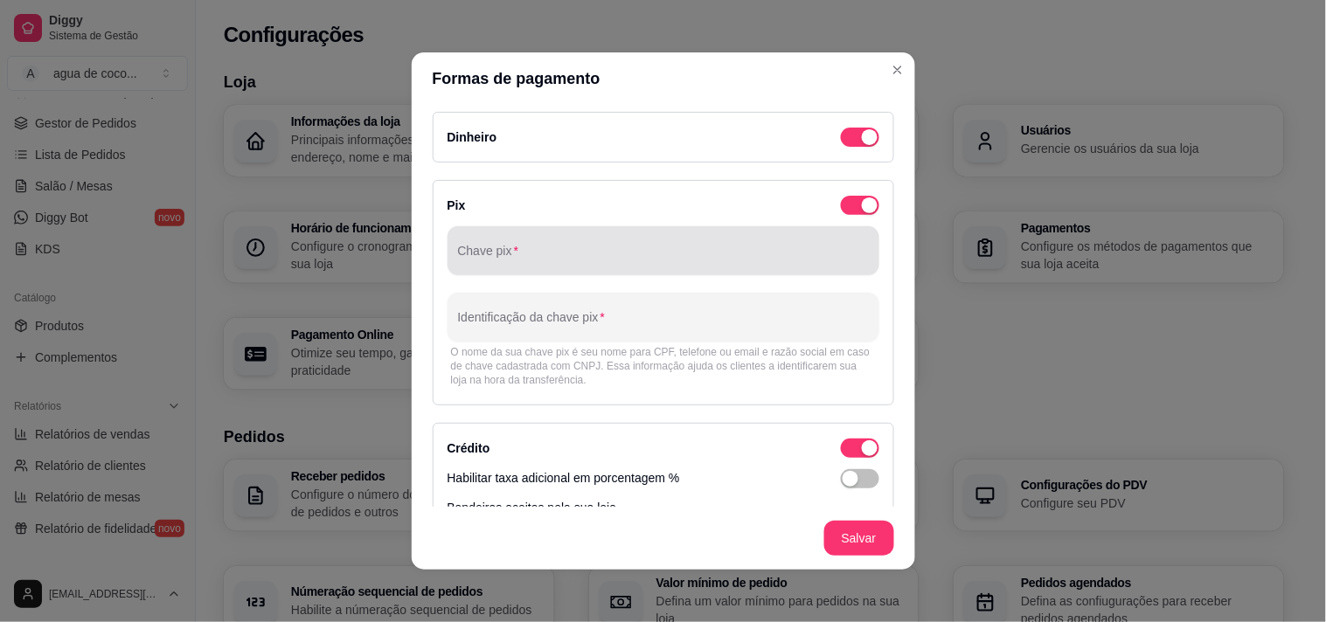
click at [627, 254] on input "Chave pix" at bounding box center [663, 257] width 411 height 17
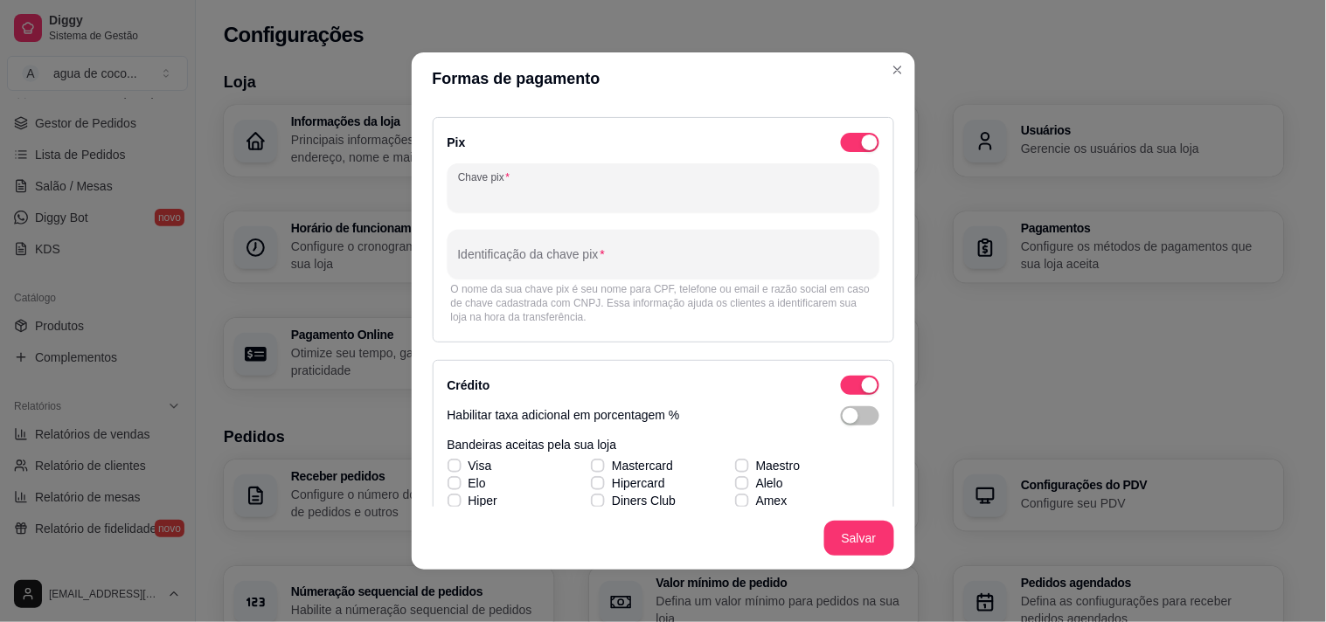
scroll to position [97, 0]
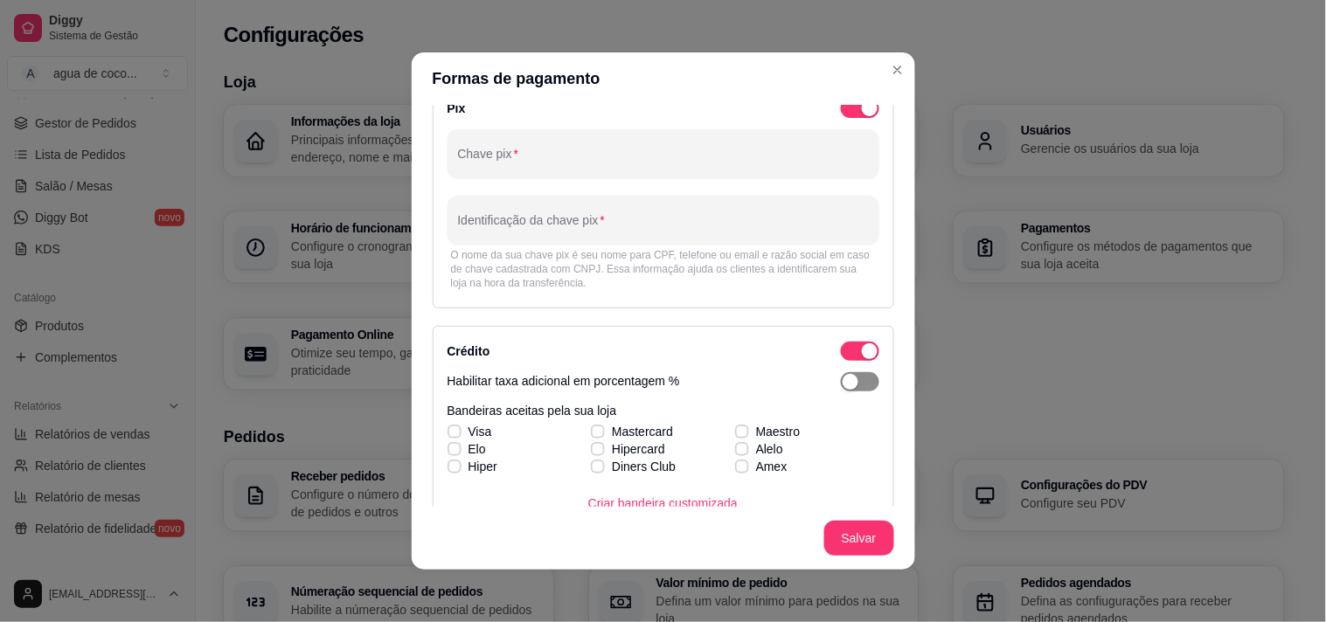
click at [850, 388] on span "button" at bounding box center [860, 381] width 38 height 19
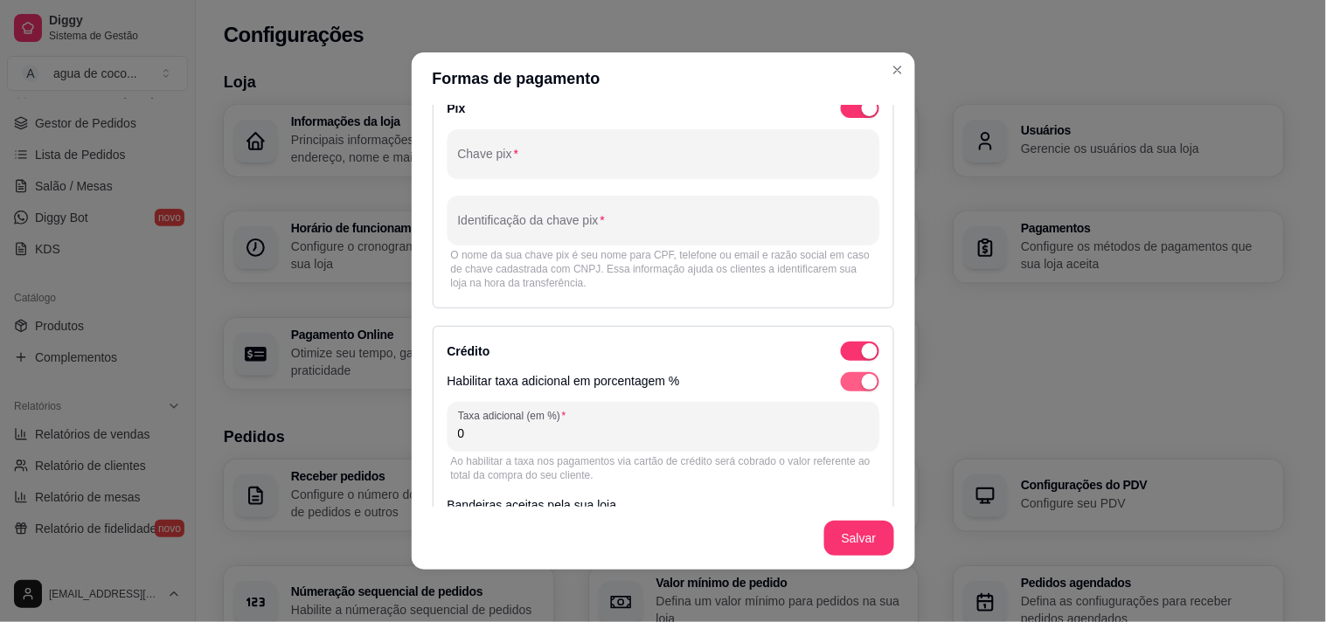
click at [862, 377] on div "button" at bounding box center [870, 382] width 16 height 16
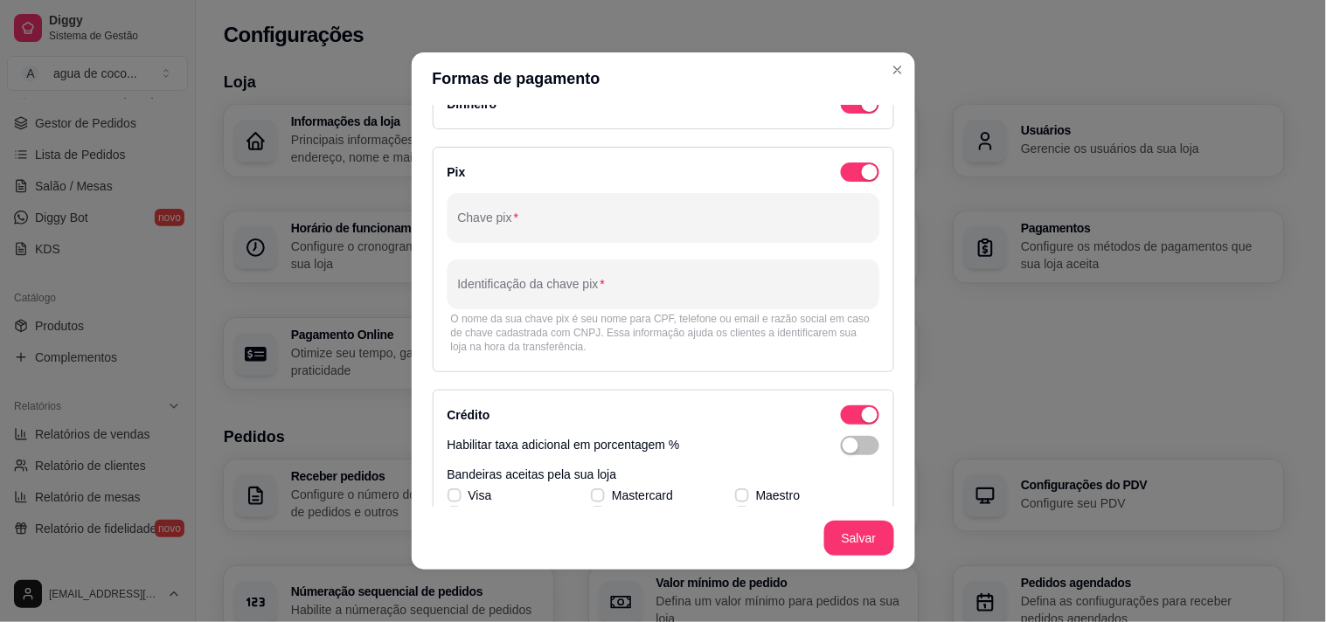
scroll to position [0, 0]
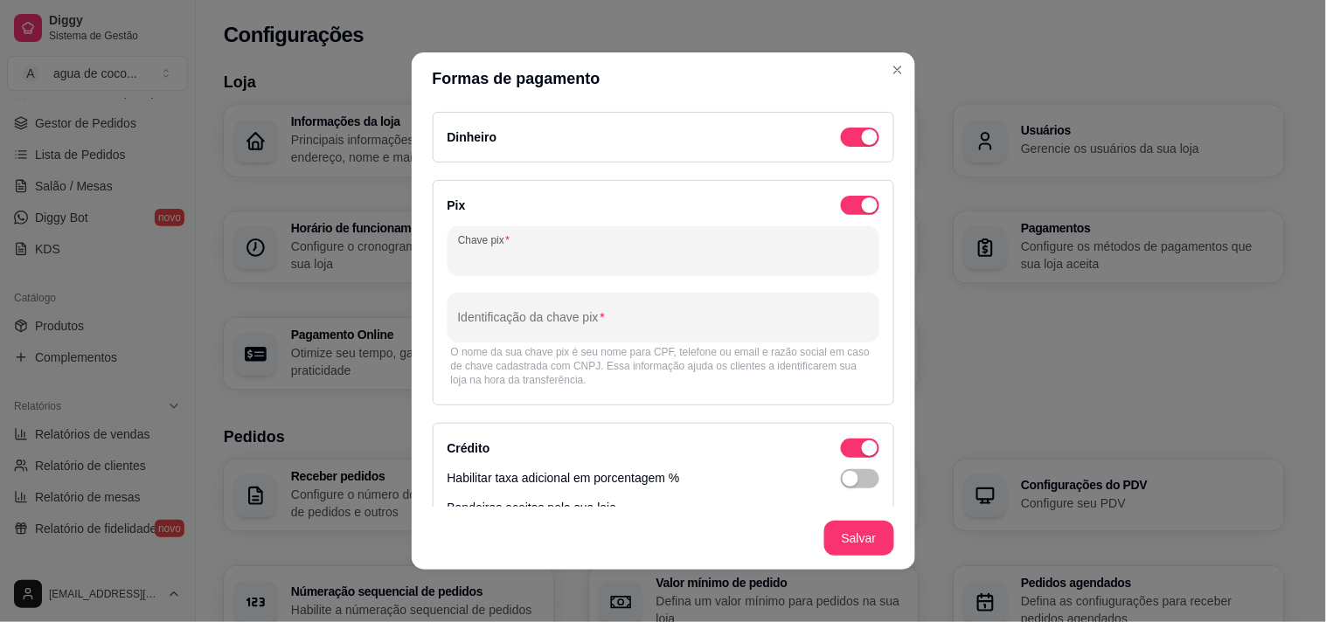
click at [810, 249] on input "Chave pix" at bounding box center [663, 257] width 411 height 17
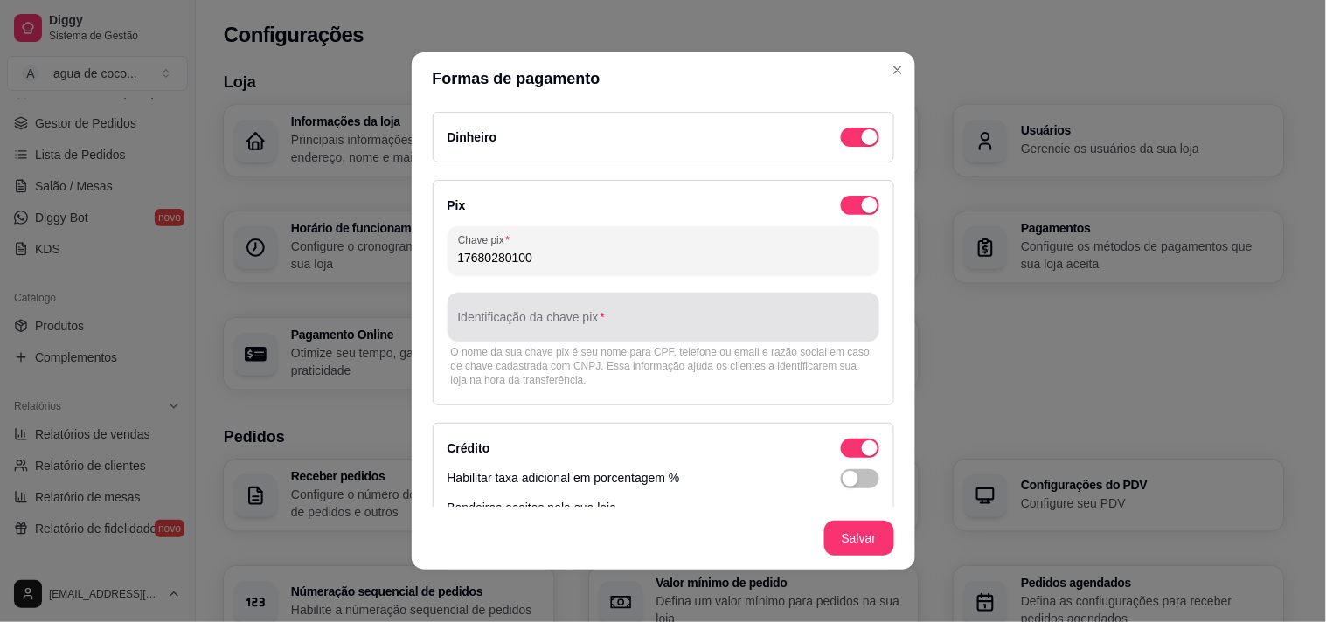
type input "17680280100"
click at [740, 306] on div at bounding box center [663, 317] width 411 height 35
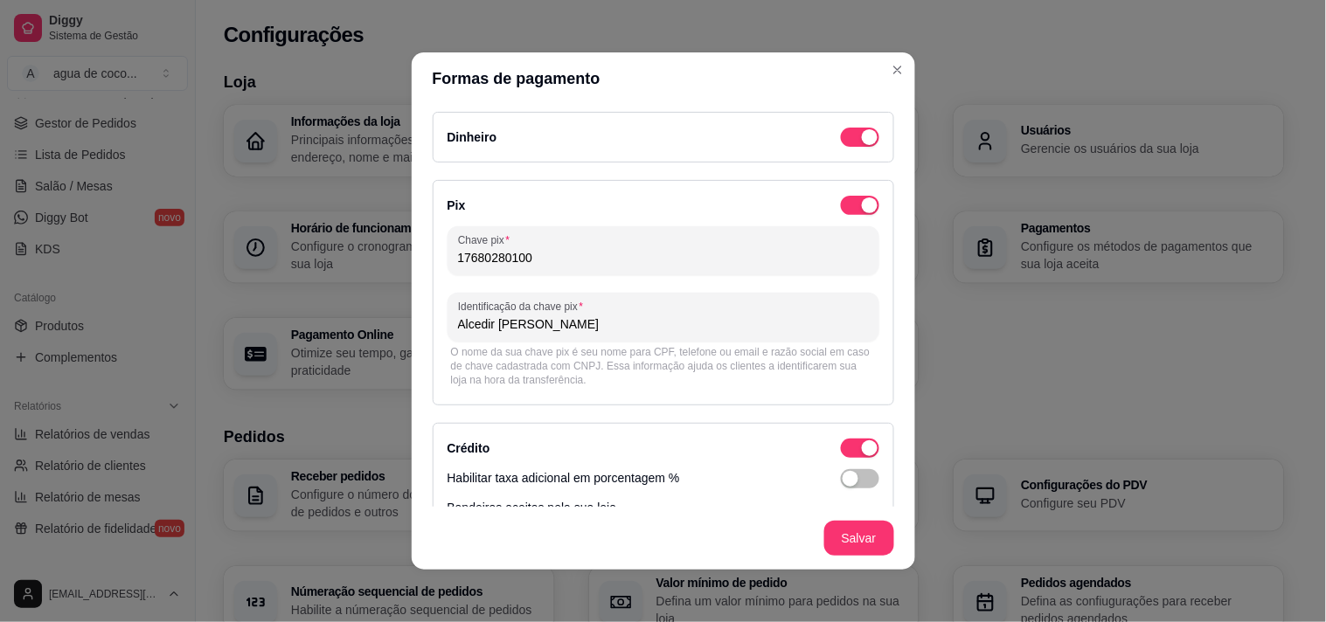
click at [494, 326] on input "Alcedir [PERSON_NAME]" at bounding box center [663, 324] width 411 height 17
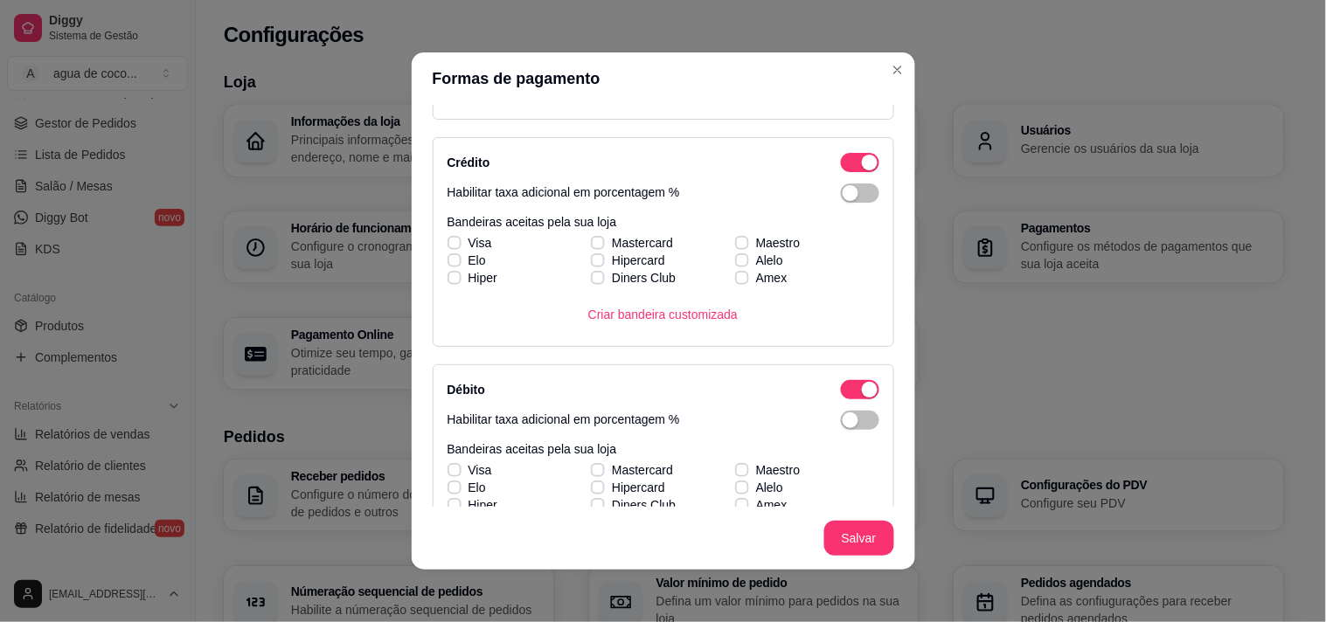
scroll to position [291, 0]
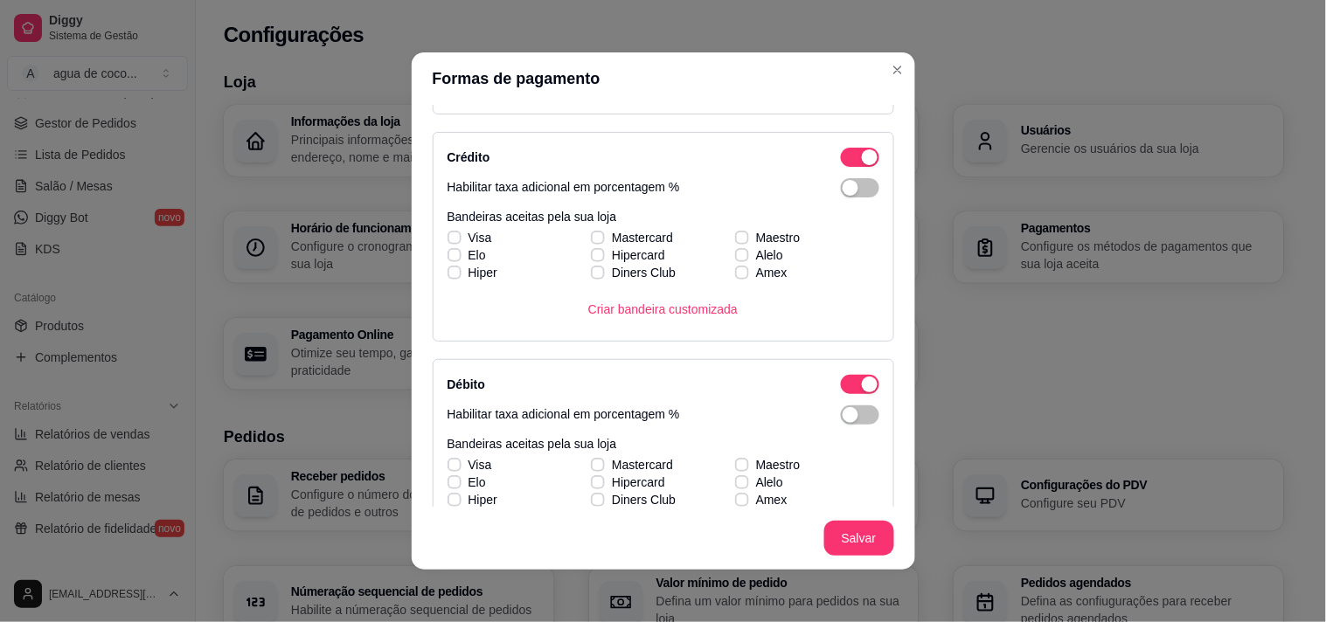
type input "Alcedir [PERSON_NAME]"
click at [819, 196] on div "Habilitar taxa adicional em porcentagem %" at bounding box center [664, 187] width 432 height 19
click at [843, 192] on div "button" at bounding box center [851, 188] width 16 height 16
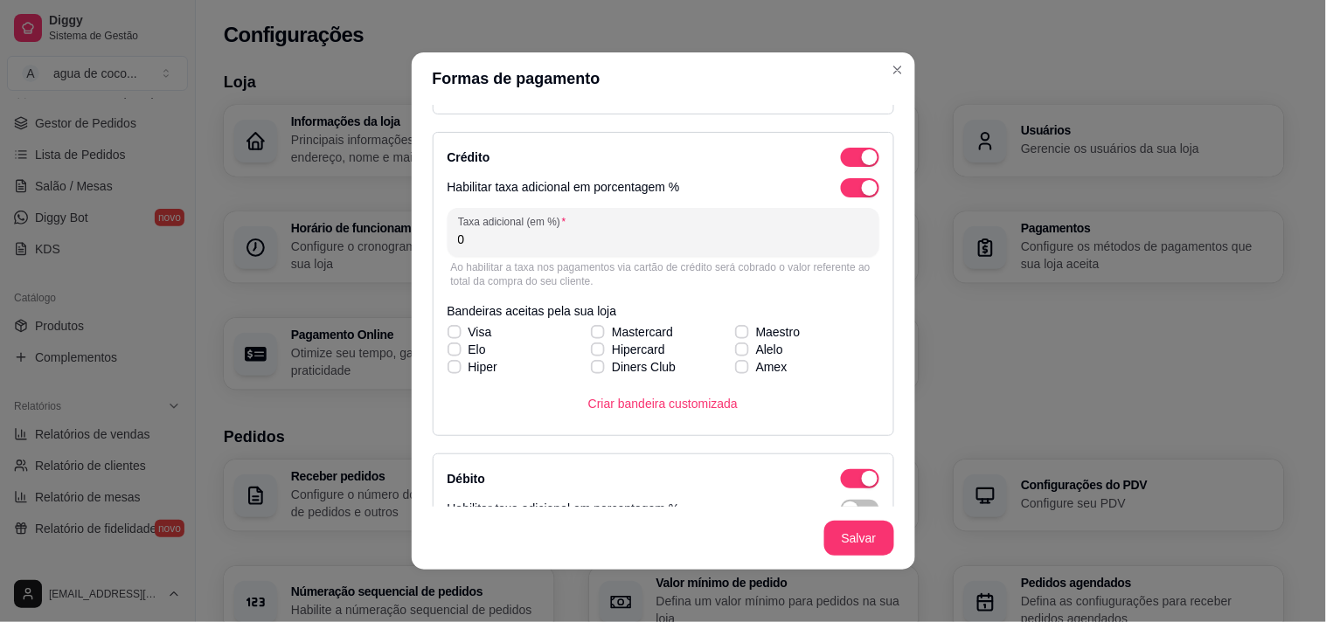
click at [741, 264] on div "Ao habilitar a taxa nos pagamentos via cartão de crédito será cobrado o valor r…" at bounding box center [663, 275] width 425 height 28
click at [586, 237] on input "0" at bounding box center [663, 239] width 411 height 17
click at [841, 182] on span "button" at bounding box center [860, 187] width 38 height 19
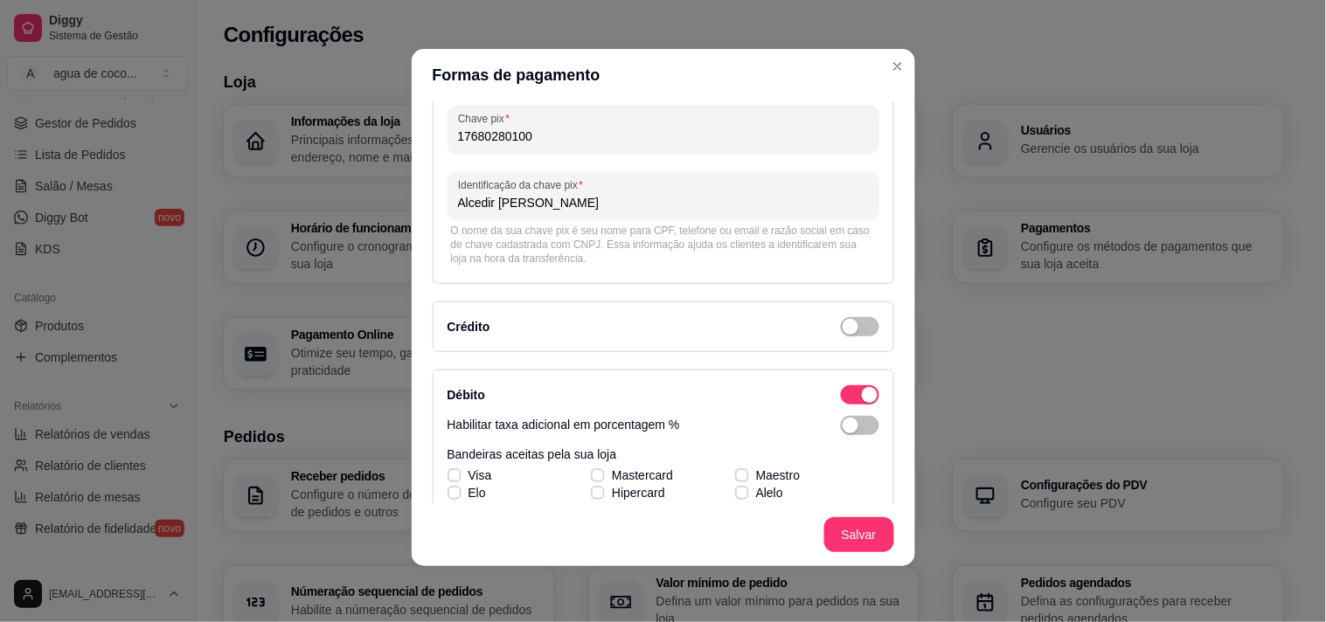
scroll to position [240, 0]
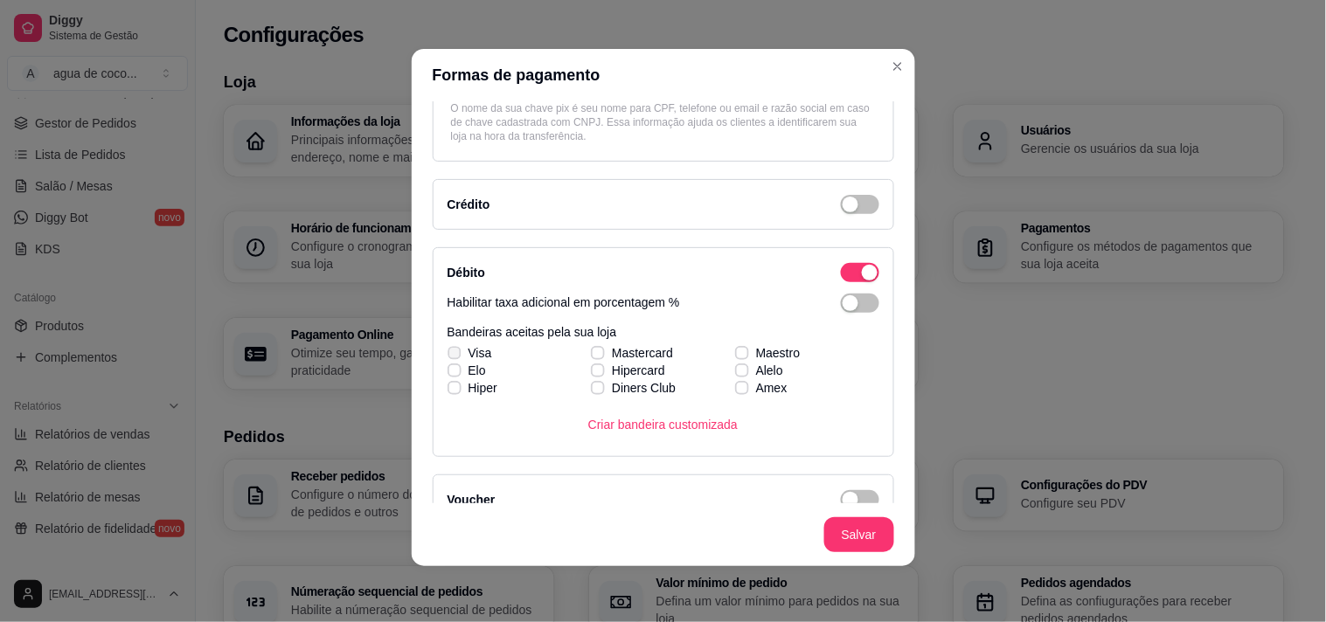
click at [469, 352] on span "Visa" at bounding box center [481, 352] width 24 height 17
click at [458, 357] on input "Visa" at bounding box center [452, 362] width 11 height 11
checkbox input "true"
click at [449, 369] on icon at bounding box center [454, 370] width 10 height 7
click at [449, 374] on input "Elo" at bounding box center [452, 379] width 11 height 11
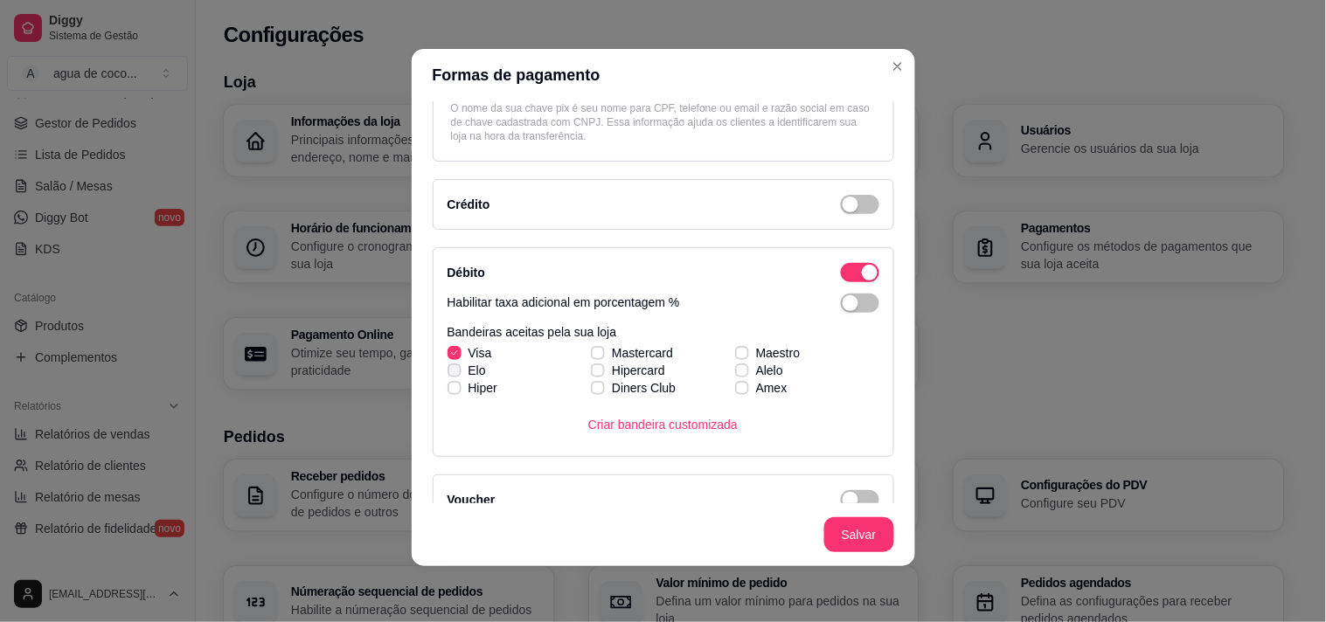
checkbox input "true"
click at [474, 398] on label "Hiper" at bounding box center [473, 387] width 64 height 31
click at [458, 398] on input "Hiper" at bounding box center [452, 397] width 11 height 11
checkbox input "true"
click at [629, 355] on label "Hipercard" at bounding box center [628, 370] width 88 height 31
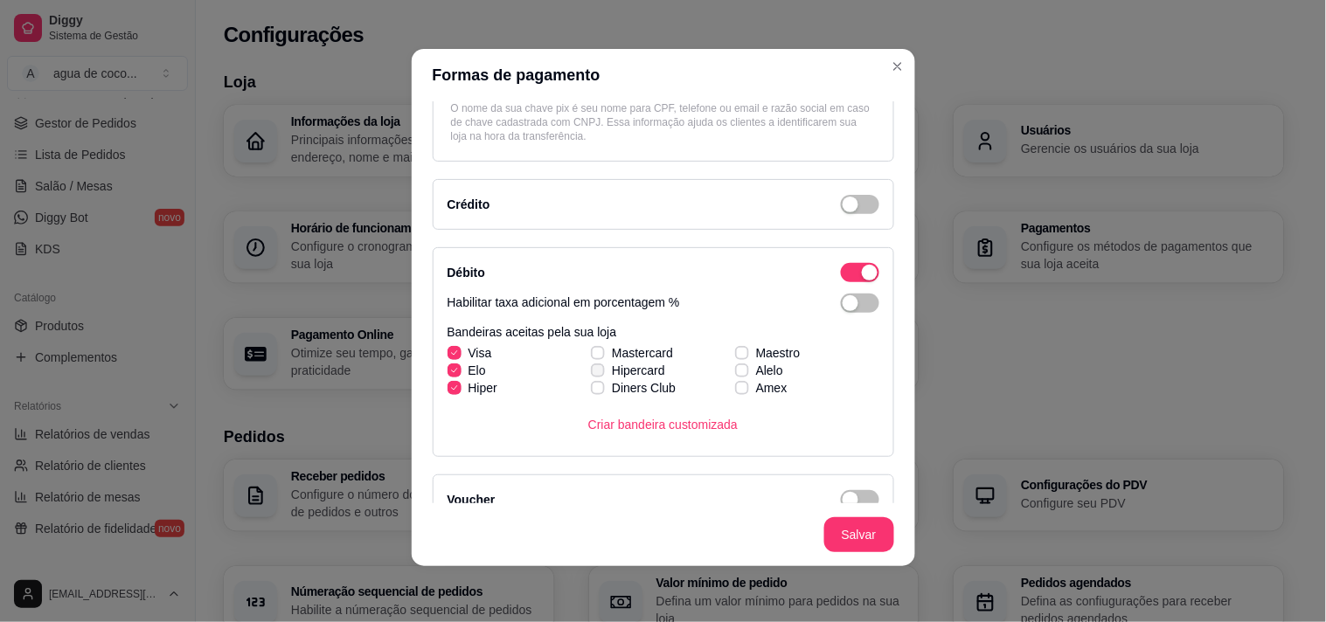
click at [602, 374] on input "Hipercard" at bounding box center [595, 379] width 11 height 11
checkbox input "true"
click at [647, 351] on span "Mastercard" at bounding box center [642, 352] width 61 height 17
click at [602, 357] on input "Mastercard" at bounding box center [595, 362] width 11 height 11
checkbox input "true"
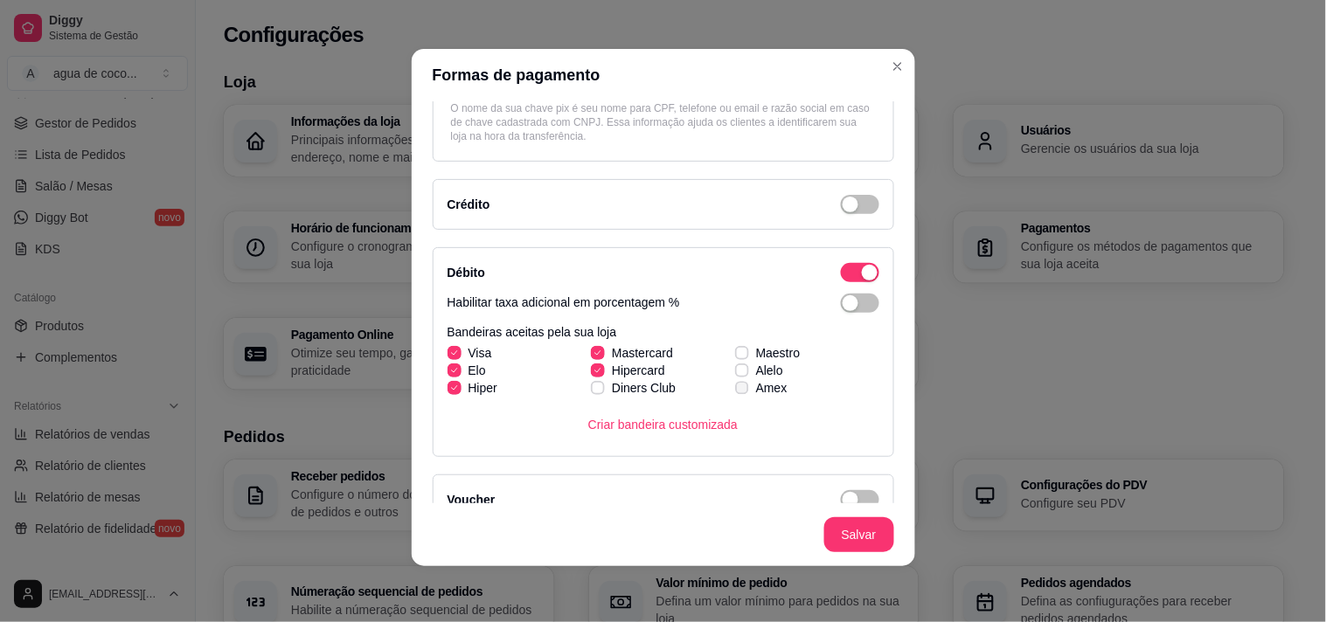
click at [753, 373] on label "Amex" at bounding box center [761, 387] width 66 height 31
click at [746, 392] on input "Amex" at bounding box center [739, 397] width 11 height 11
checkbox input "true"
click at [756, 370] on span "Alelo" at bounding box center [769, 370] width 27 height 17
click at [746, 374] on input "Alelo" at bounding box center [739, 379] width 11 height 11
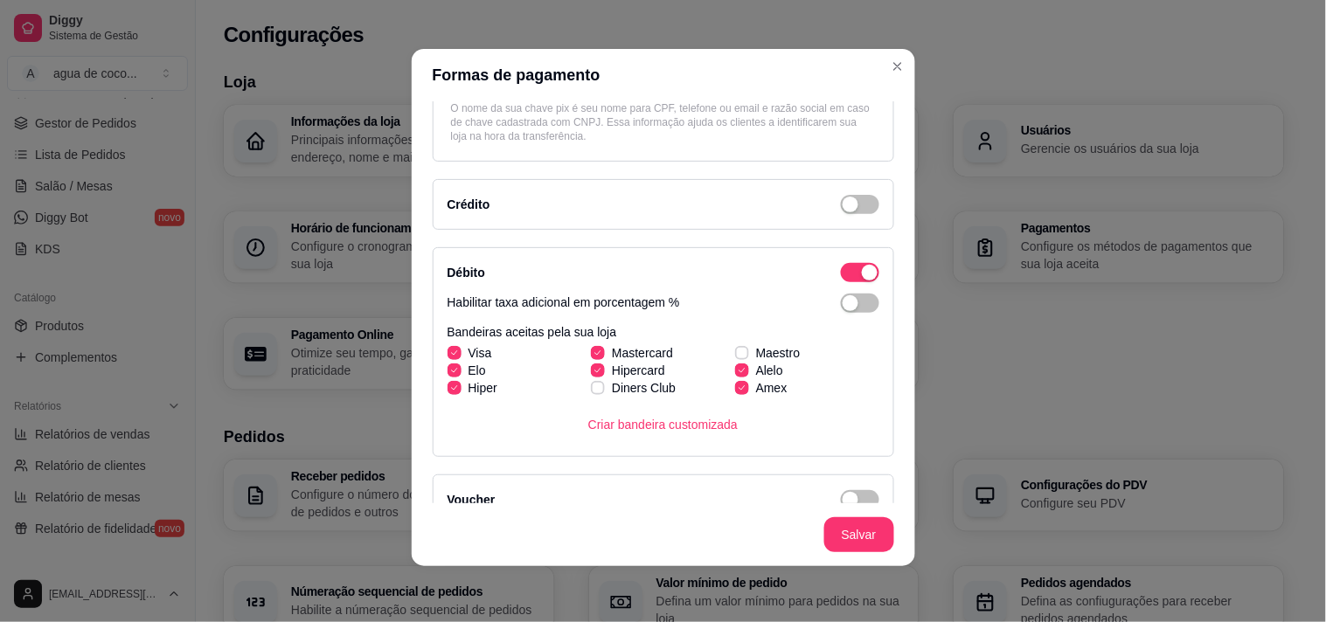
click at [762, 356] on label "Alelo" at bounding box center [759, 370] width 62 height 31
click at [746, 374] on input "Alelo" at bounding box center [739, 379] width 11 height 11
click at [756, 368] on span "Alelo" at bounding box center [769, 370] width 27 height 17
click at [746, 374] on input "Alelo" at bounding box center [739, 379] width 11 height 11
checkbox input "true"
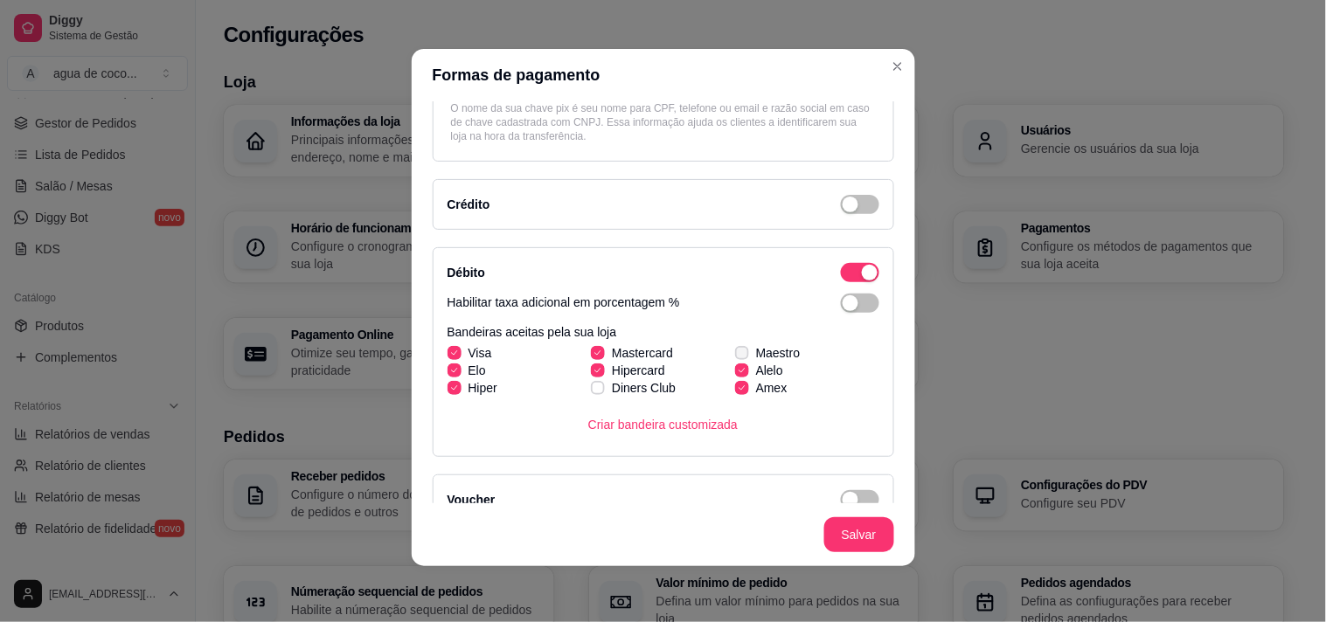
click at [767, 345] on span "Maestro" at bounding box center [778, 352] width 45 height 17
click at [746, 357] on input "Maestro" at bounding box center [739, 362] width 11 height 11
checkbox input "true"
click at [756, 386] on span "Amex" at bounding box center [771, 387] width 31 height 17
click at [746, 392] on input "Amex" at bounding box center [739, 397] width 11 height 11
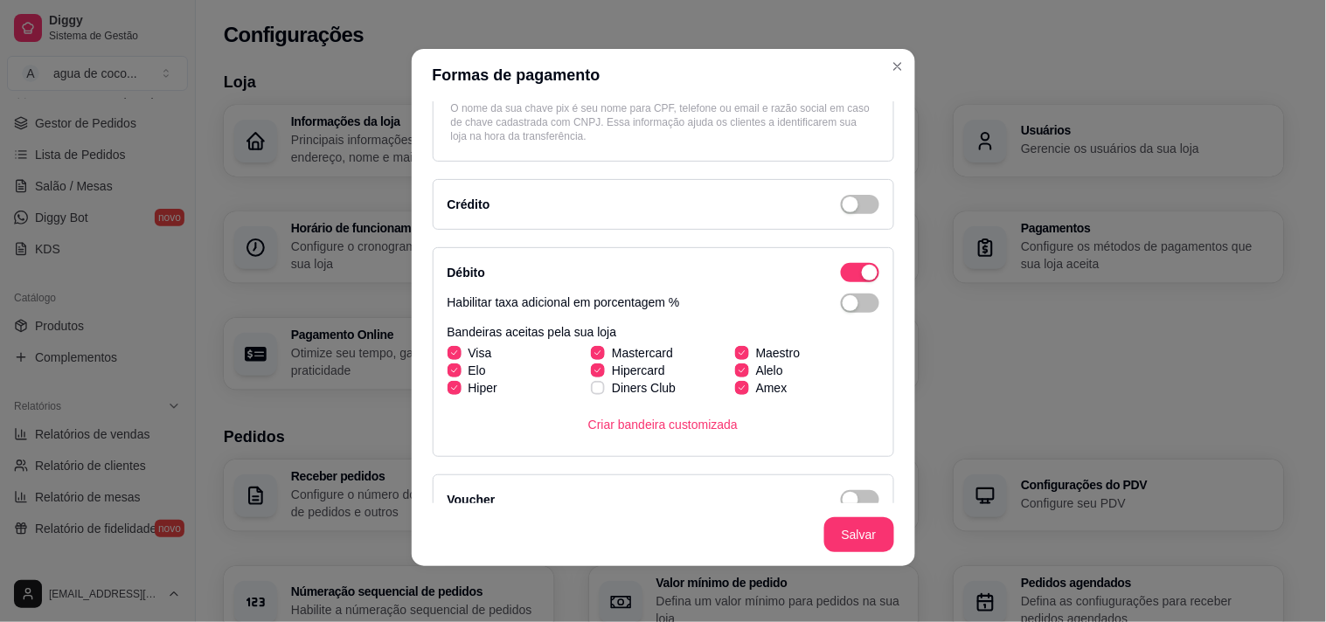
checkbox input "false"
click at [469, 393] on span "Hiper" at bounding box center [483, 387] width 29 height 17
click at [458, 393] on input "Hiper" at bounding box center [452, 397] width 11 height 11
checkbox input "false"
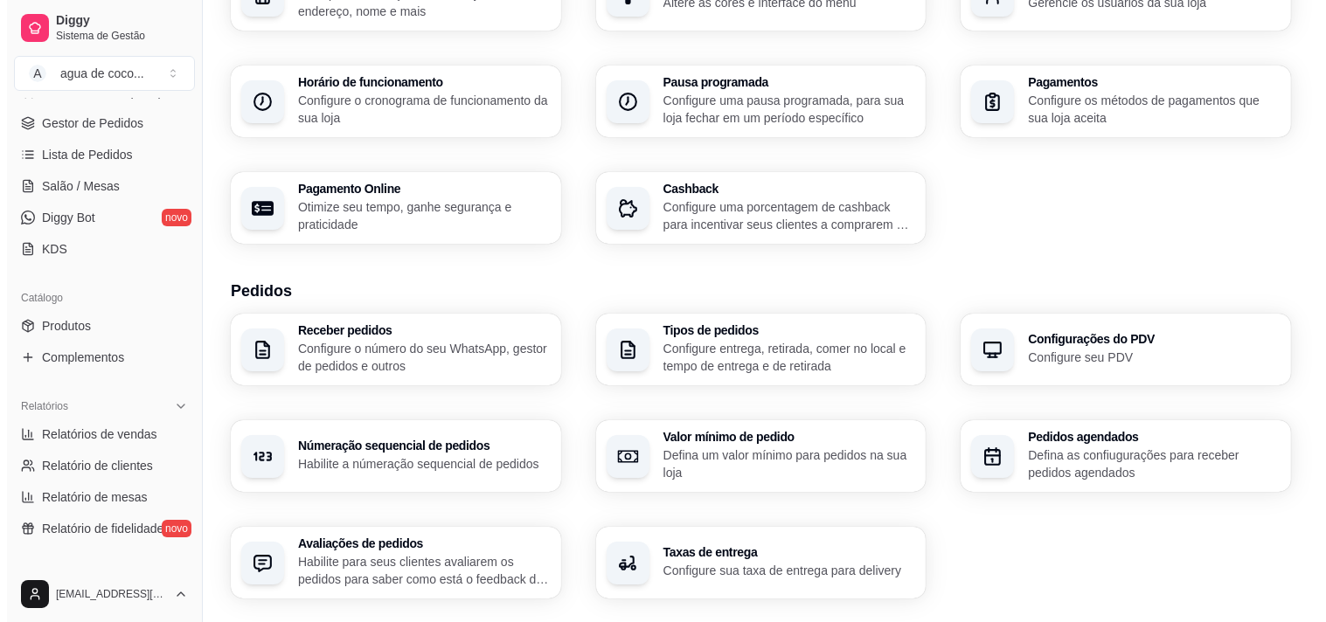
scroll to position [194, 0]
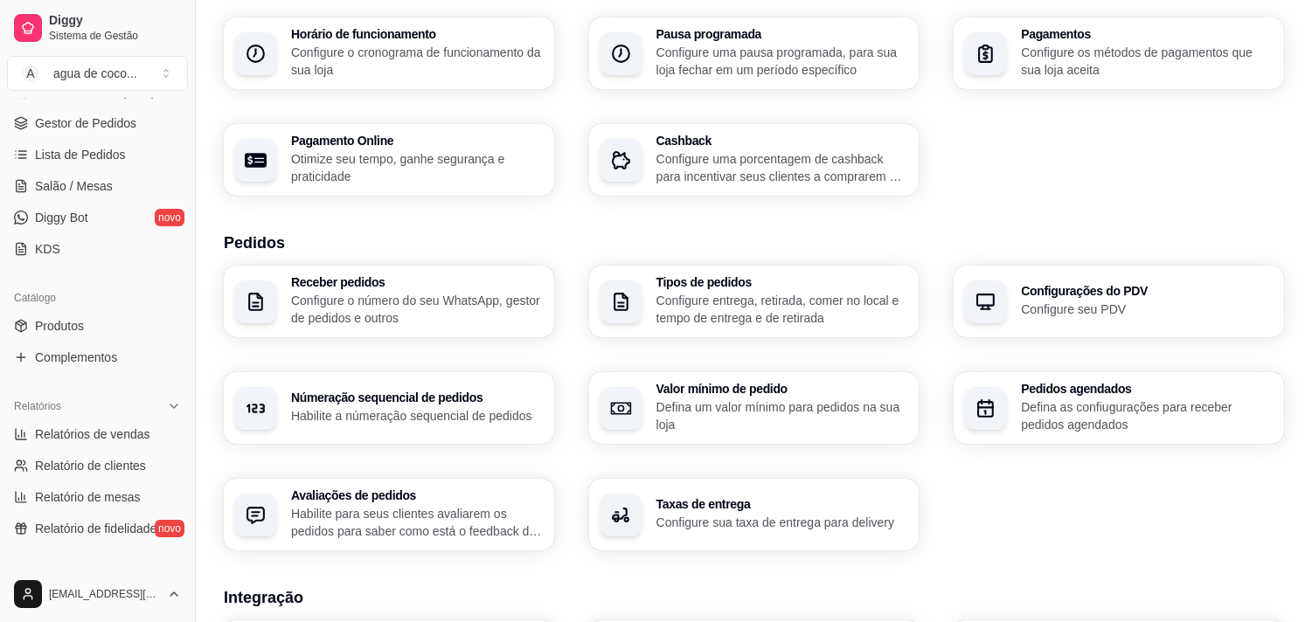
click at [407, 178] on p "Otimize seu tempo, ganhe segurança e praticidade" at bounding box center [417, 167] width 253 height 35
select select "4.98"
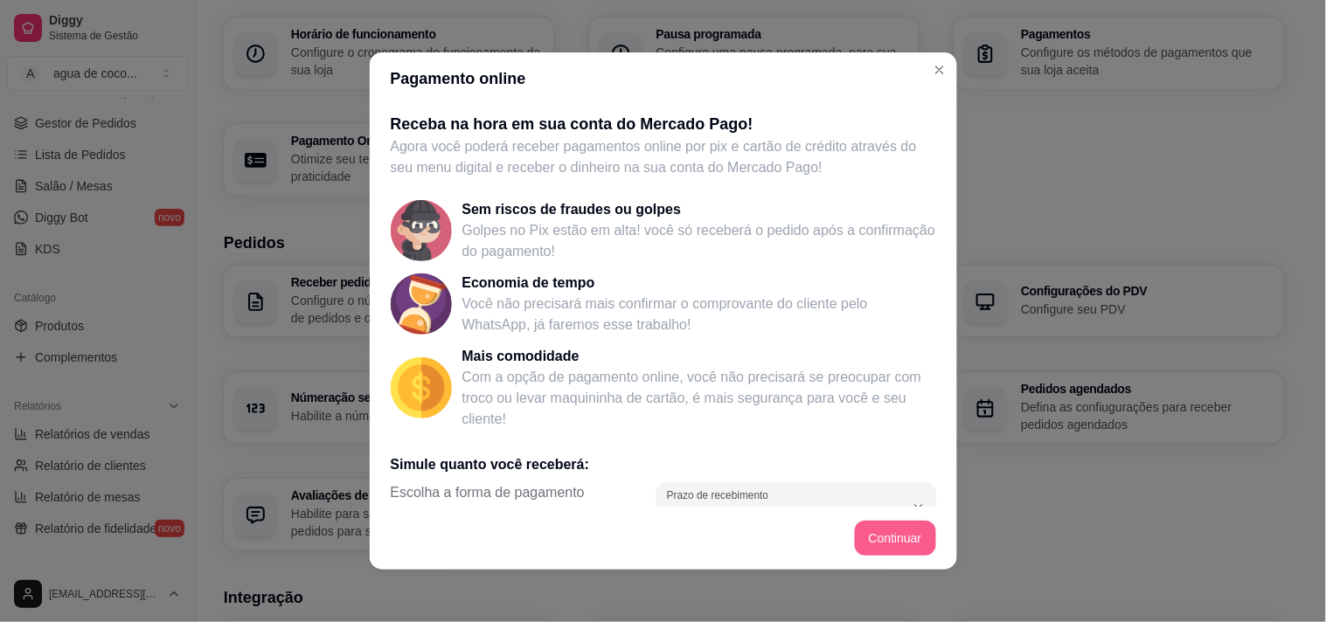
click at [893, 533] on button "Continuar" at bounding box center [895, 538] width 81 height 35
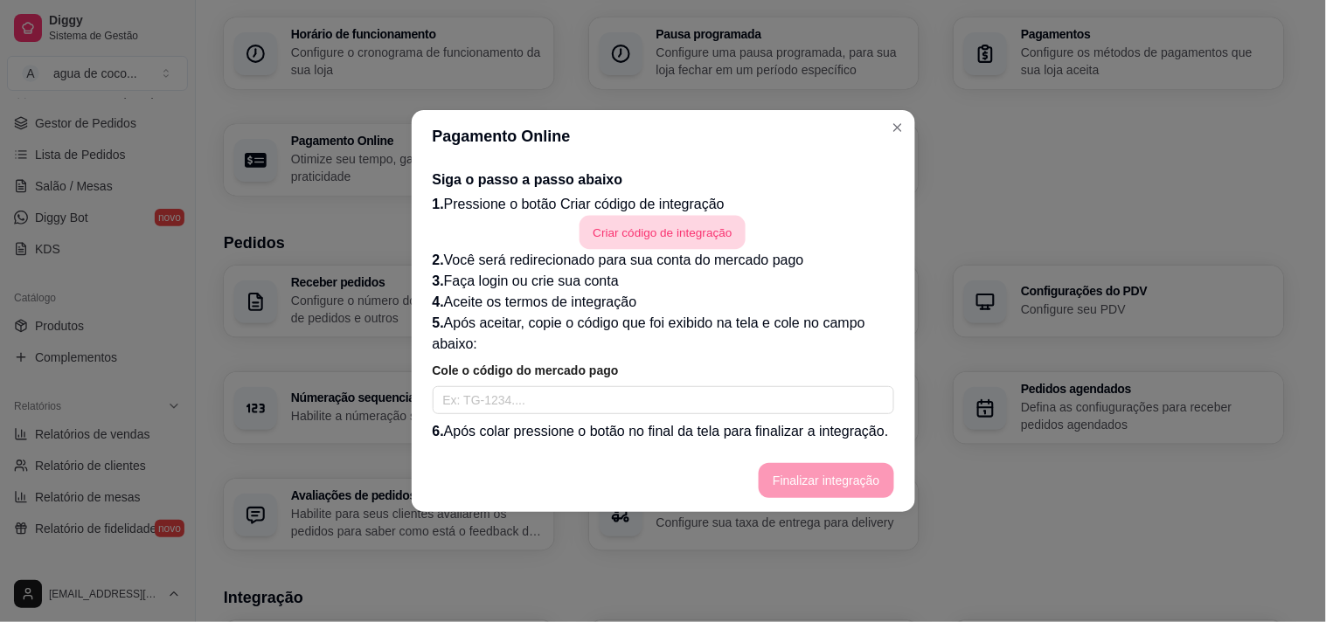
click at [706, 243] on button "Criar código de integração" at bounding box center [663, 233] width 166 height 34
click at [720, 407] on input "text" at bounding box center [664, 400] width 462 height 28
paste input "TG-68a10c385d2fe80001958a6a-85262603"
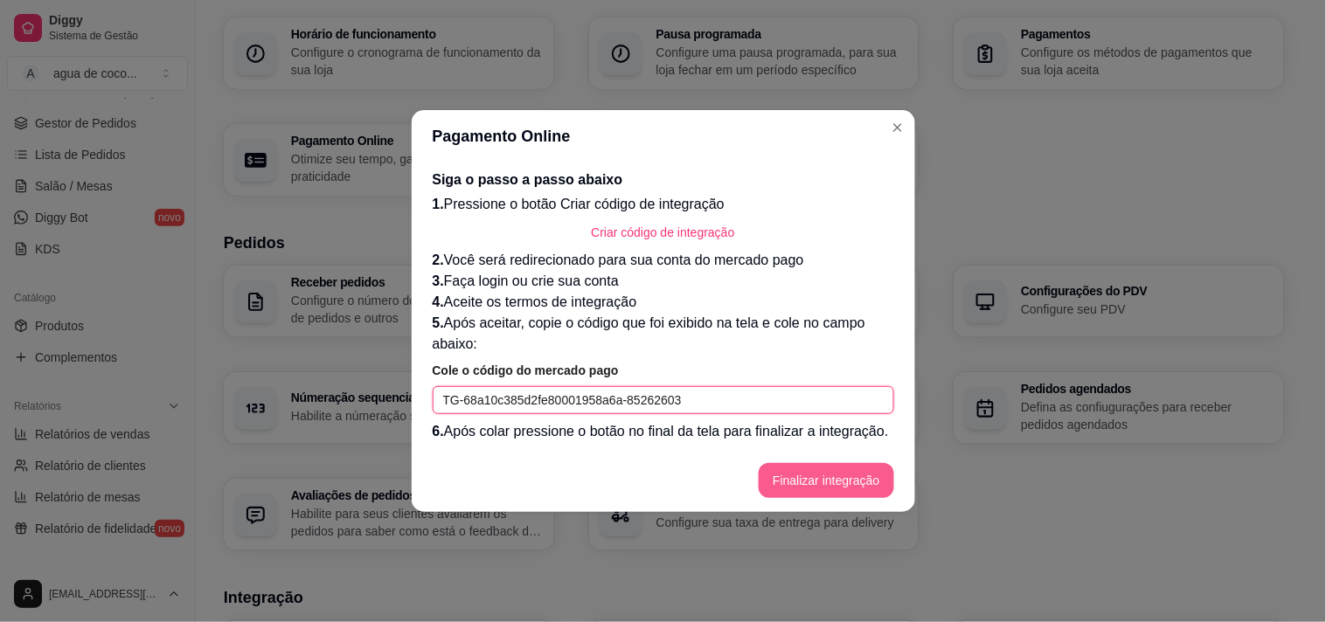
type input "TG-68a10c385d2fe80001958a6a-85262603"
click at [863, 467] on button "Finalizar integração" at bounding box center [827, 481] width 131 height 34
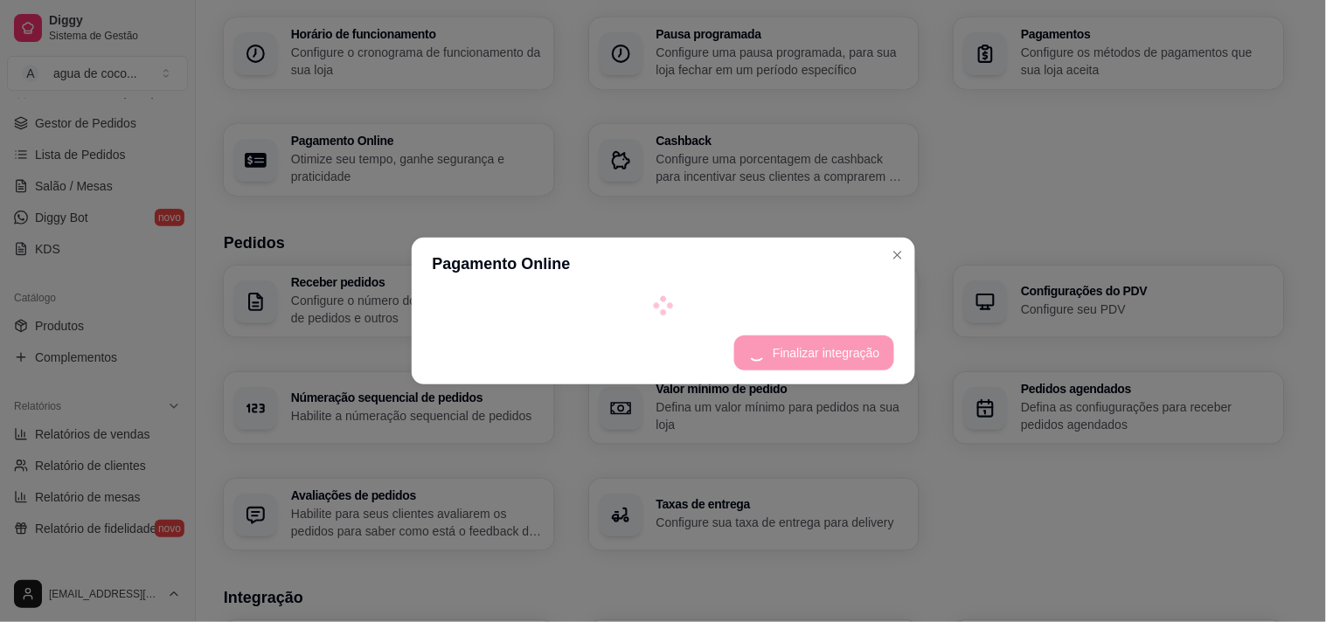
select select "4.98"
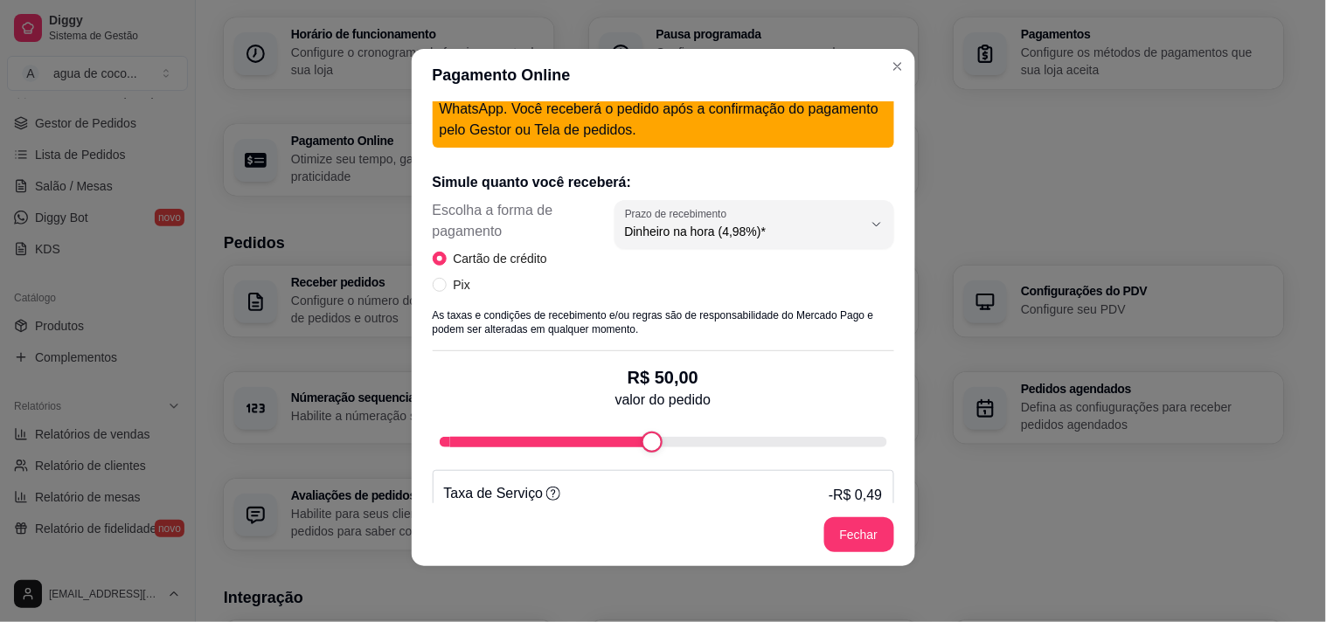
scroll to position [755, 0]
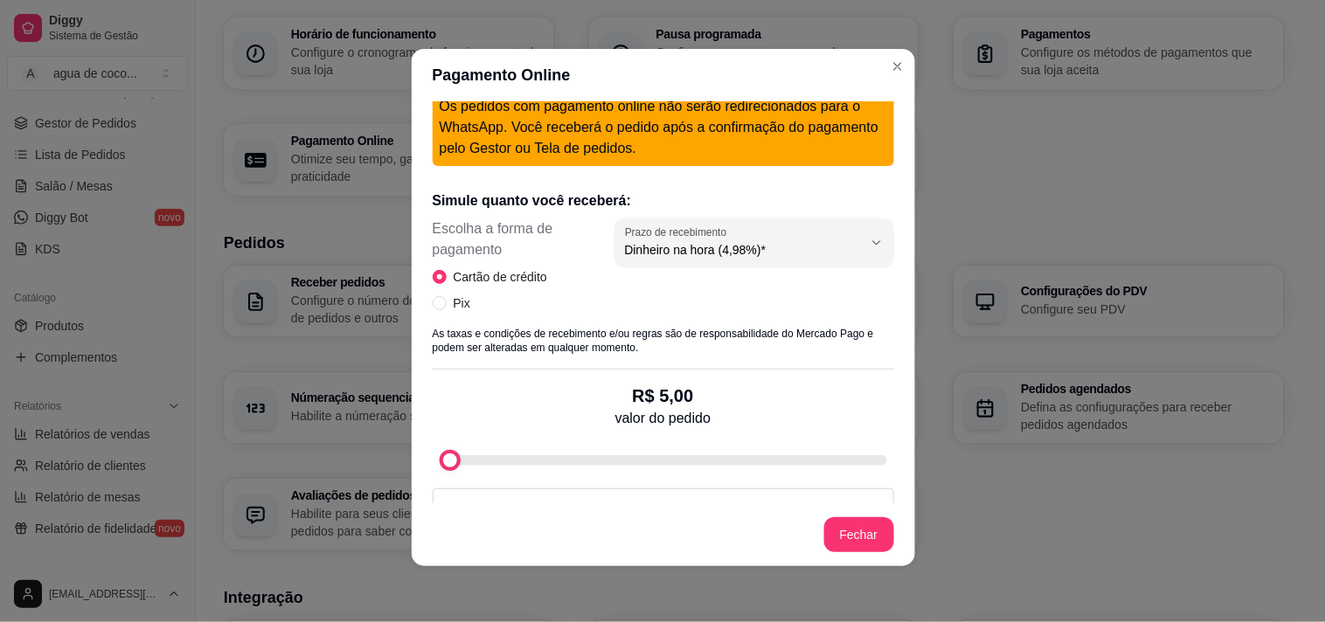
click at [440, 450] on div "fee-calculator" at bounding box center [450, 460] width 21 height 21
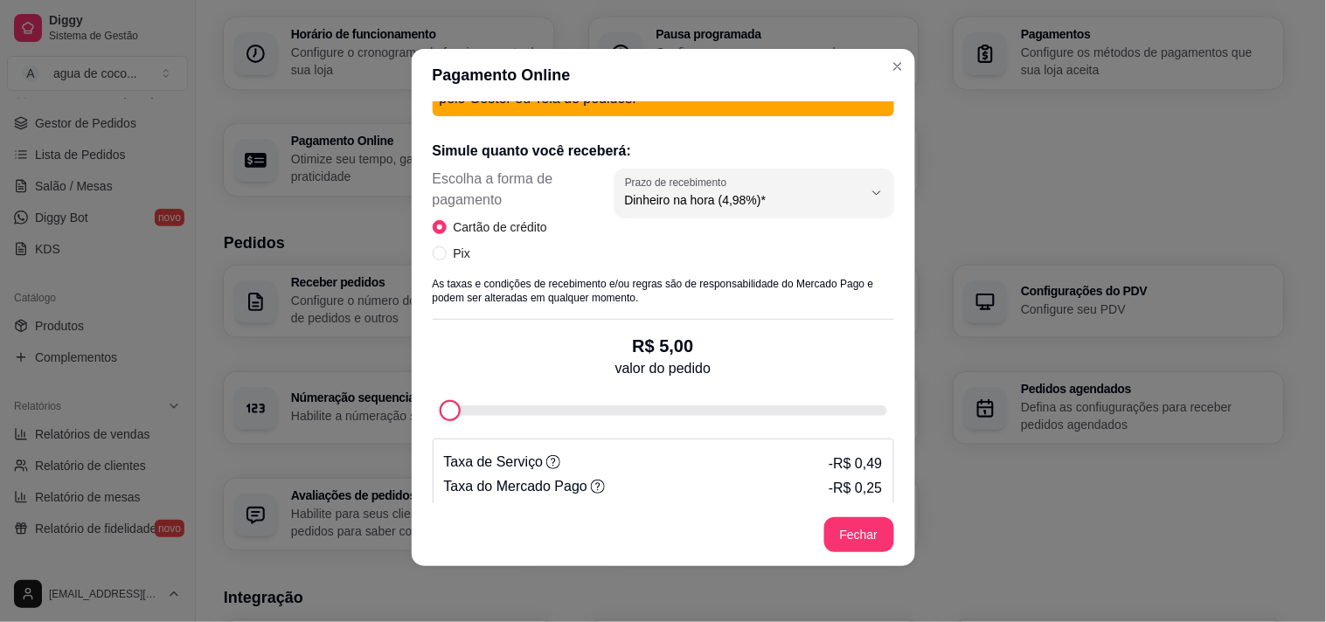
scroll to position [852, 0]
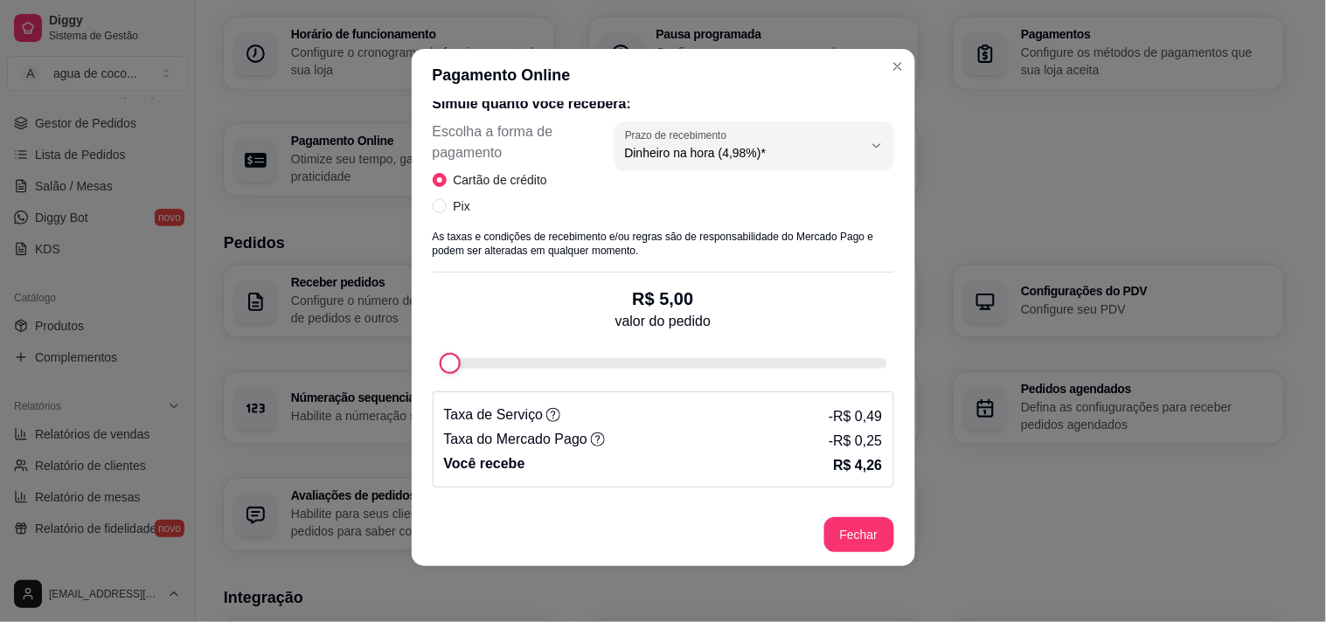
drag, startPoint x: 460, startPoint y: 363, endPoint x: 529, endPoint y: 363, distance: 69.1
click at [529, 363] on div "fee-calculator" at bounding box center [664, 363] width 448 height 21
type input "11"
click at [452, 372] on div "Simule quanto você receberá: Escolha a forma de pagamento Cartão de crédito Pix…" at bounding box center [664, 284] width 462 height 408
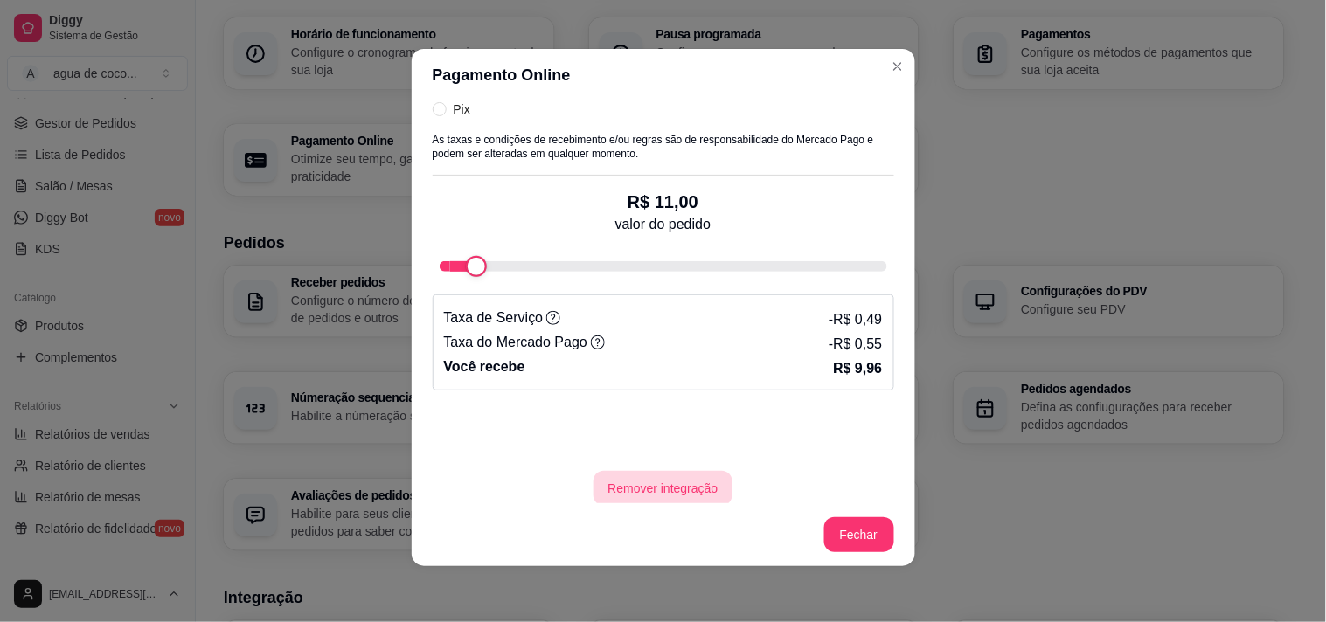
click at [629, 471] on button "Remover integração" at bounding box center [663, 488] width 138 height 35
click at [595, 413] on button "sim" at bounding box center [589, 424] width 67 height 33
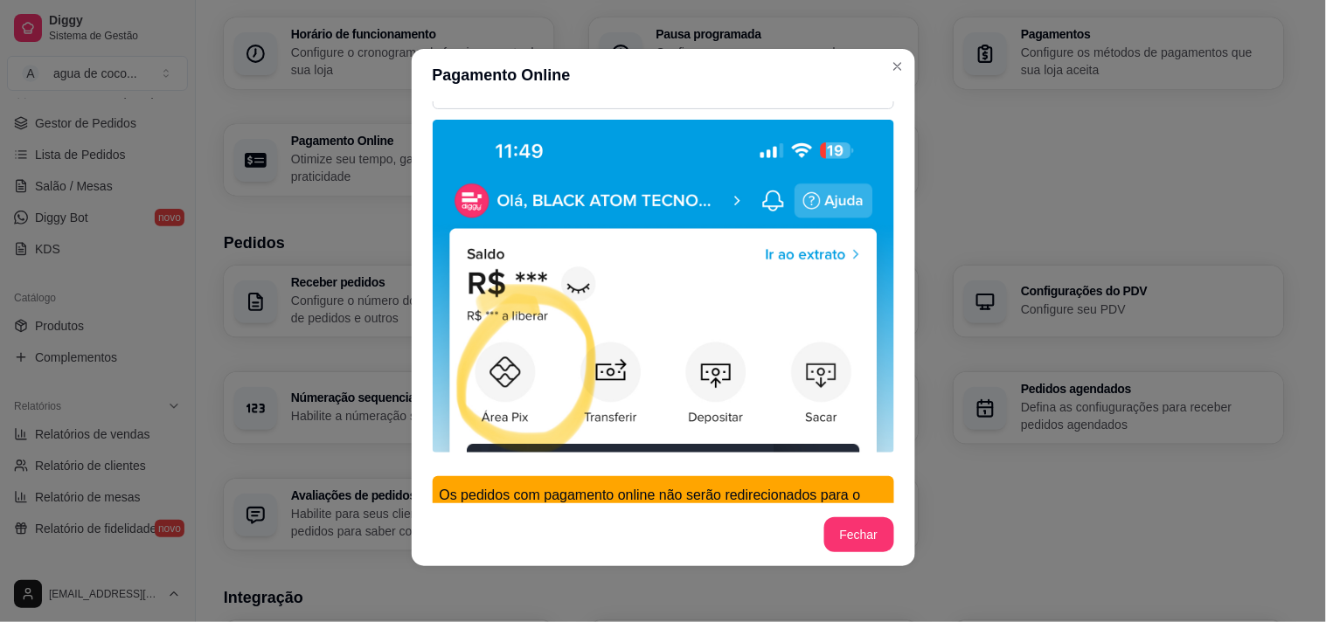
scroll to position [0, 0]
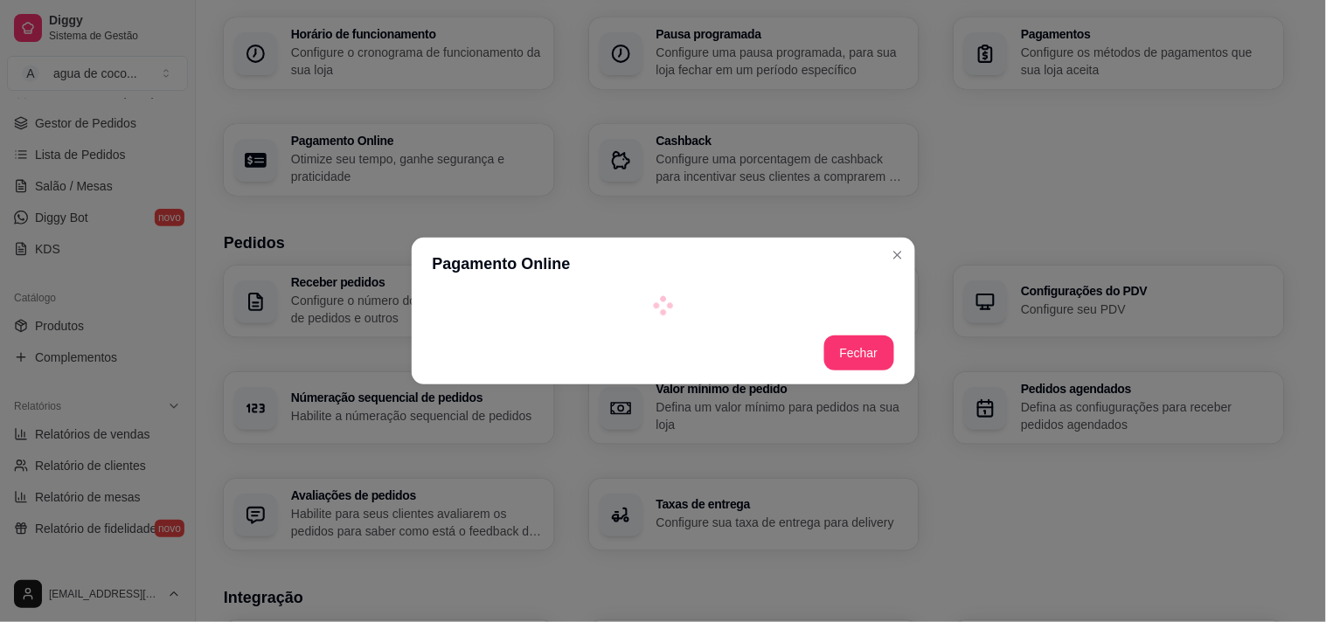
select select "4.98"
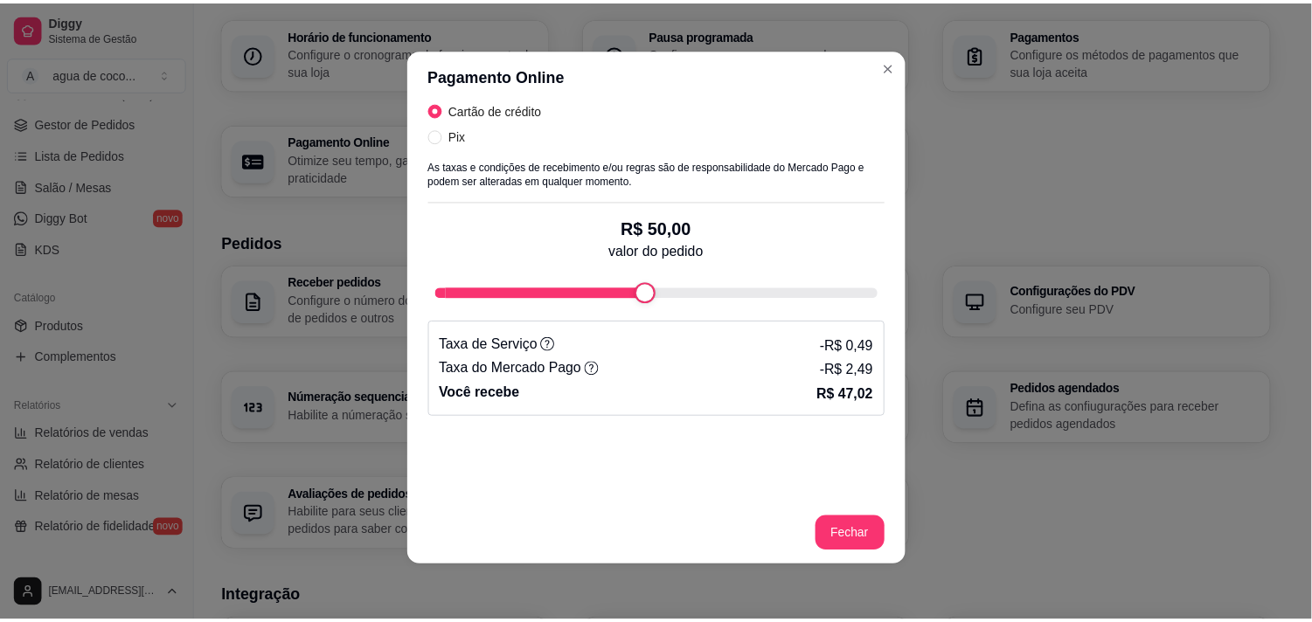
scroll to position [949, 0]
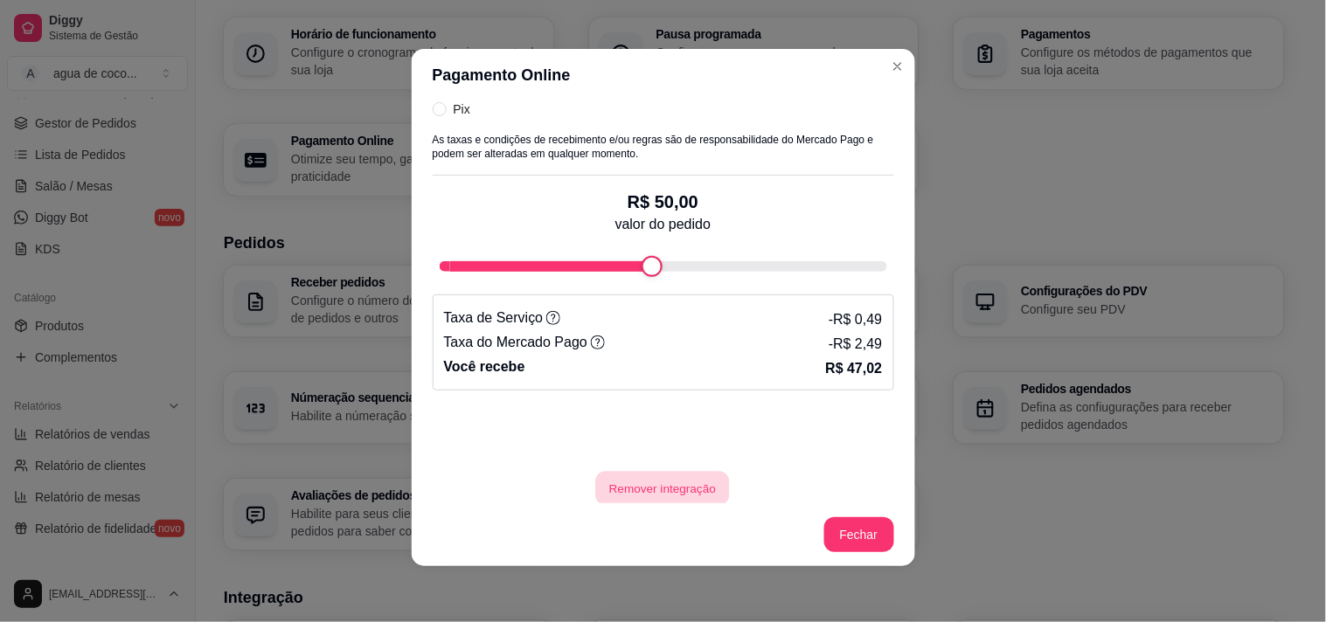
click at [645, 476] on button "Remover integração" at bounding box center [663, 489] width 134 height 34
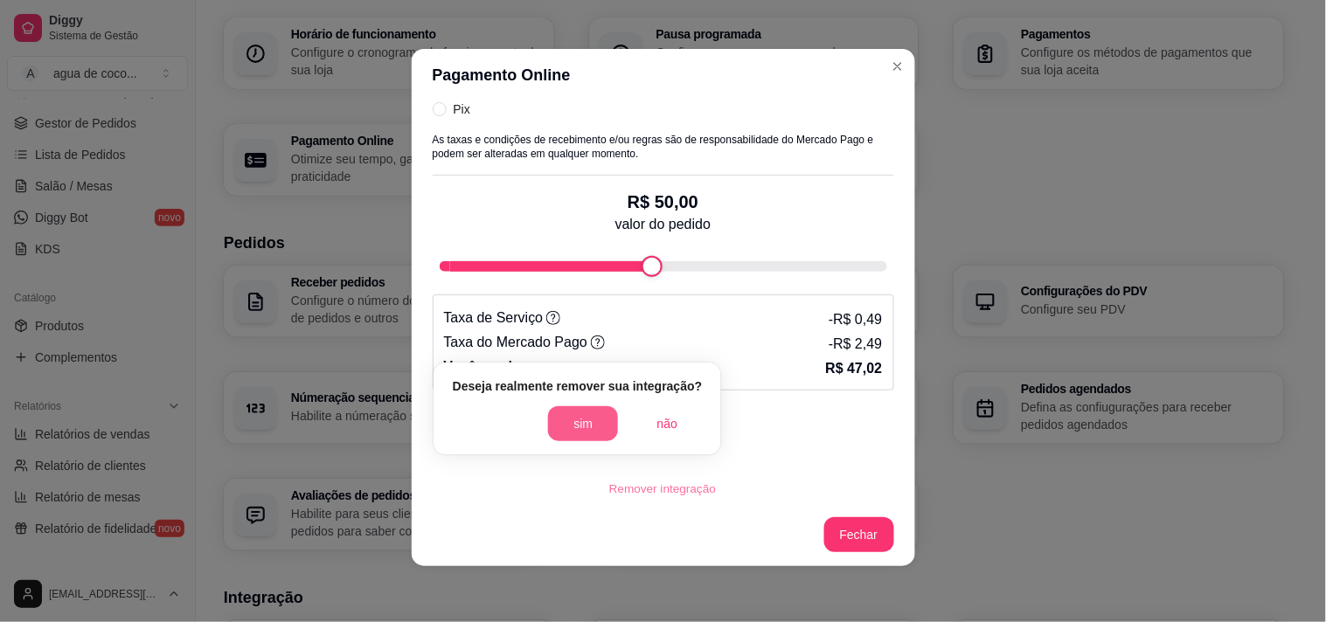
click at [572, 435] on button "sim" at bounding box center [583, 424] width 70 height 35
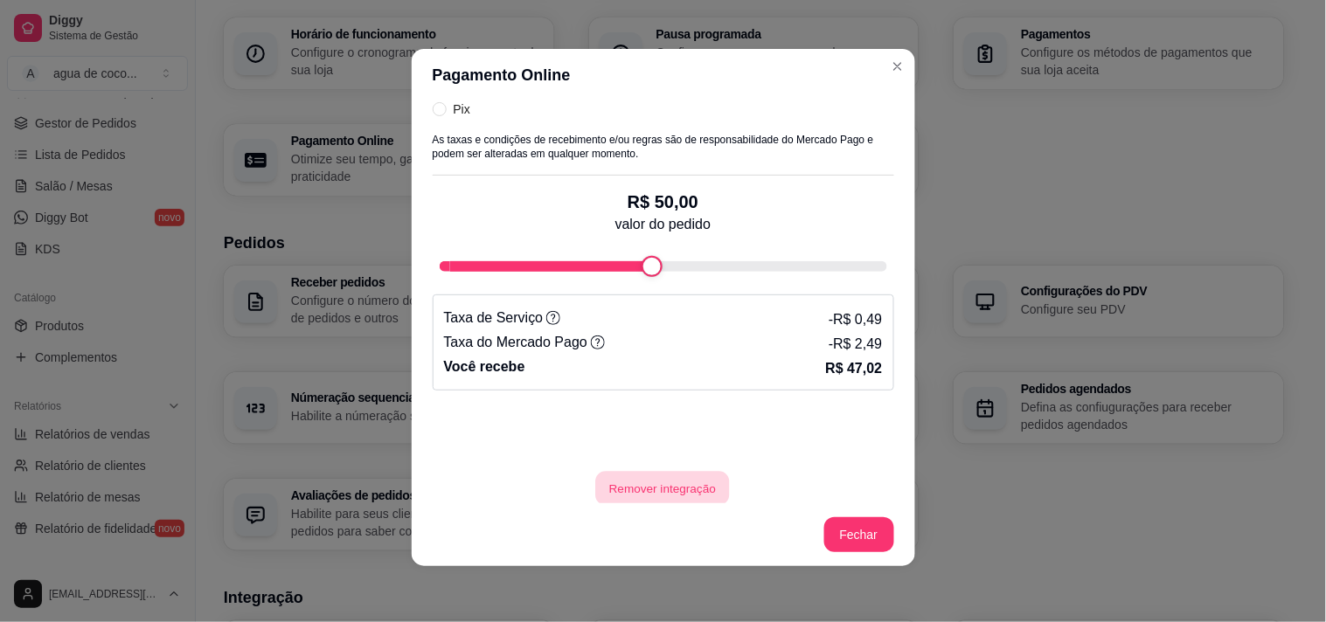
click at [641, 472] on button "Remover integração" at bounding box center [663, 489] width 134 height 34
click at [578, 421] on button "sim" at bounding box center [584, 424] width 68 height 34
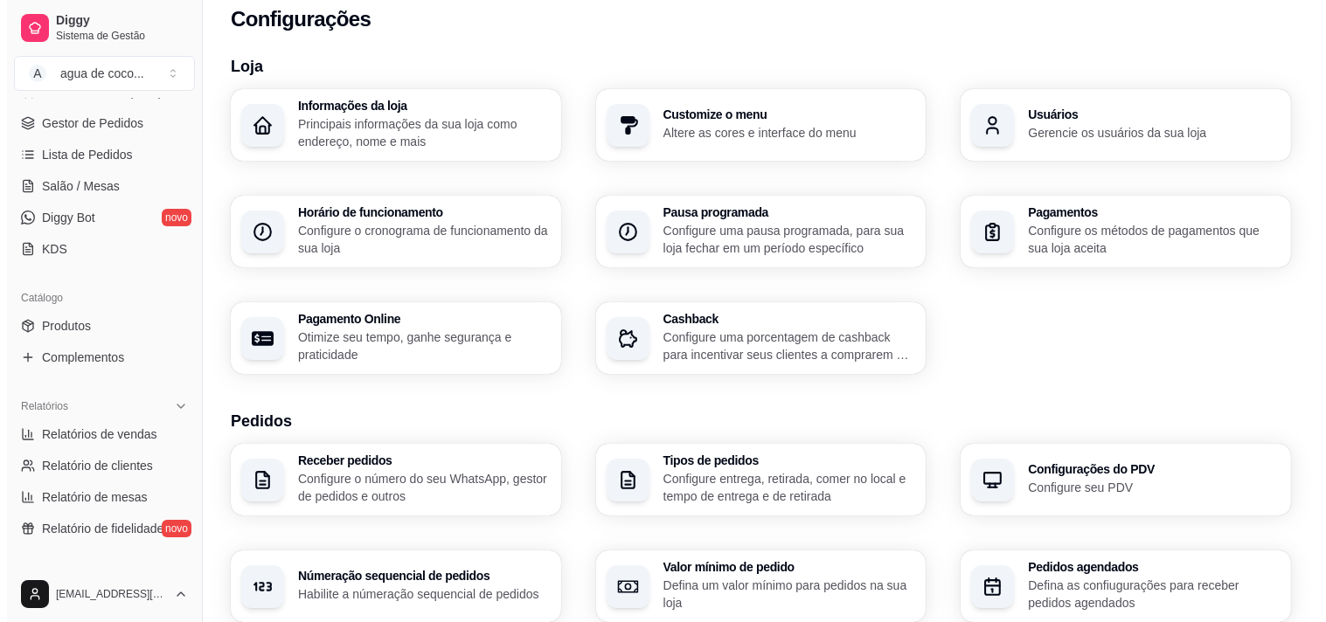
scroll to position [0, 0]
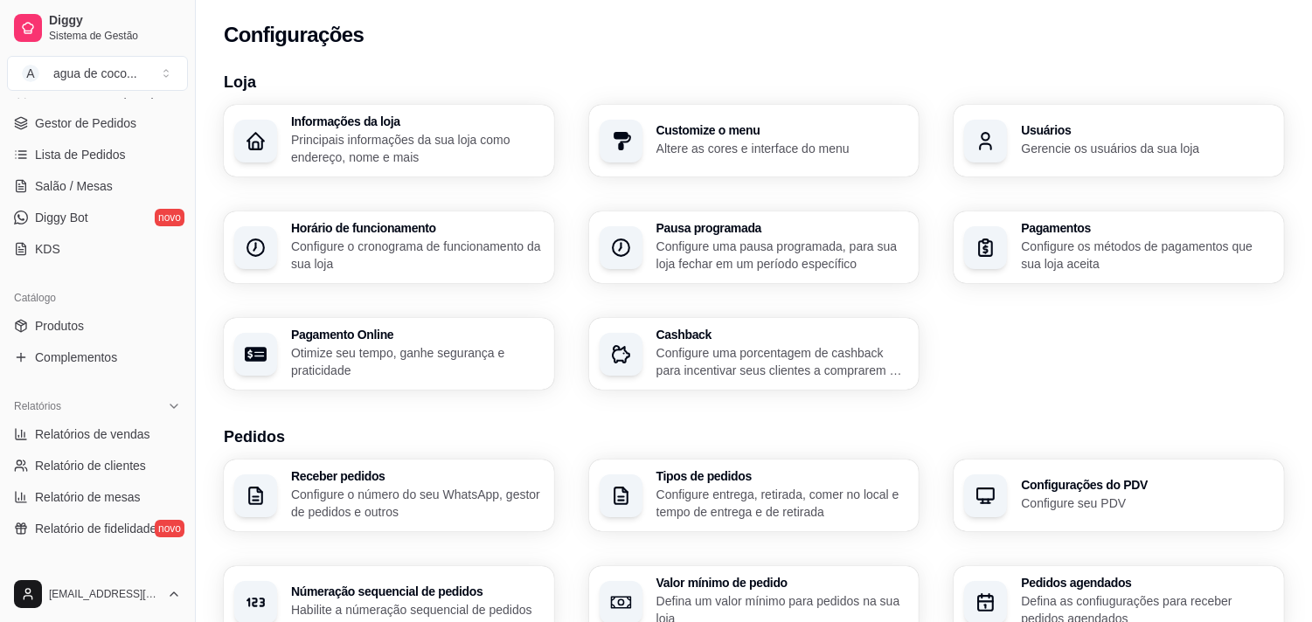
click at [449, 347] on p "Otimize seu tempo, ganhe segurança e praticidade" at bounding box center [417, 361] width 253 height 35
select select "4.98"
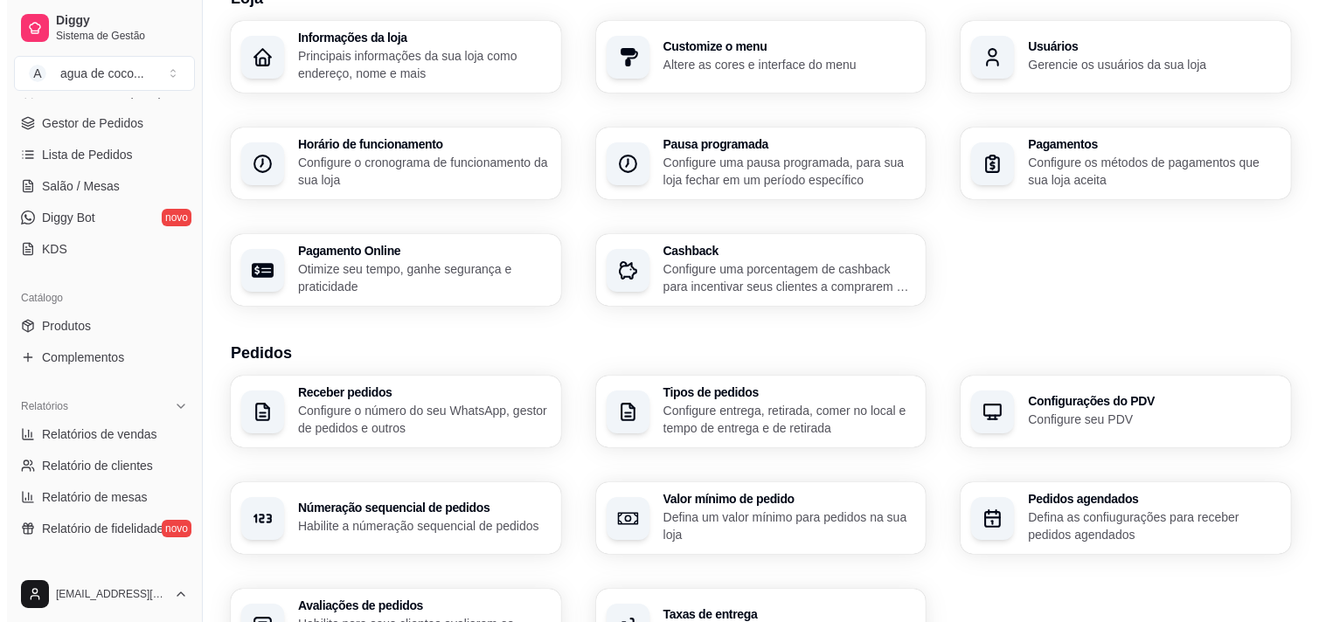
scroll to position [213, 0]
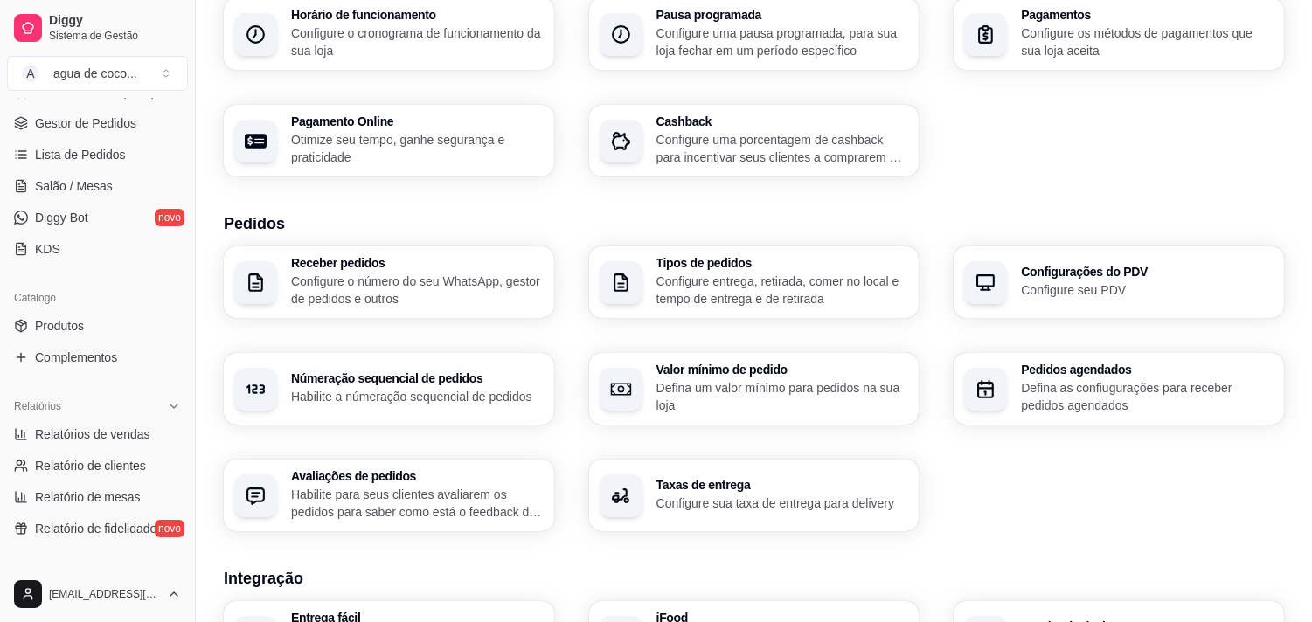
click at [1026, 35] on p "Configure os métodos de pagamentos que sua loja aceita" at bounding box center [1147, 41] width 253 height 35
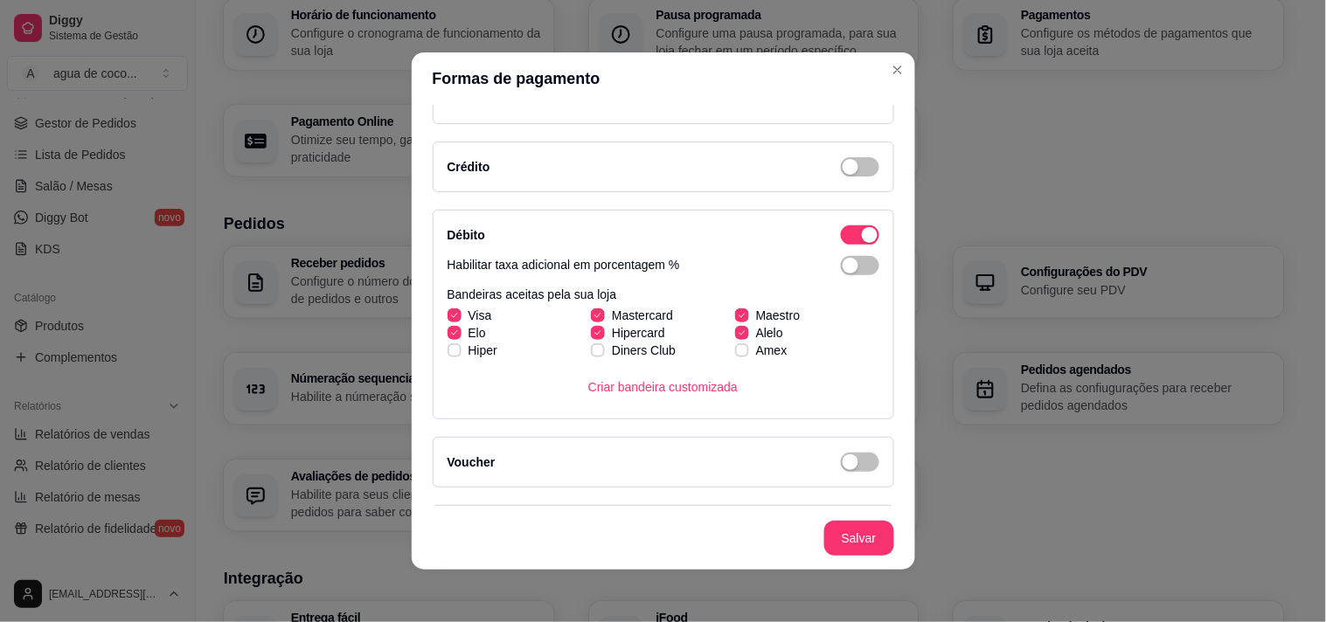
scroll to position [291, 0]
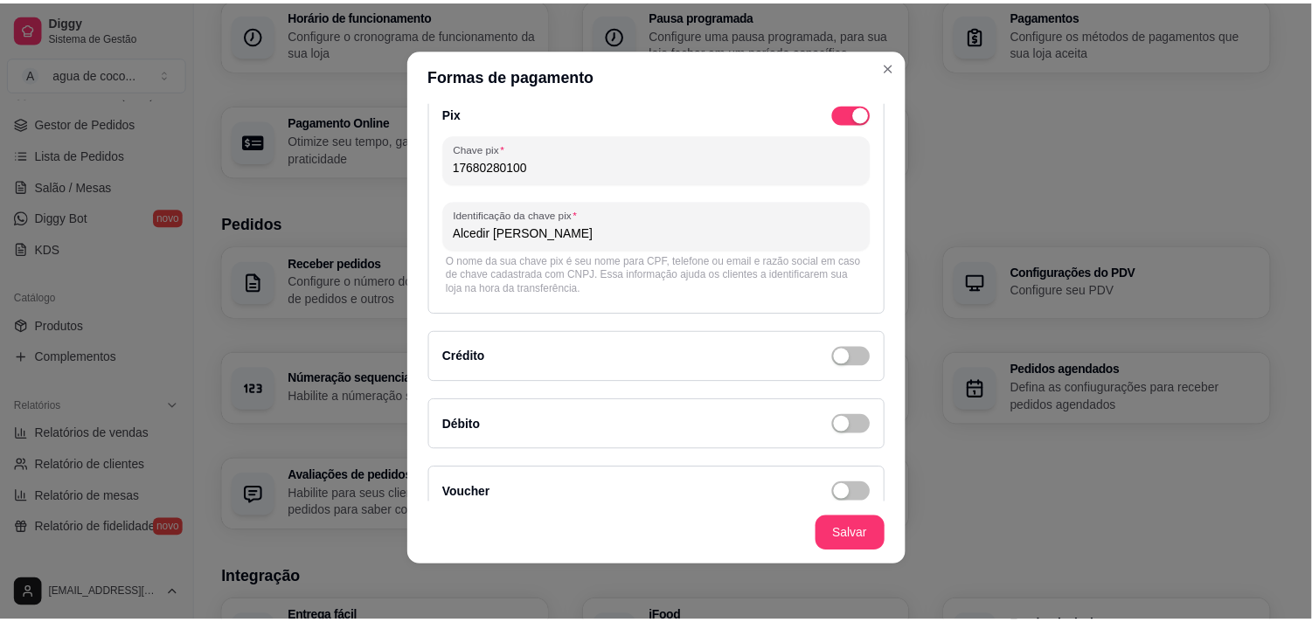
scroll to position [0, 0]
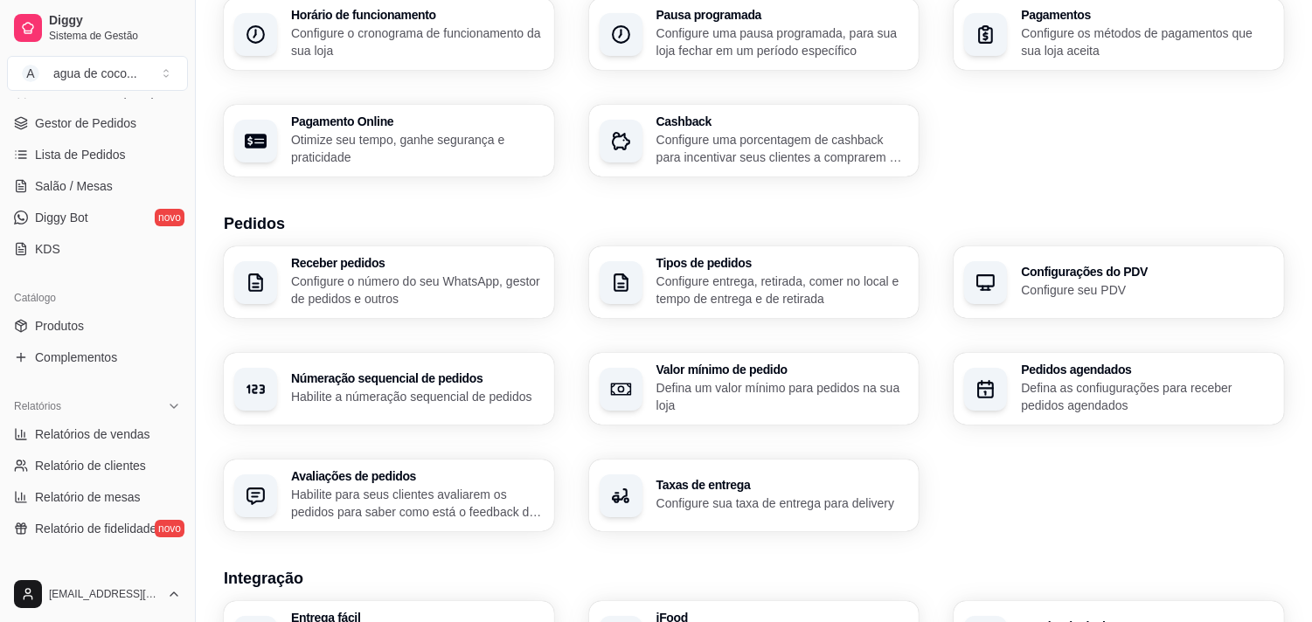
click at [1158, 136] on div "Informações da loja Principais informações da sua loja como endereço, nome e ma…" at bounding box center [754, 34] width 1061 height 285
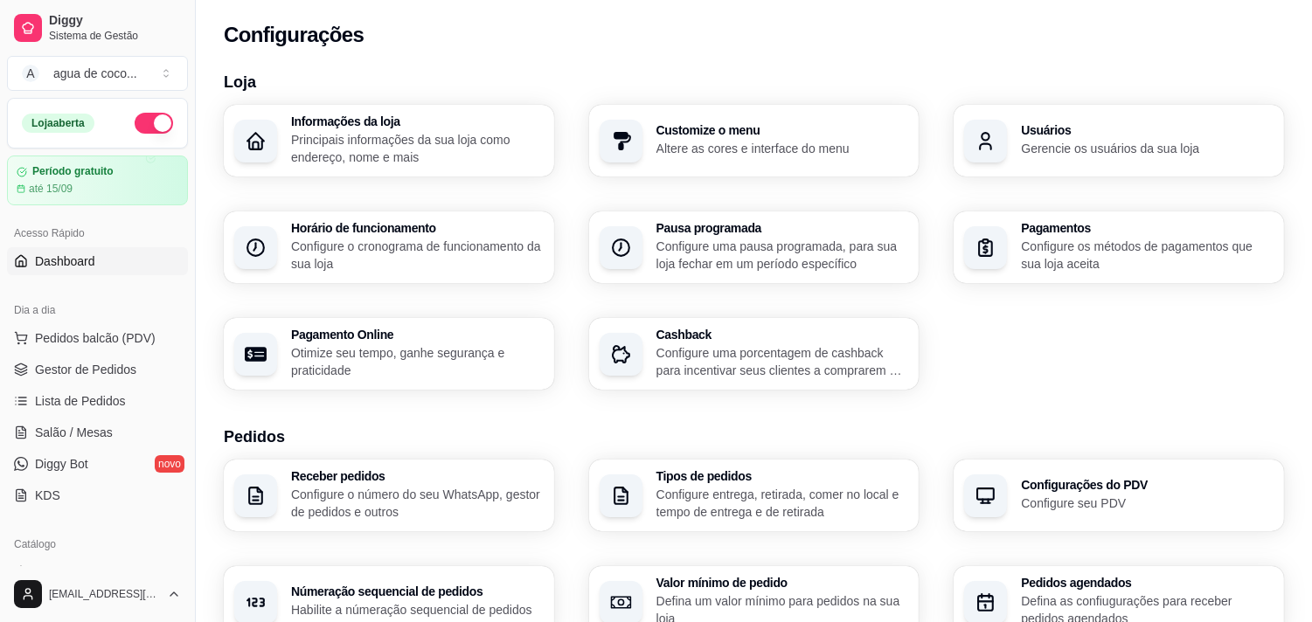
click at [66, 259] on span "Dashboard" at bounding box center [65, 261] width 60 height 17
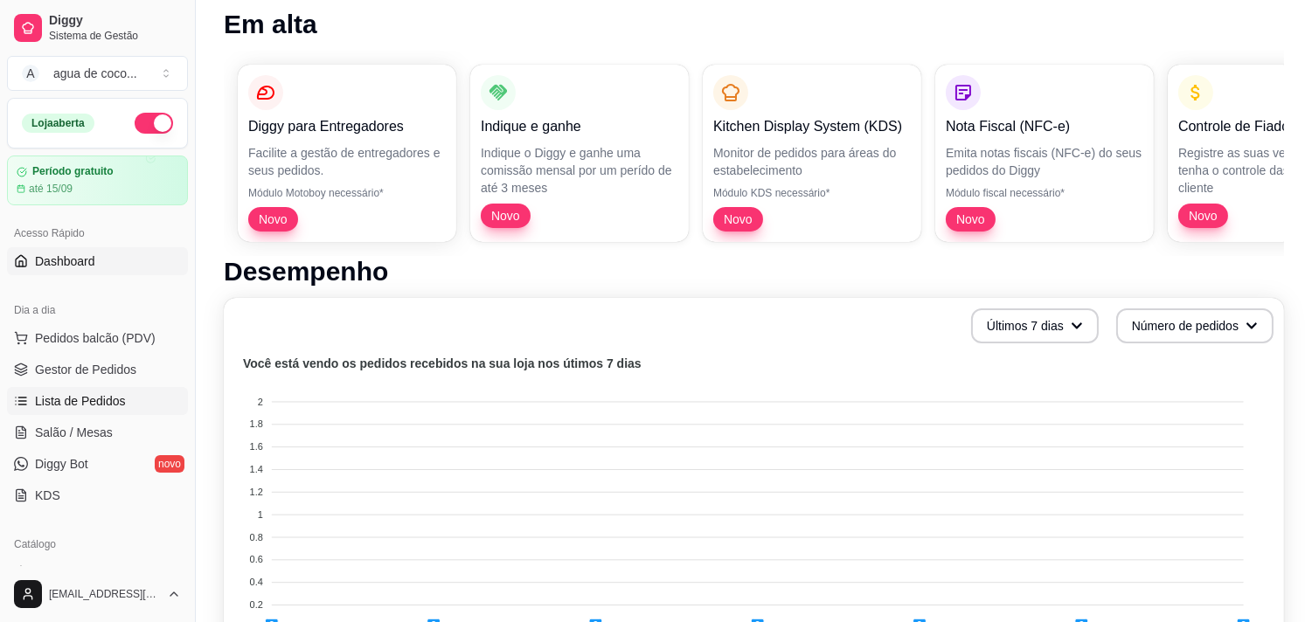
scroll to position [194, 0]
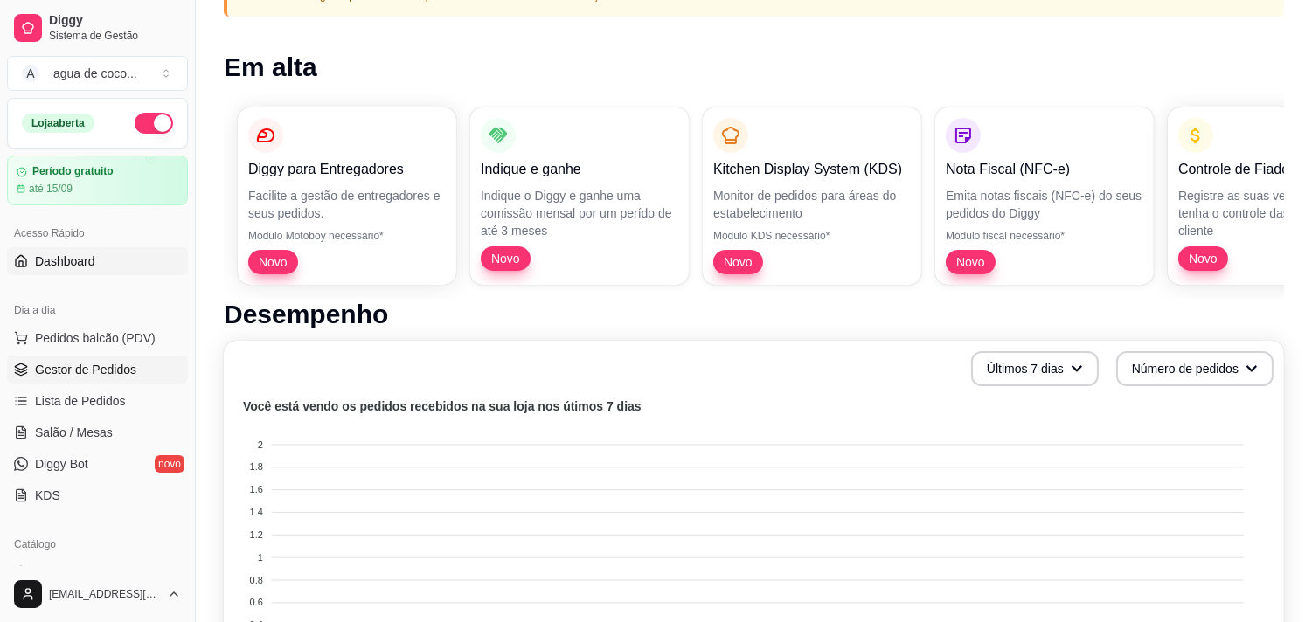
click at [91, 379] on link "Gestor de Pedidos" at bounding box center [97, 370] width 181 height 28
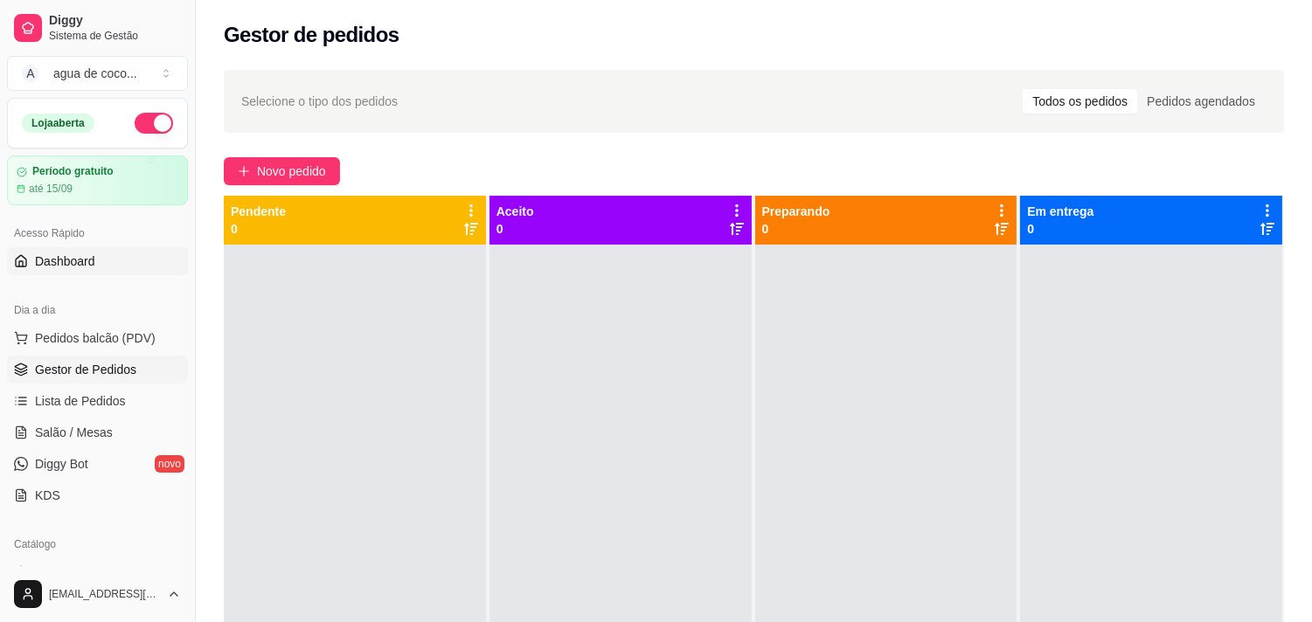
click at [74, 254] on span "Dashboard" at bounding box center [65, 261] width 60 height 17
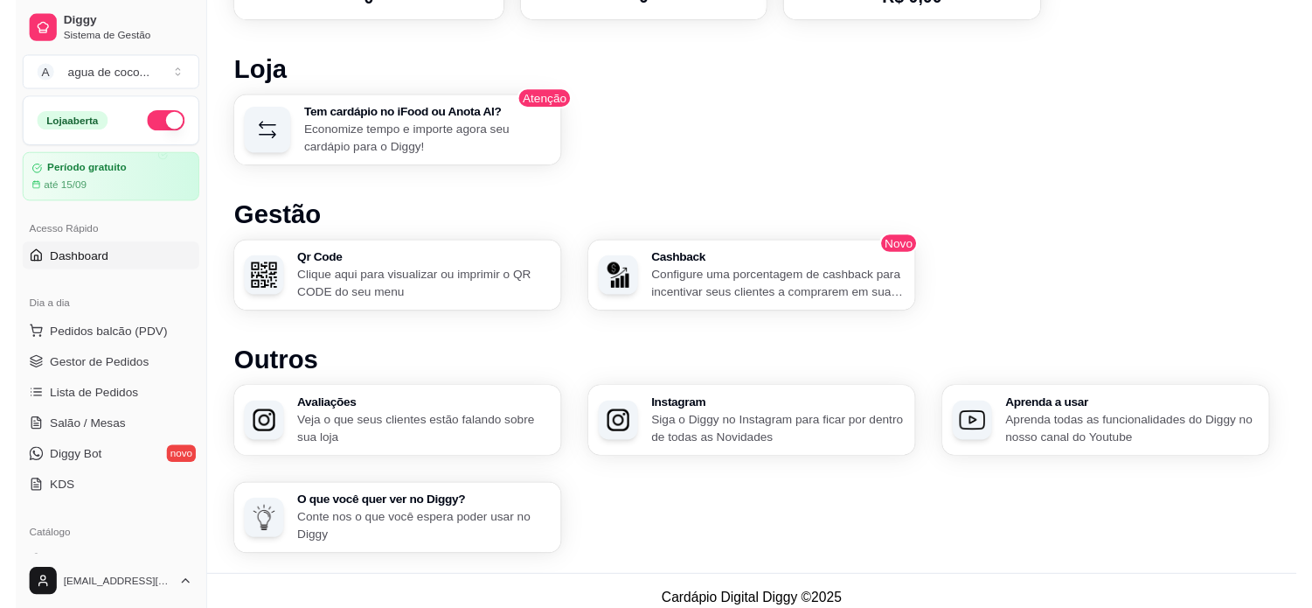
scroll to position [1037, 0]
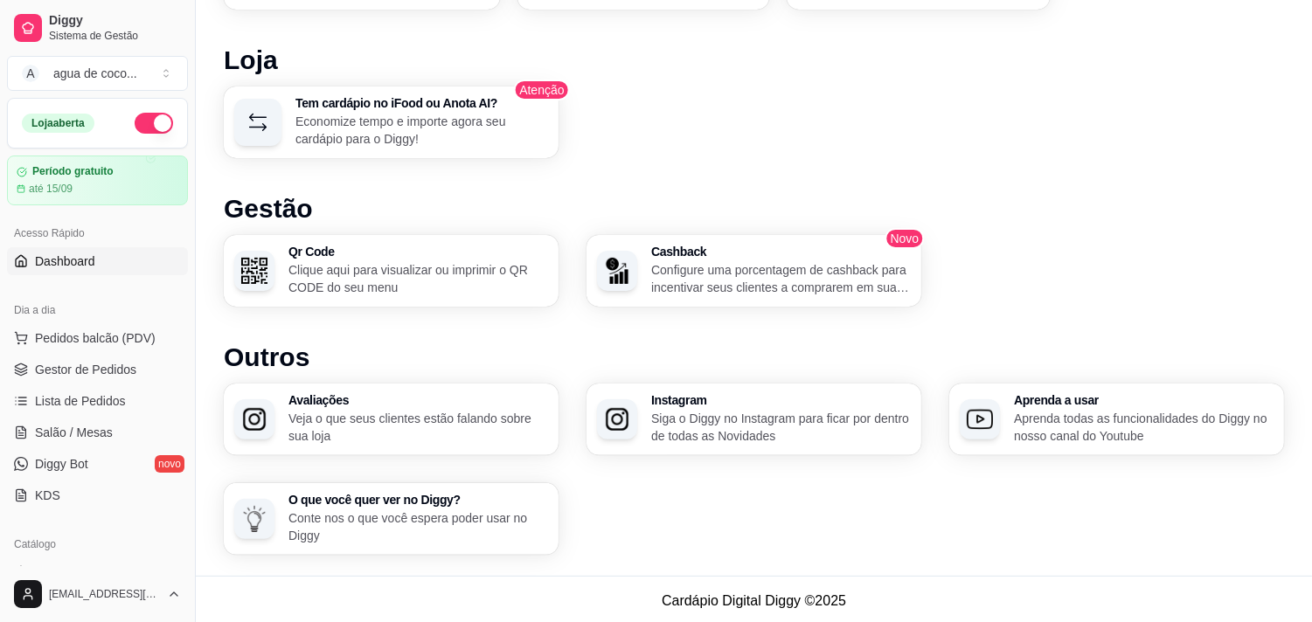
click at [475, 261] on p "Clique aqui para visualizar ou imprimir o QR CODE do seu menu" at bounding box center [419, 278] width 260 height 35
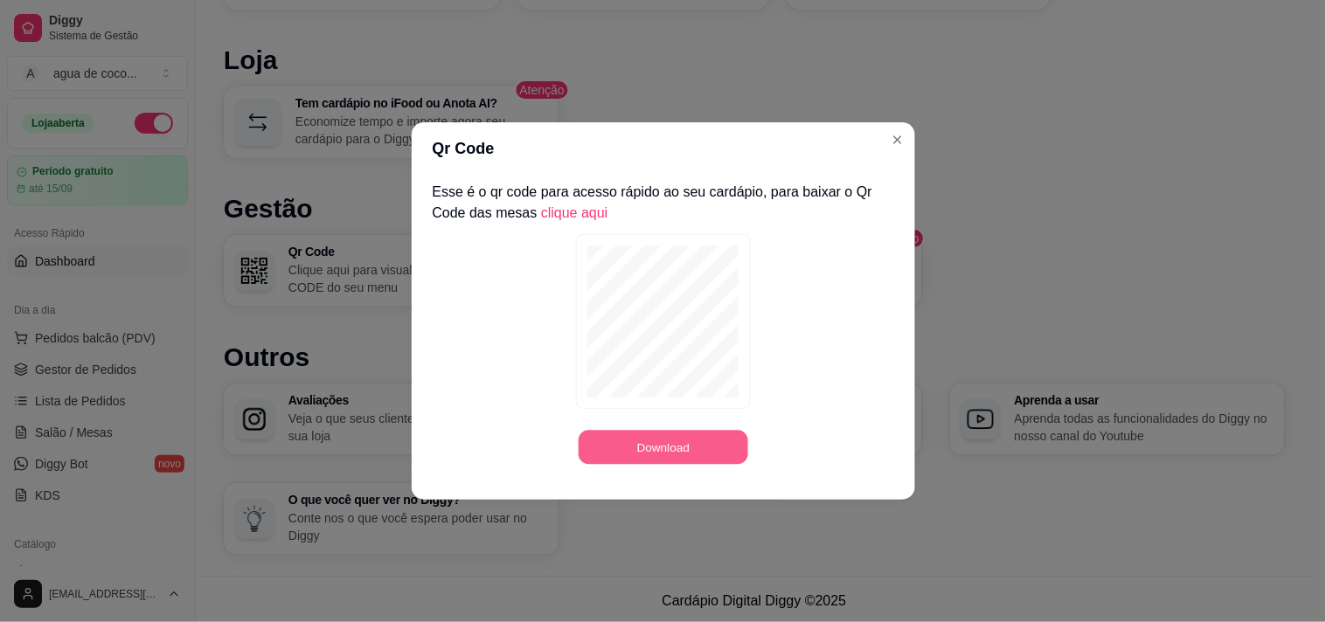
click at [630, 442] on button "Download" at bounding box center [664, 448] width 170 height 34
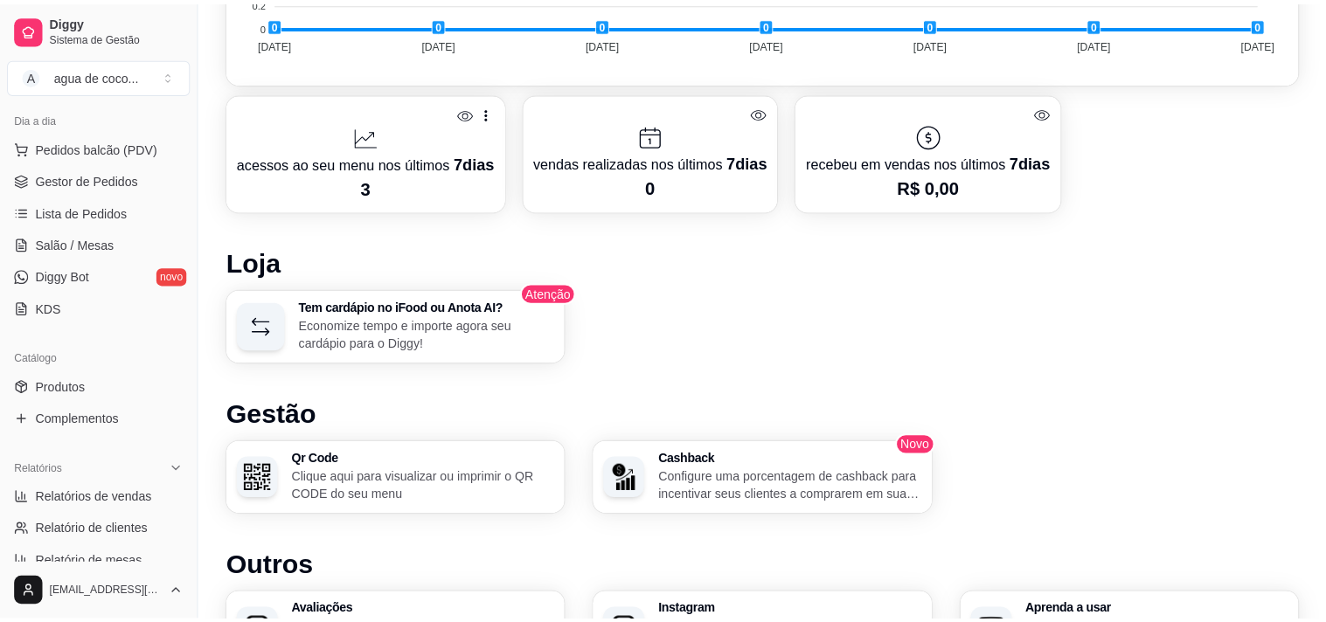
scroll to position [858, 0]
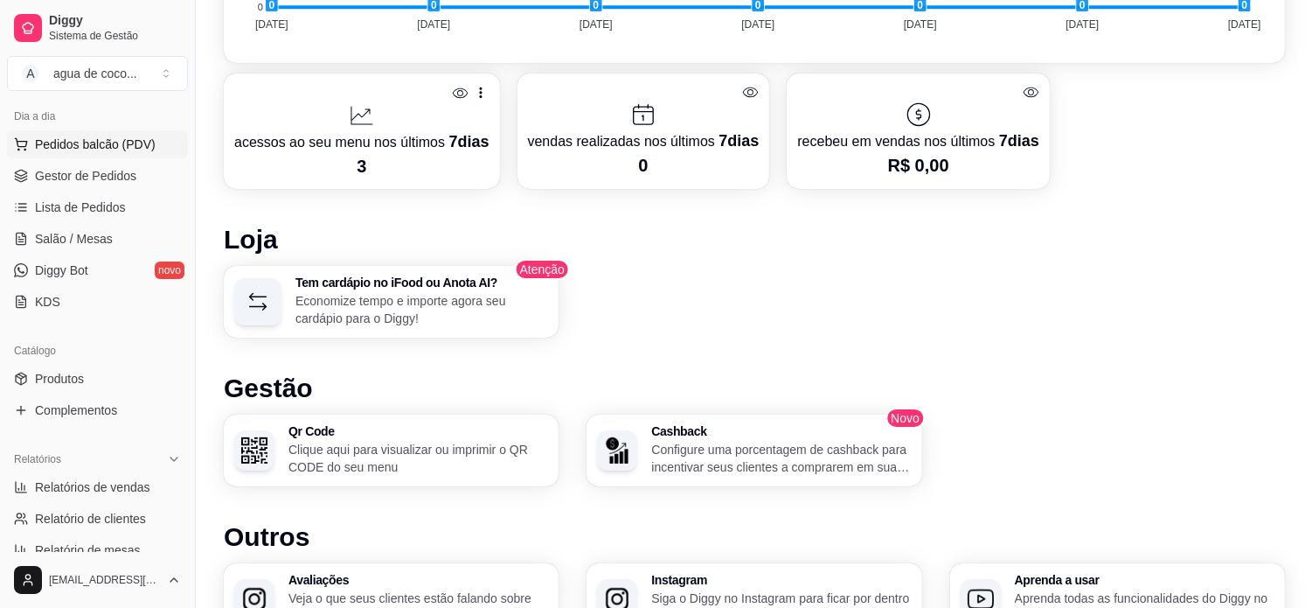
click at [117, 143] on span "Pedidos balcão (PDV)" at bounding box center [95, 144] width 121 height 17
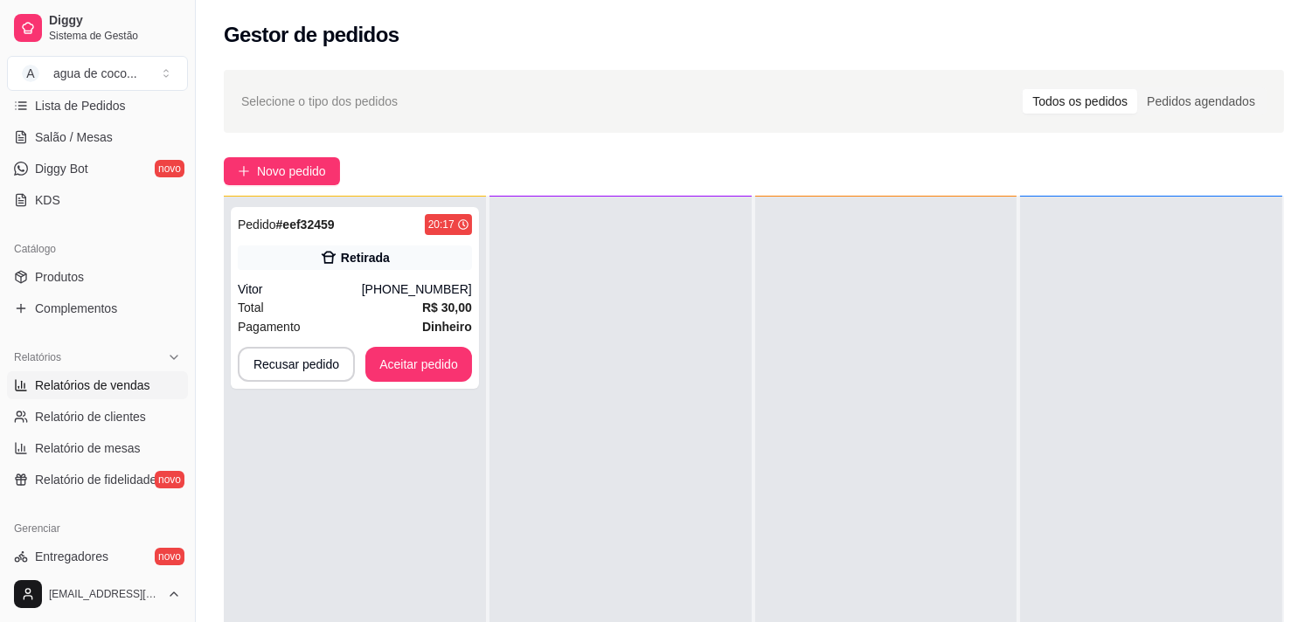
scroll to position [388, 0]
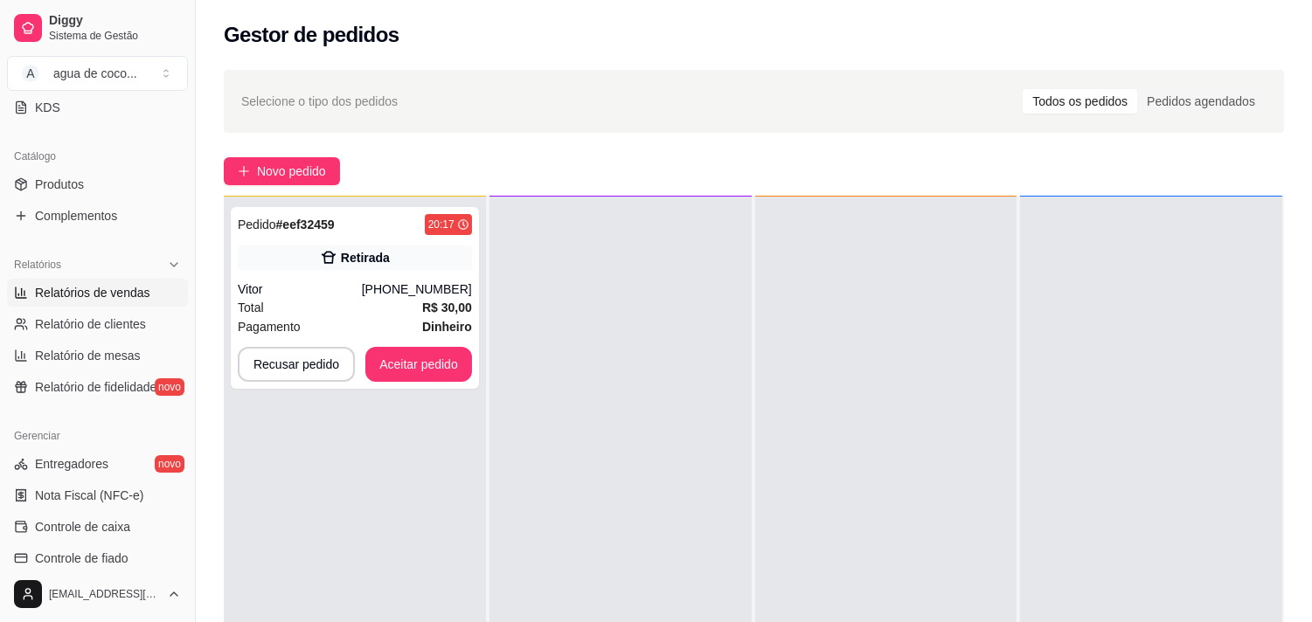
click at [73, 296] on span "Relatórios de vendas" at bounding box center [92, 292] width 115 height 17
select select "ALL"
select select "0"
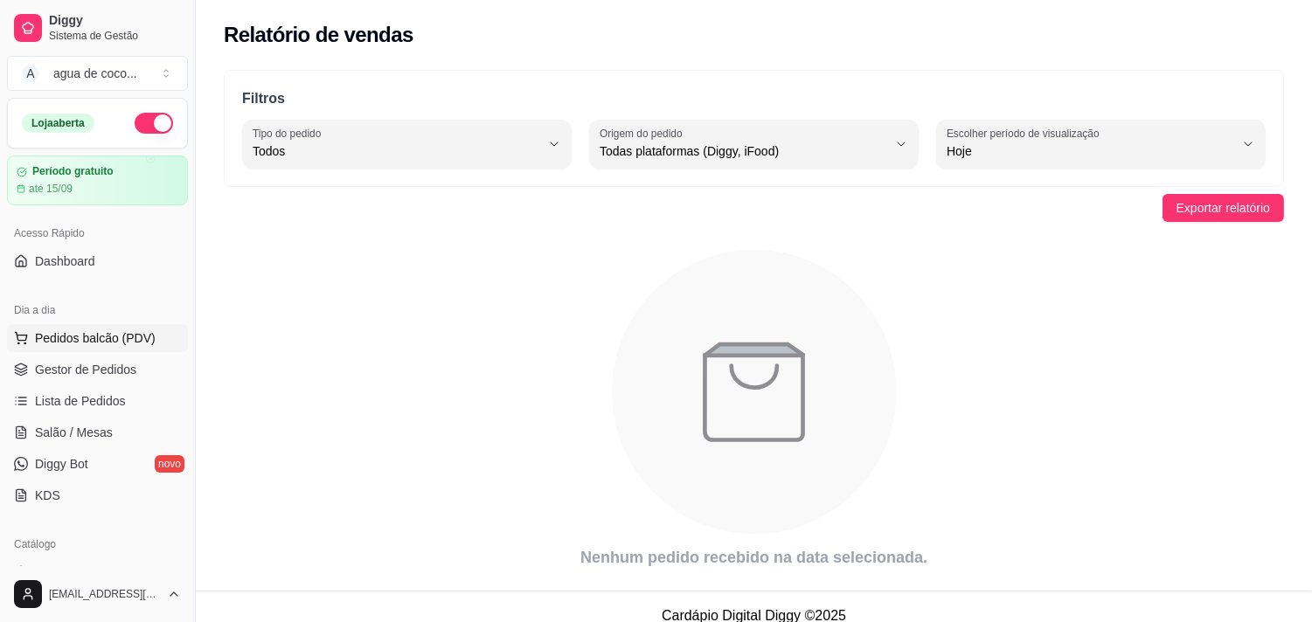
click at [89, 343] on span "Pedidos balcão (PDV)" at bounding box center [95, 338] width 121 height 17
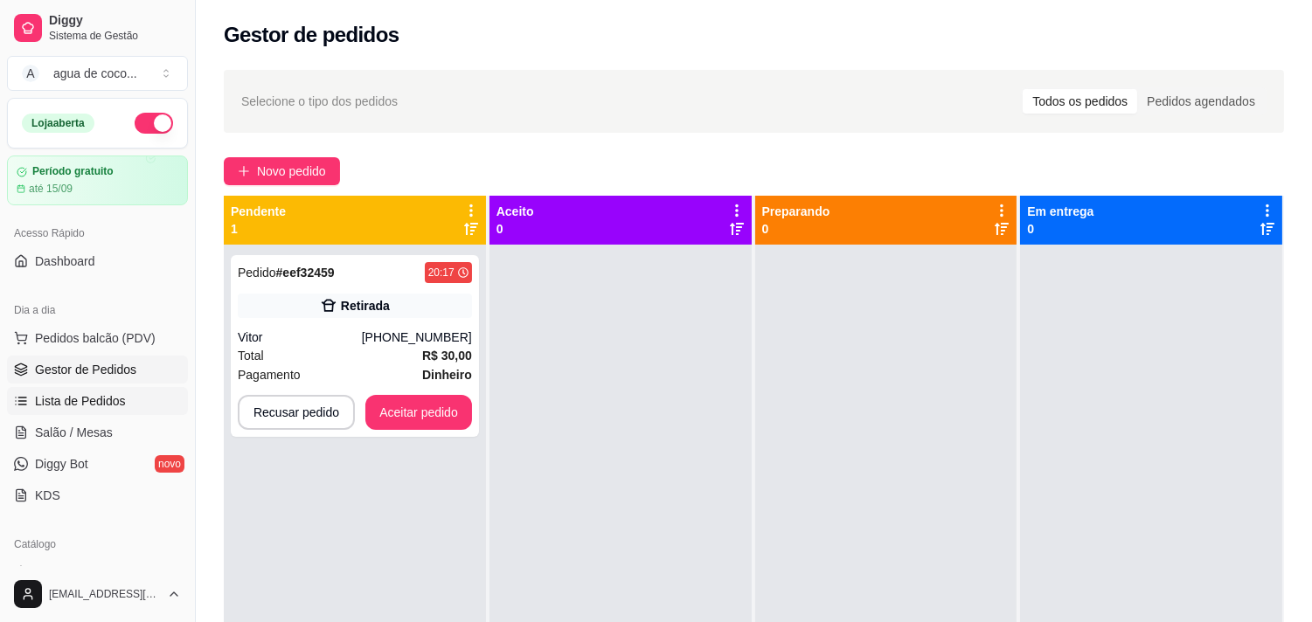
click at [97, 390] on link "Lista de Pedidos" at bounding box center [97, 401] width 181 height 28
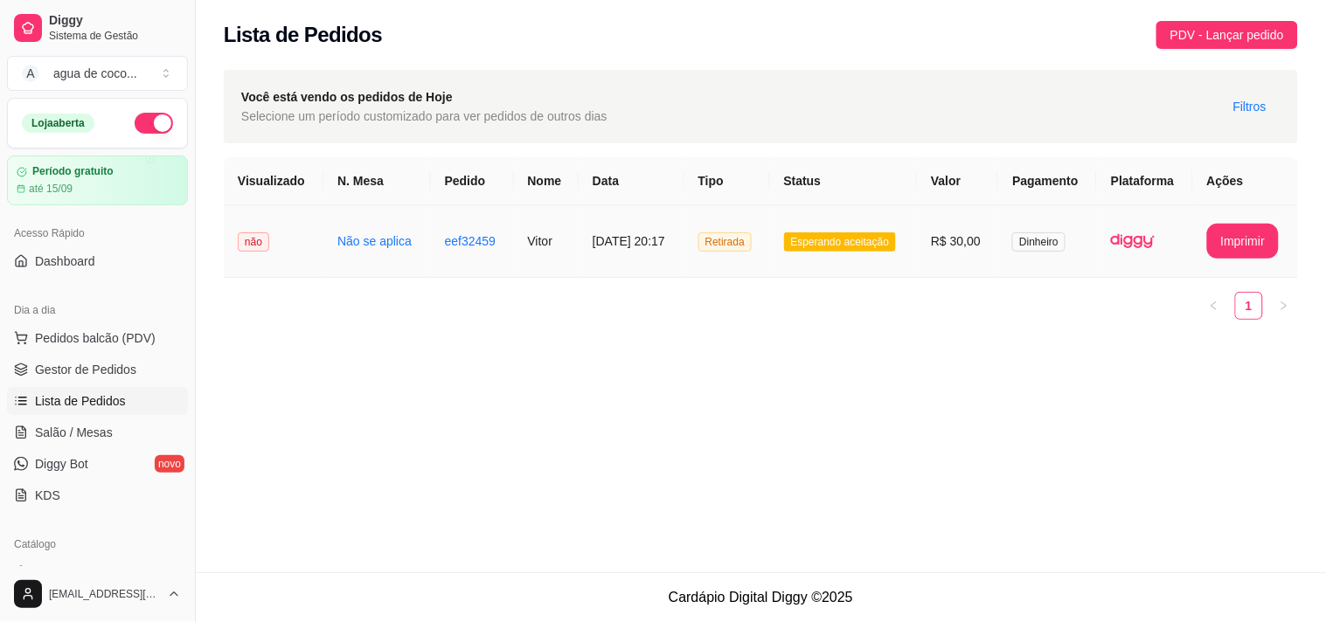
click at [297, 212] on td "não" at bounding box center [274, 241] width 100 height 73
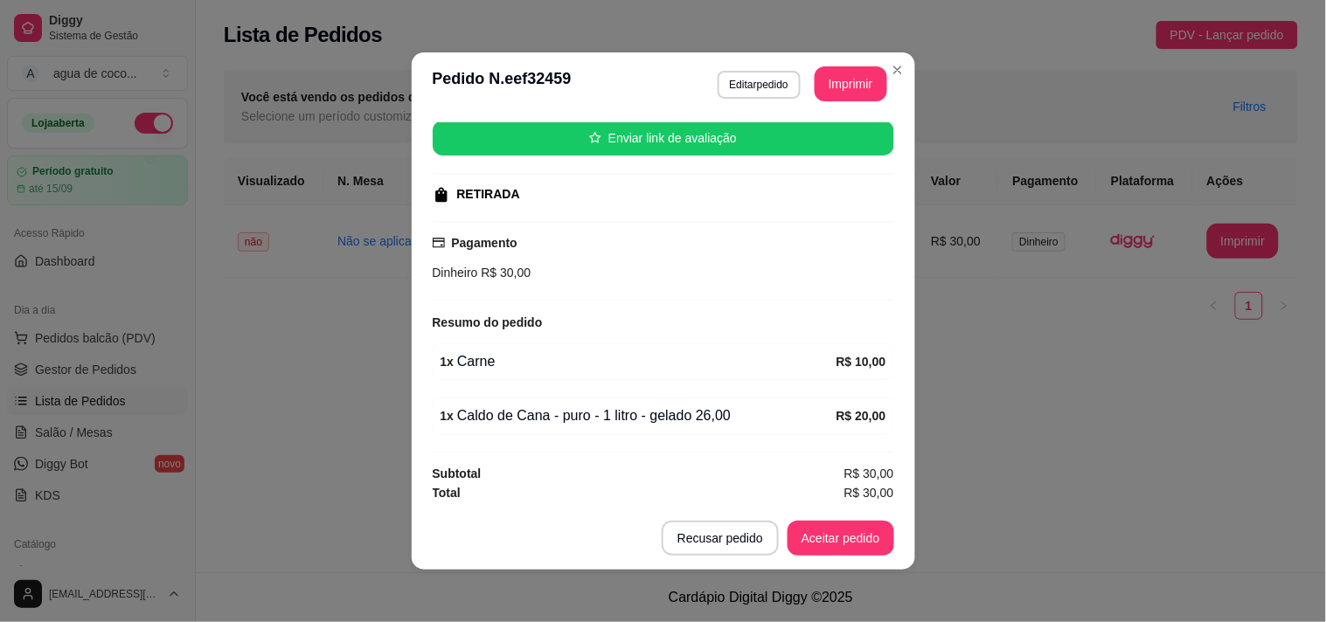
scroll to position [221, 0]
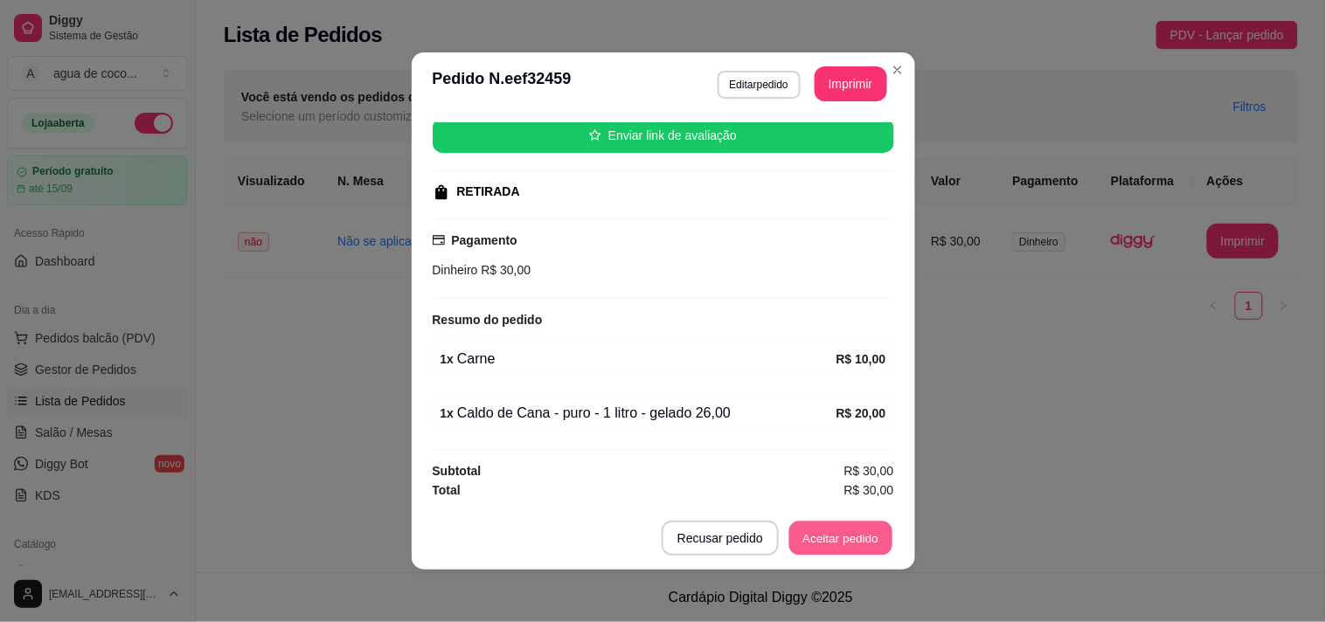
click at [871, 532] on button "Aceitar pedido" at bounding box center [840, 539] width 103 height 34
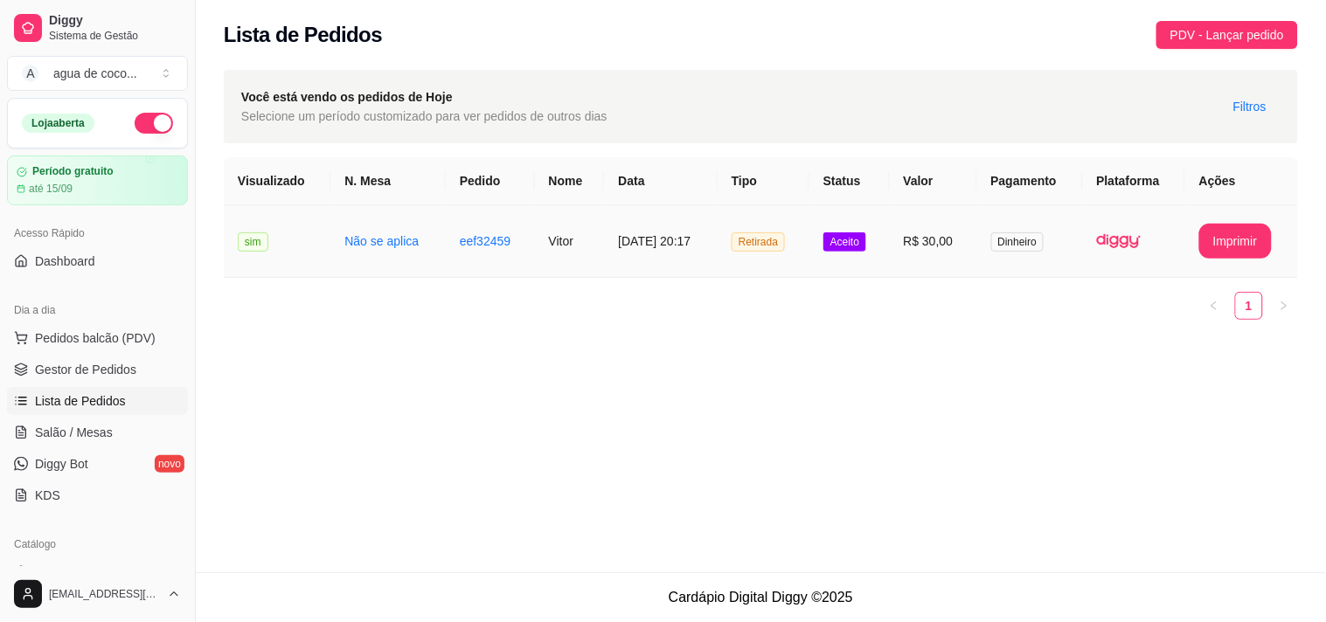
click at [872, 254] on td "Aceito" at bounding box center [850, 241] width 80 height 73
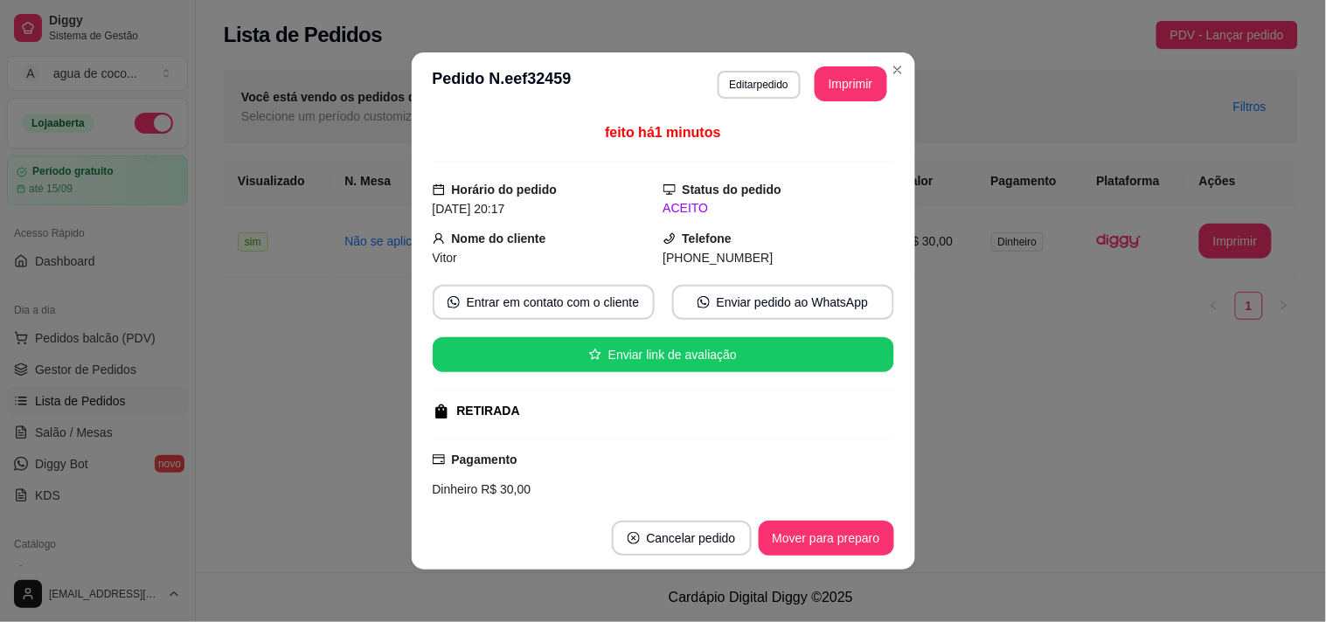
click at [831, 518] on footer "Cancelar pedido Mover para preparo" at bounding box center [664, 538] width 504 height 63
click at [831, 530] on button "Mover para preparo" at bounding box center [826, 539] width 131 height 34
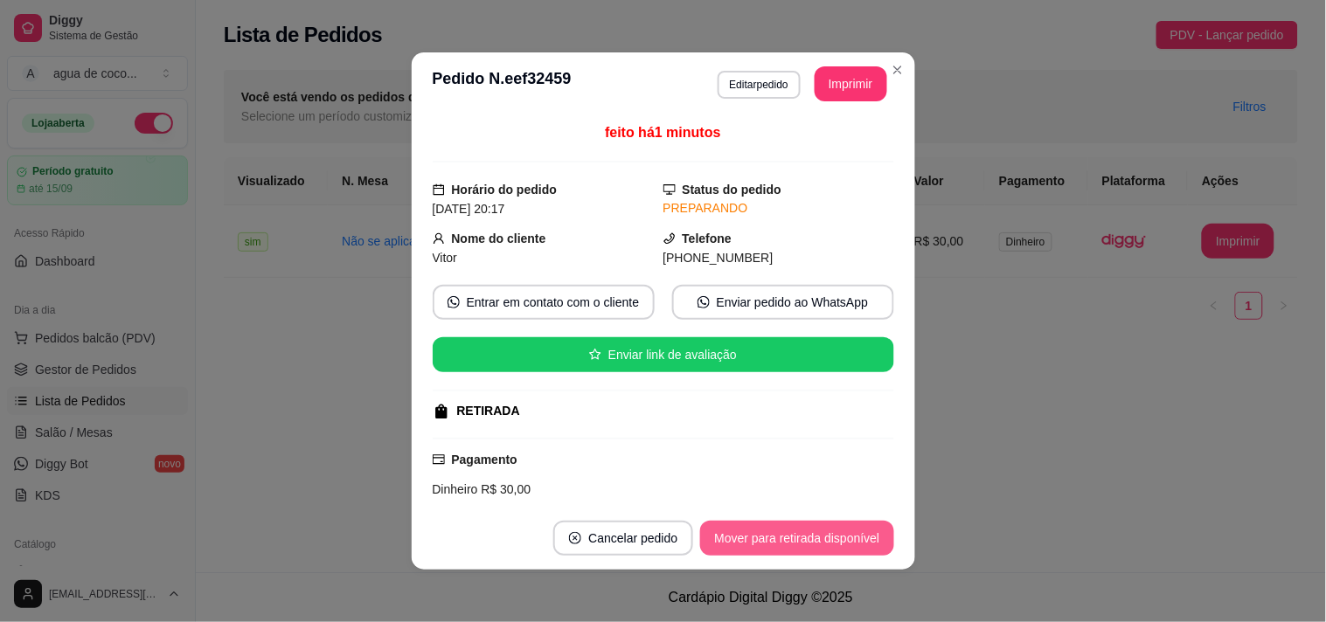
click at [792, 542] on button "Mover para retirada disponível" at bounding box center [796, 538] width 193 height 35
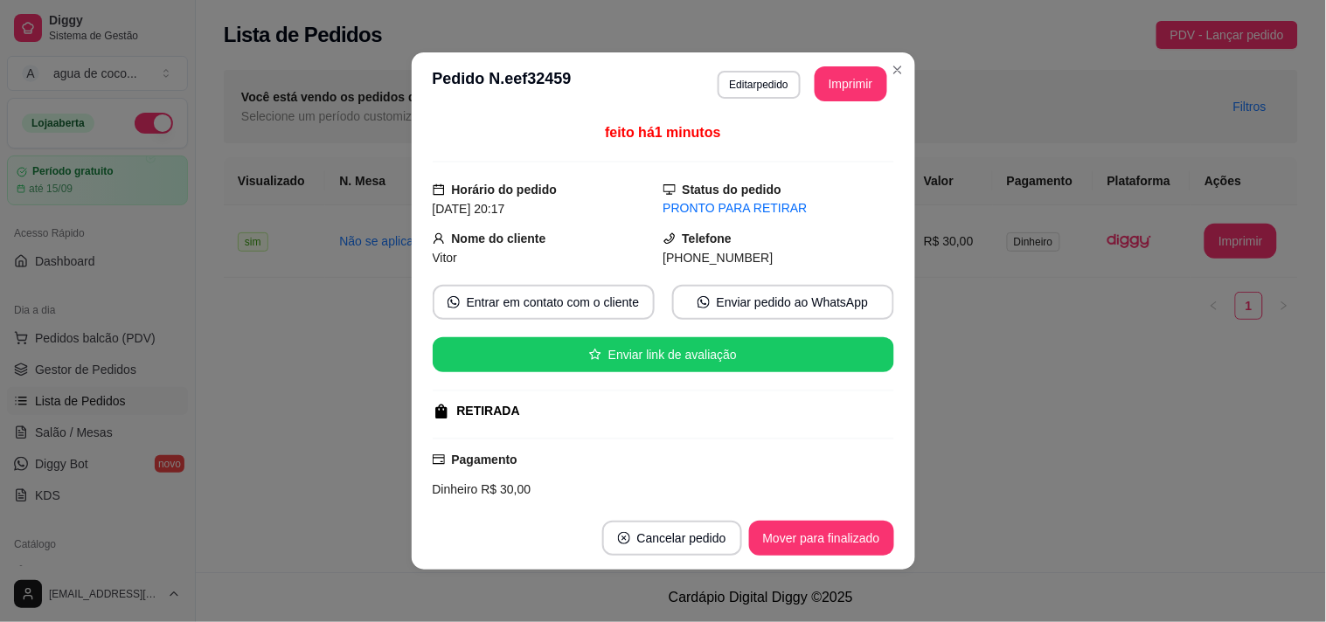
click at [833, 517] on footer "Cancelar pedido Mover para finalizado" at bounding box center [664, 538] width 504 height 63
click at [840, 539] on button "Mover para finalizado" at bounding box center [821, 539] width 141 height 34
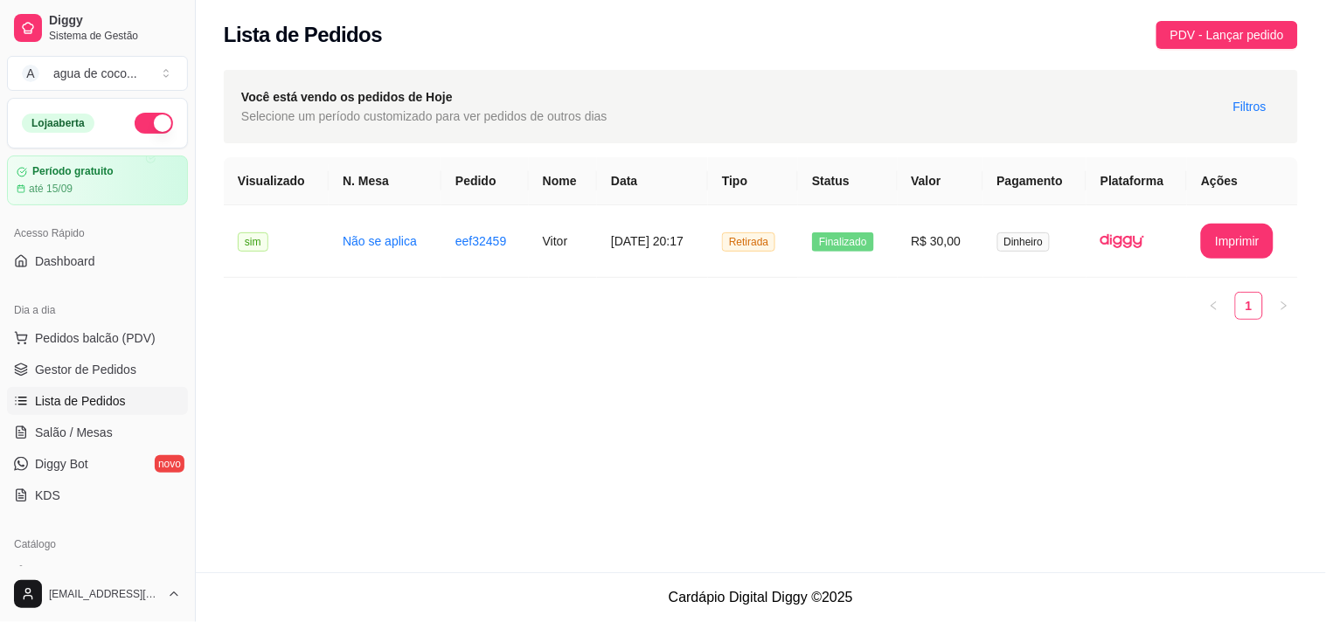
click at [1000, 502] on div "**********" at bounding box center [761, 286] width 1130 height 573
click at [874, 239] on span "Finalizado" at bounding box center [843, 242] width 62 height 19
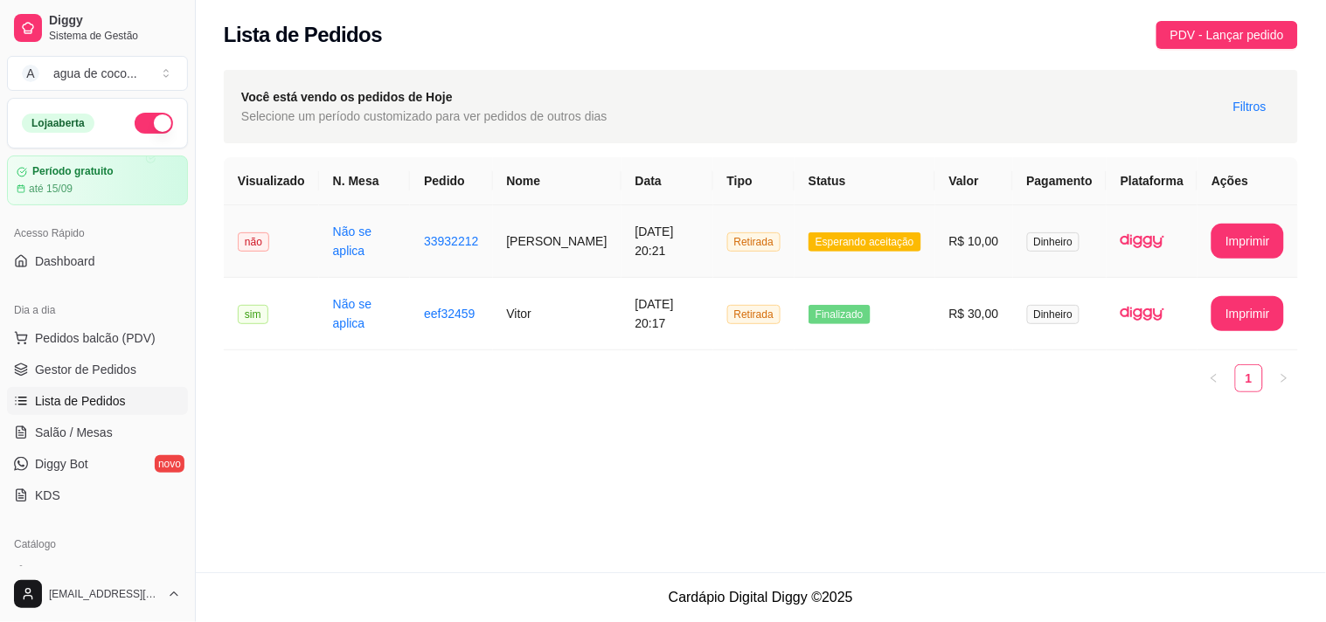
click at [875, 245] on span "Esperando aceitação" at bounding box center [865, 242] width 113 height 19
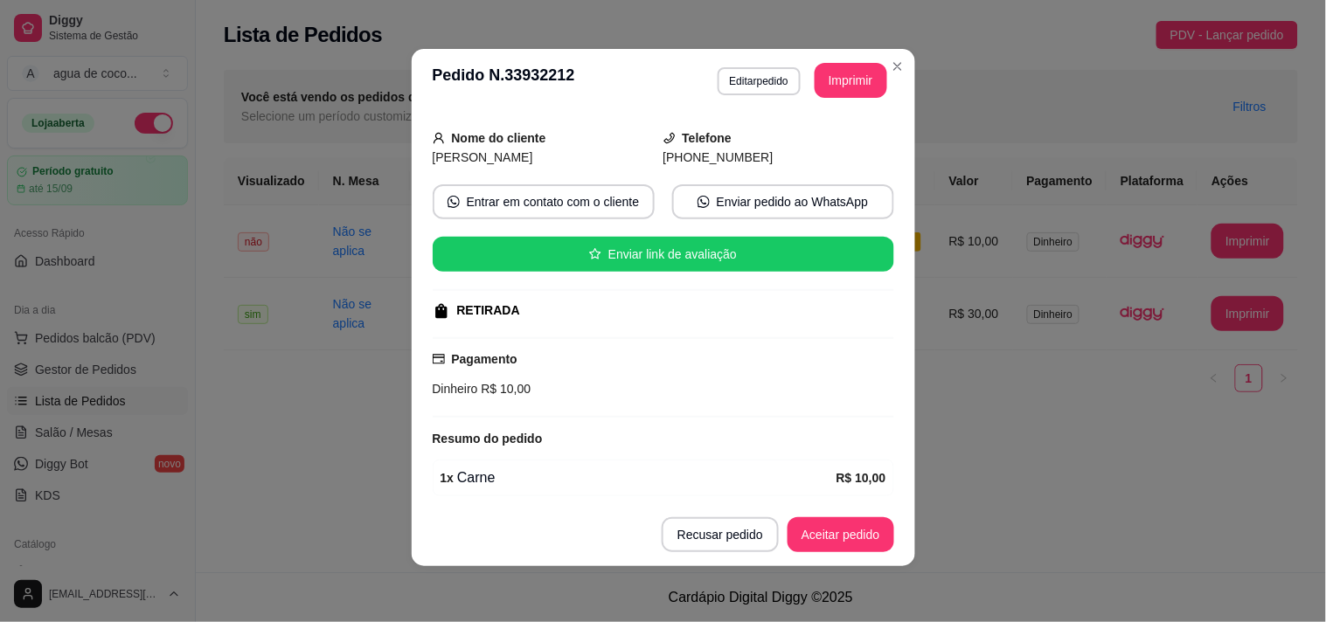
scroll to position [167, 0]
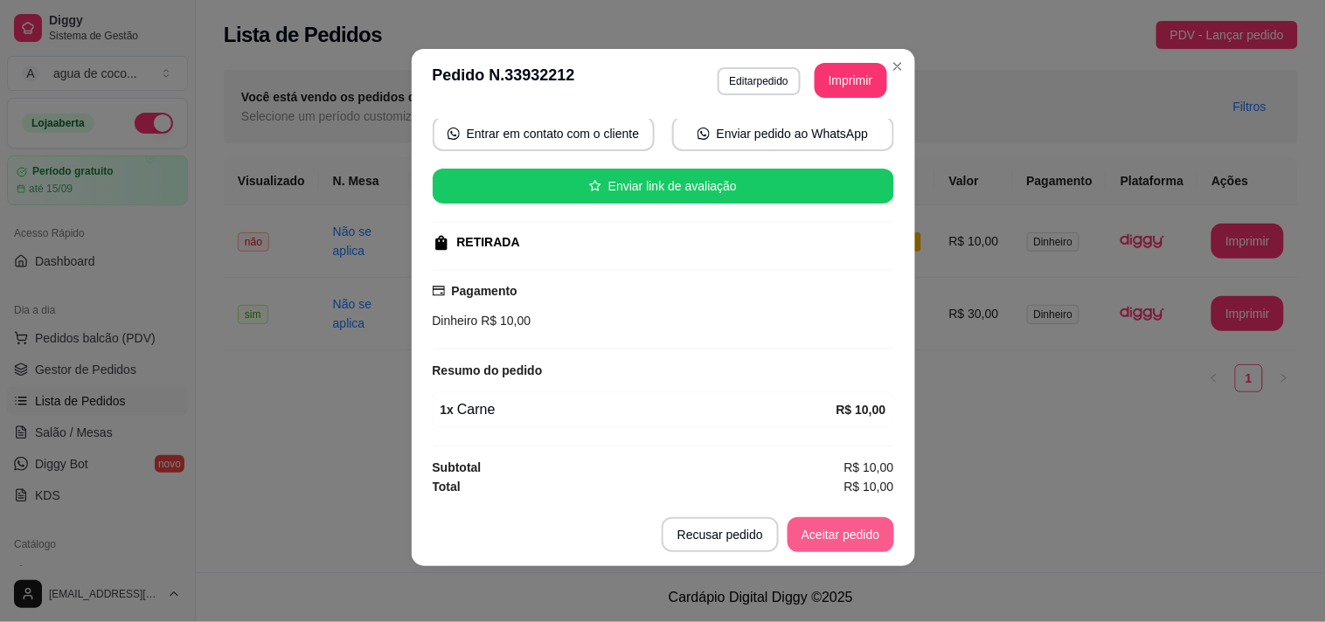
click at [859, 536] on button "Aceitar pedido" at bounding box center [841, 535] width 107 height 35
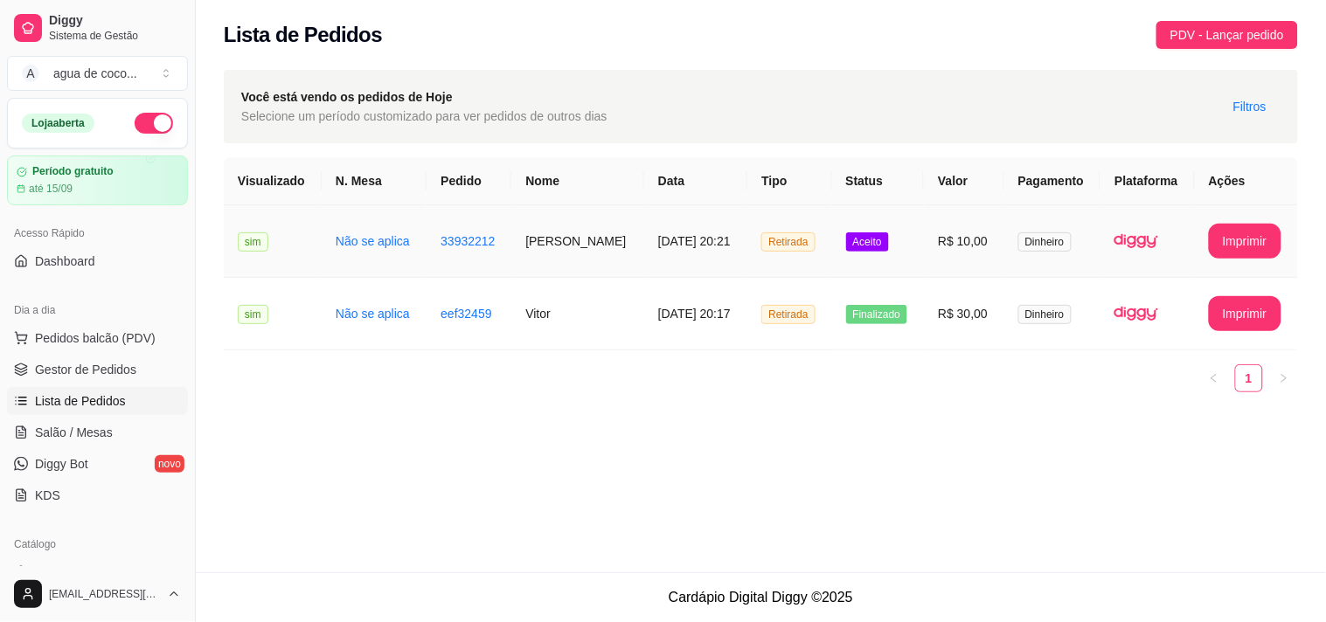
click at [869, 236] on span "Aceito" at bounding box center [867, 242] width 43 height 19
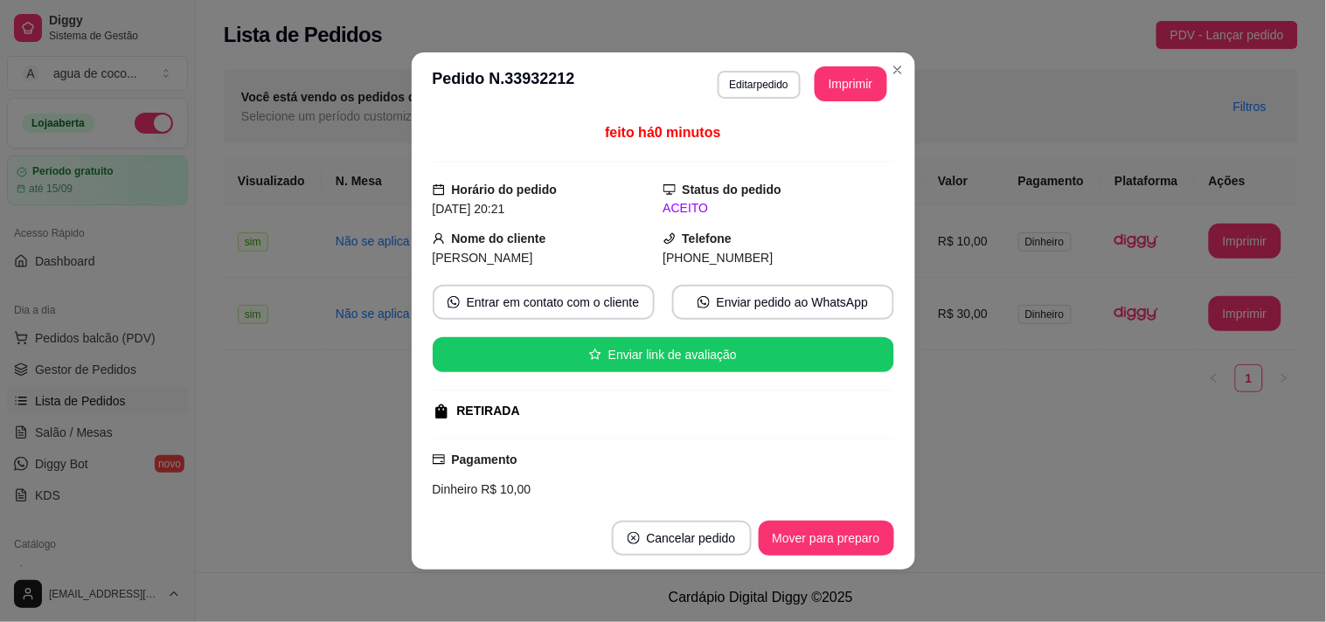
scroll to position [3, 0]
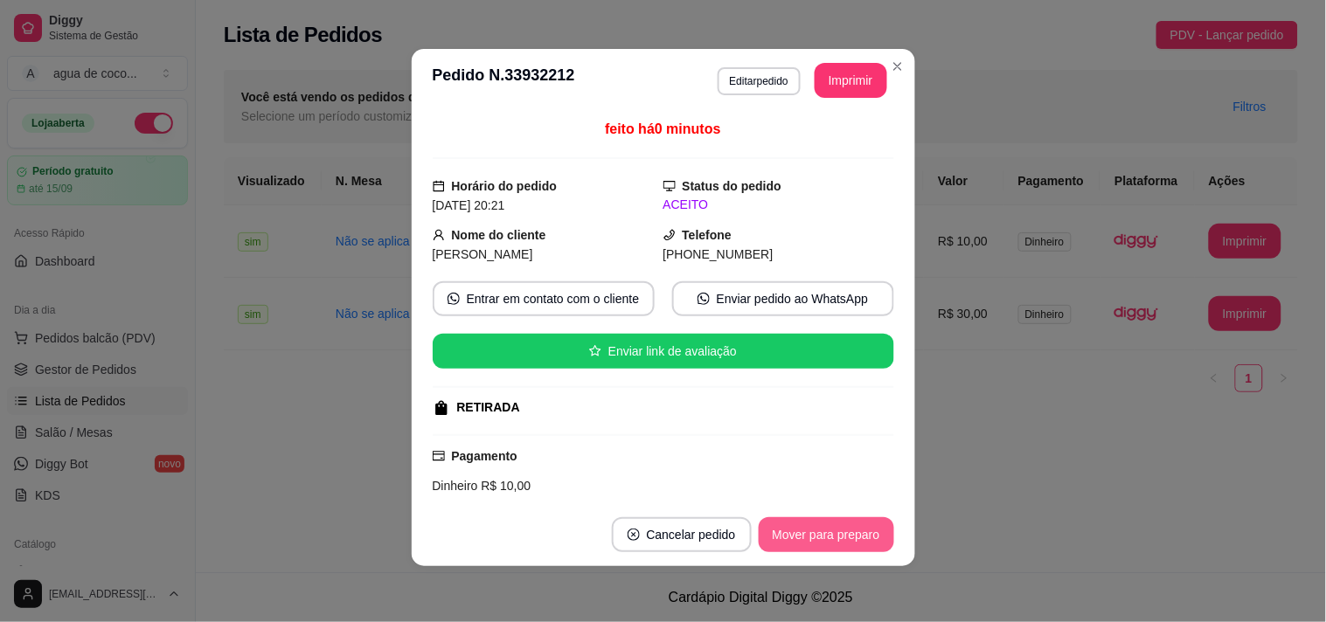
click at [803, 538] on button "Mover para preparo" at bounding box center [827, 535] width 136 height 35
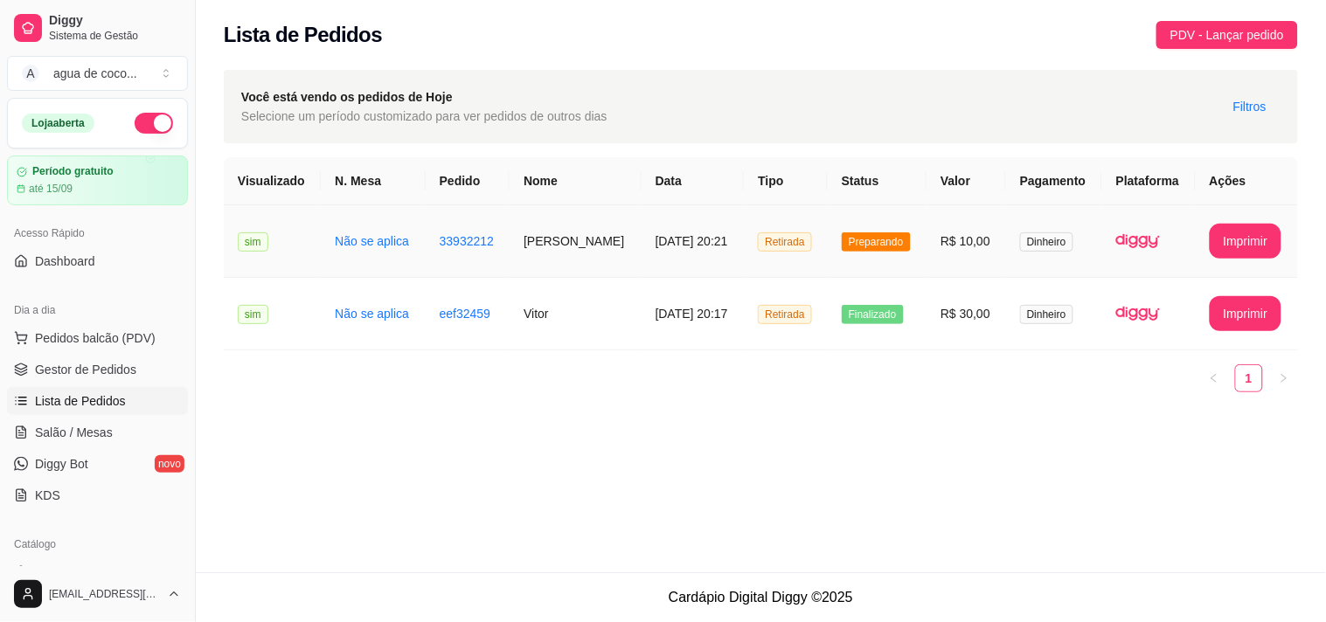
click at [927, 228] on td "R$ 10,00" at bounding box center [967, 241] width 80 height 73
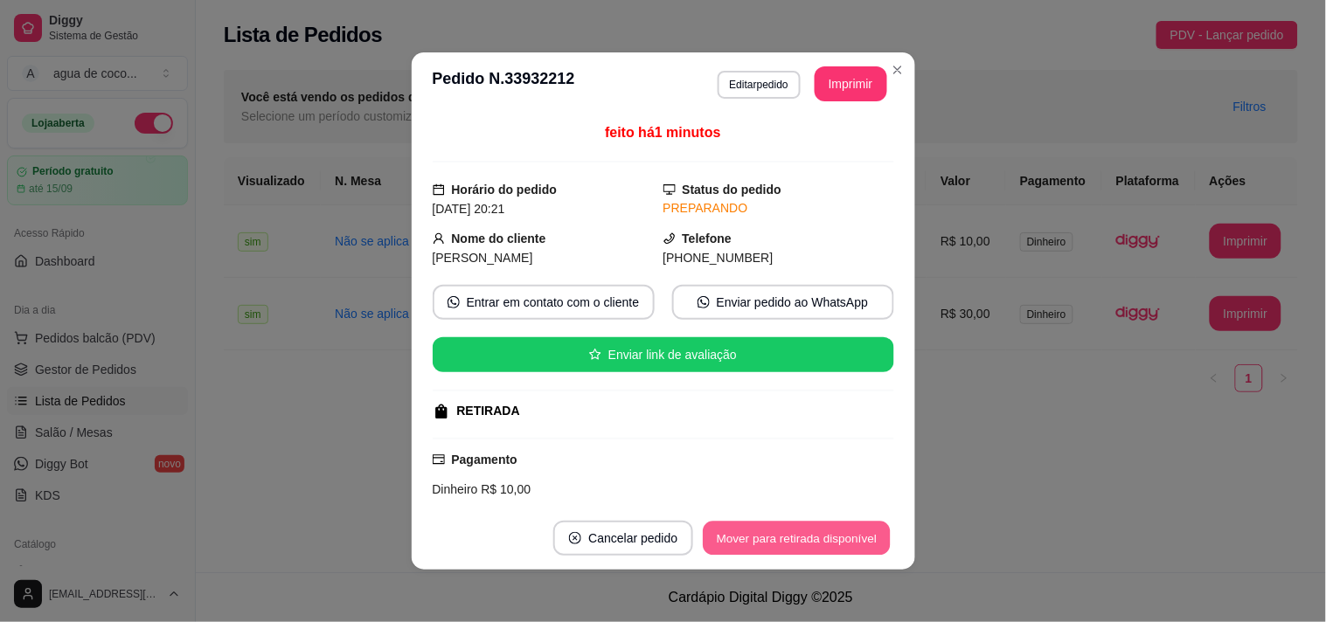
click at [790, 534] on button "Mover para retirada disponível" at bounding box center [797, 539] width 187 height 34
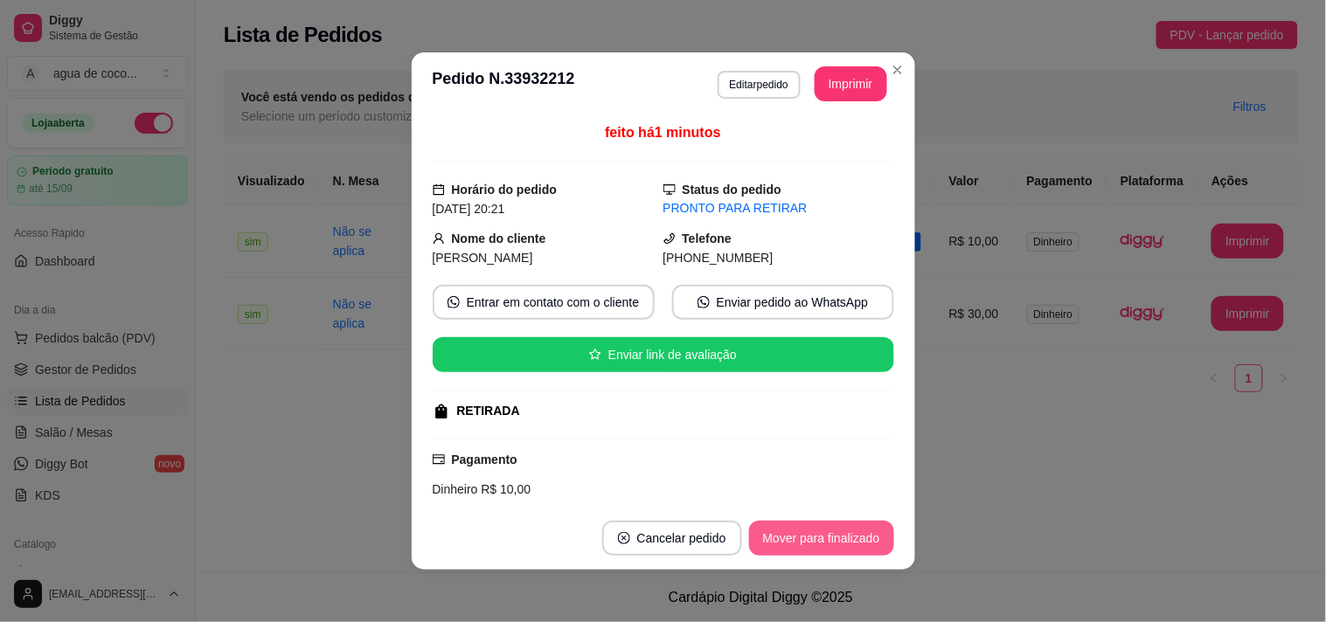
click at [829, 548] on button "Mover para finalizado" at bounding box center [821, 538] width 145 height 35
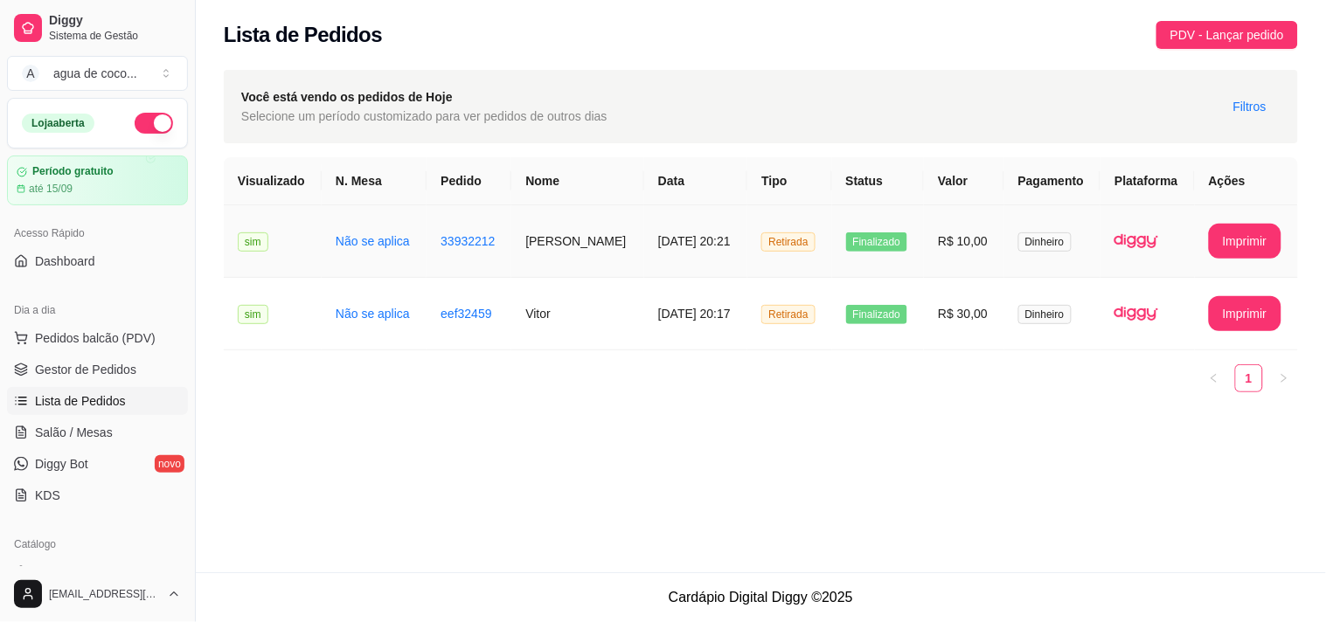
click at [871, 242] on span "Finalizado" at bounding box center [877, 242] width 62 height 19
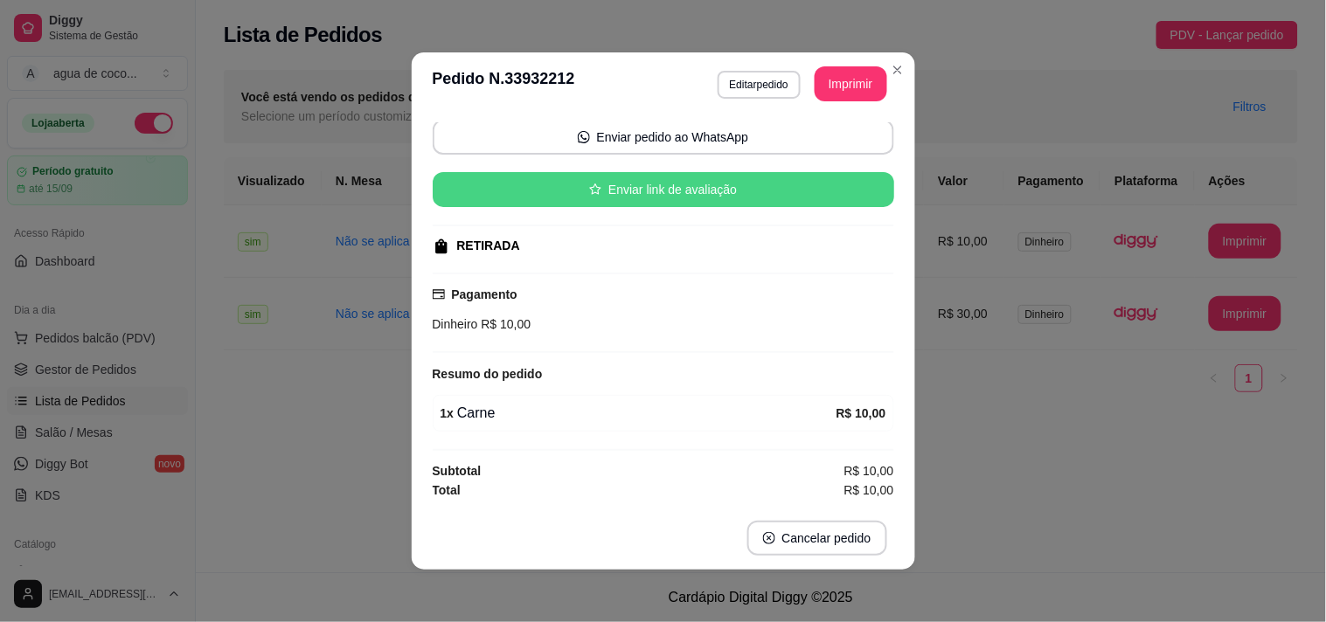
scroll to position [126, 0]
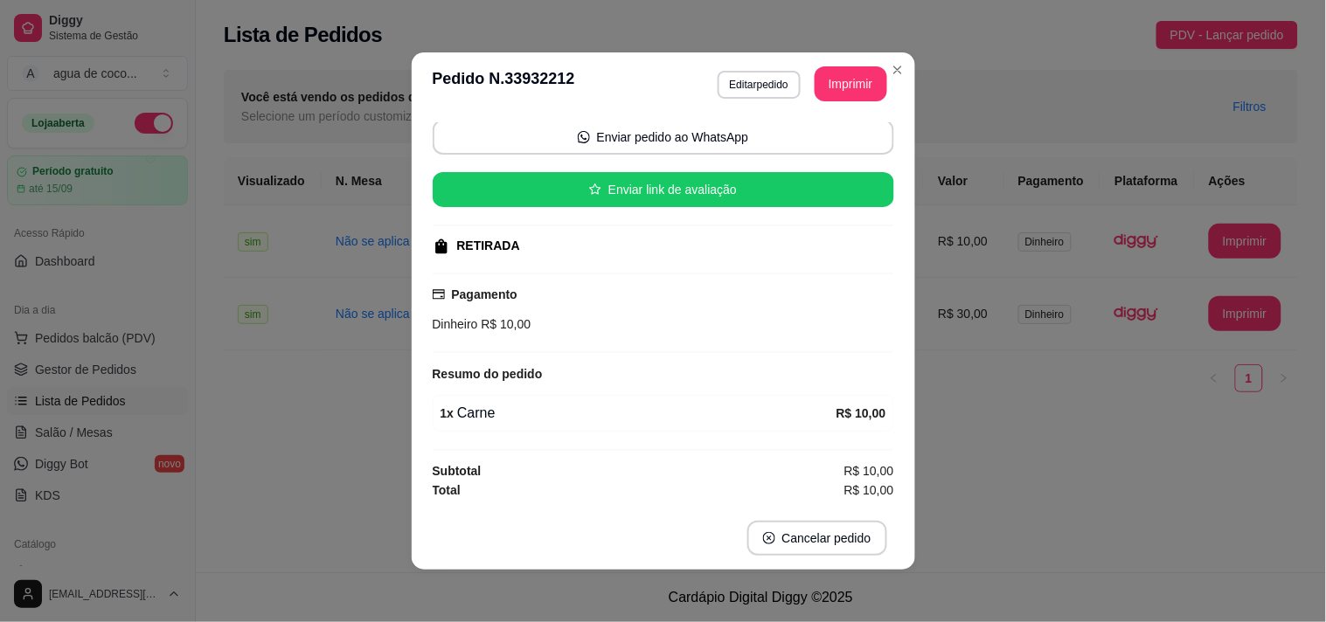
drag, startPoint x: 893, startPoint y: 477, endPoint x: 958, endPoint y: 461, distance: 67.6
click at [902, 476] on div "Horário do pedido [DATE] 20:21 Status do pedido FINALIZADO Nome do cliente Joao…" at bounding box center [664, 311] width 504 height 392
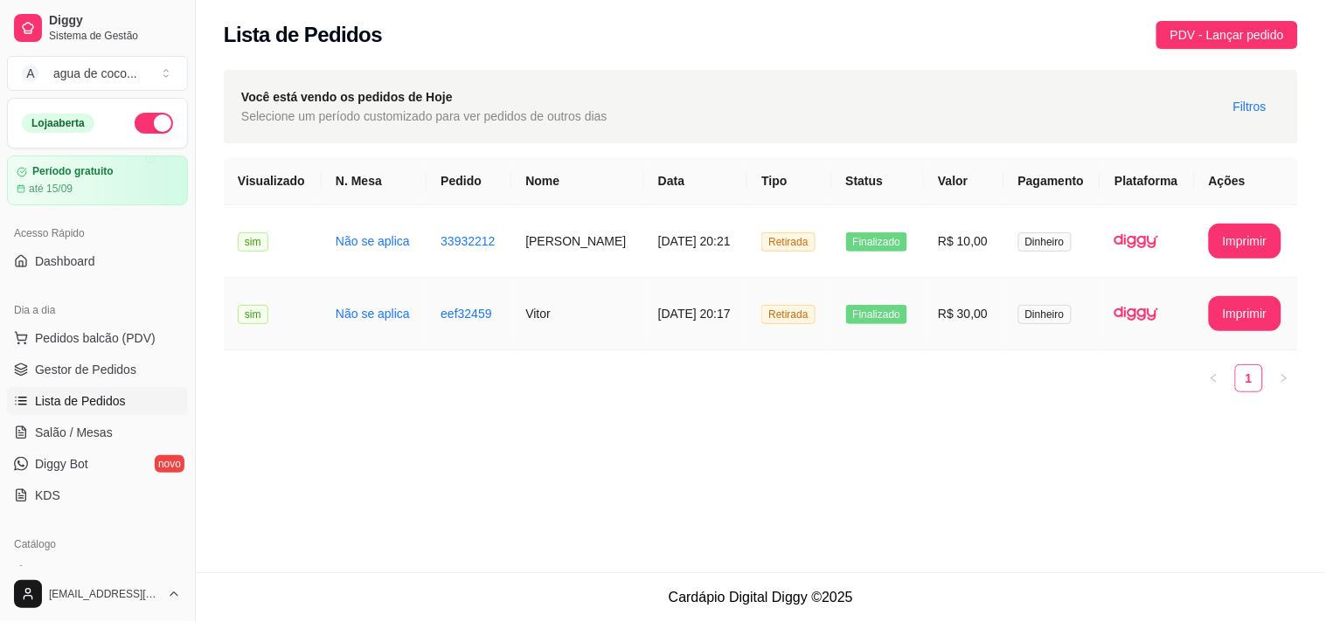
click at [924, 316] on td "R$ 30,00" at bounding box center [964, 314] width 80 height 73
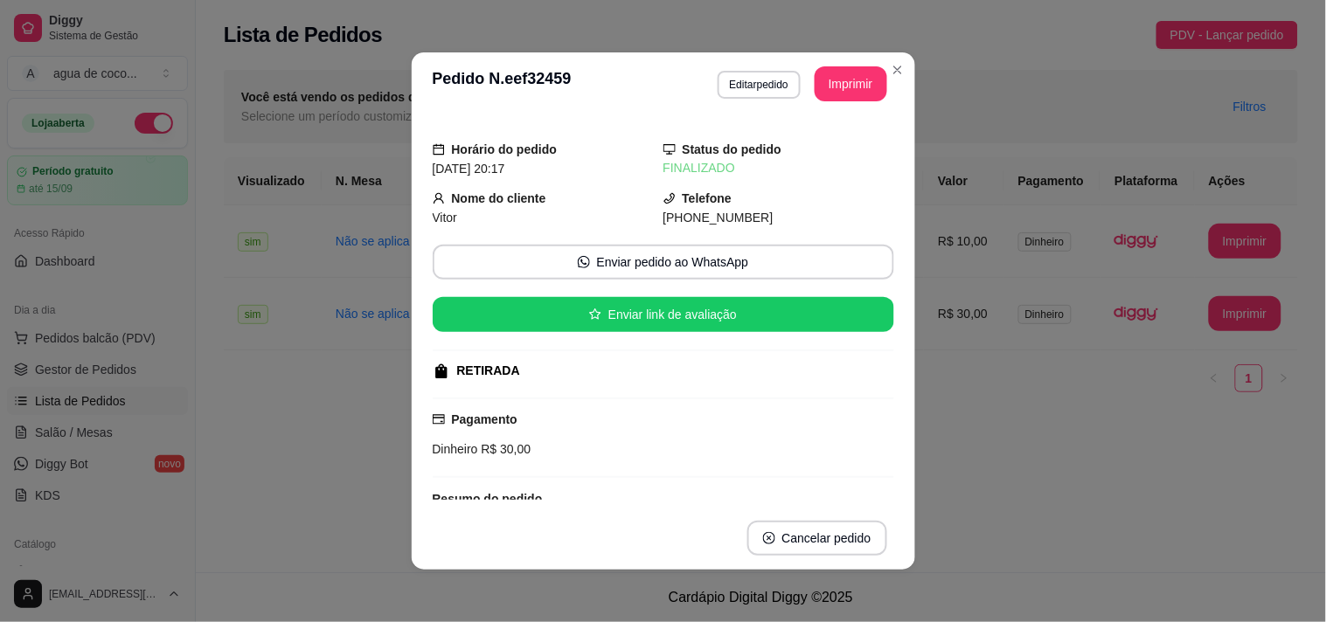
scroll to position [180, 0]
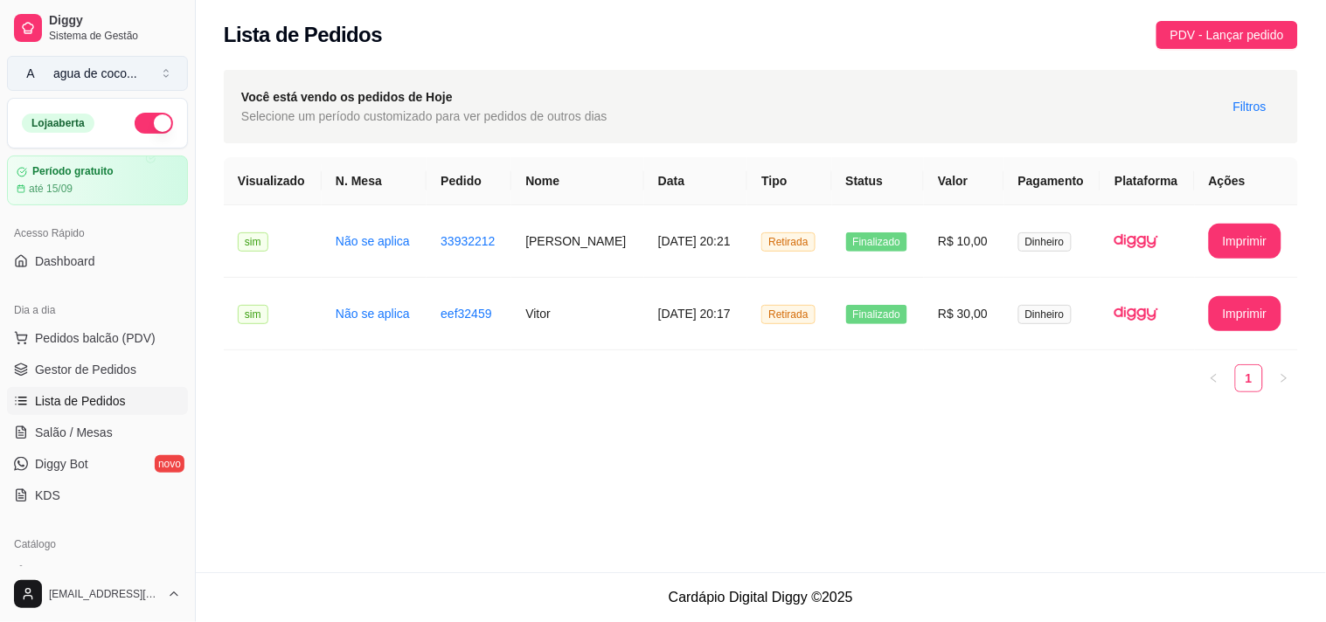
click at [145, 72] on button "A agua de coco ..." at bounding box center [97, 73] width 181 height 35
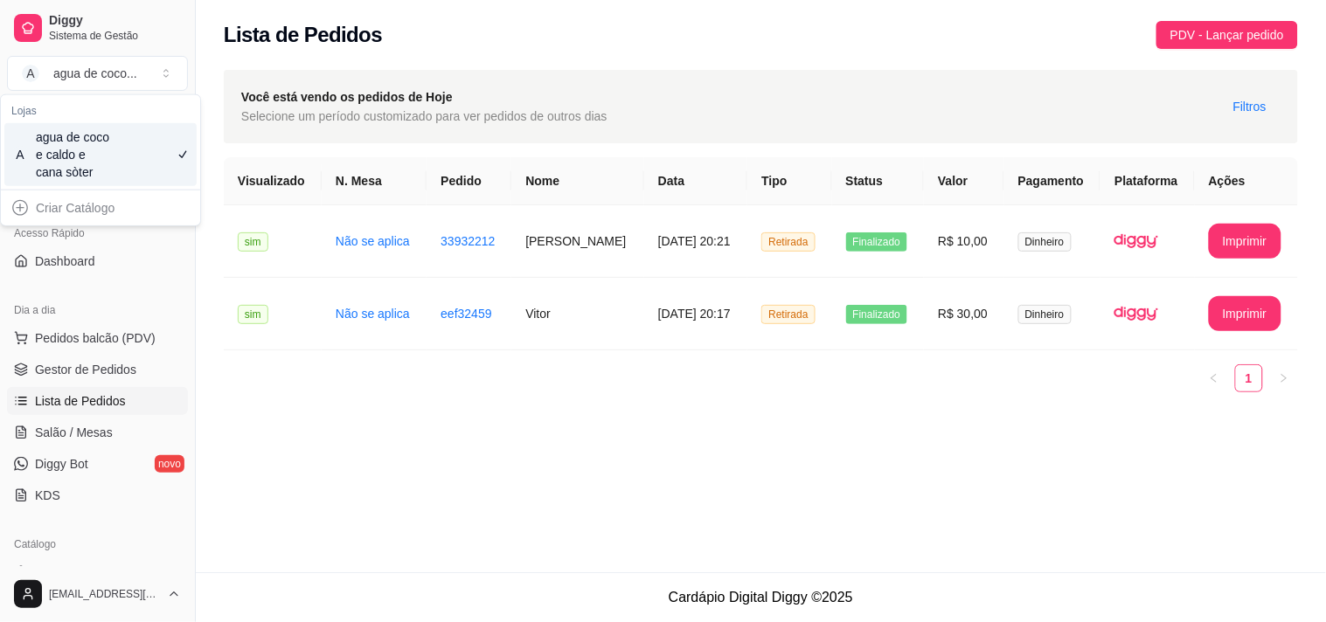
click at [249, 435] on div "**********" at bounding box center [761, 286] width 1130 height 573
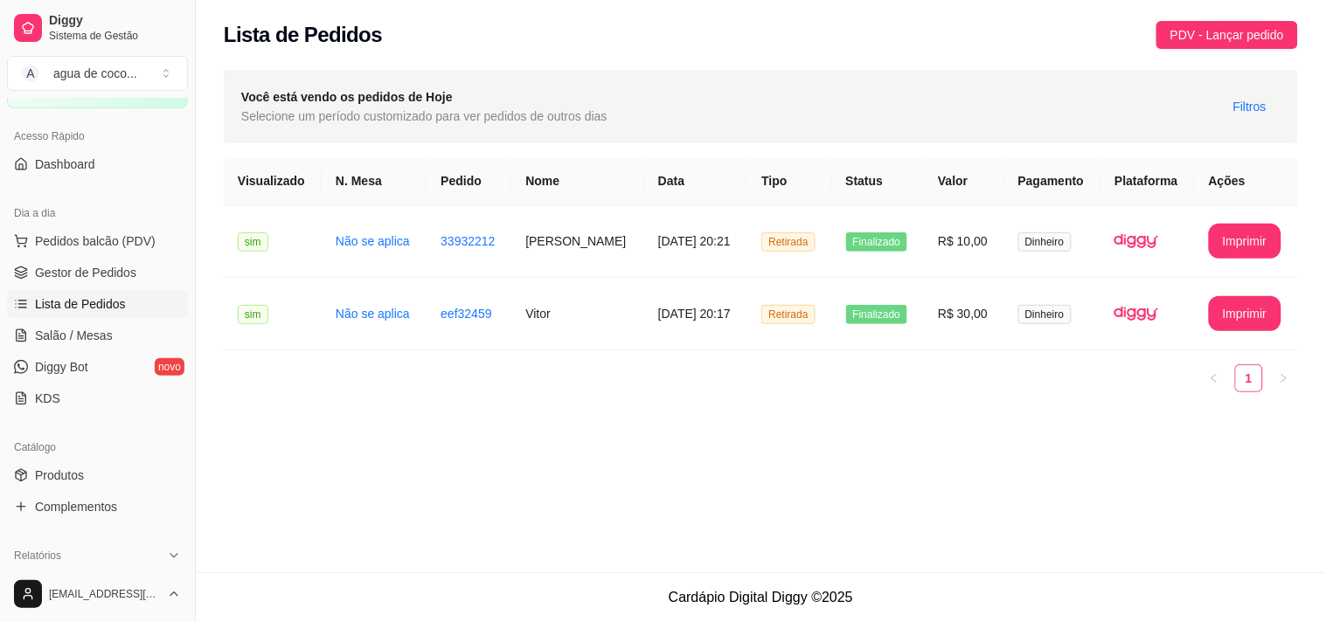
scroll to position [0, 0]
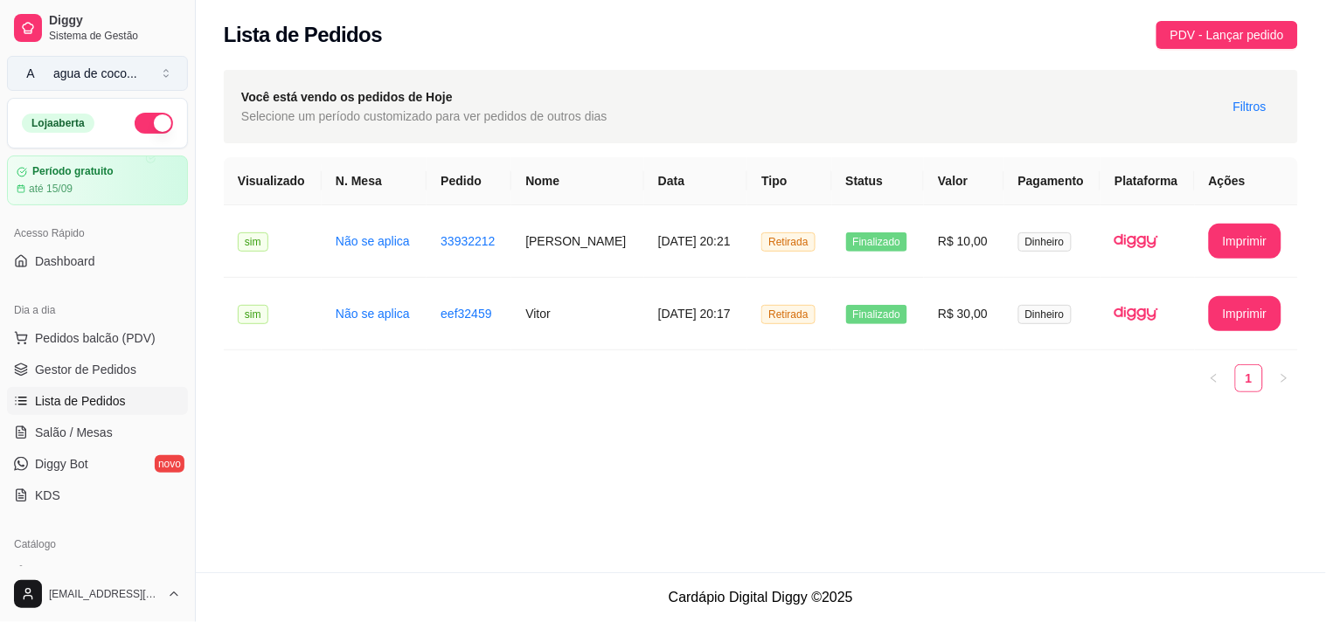
click at [157, 65] on button "A agua de coco ..." at bounding box center [97, 73] width 181 height 35
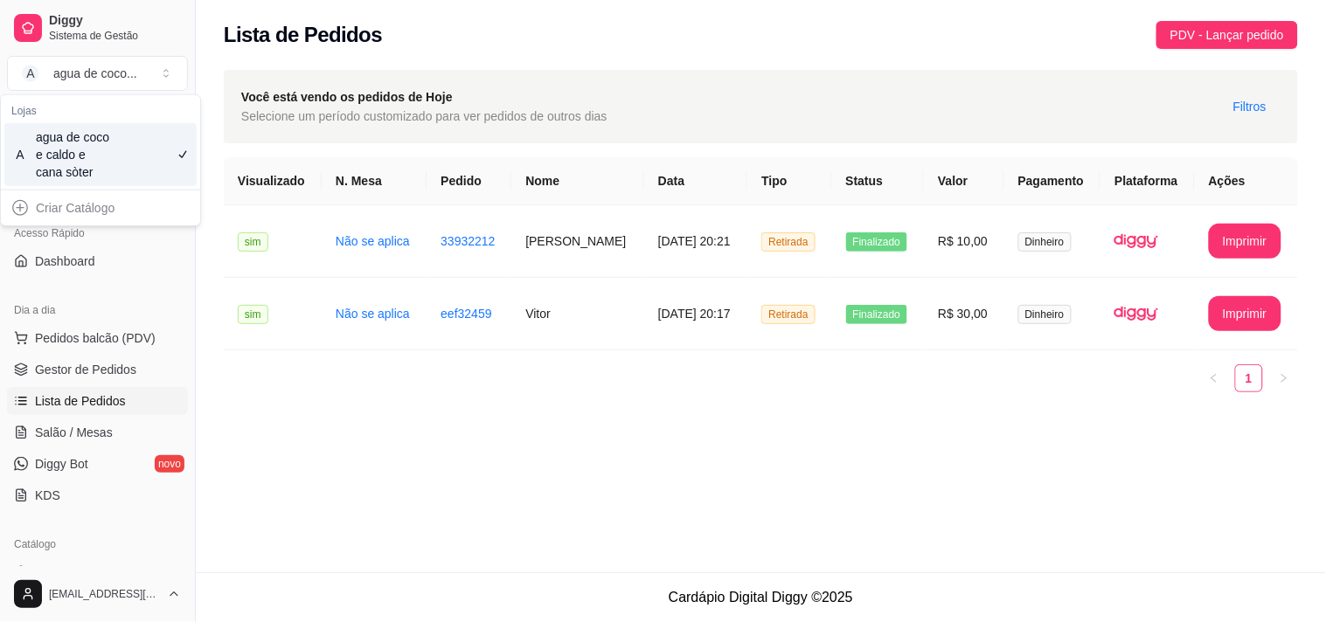
click at [111, 144] on div "agua de coco e caldo e cana sòter" at bounding box center [75, 155] width 79 height 52
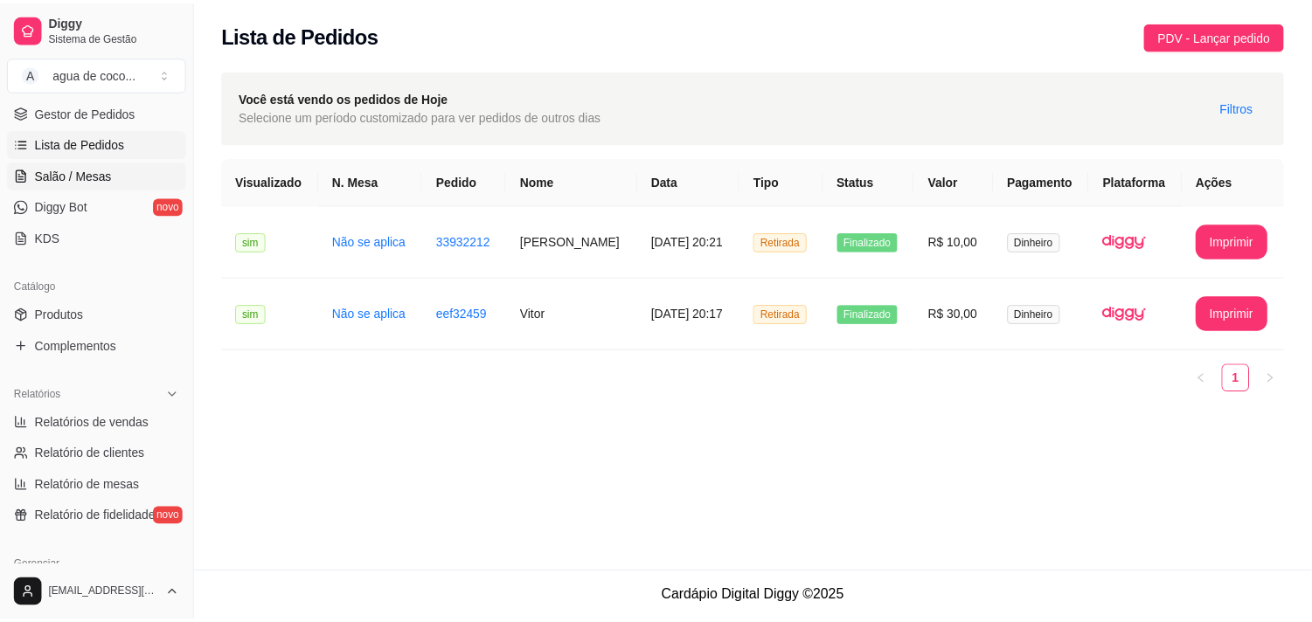
scroll to position [388, 0]
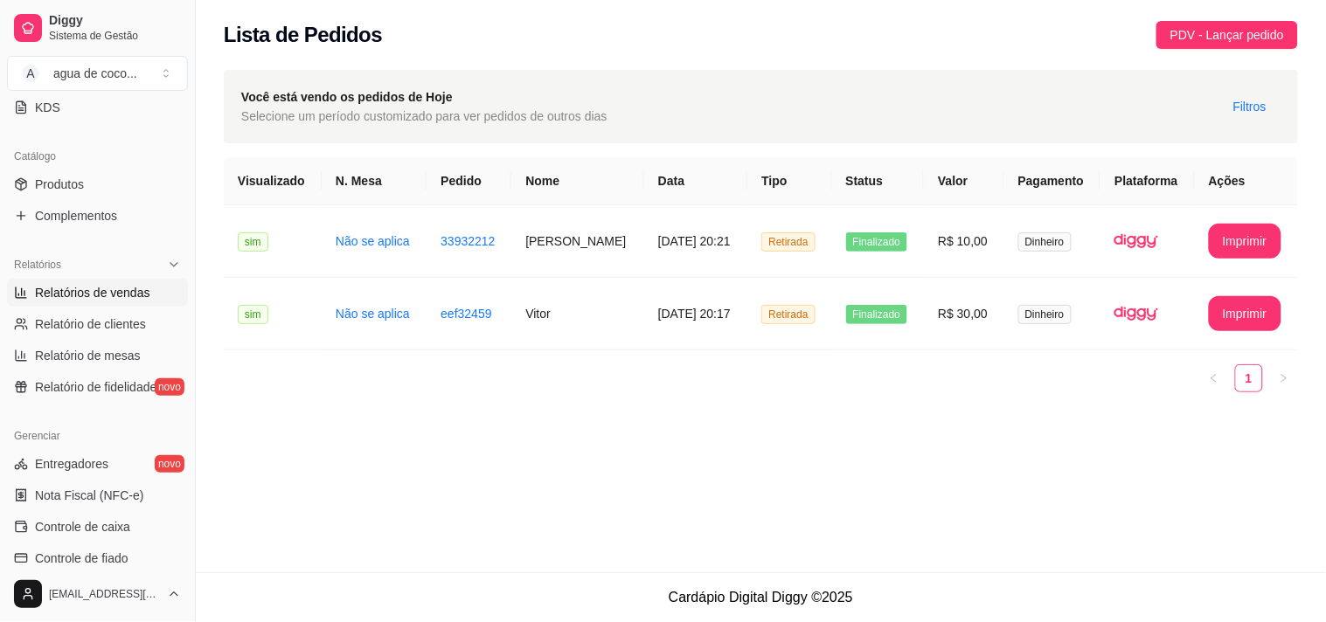
click at [126, 296] on span "Relatórios de vendas" at bounding box center [92, 292] width 115 height 17
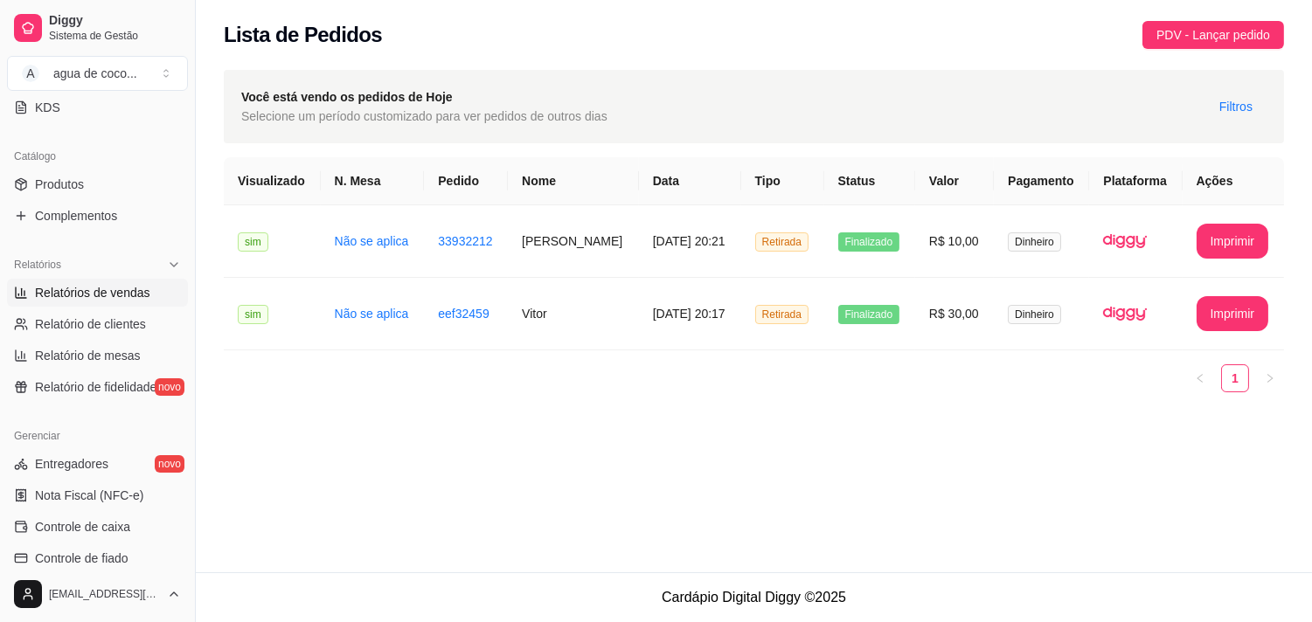
select select "ALL"
select select "0"
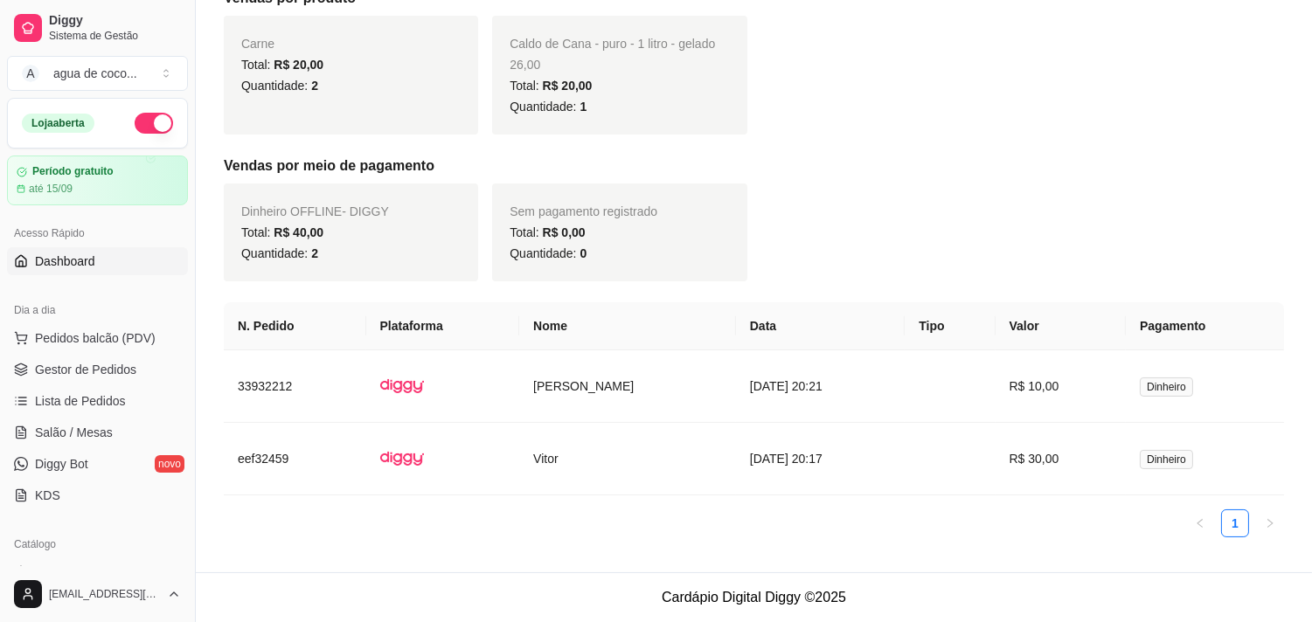
click at [48, 272] on link "Dashboard" at bounding box center [97, 261] width 181 height 28
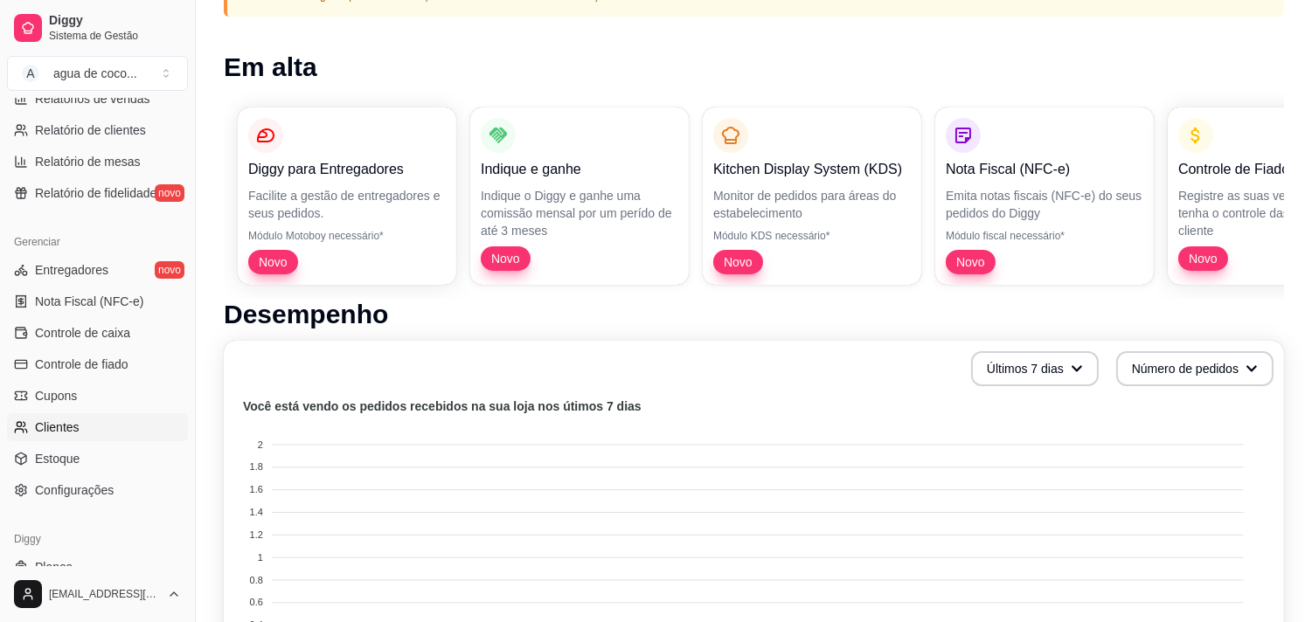
scroll to position [635, 0]
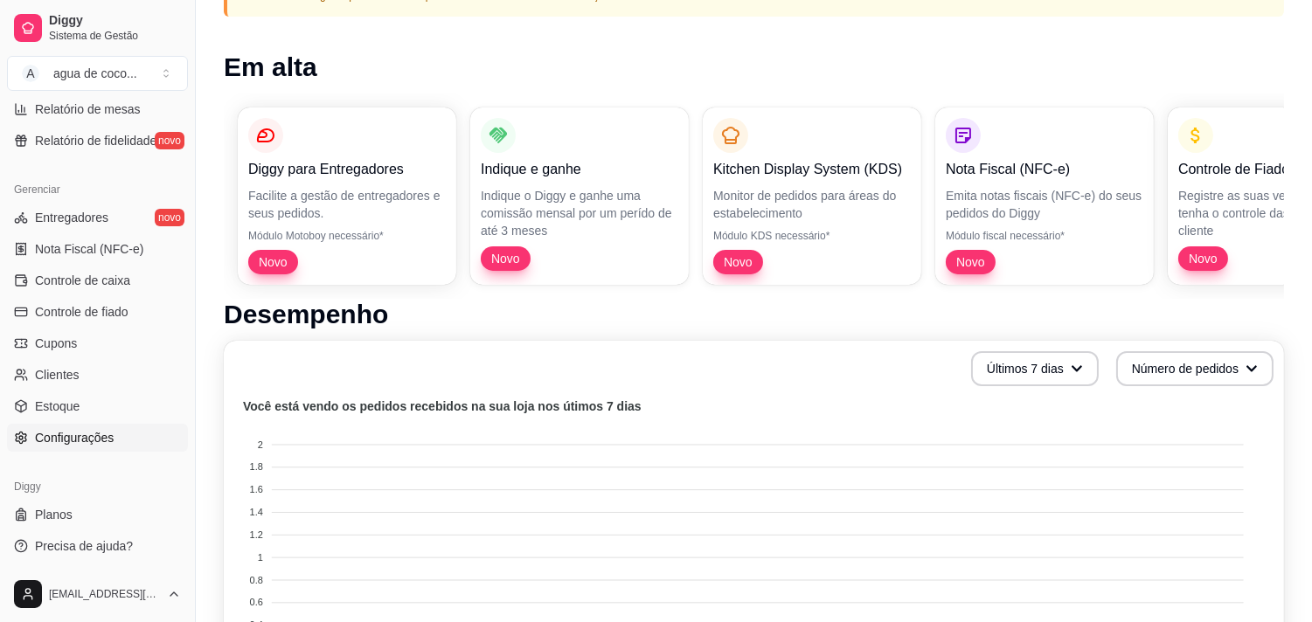
click at [86, 432] on span "Configurações" at bounding box center [74, 437] width 79 height 17
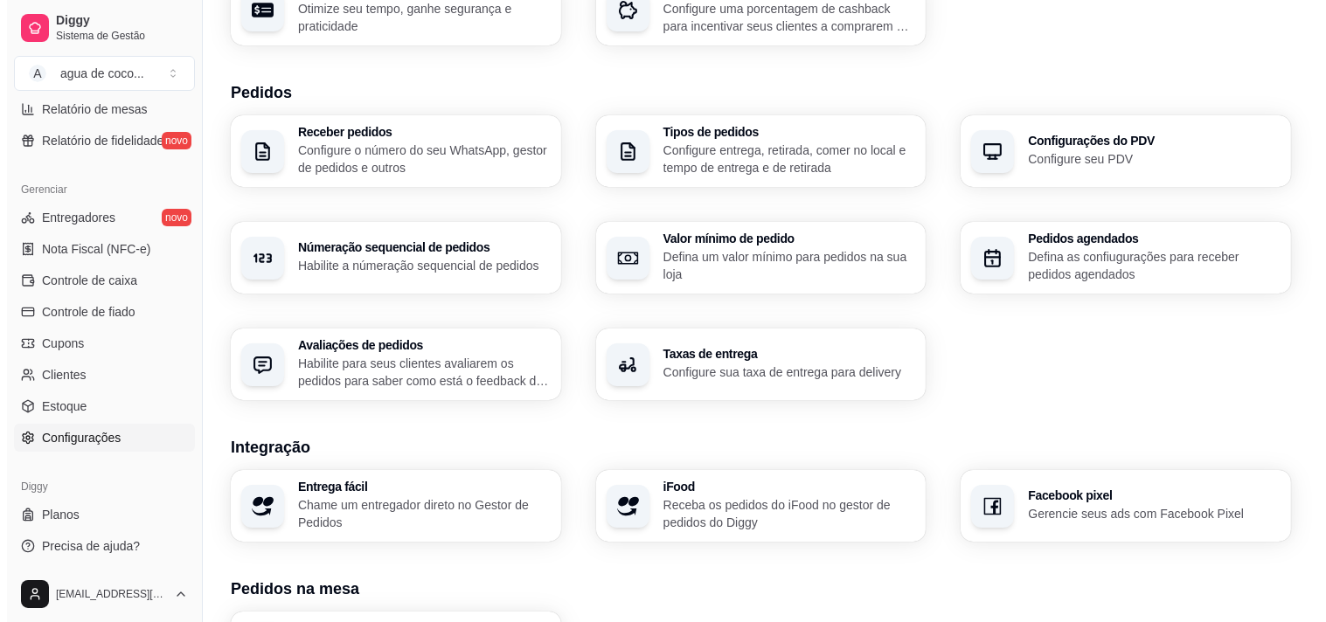
scroll to position [310, 0]
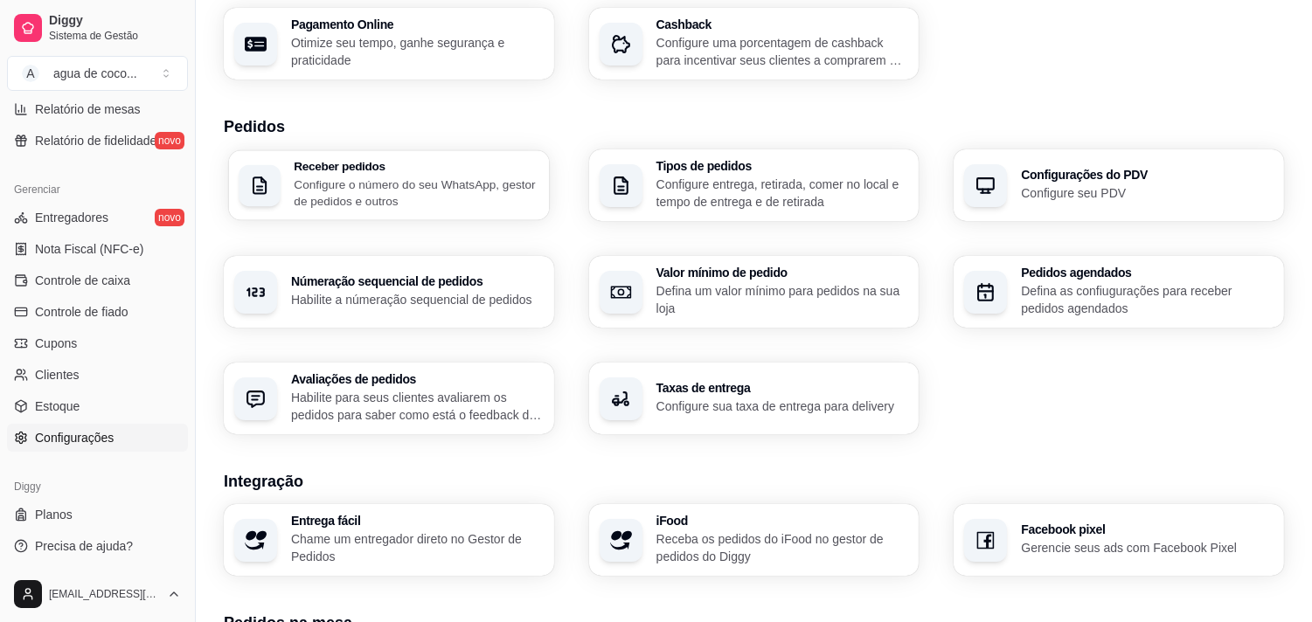
click at [404, 184] on p "Configure o número do seu WhatsApp, gestor de pedidos e outros" at bounding box center [416, 193] width 245 height 34
click at [441, 198] on p "Configure o número do seu WhatsApp, gestor de pedidos e outros" at bounding box center [416, 193] width 245 height 34
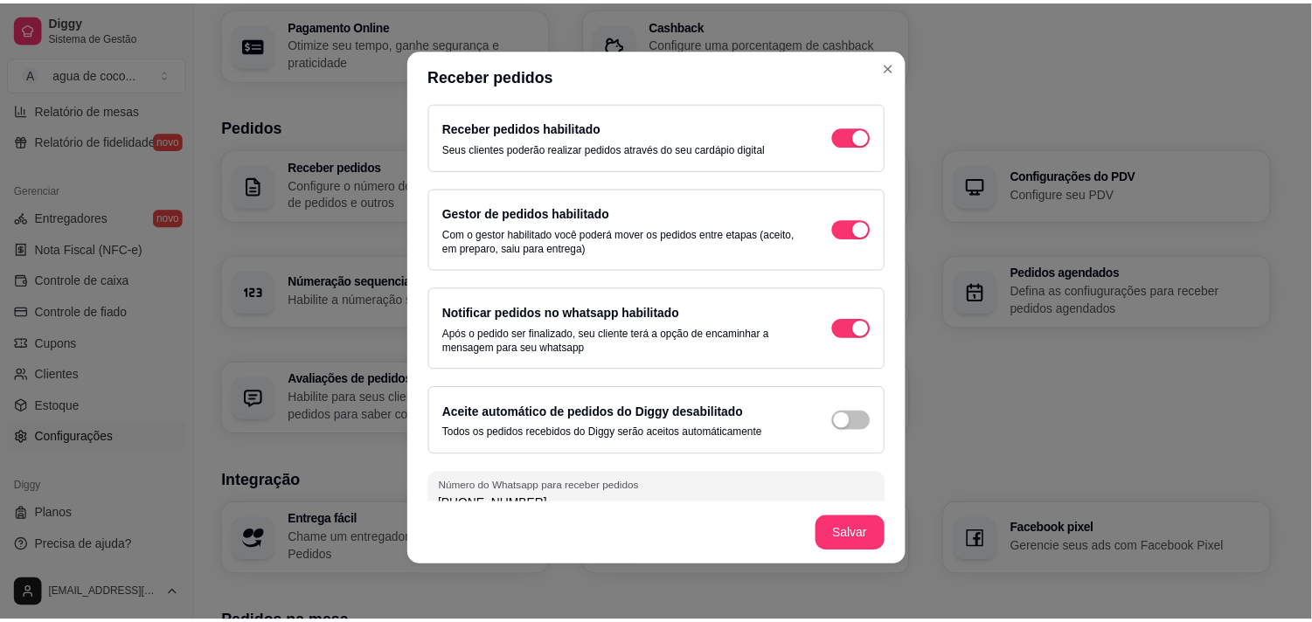
scroll to position [0, 0]
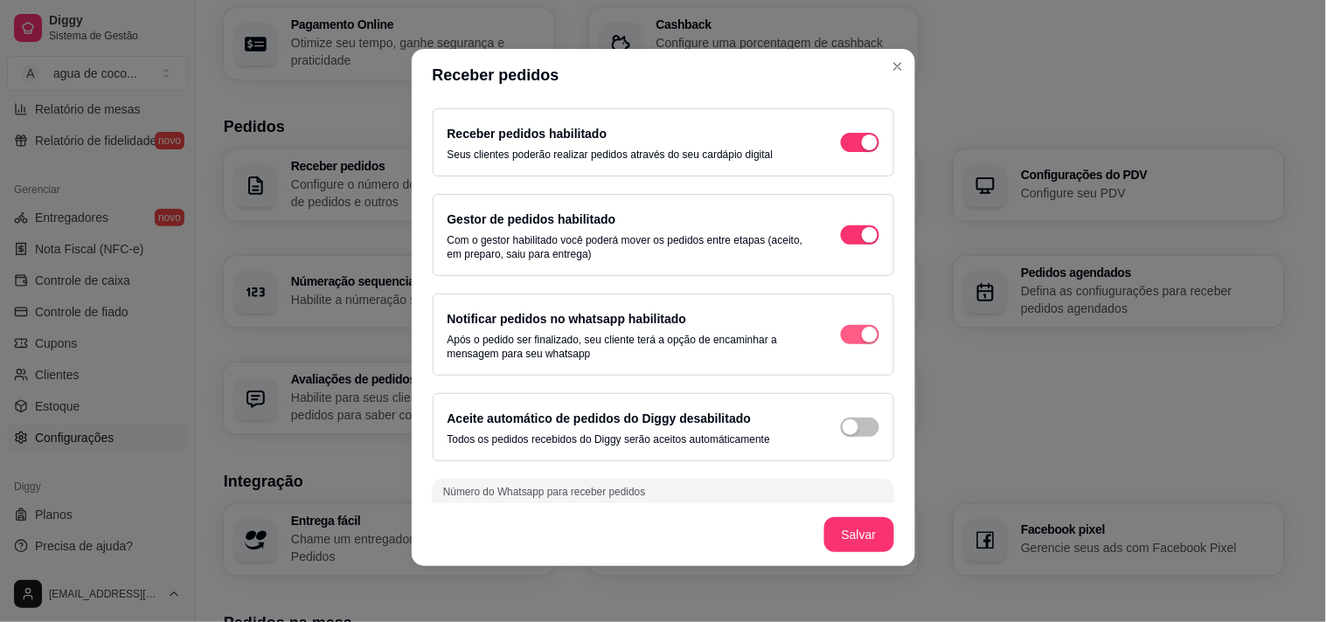
click at [841, 152] on span "button" at bounding box center [860, 142] width 38 height 19
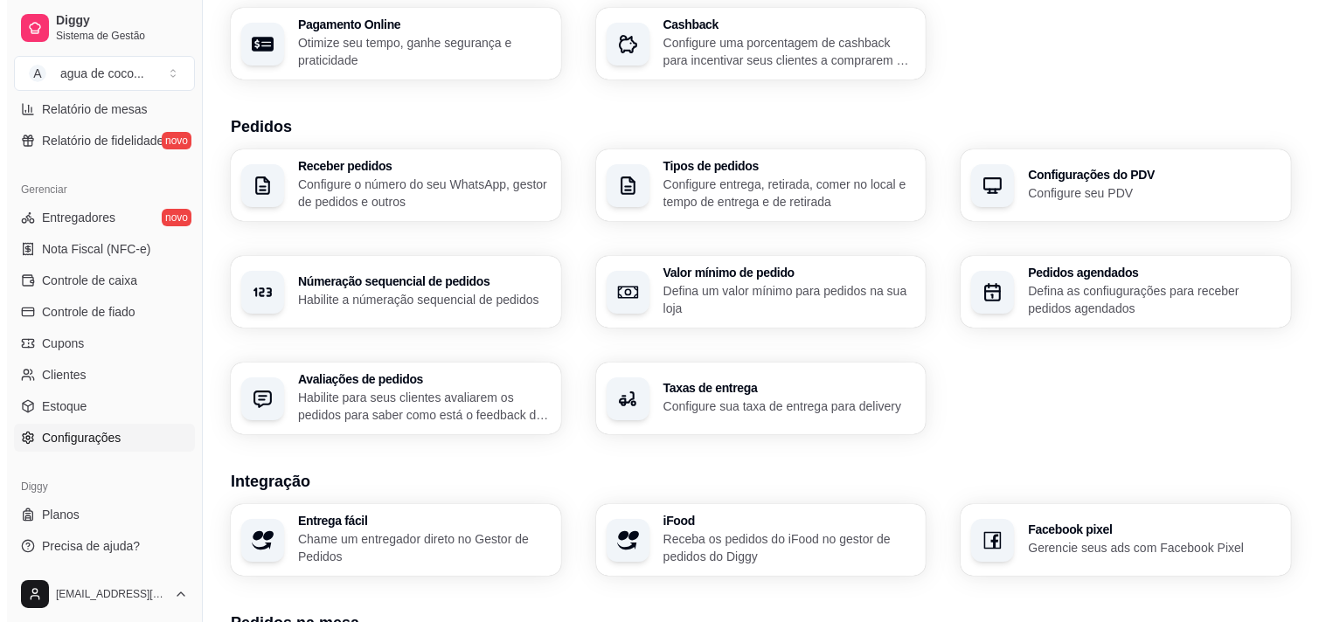
scroll to position [19, 0]
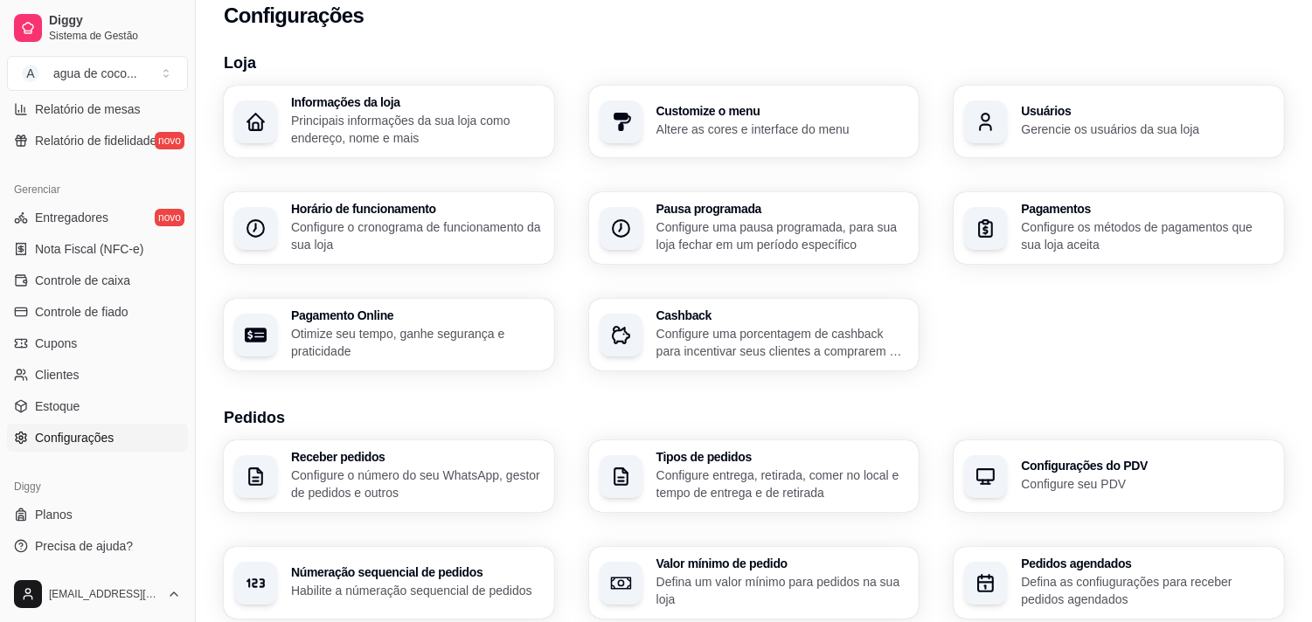
click at [435, 345] on p "Otimize seu tempo, ganhe segurança e praticidade" at bounding box center [417, 342] width 253 height 35
select select "4.98"
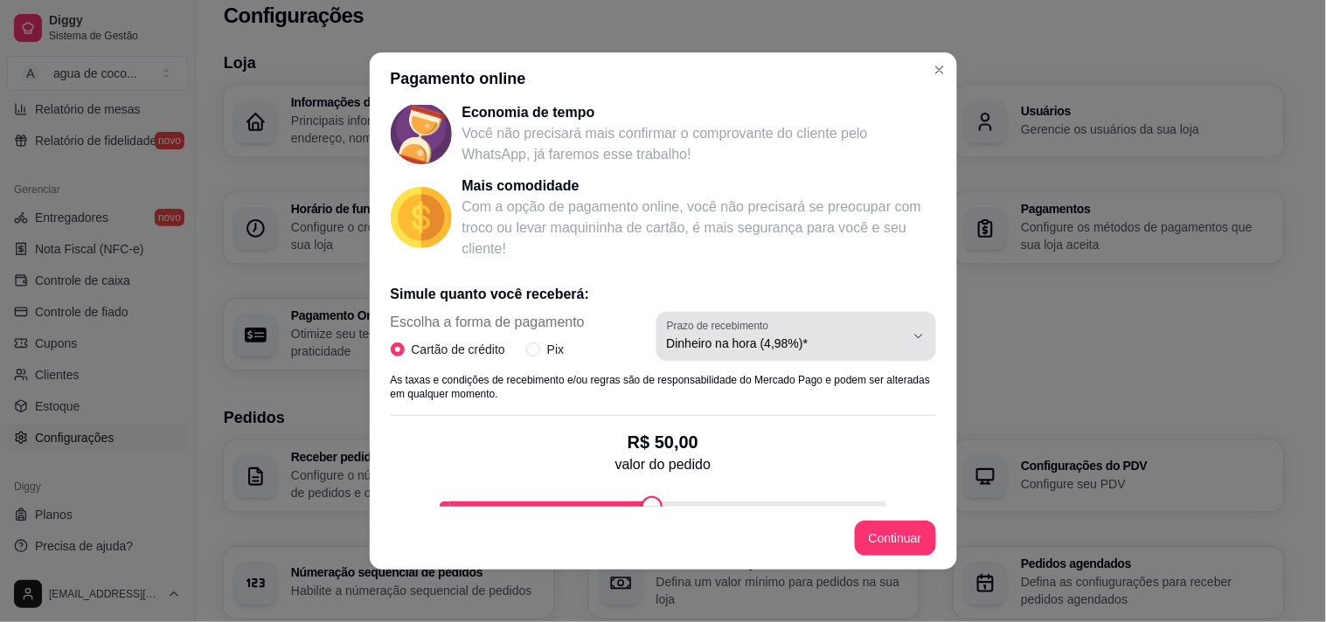
scroll to position [205, 0]
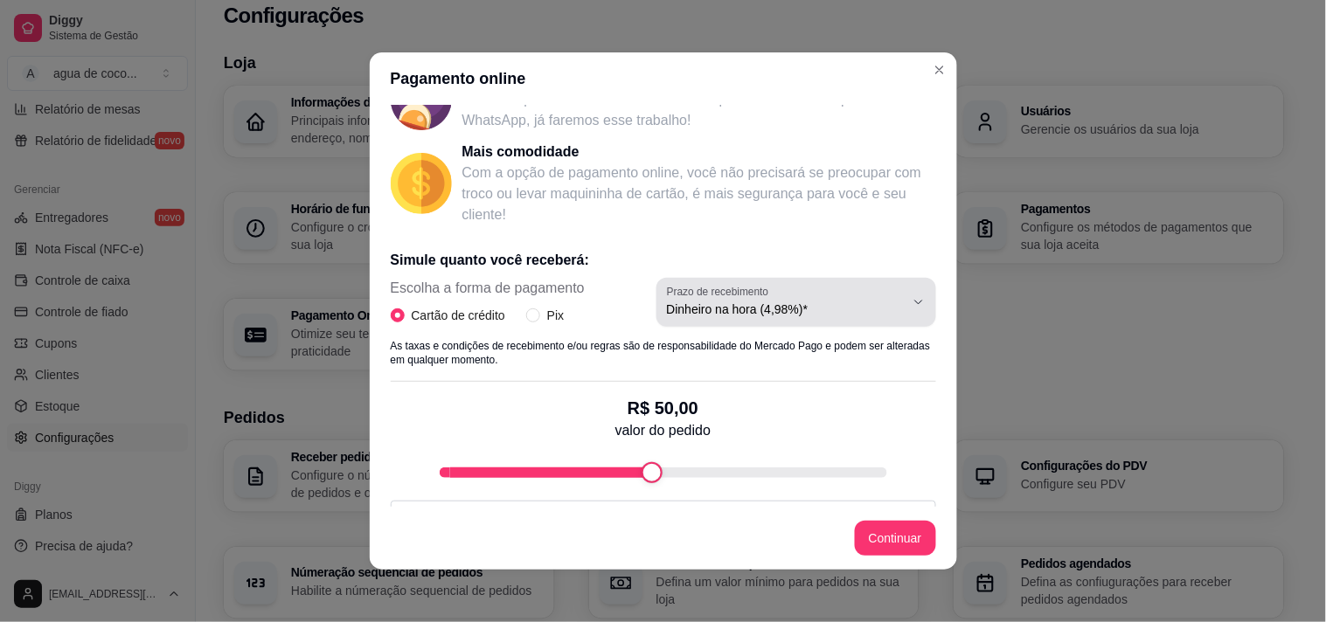
click at [852, 311] on span "Dinheiro na hora (4,98%)*" at bounding box center [786, 309] width 238 height 17
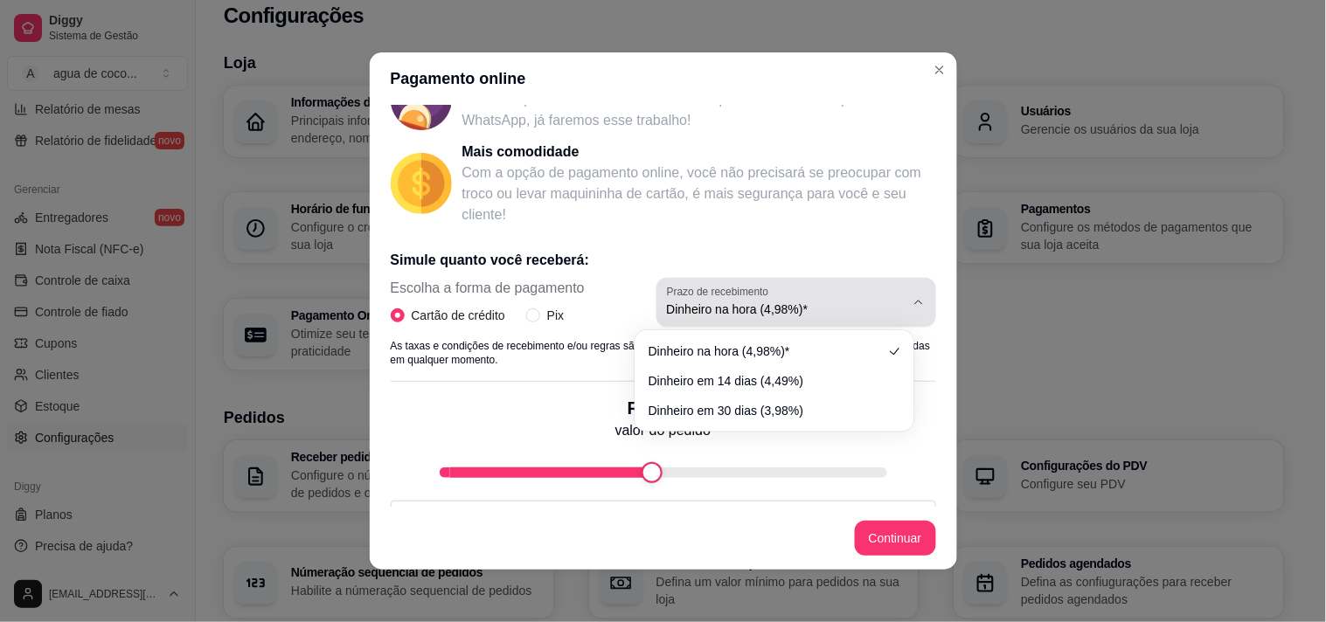
click at [839, 318] on div "Dinheiro na hora (4,98%)*" at bounding box center [786, 302] width 238 height 35
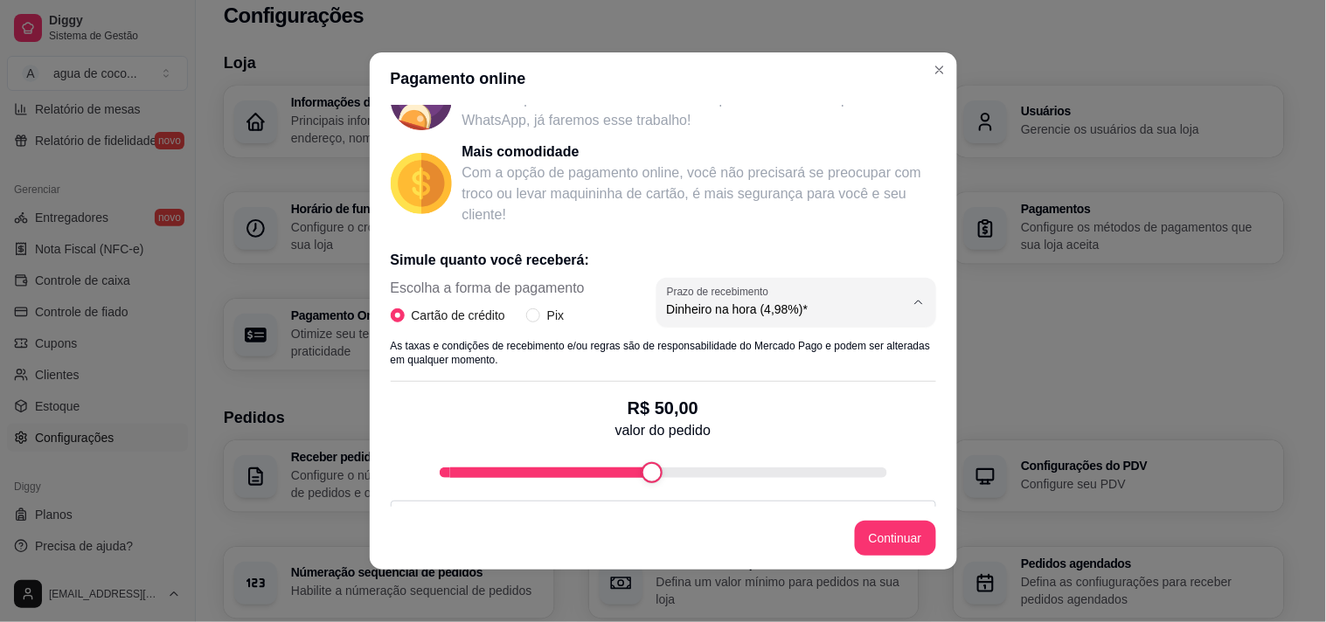
click at [509, 431] on div "R$ 50,00 valor do pedido" at bounding box center [664, 432] width 546 height 101
click at [907, 529] on button "Continuar" at bounding box center [895, 538] width 81 height 35
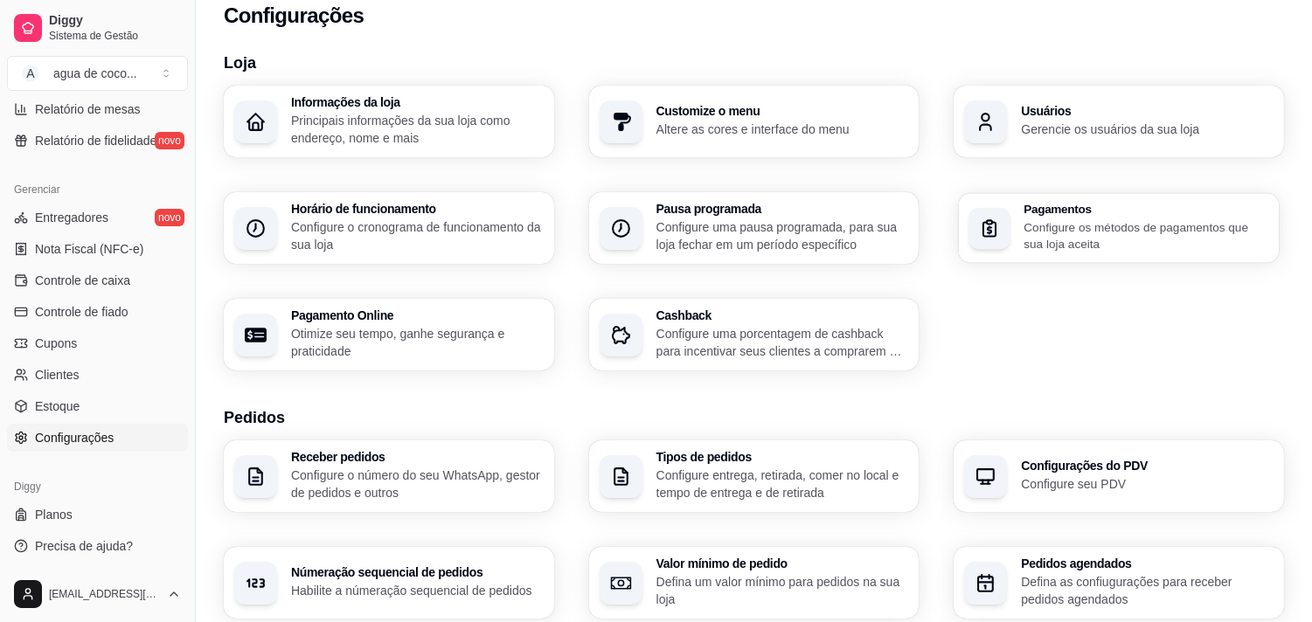
click at [1058, 230] on p "Configure os métodos de pagamentos que sua loja aceita" at bounding box center [1147, 236] width 245 height 34
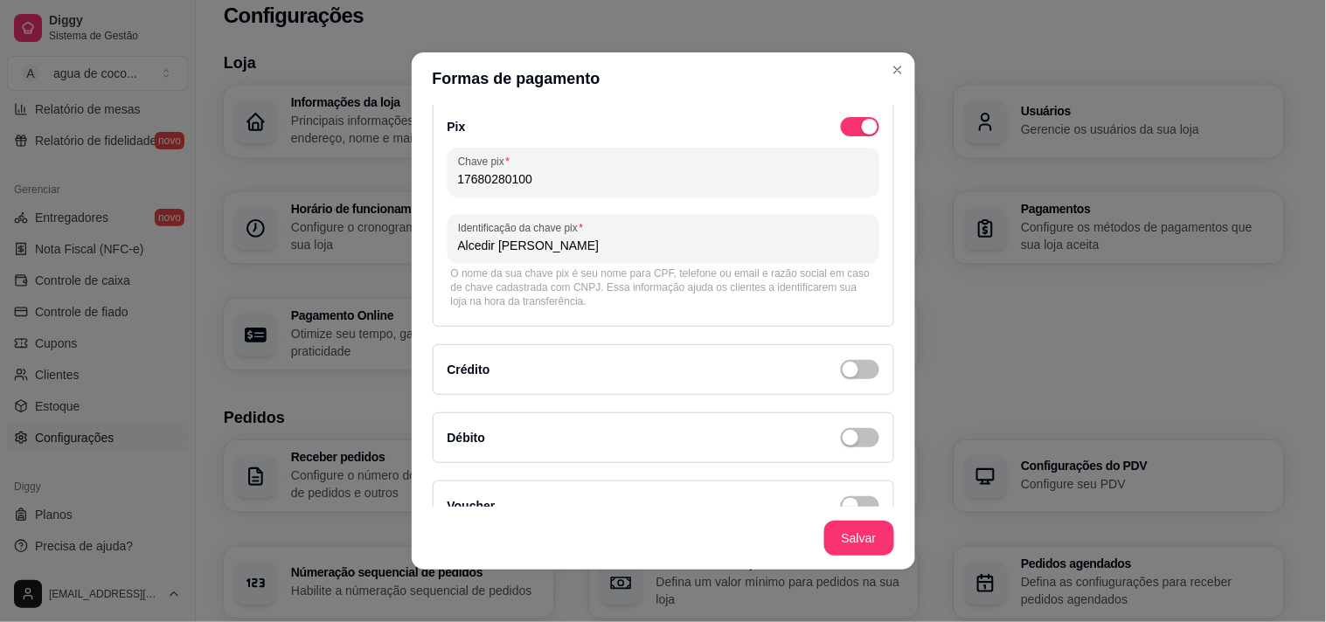
scroll to position [0, 0]
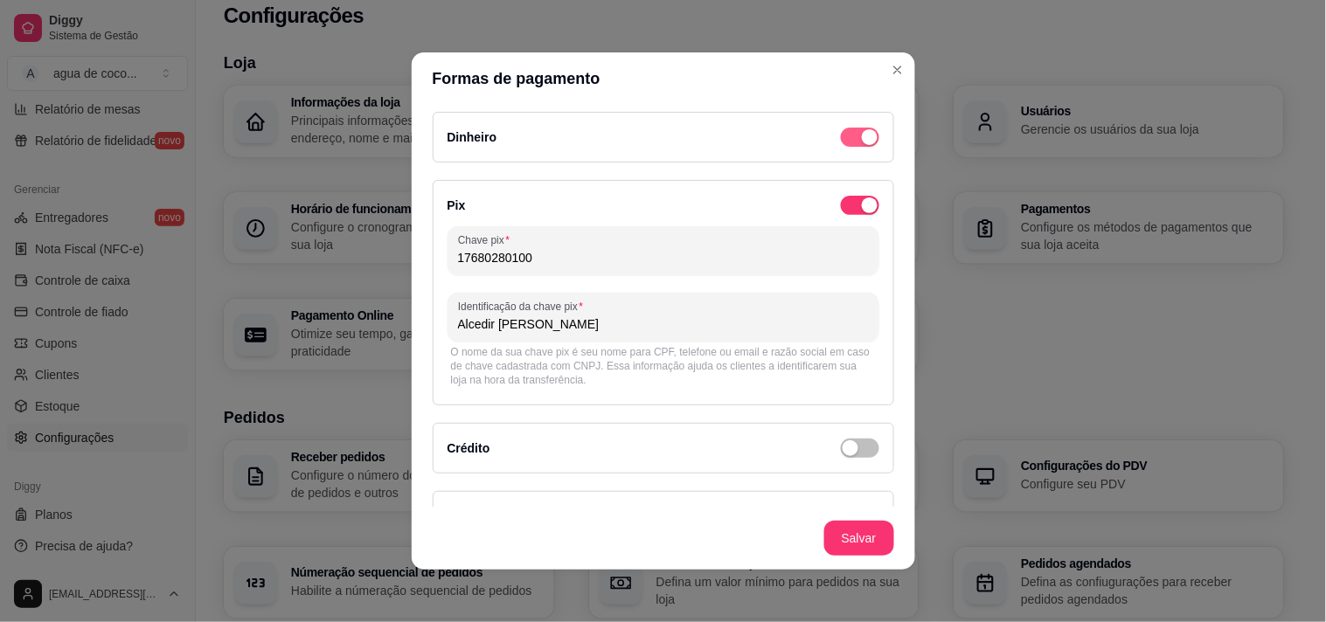
click at [862, 143] on div "button" at bounding box center [870, 137] width 16 height 16
drag, startPoint x: 526, startPoint y: 262, endPoint x: 357, endPoint y: 266, distance: 169.6
click at [355, 266] on div "Formas de pagamento Dinheiro Pix Chave pix 17680280100 Identificação da chave p…" at bounding box center [663, 311] width 1326 height 622
type input "0"
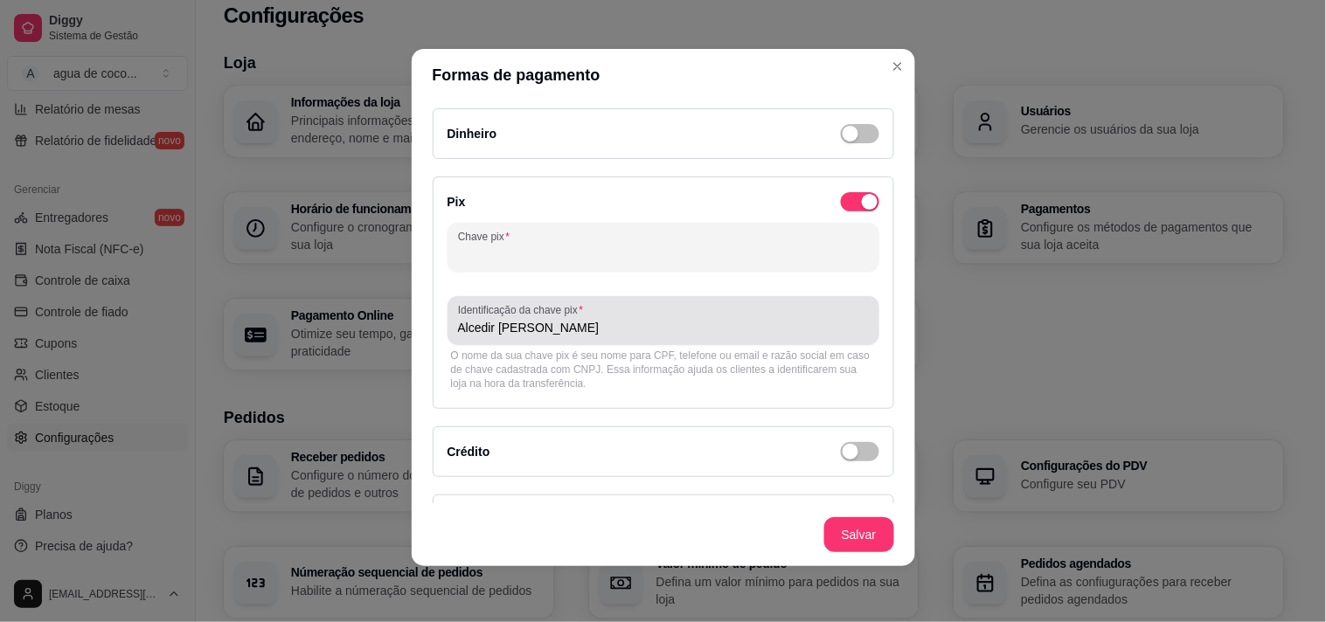
scroll to position [186, 0]
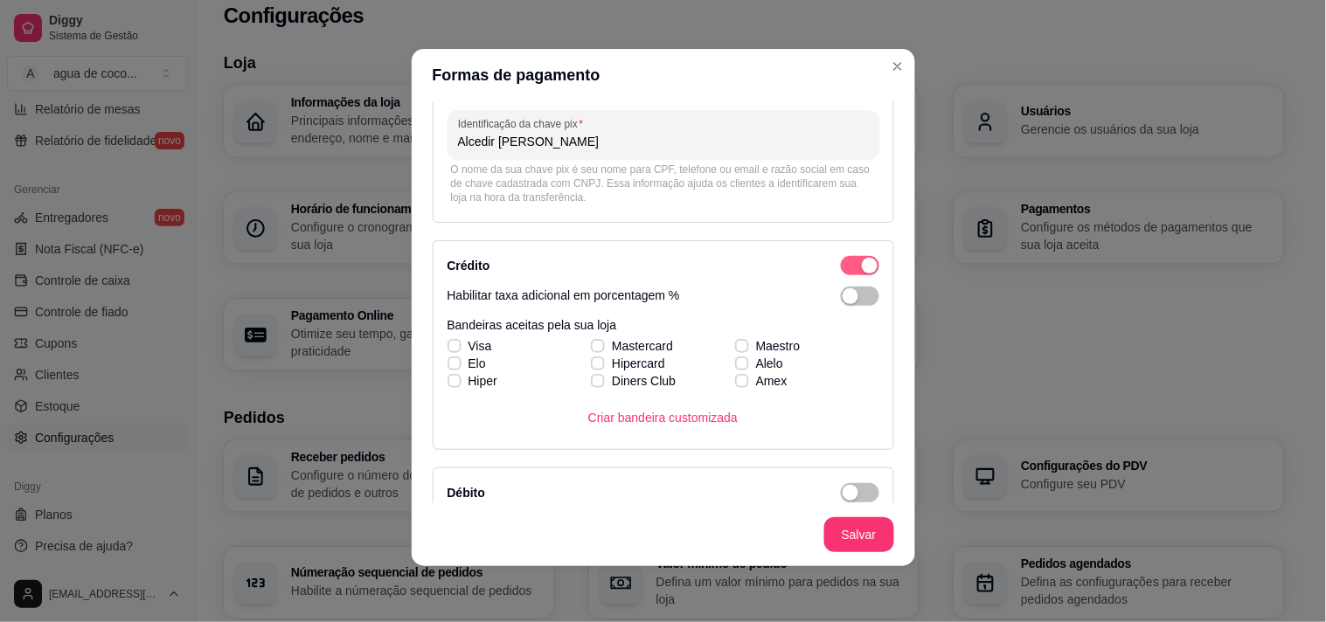
click at [841, 25] on span "button" at bounding box center [860, 15] width 38 height 19
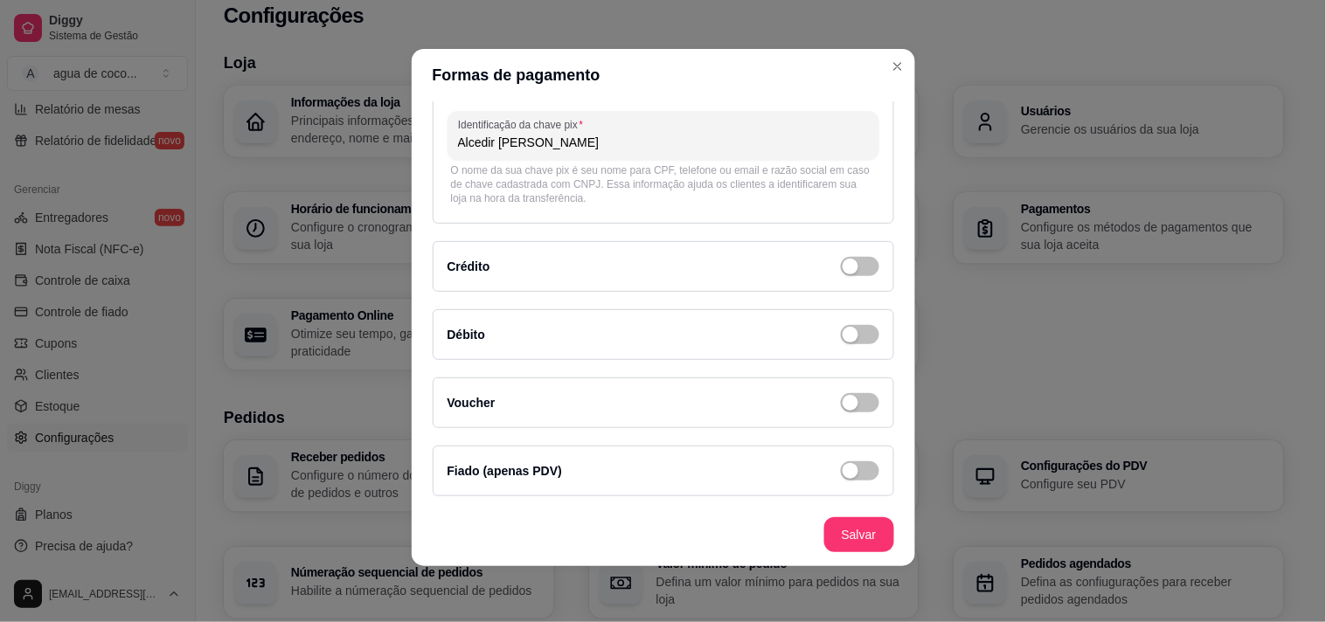
click at [802, 264] on div "Crédito" at bounding box center [664, 266] width 432 height 21
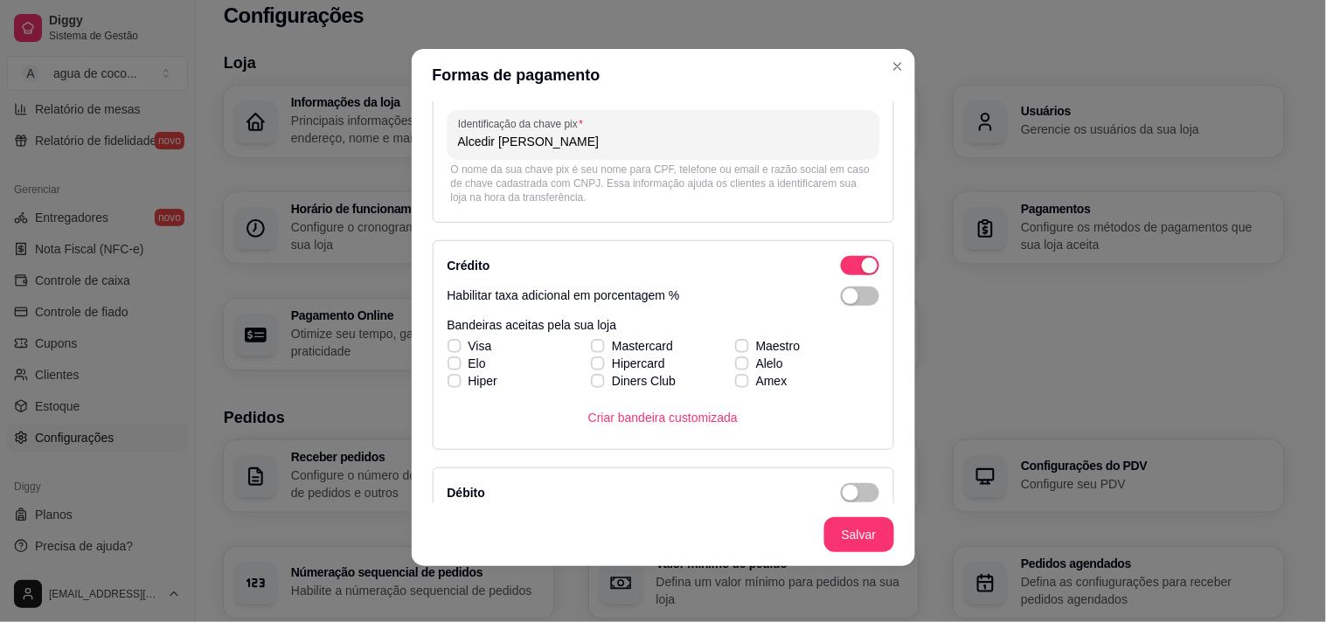
click at [831, 306] on div "Habilitar taxa adicional em porcentagem % Bandeiras aceitas pela sua loja Visa …" at bounding box center [664, 361] width 432 height 149
click at [469, 338] on span "Visa" at bounding box center [481, 345] width 24 height 17
click at [458, 350] on input "Visa" at bounding box center [452, 355] width 11 height 11
checkbox input "true"
click at [464, 354] on label "Elo" at bounding box center [467, 363] width 52 height 31
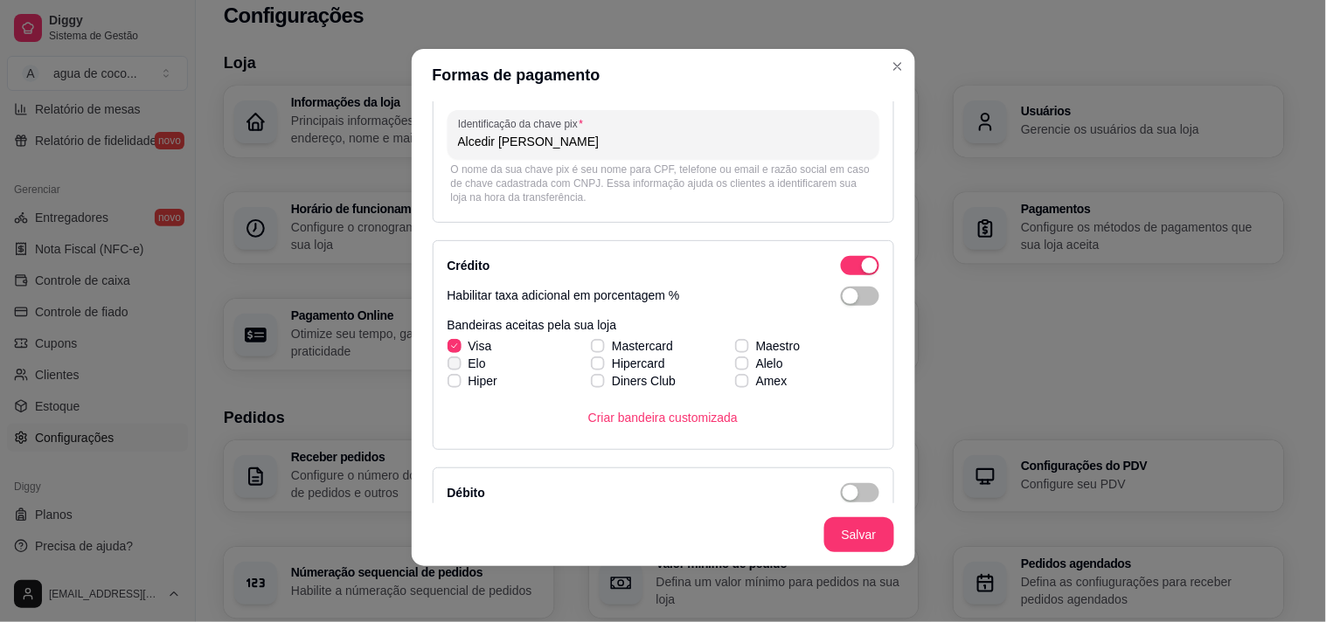
click at [458, 367] on input "Elo" at bounding box center [452, 372] width 11 height 11
checkbox input "true"
click at [621, 344] on span "Mastercard" at bounding box center [642, 345] width 61 height 17
click at [602, 350] on input "Mastercard" at bounding box center [595, 355] width 11 height 11
checkbox input "true"
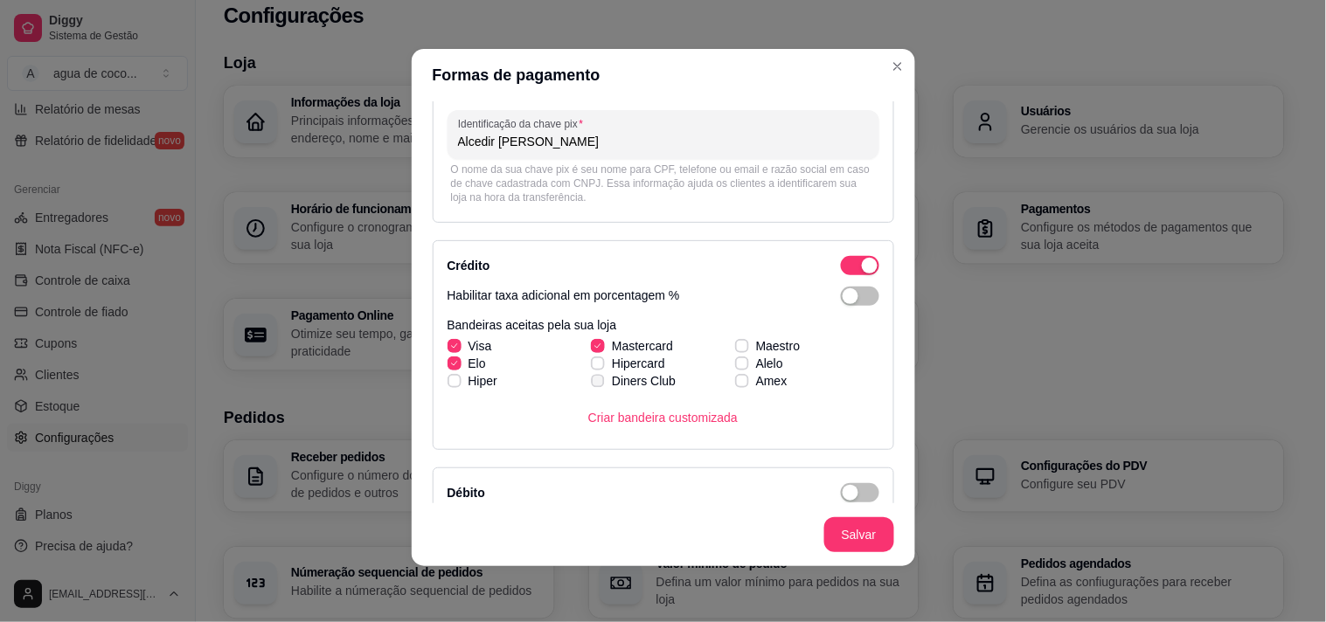
click at [622, 365] on label "Diners Club" at bounding box center [633, 380] width 99 height 31
click at [602, 385] on input "Diners Club" at bounding box center [595, 390] width 11 height 11
checkbox input "true"
click at [633, 361] on span "Hipercard" at bounding box center [638, 363] width 53 height 17
click at [602, 367] on input "Hipercard" at bounding box center [595, 372] width 11 height 11
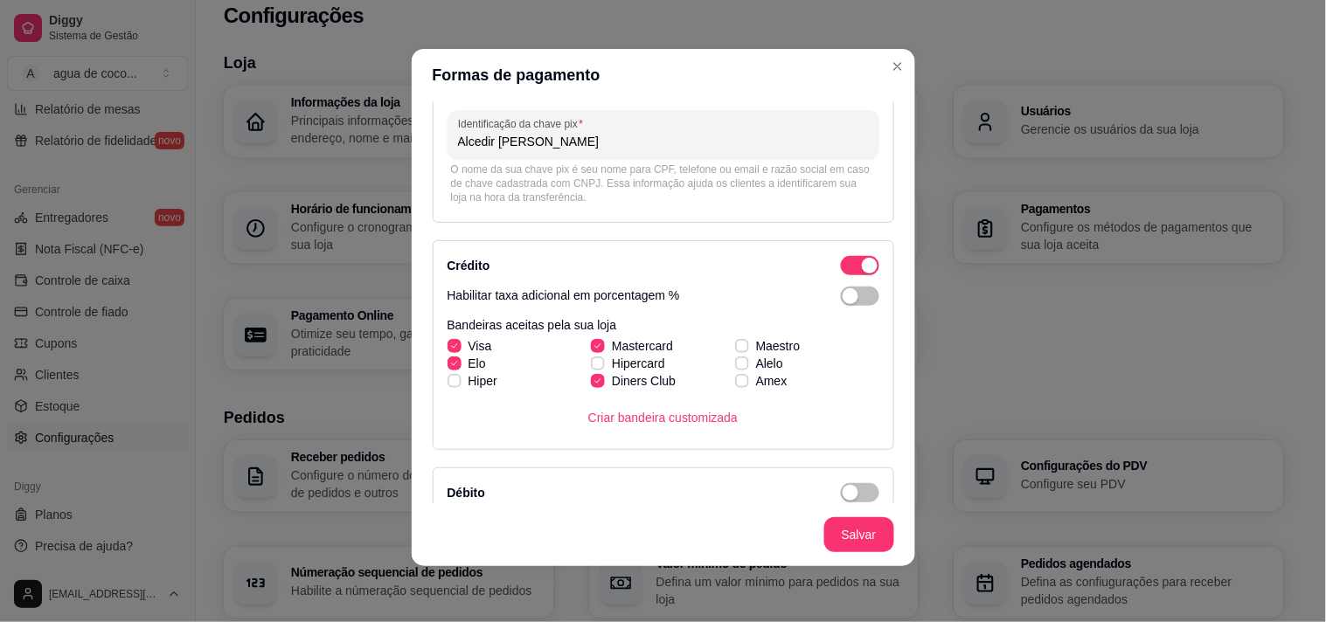
checkbox input "true"
click at [618, 376] on span "Diners Club" at bounding box center [644, 380] width 64 height 17
click at [602, 385] on input "Diners Club" at bounding box center [595, 390] width 11 height 11
checkbox input "false"
click at [619, 357] on span "Hipercard" at bounding box center [638, 363] width 53 height 17
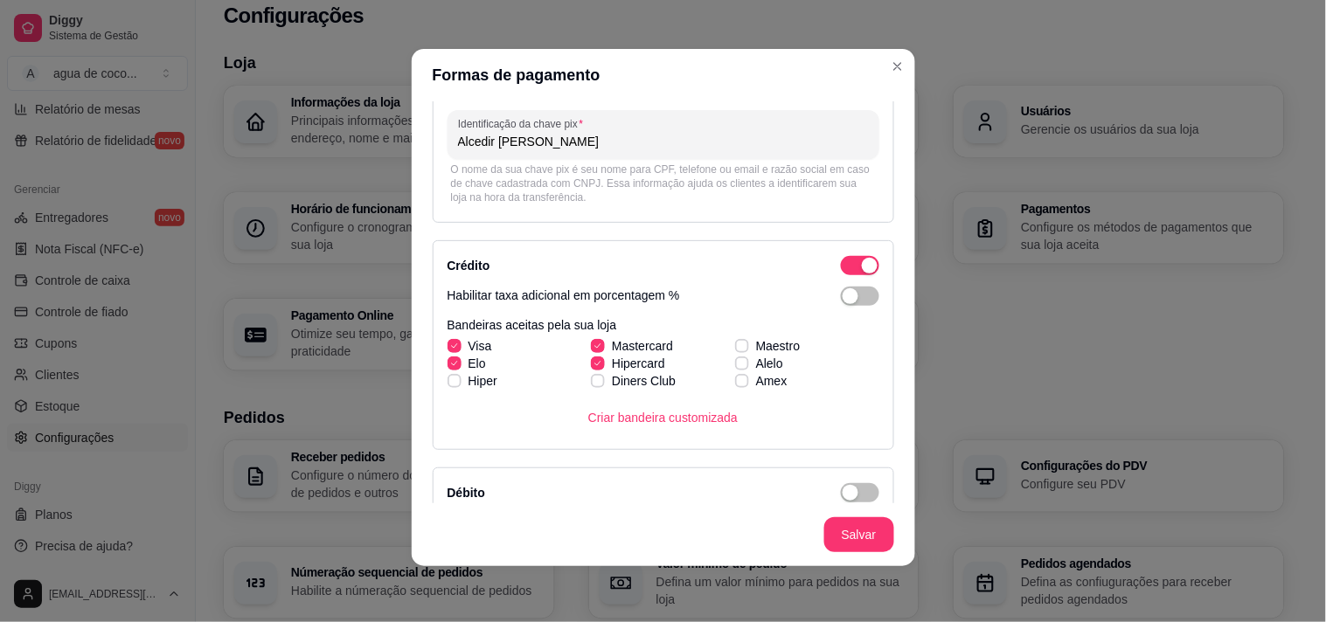
click at [602, 367] on input "Hipercard" at bounding box center [595, 372] width 11 height 11
checkbox input "false"
click at [737, 345] on icon at bounding box center [742, 346] width 10 height 7
click at [734, 350] on input "Maestro" at bounding box center [739, 355] width 11 height 11
checkbox input "true"
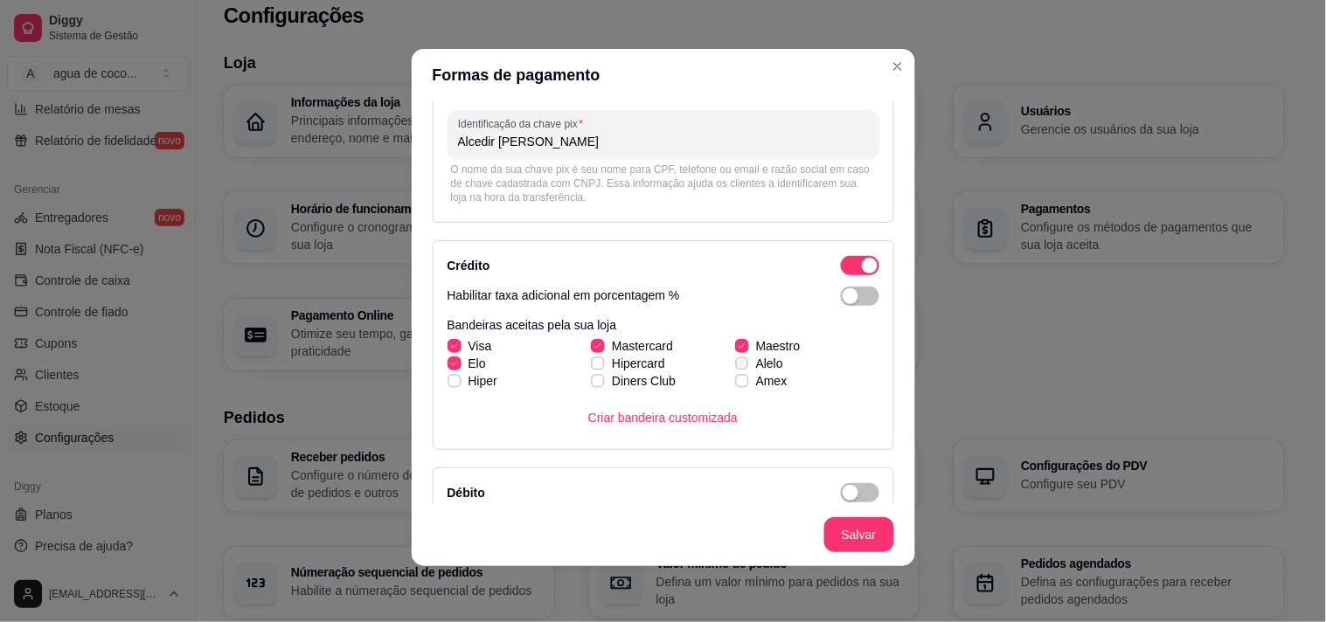
click at [737, 360] on icon at bounding box center [742, 363] width 10 height 7
click at [734, 367] on input "Alelo" at bounding box center [739, 372] width 11 height 11
checkbox input "true"
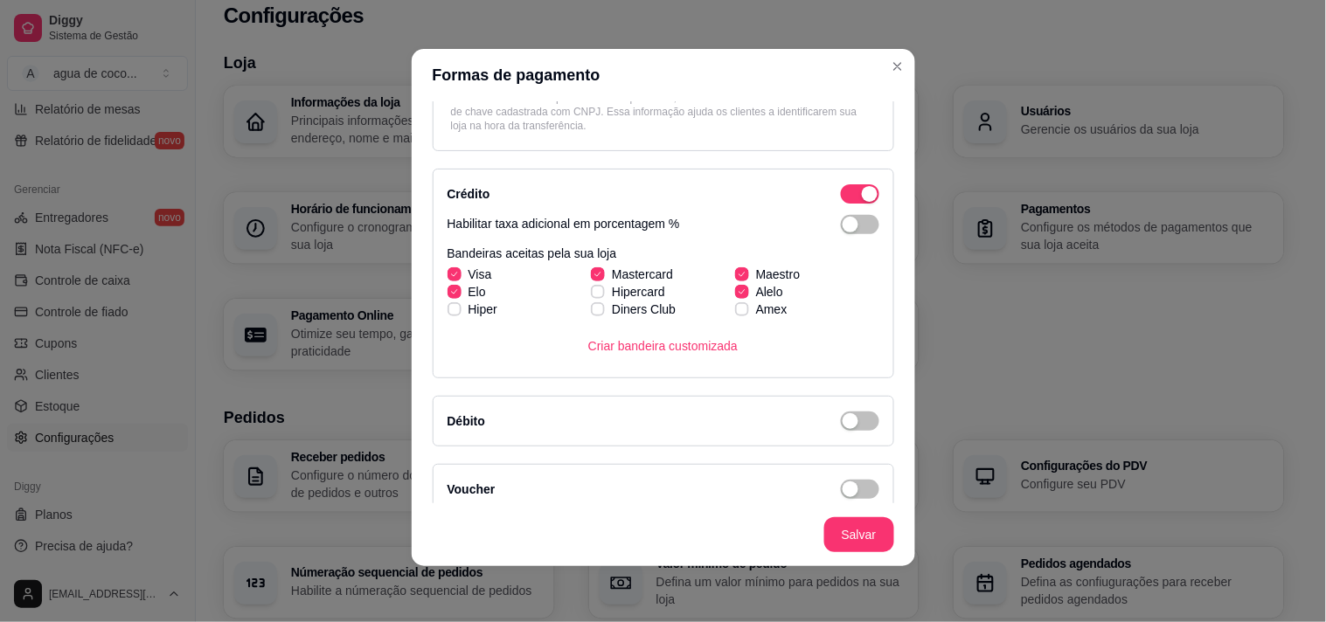
scroll to position [345, 0]
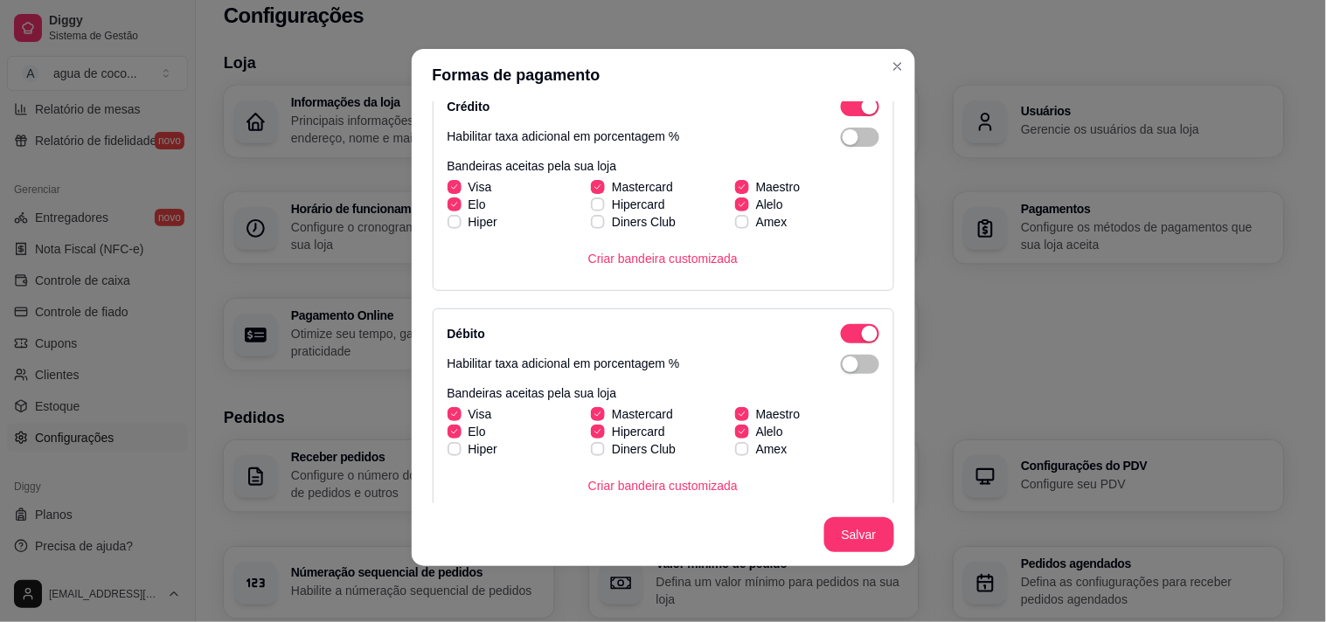
click at [645, 424] on span "Hipercard" at bounding box center [638, 431] width 53 height 17
click at [602, 435] on input "Hipercard" at bounding box center [595, 440] width 11 height 11
checkbox input "false"
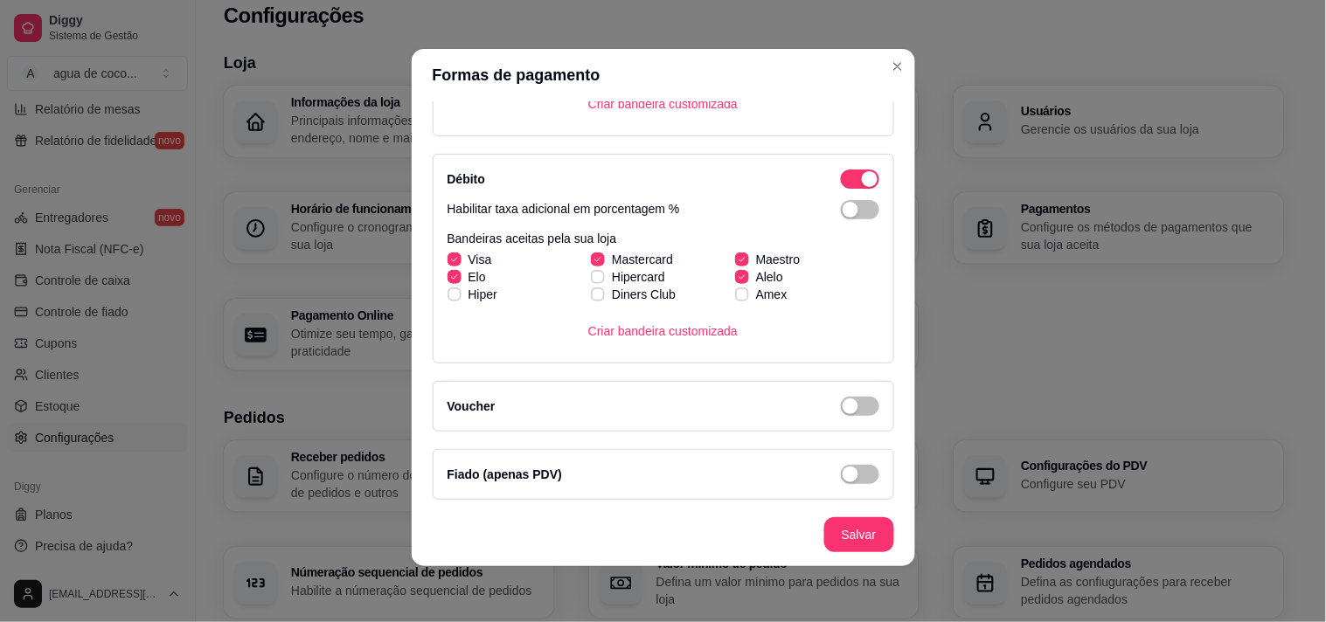
scroll to position [504, 0]
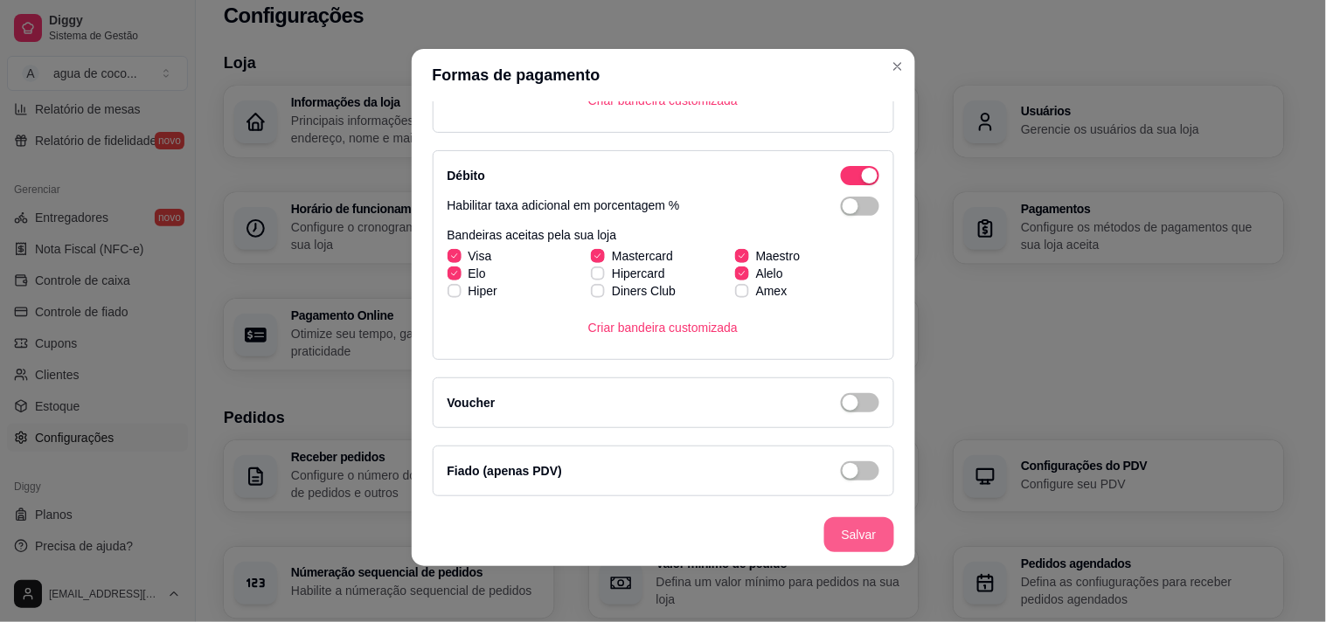
click at [833, 518] on button "Salvar" at bounding box center [859, 535] width 70 height 35
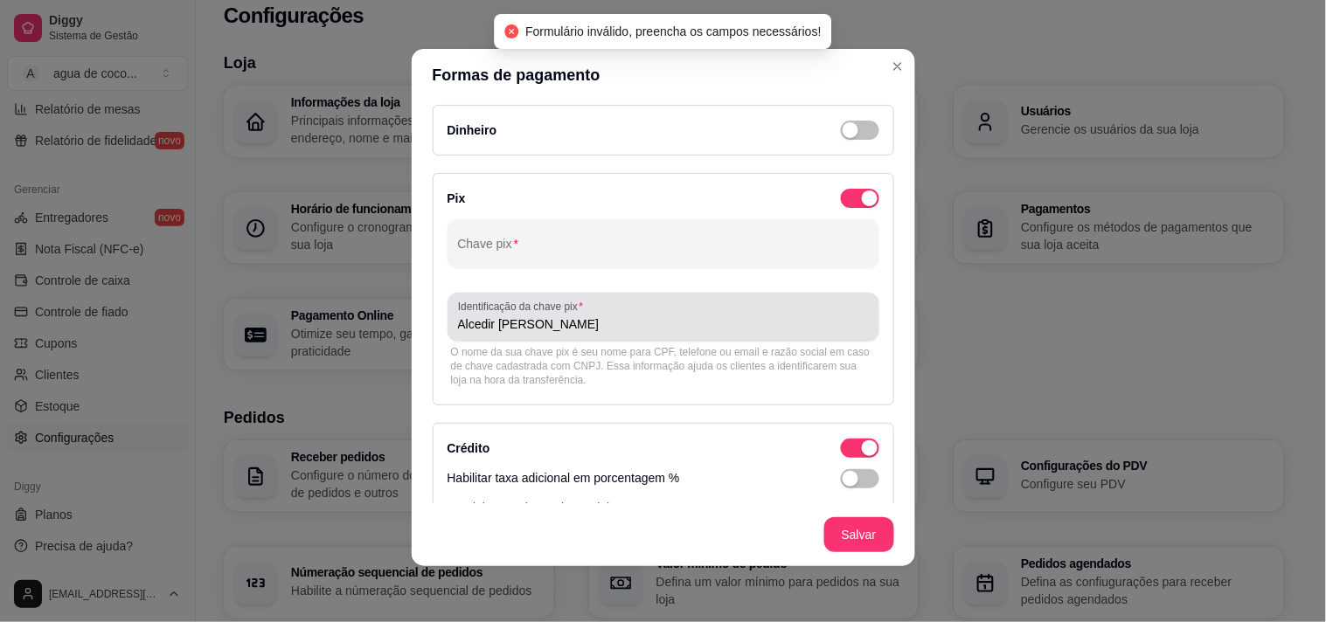
scroll to position [0, 0]
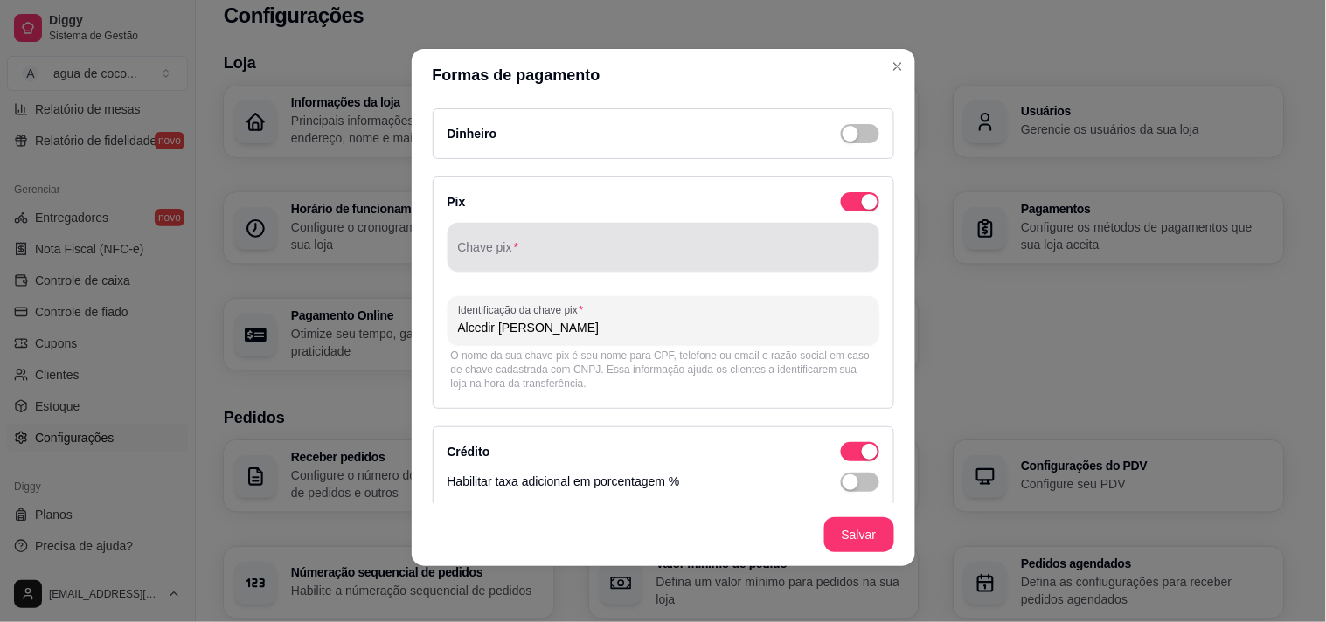
click at [573, 234] on div at bounding box center [663, 247] width 411 height 35
